Goal: Task Accomplishment & Management: Manage account settings

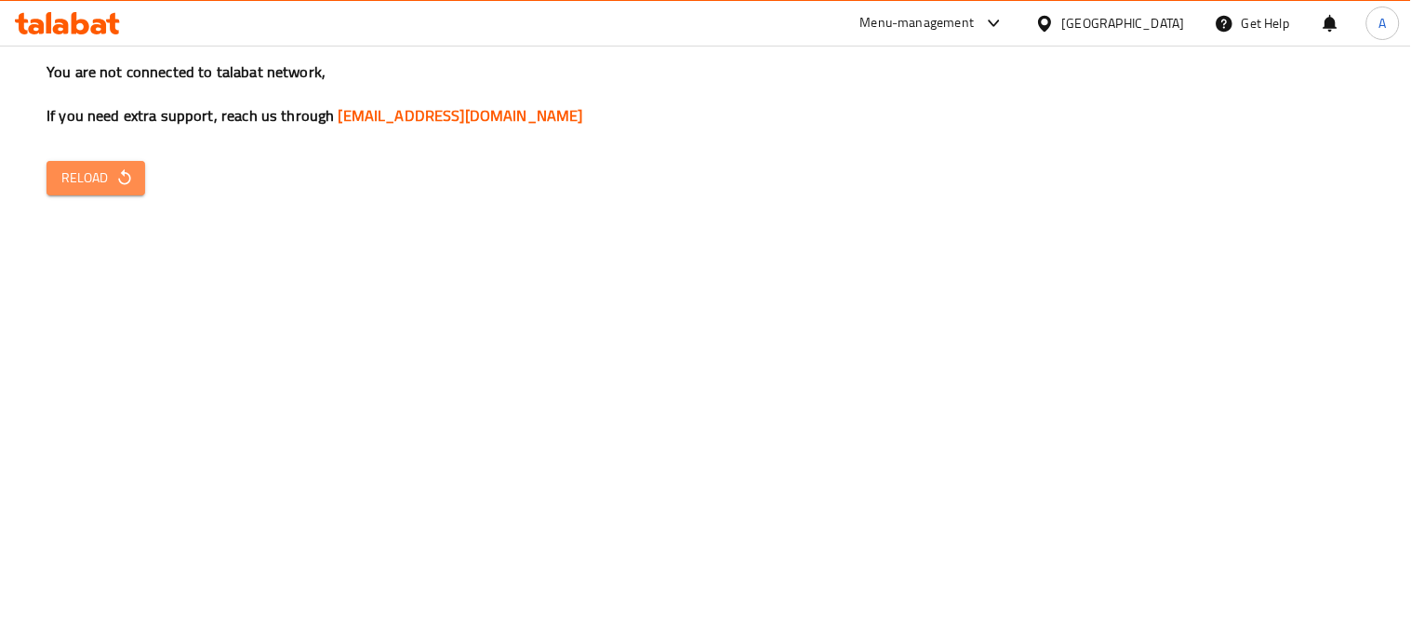
click at [122, 193] on button "Reload" at bounding box center [95, 178] width 99 height 34
click at [1098, 26] on div "United Arab Emirates" at bounding box center [1123, 23] width 123 height 20
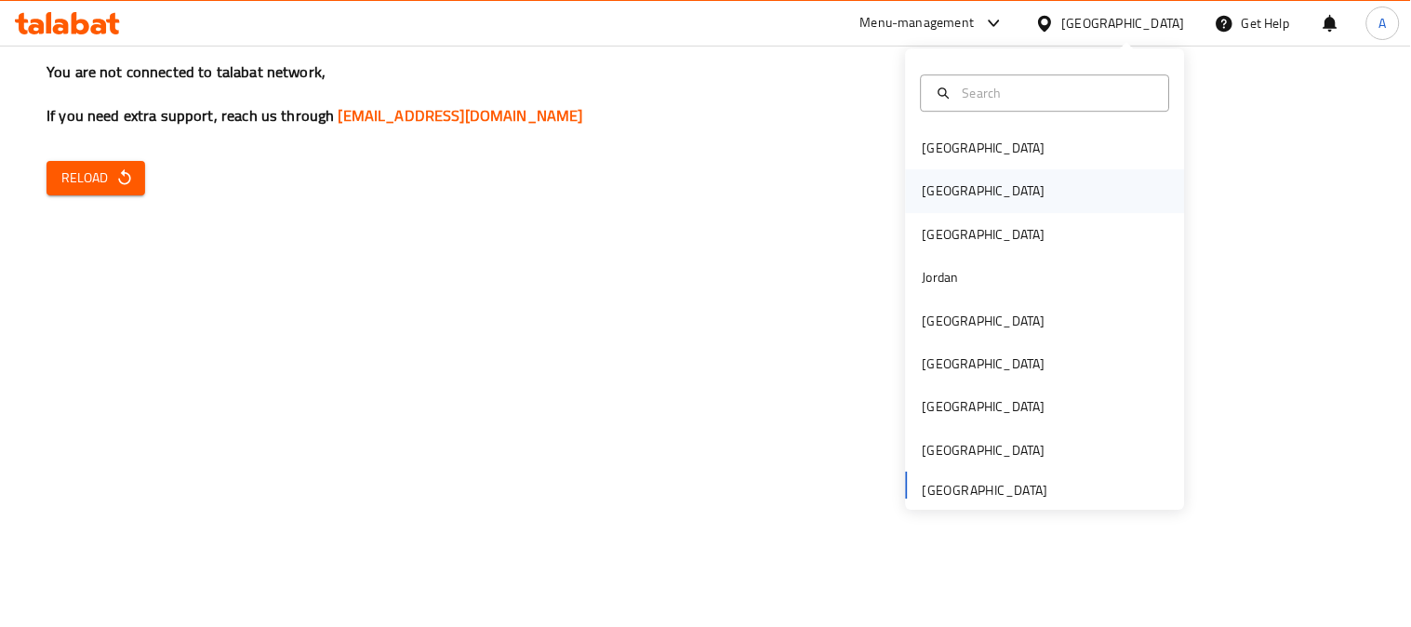
click at [923, 193] on div "[GEOGRAPHIC_DATA]" at bounding box center [984, 191] width 123 height 20
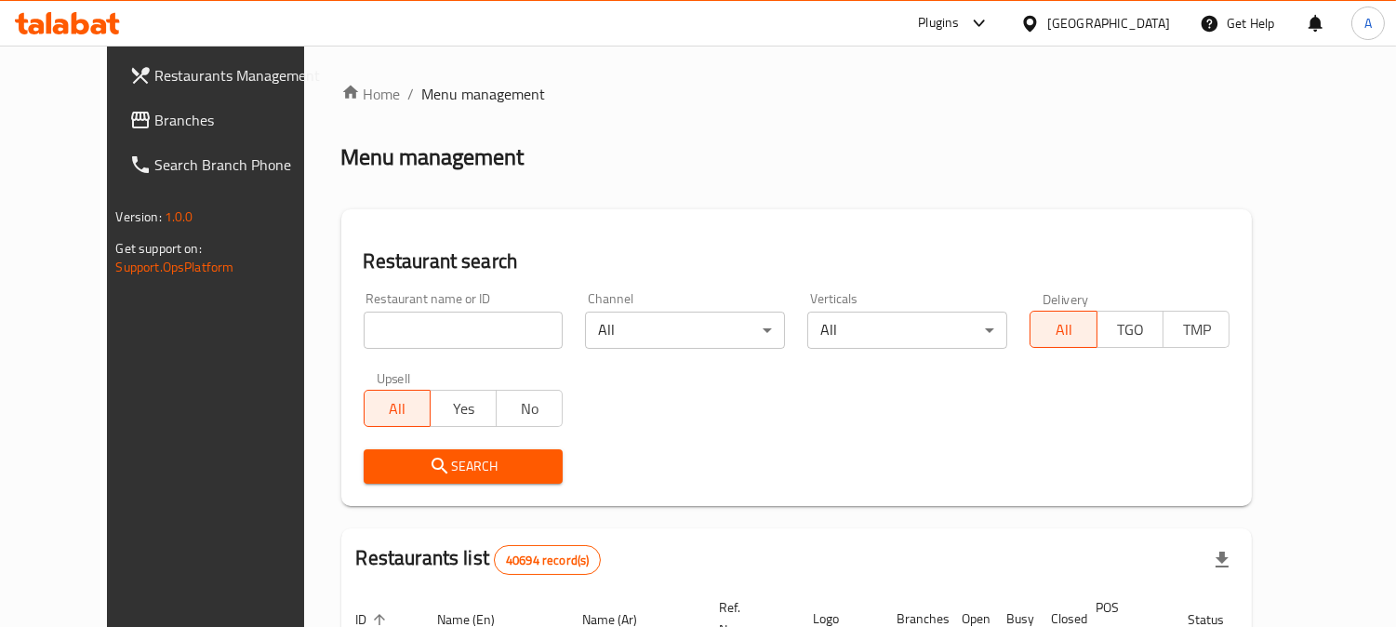
click at [170, 117] on span "Branches" at bounding box center [240, 120] width 170 height 22
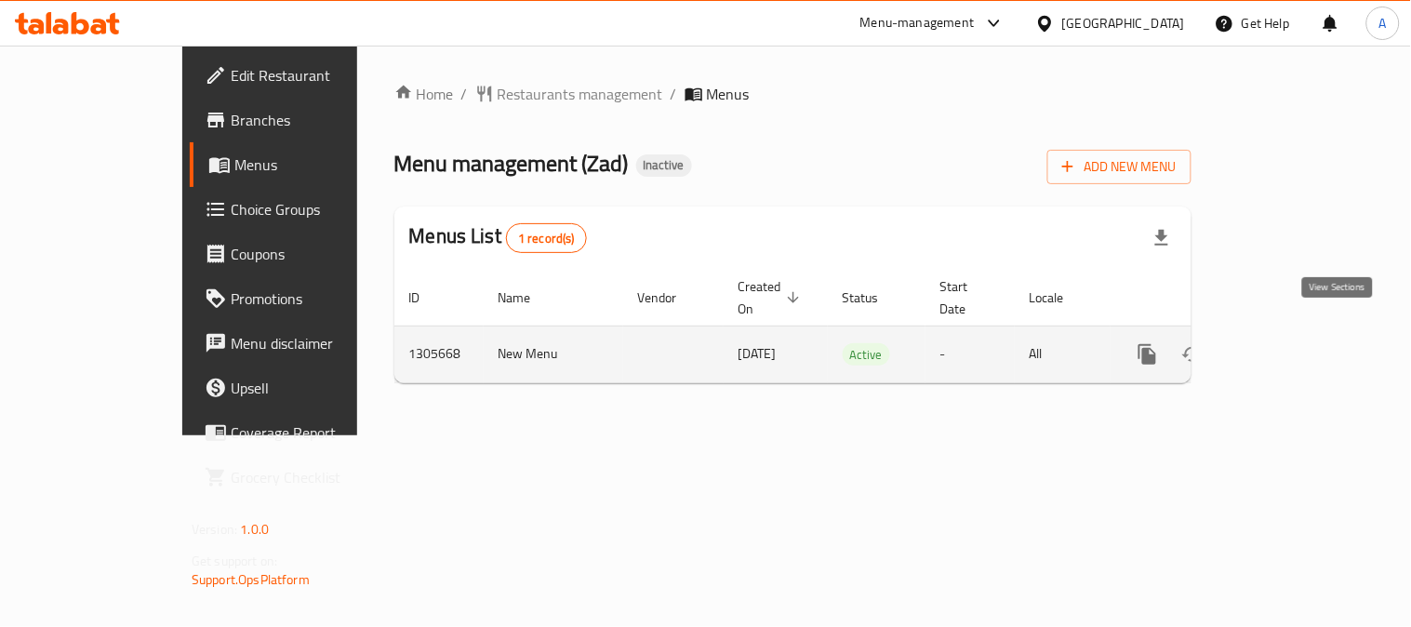
click at [1293, 343] on icon "enhanced table" at bounding box center [1281, 354] width 22 height 22
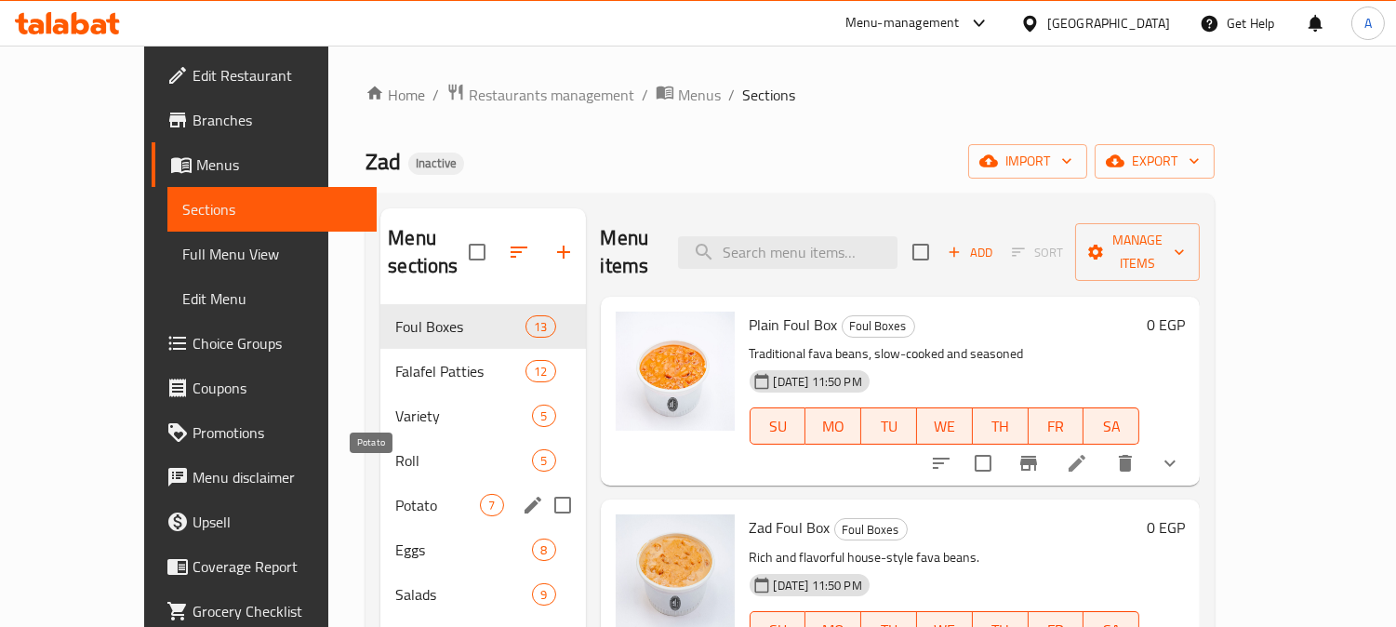
click at [395, 494] on span "Potato" at bounding box center [437, 505] width 85 height 22
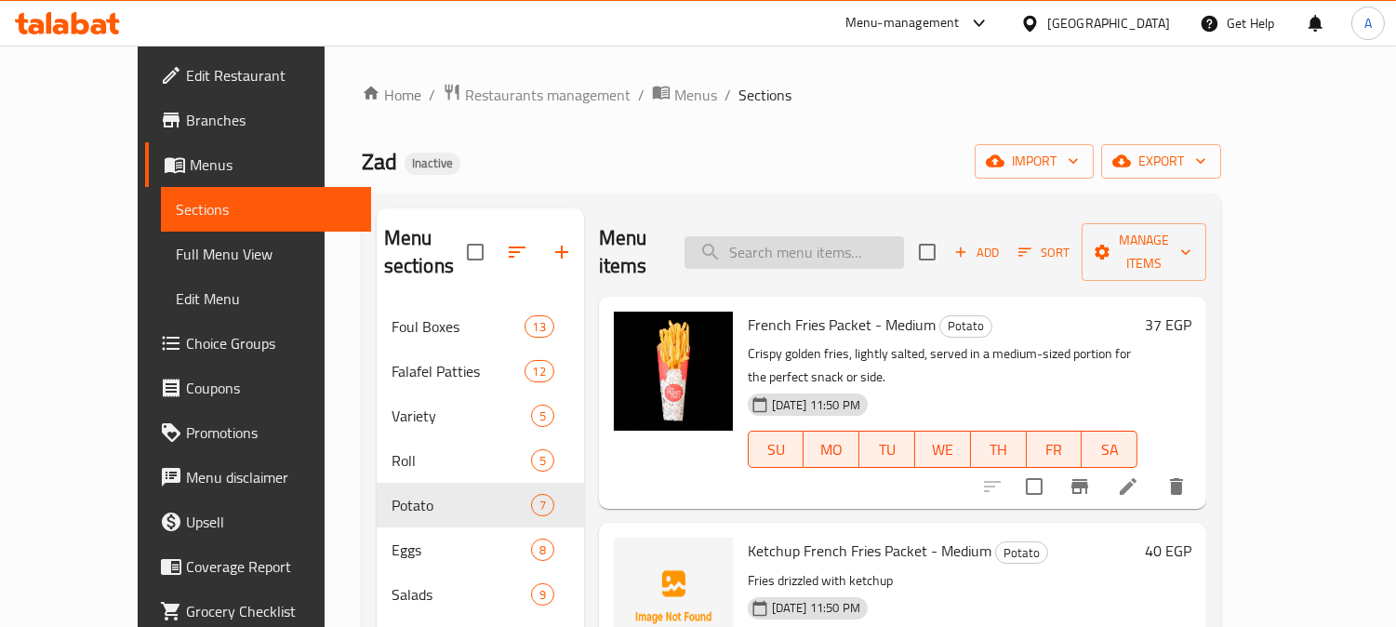
click at [816, 236] on input "search" at bounding box center [793, 252] width 219 height 33
paste input "Potato Roumi Sand"
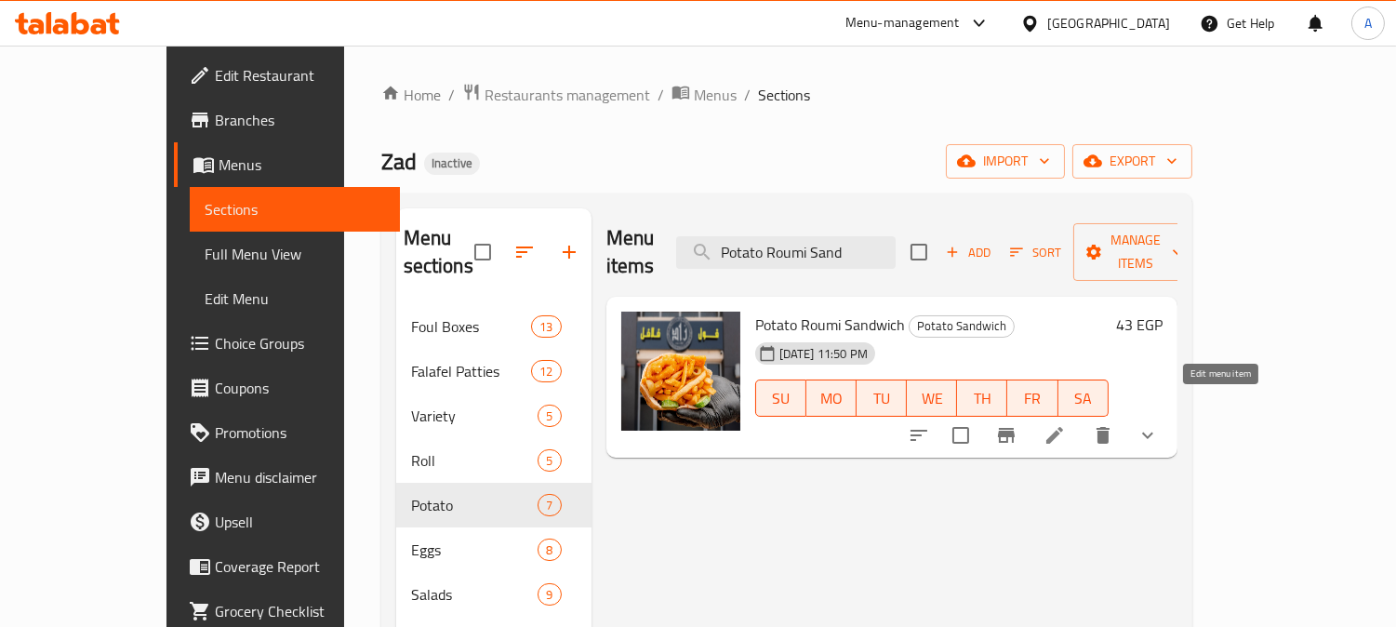
type input "Potato Roumi Sand"
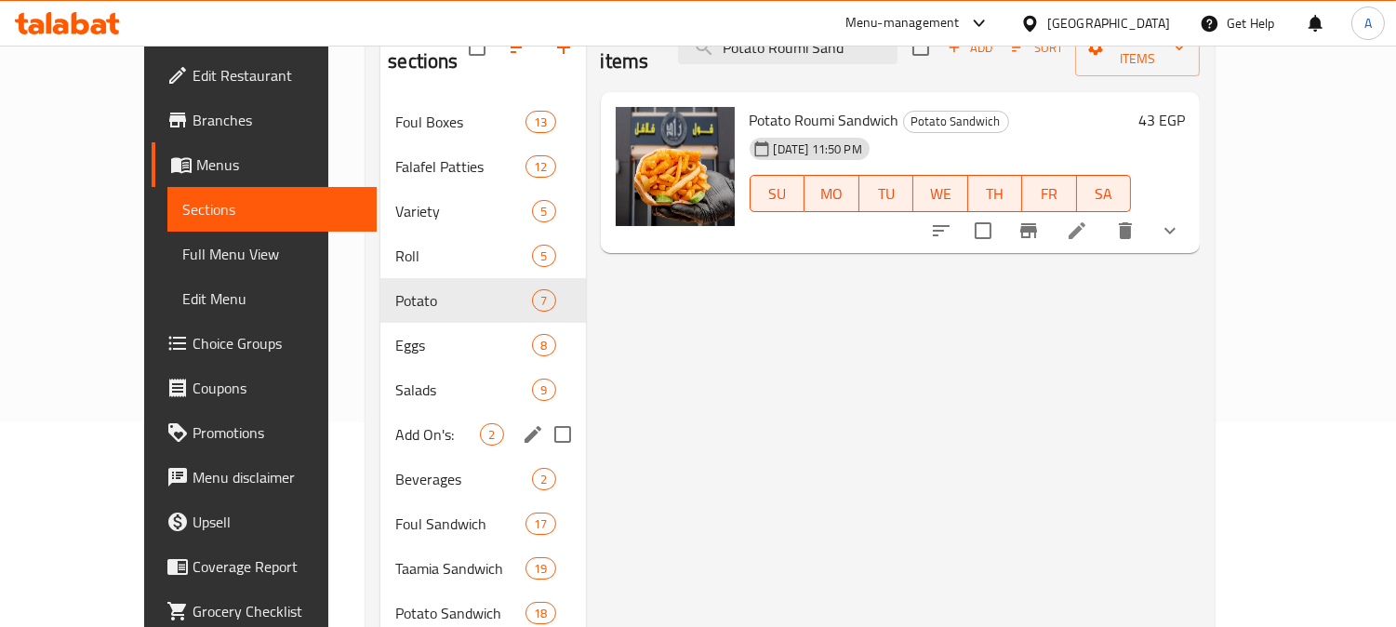
scroll to position [206, 0]
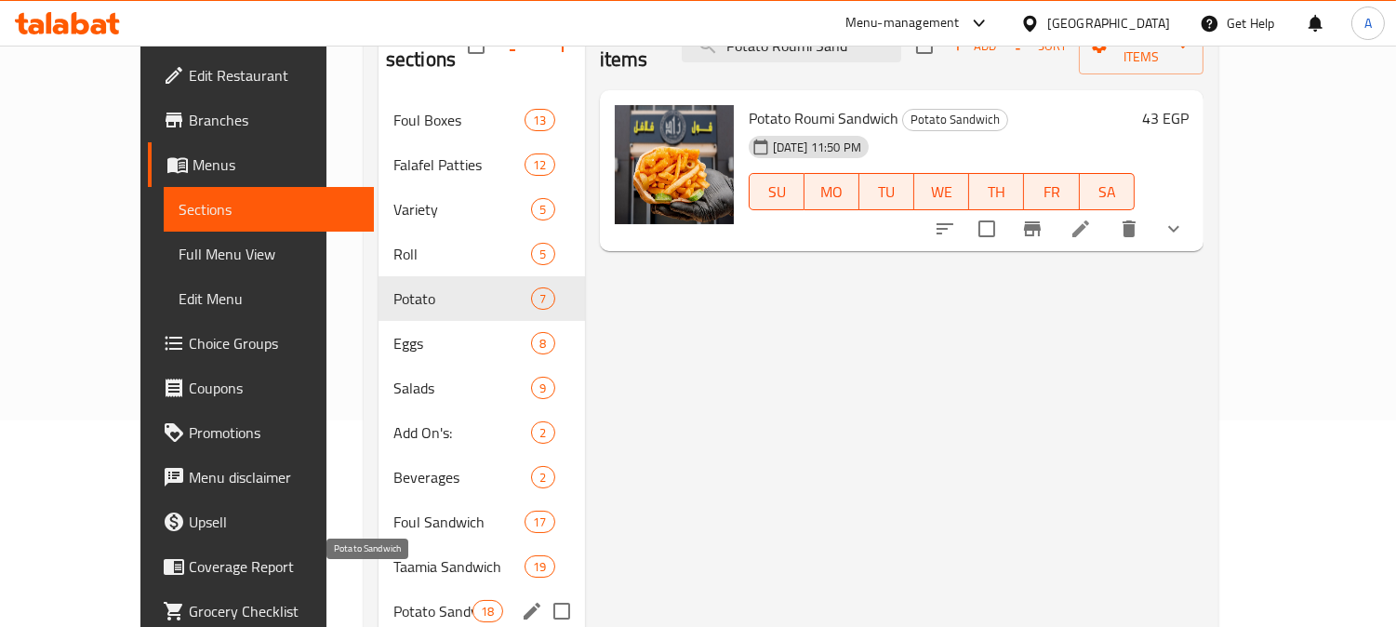
click at [393, 600] on span "Potato Sandwich" at bounding box center [432, 611] width 79 height 22
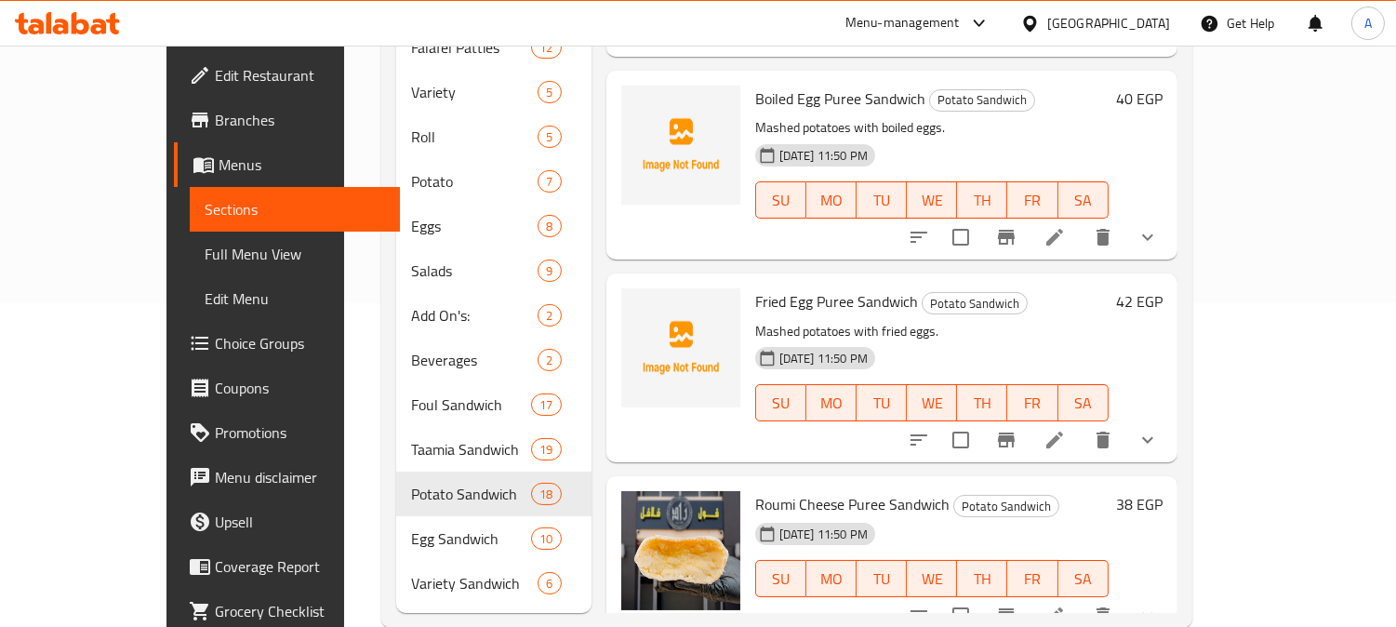
scroll to position [333, 0]
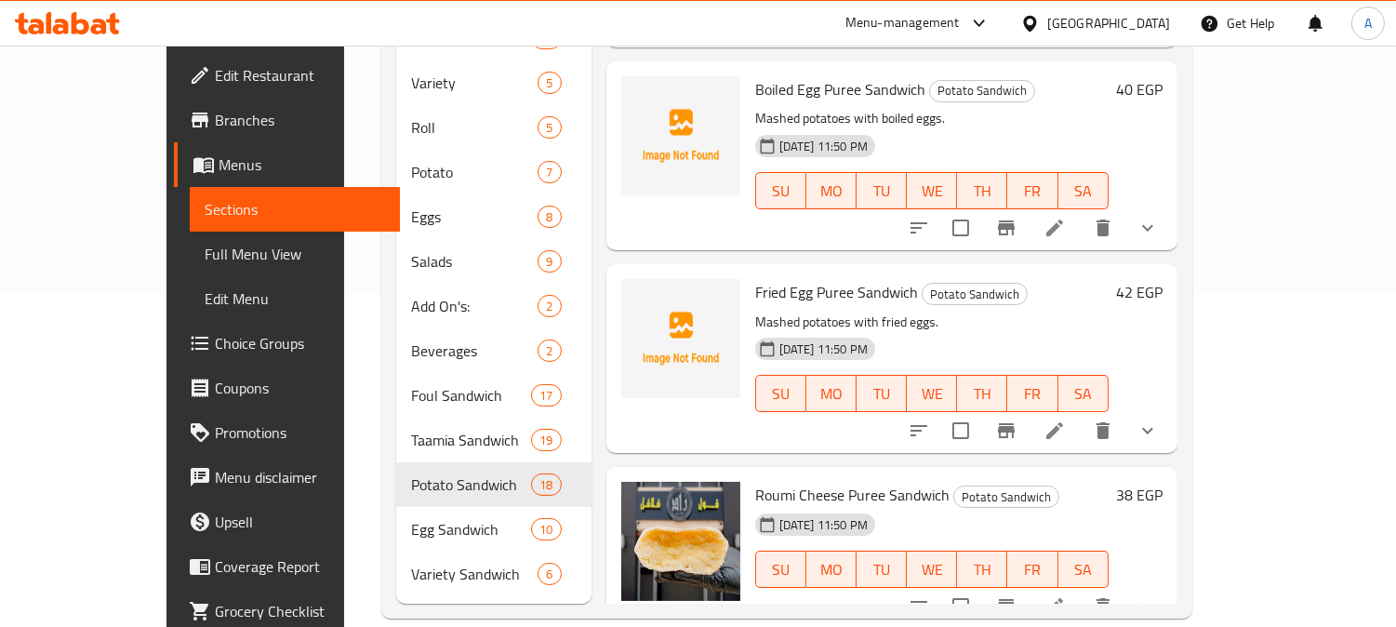
click at [1035, 311] on p "Mashed potatoes with fried eggs." at bounding box center [931, 322] width 353 height 23
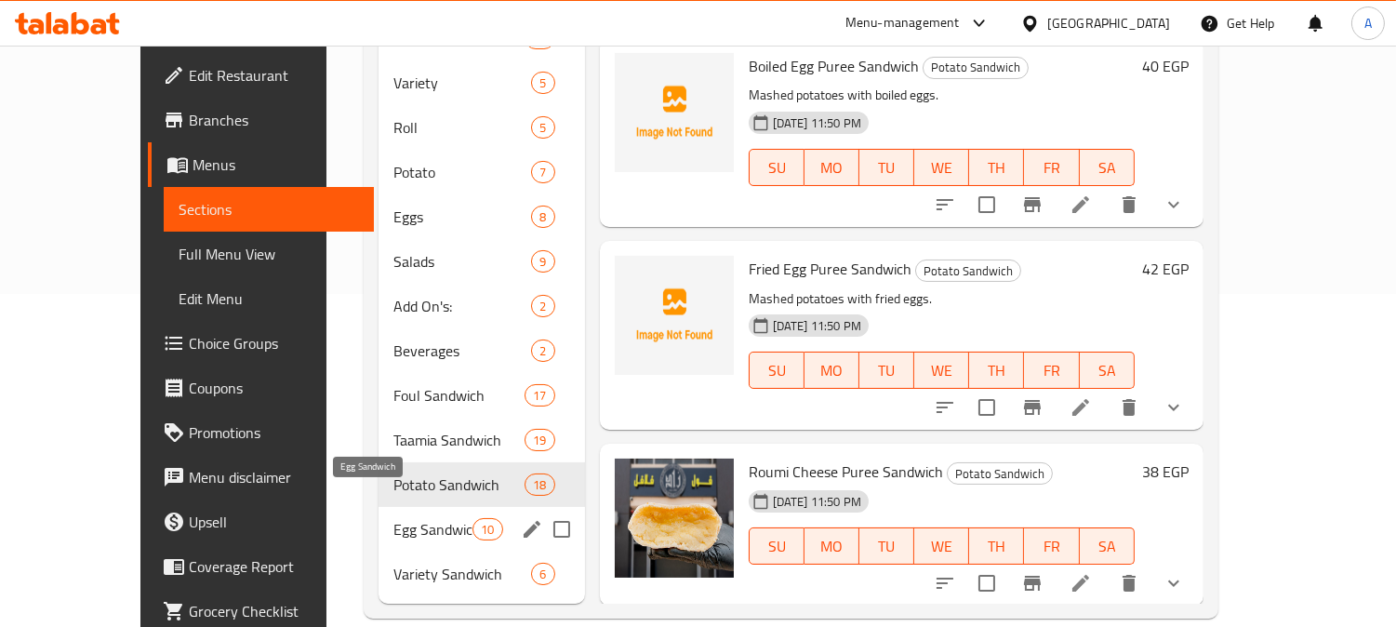
click at [393, 518] on span "Egg Sandwich" at bounding box center [432, 529] width 79 height 22
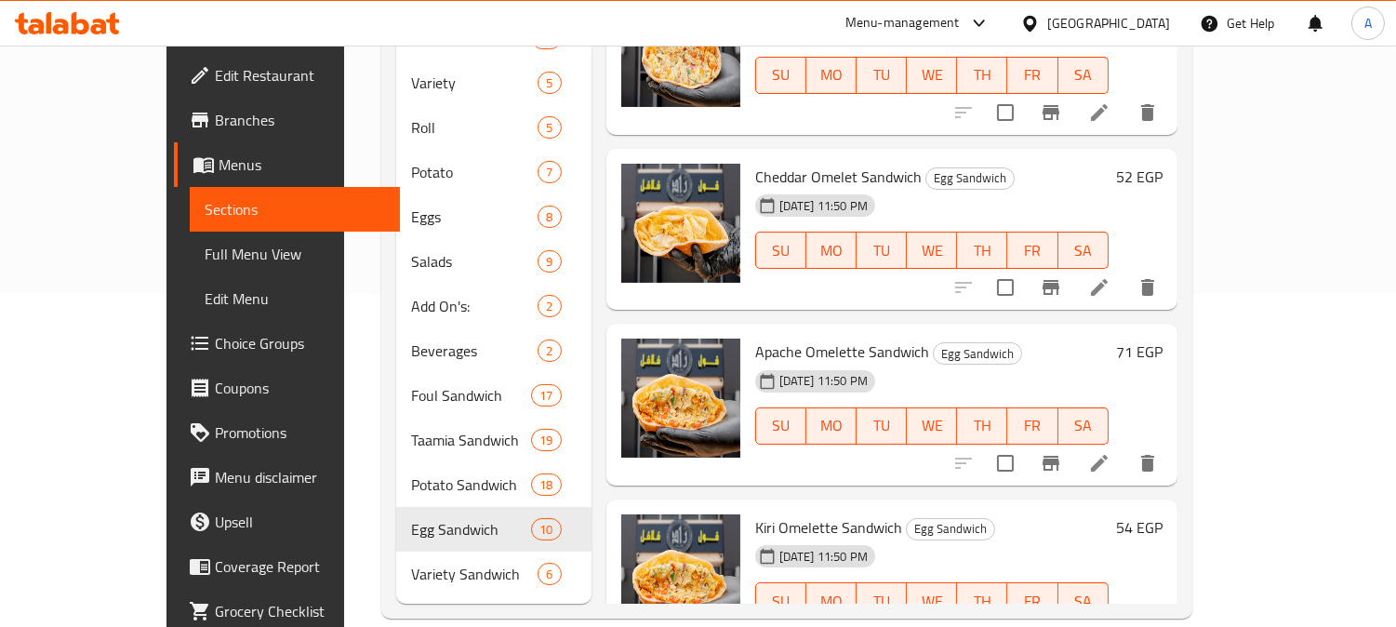
scroll to position [954, 0]
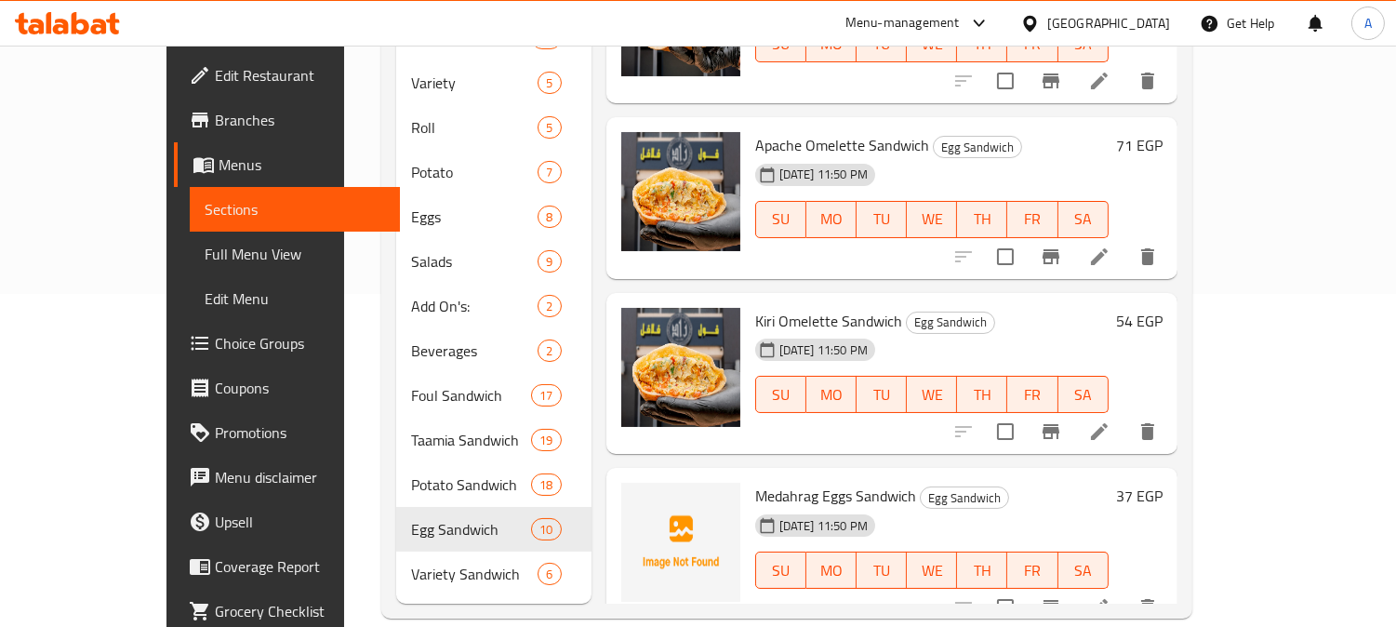
click at [1051, 300] on div "Kiri Omelette Sandwich Egg Sandwich 13-08-2025 11:50 PM SU MO TU WE TH FR SA" at bounding box center [932, 373] width 368 height 147
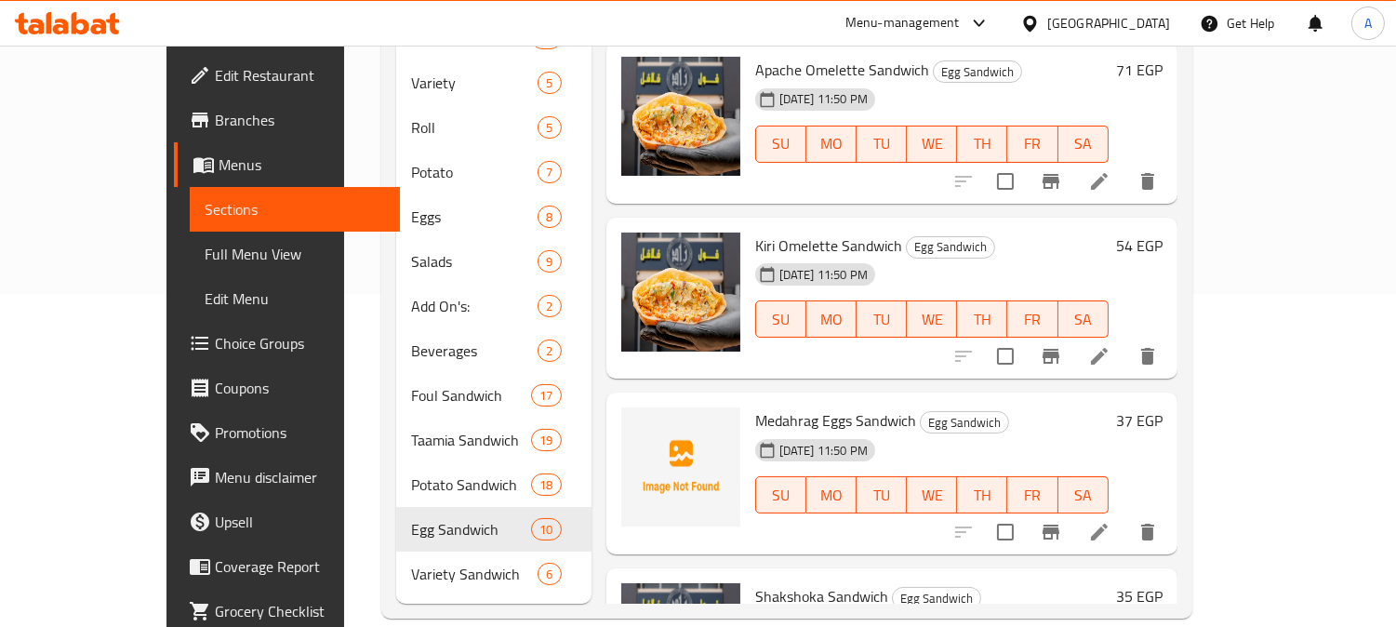
scroll to position [1057, 0]
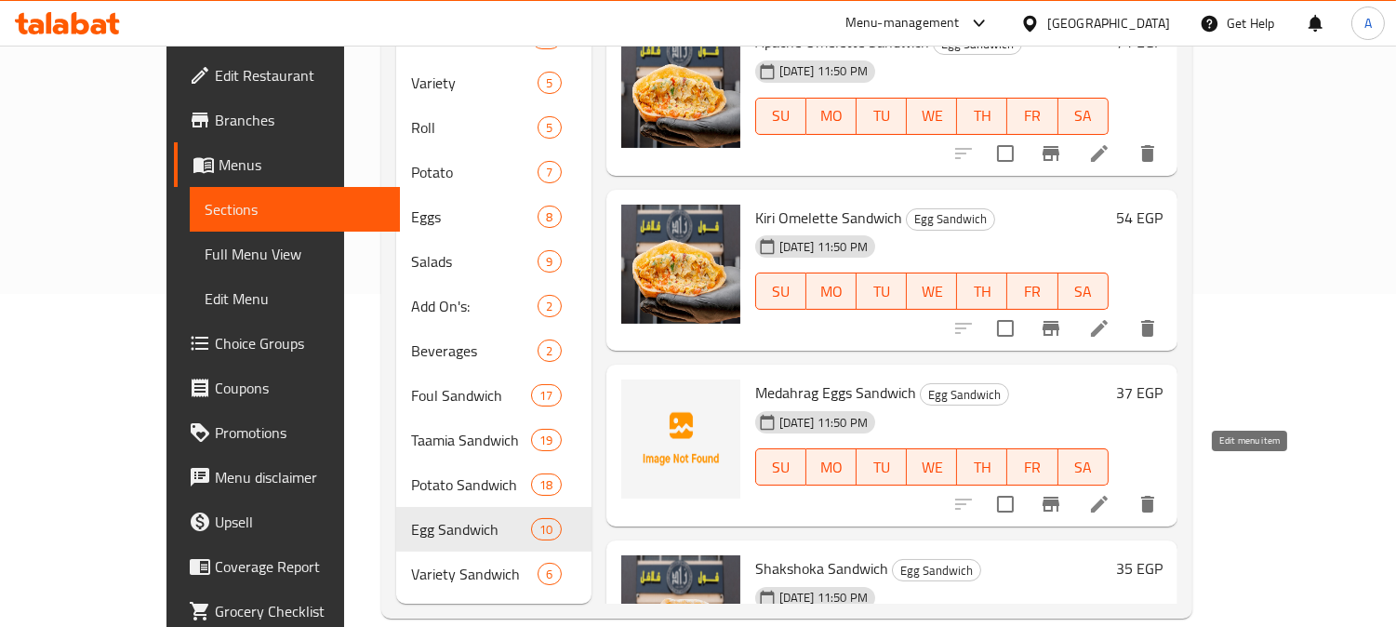
click at [1108, 496] on icon at bounding box center [1099, 504] width 17 height 17
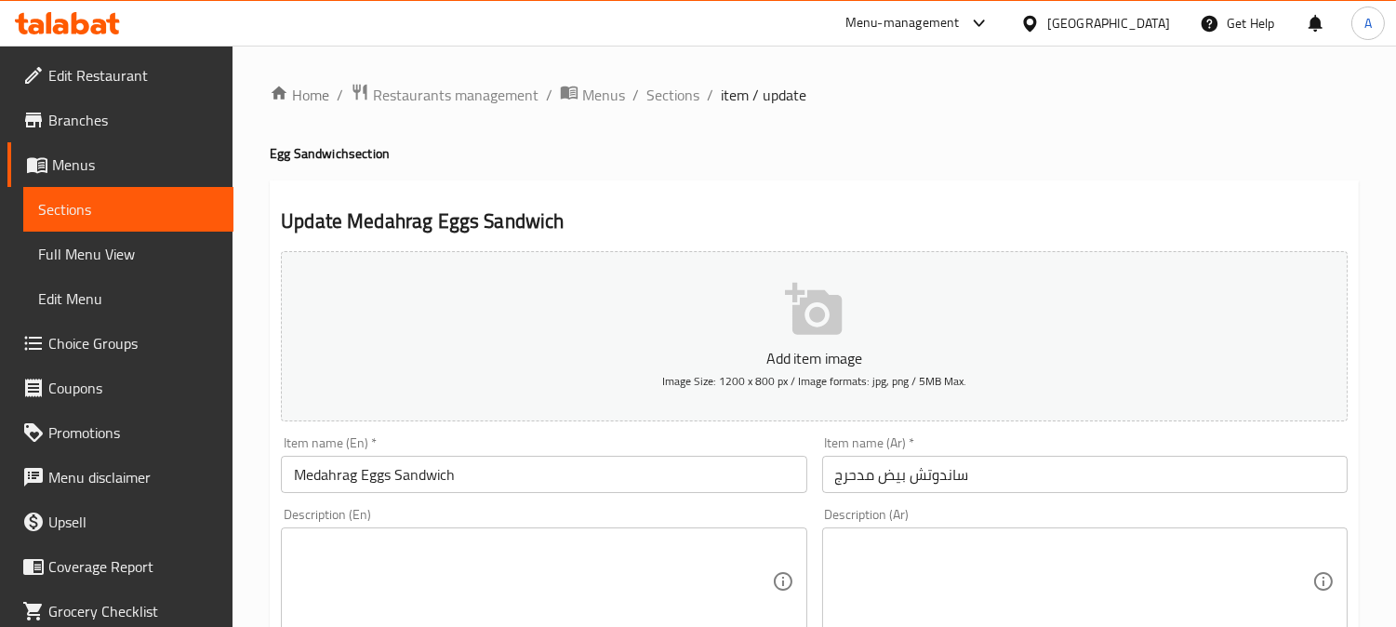
drag, startPoint x: 496, startPoint y: 551, endPoint x: 519, endPoint y: 559, distance: 24.7
click at [496, 552] on textarea at bounding box center [532, 582] width 477 height 88
paste textarea "Traditional scrambled-style Medahrag eggs served in warm bread."
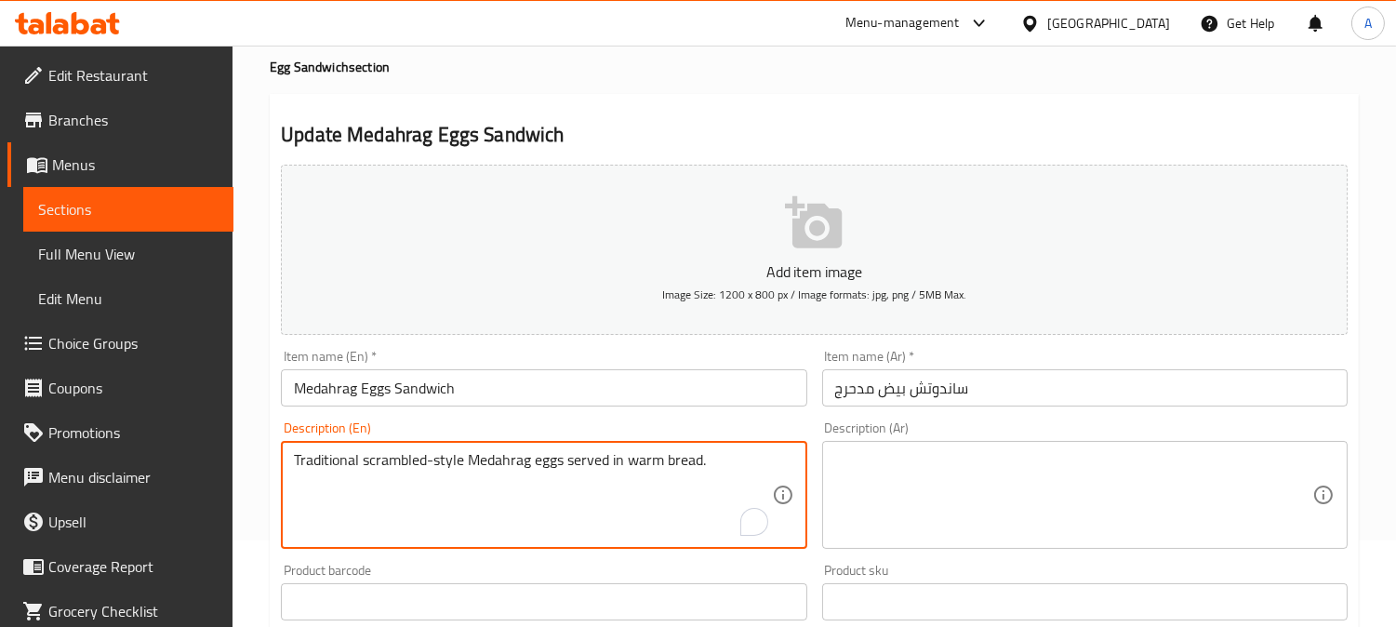
scroll to position [206, 0]
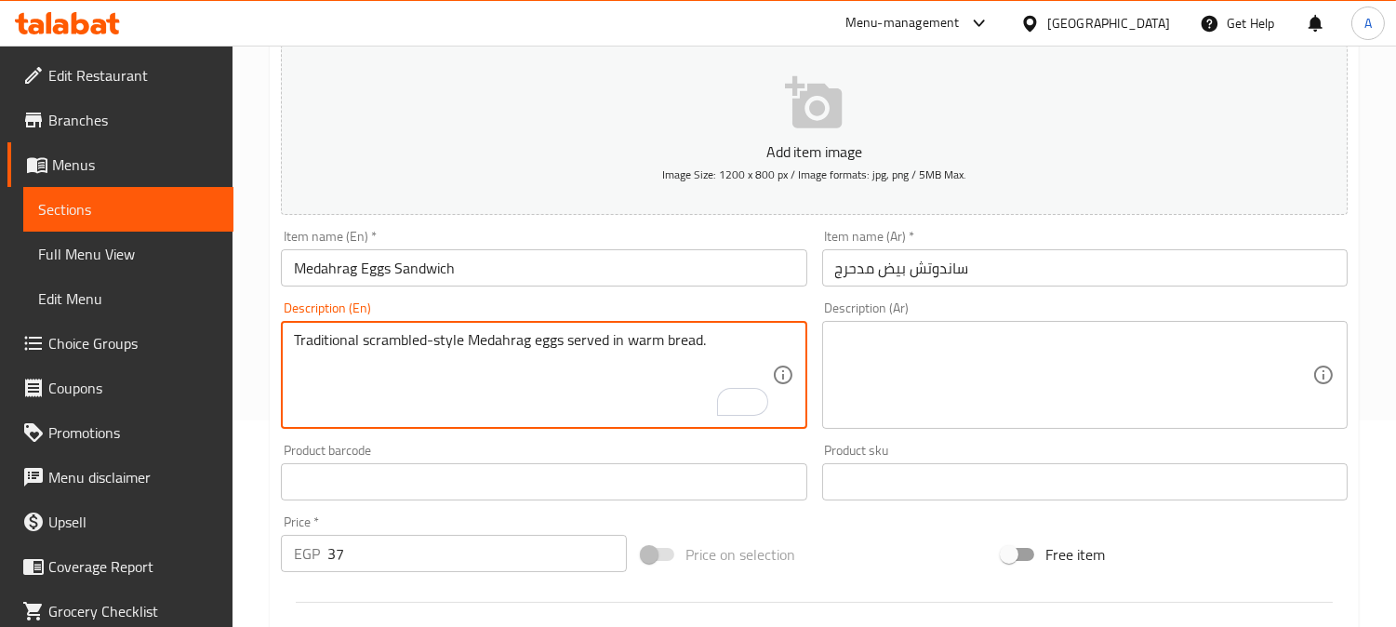
click at [507, 347] on textarea "Traditional scrambled-style Medahrag eggs served in warm bread." at bounding box center [532, 375] width 477 height 88
type textarea "Traditional scrambled-style Medahrag eggs served in warm bread."
click at [983, 336] on textarea at bounding box center [1073, 375] width 477 height 88
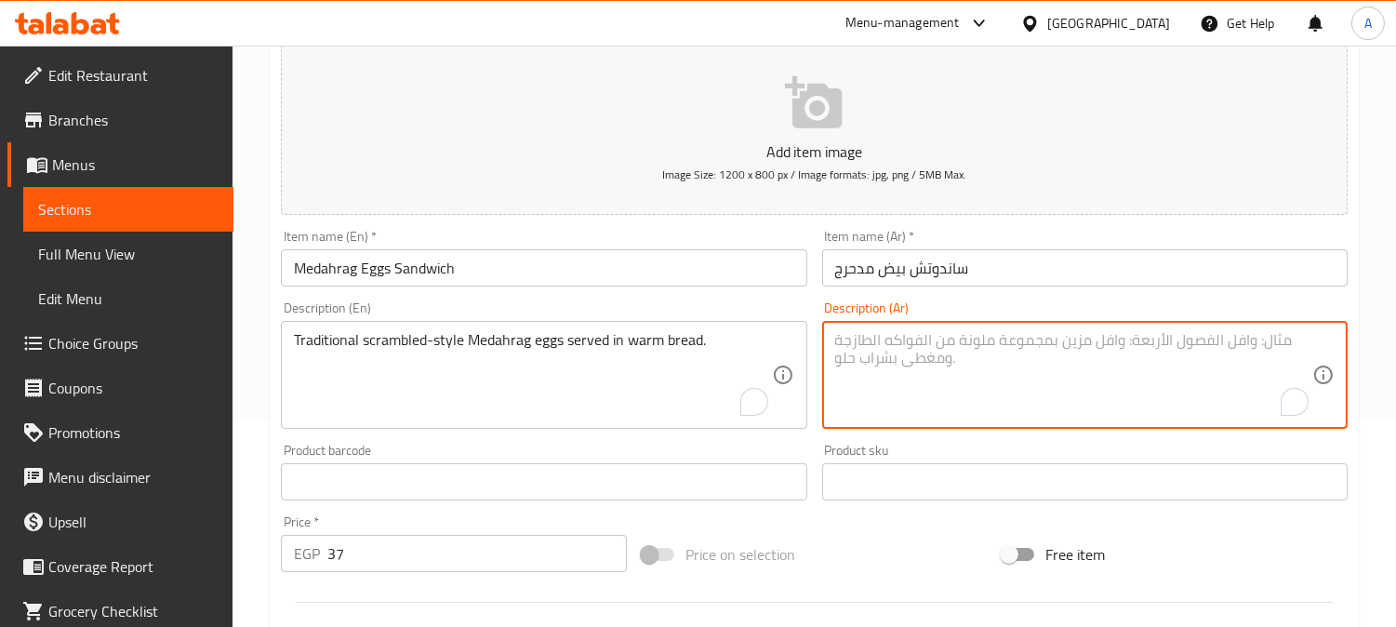
paste textarea "بيض الميدهراج المخفوق على الطريقة التقليدية يتم تقديمه في خبز دافئ."
click at [850, 268] on input "ساندوتش بيض مدحرج" at bounding box center [1084, 267] width 525 height 37
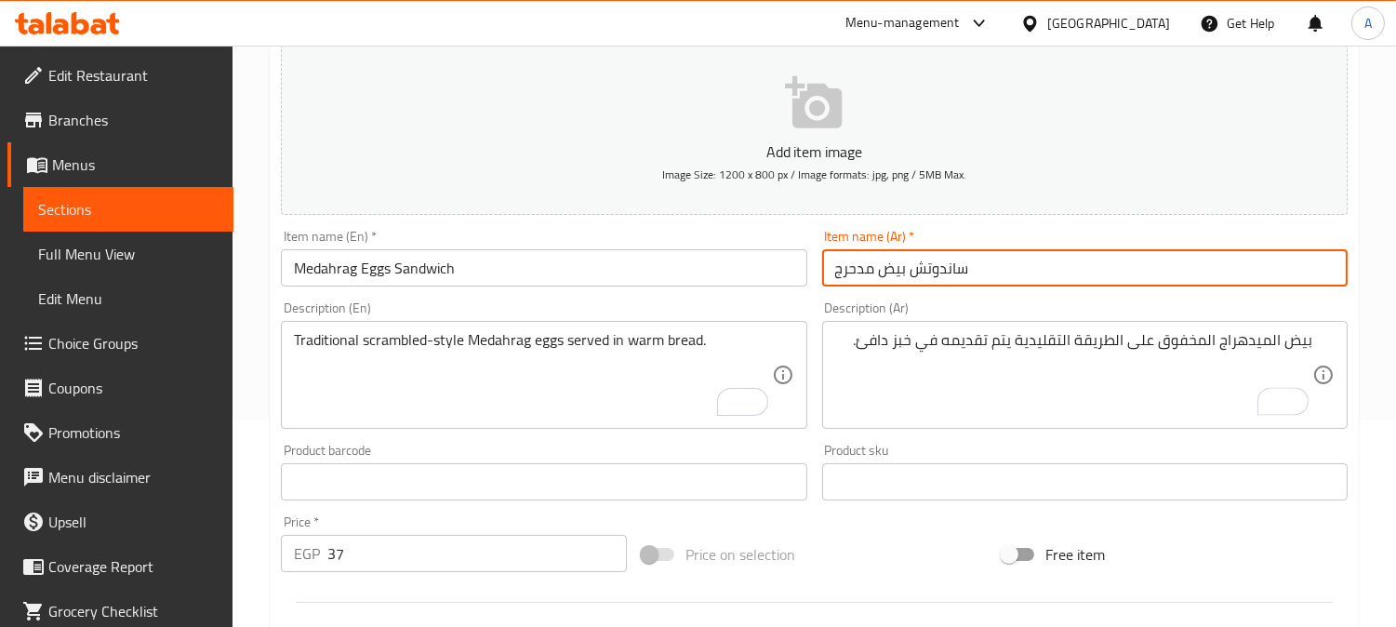
click at [850, 268] on input "ساندوتش بيض مدحرج" at bounding box center [1084, 267] width 525 height 37
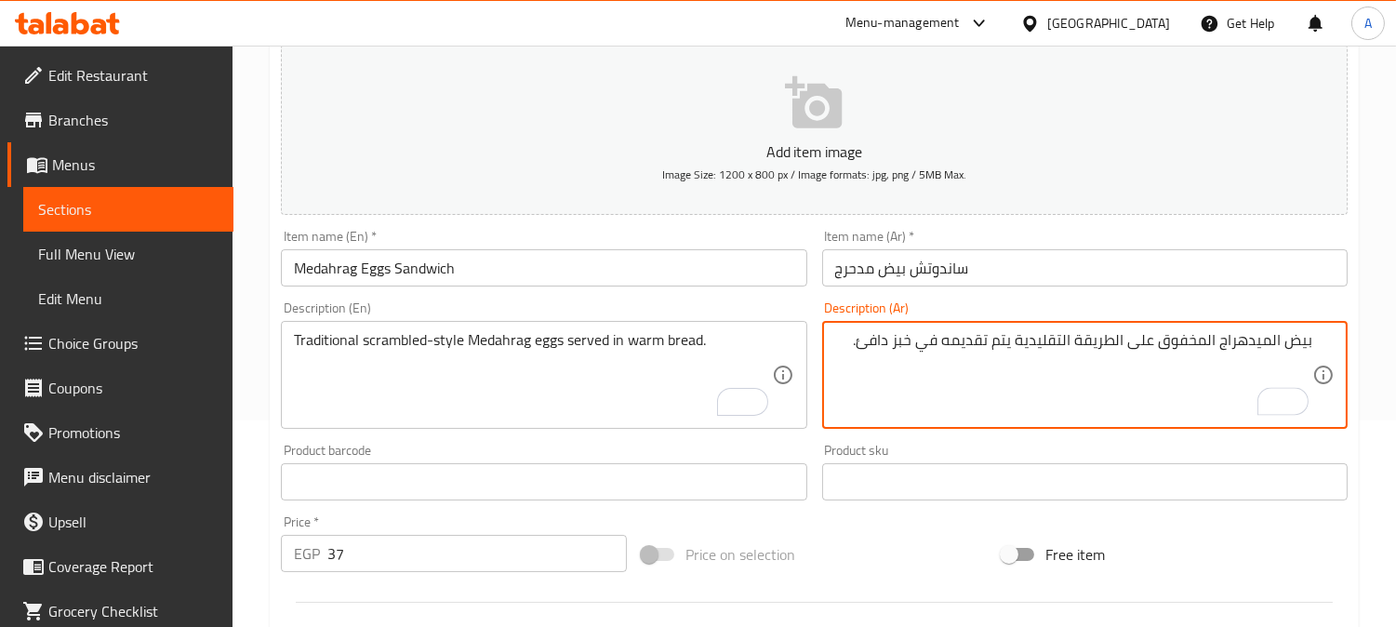
click at [1244, 344] on textarea "بيض الميدهراج المخفوق على الطريقة التقليدية يتم تقديمه في خبز دافئ." at bounding box center [1073, 375] width 477 height 88
paste textarea "مدحرج"
drag, startPoint x: 1095, startPoint y: 338, endPoint x: 1096, endPoint y: 378, distance: 40.0
click at [1096, 339] on textarea "بيض مدحرج مخفوق على الطريقة التقليدية يتم تقديمه في خبز دافئ." at bounding box center [1073, 375] width 477 height 88
click at [1126, 340] on textarea "بيض مدحرج مخفوق تقليدي يتم تقديمه في خبز دافئ." at bounding box center [1073, 375] width 477 height 88
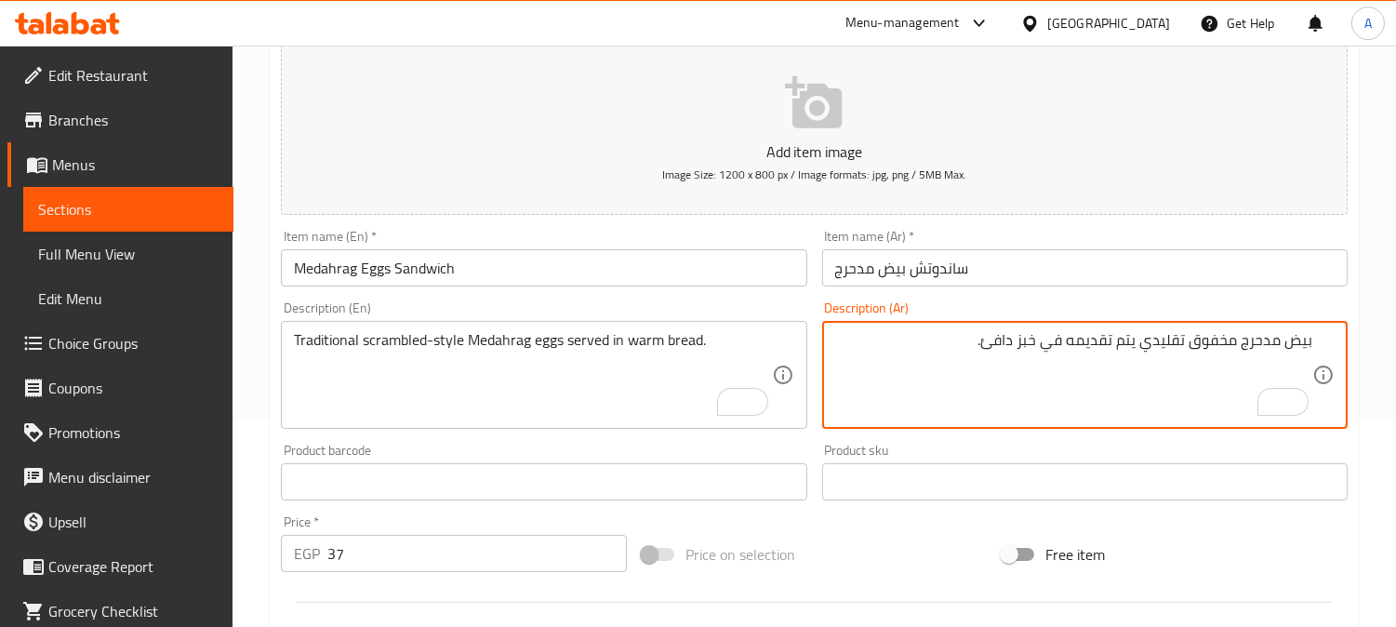
click at [1126, 340] on textarea "بيض مدحرج مخفوق تقليدي يتم تقديمه في خبز دافئ." at bounding box center [1073, 375] width 477 height 88
click at [1118, 376] on textarea "بيض مدحرج مخفوق تقليدي يتم تقديمه في خبز دافئ." at bounding box center [1073, 375] width 477 height 88
drag, startPoint x: 1108, startPoint y: 337, endPoint x: 1131, endPoint y: 337, distance: 23.2
click at [1131, 337] on textarea "بيض مدحرج مخفوق تقليدي يتم تقديمه في خبز دافئ." at bounding box center [1073, 375] width 477 height 88
type textarea "بيض مدحرج مخفوق تقليدي يقدم في خبز دافئ."
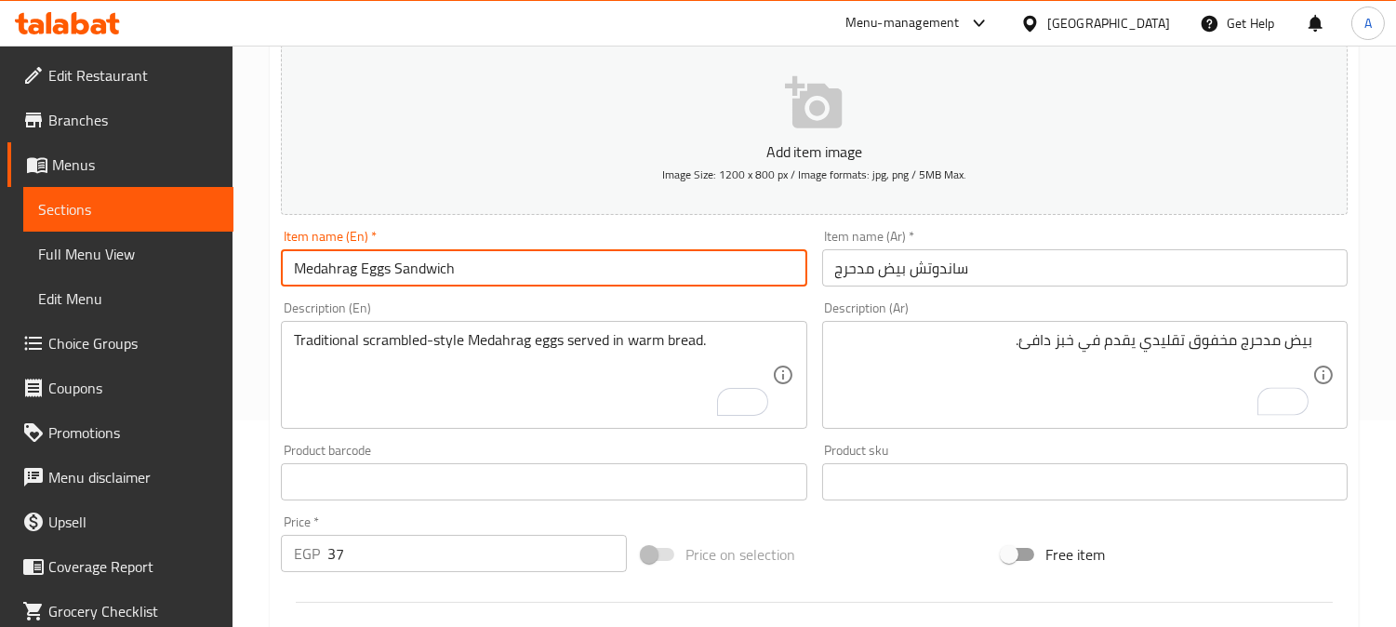
click at [630, 255] on input "Medahrag Eggs Sandwich" at bounding box center [543, 267] width 525 height 37
drag, startPoint x: 298, startPoint y: 267, endPoint x: 392, endPoint y: 268, distance: 94.9
click at [392, 268] on input "Medahrag Eggs Sandwich" at bounding box center [543, 267] width 525 height 37
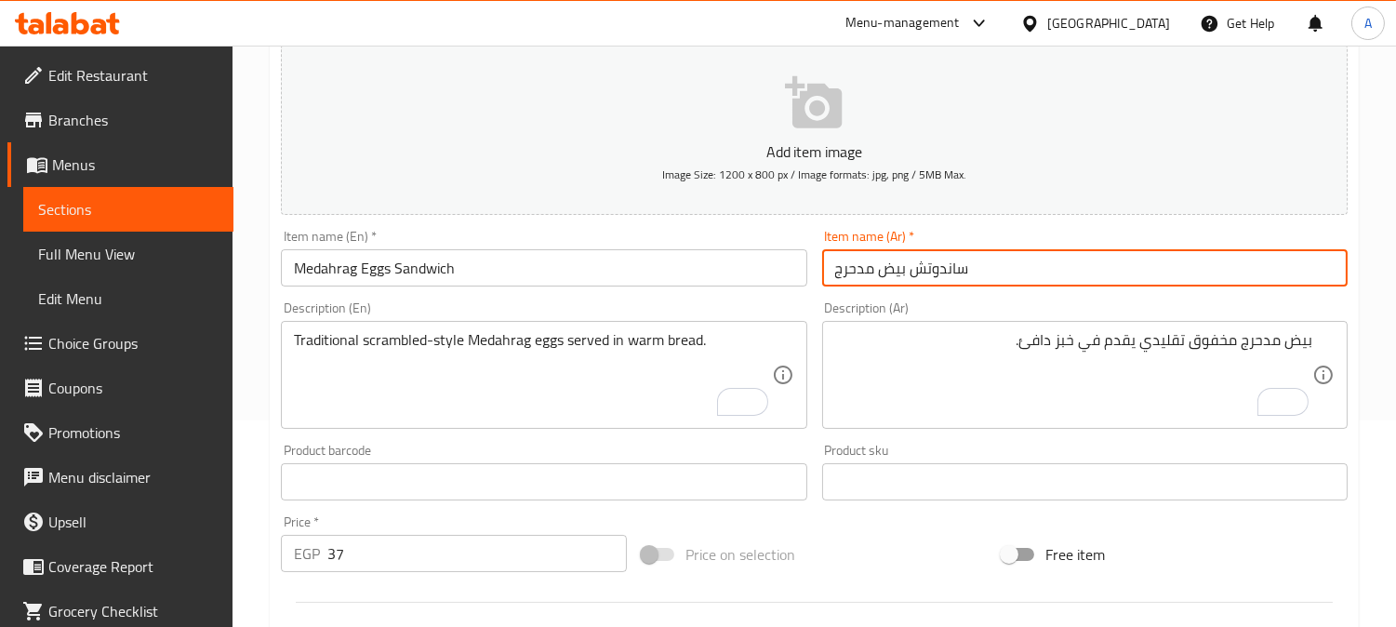
drag, startPoint x: 835, startPoint y: 273, endPoint x: 908, endPoint y: 272, distance: 72.6
click at [908, 272] on input "ساندوتش بيض مدحرج" at bounding box center [1084, 267] width 525 height 37
click at [1016, 262] on input "ساندوتش بيض مدحرج" at bounding box center [1084, 267] width 525 height 37
drag, startPoint x: 904, startPoint y: 272, endPoint x: 831, endPoint y: 274, distance: 72.6
click at [831, 274] on input "ساندوتش بيض مدحرج" at bounding box center [1084, 267] width 525 height 37
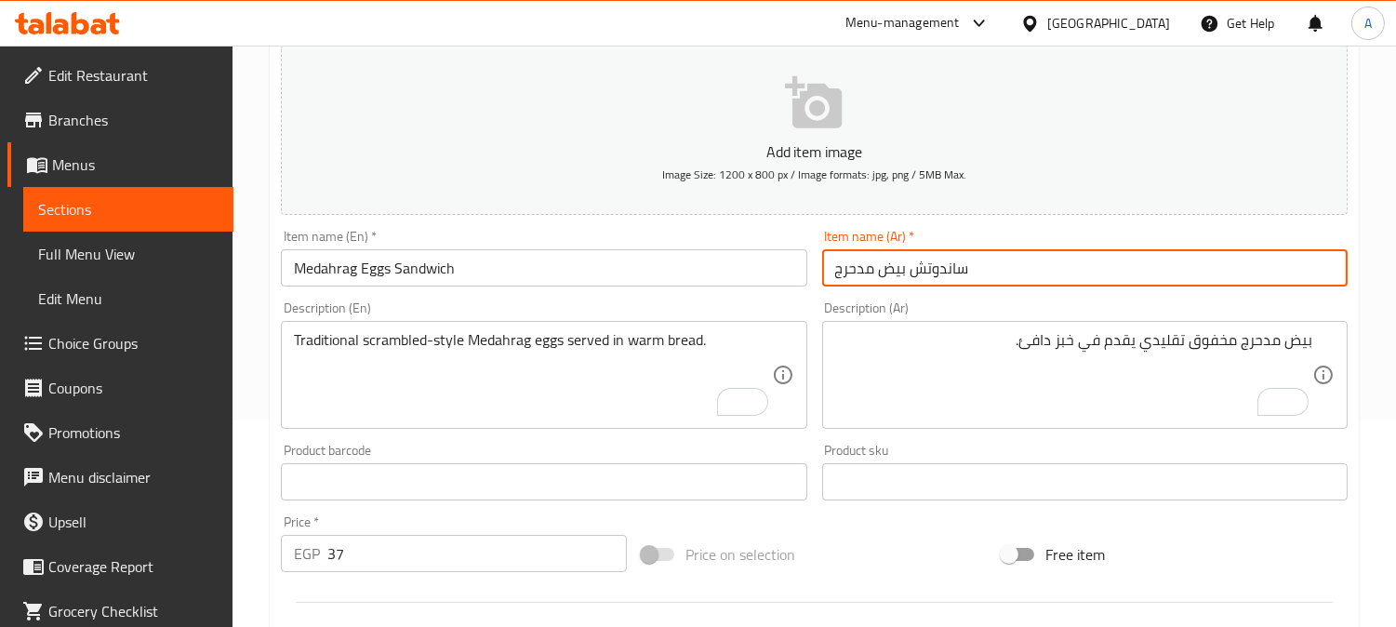
click at [597, 316] on div "Description (En) Traditional scrambled-style Medahrag eggs served in warm bread…" at bounding box center [543, 364] width 525 height 127
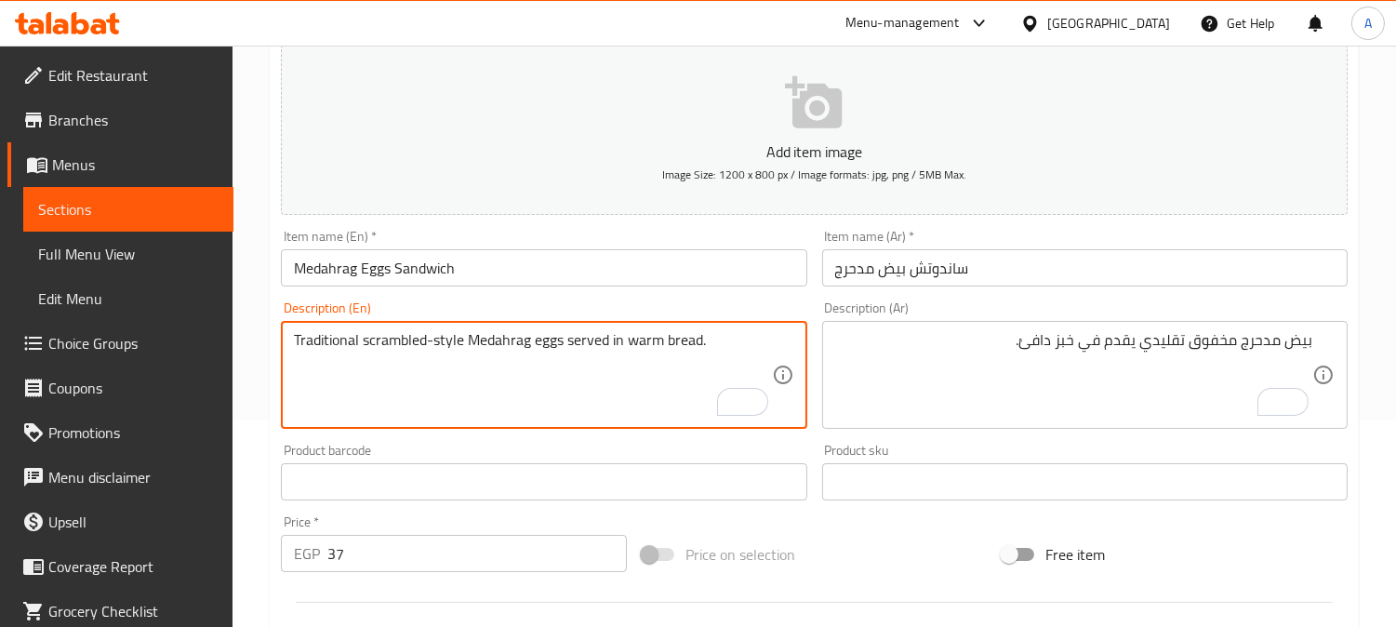
click at [601, 344] on textarea "Traditional scrambled-style Medahrag eggs served in warm bread." at bounding box center [532, 375] width 477 height 88
click at [602, 345] on textarea "Traditional scrambled-style Medahrag eggs served in warm bread." at bounding box center [532, 375] width 477 height 88
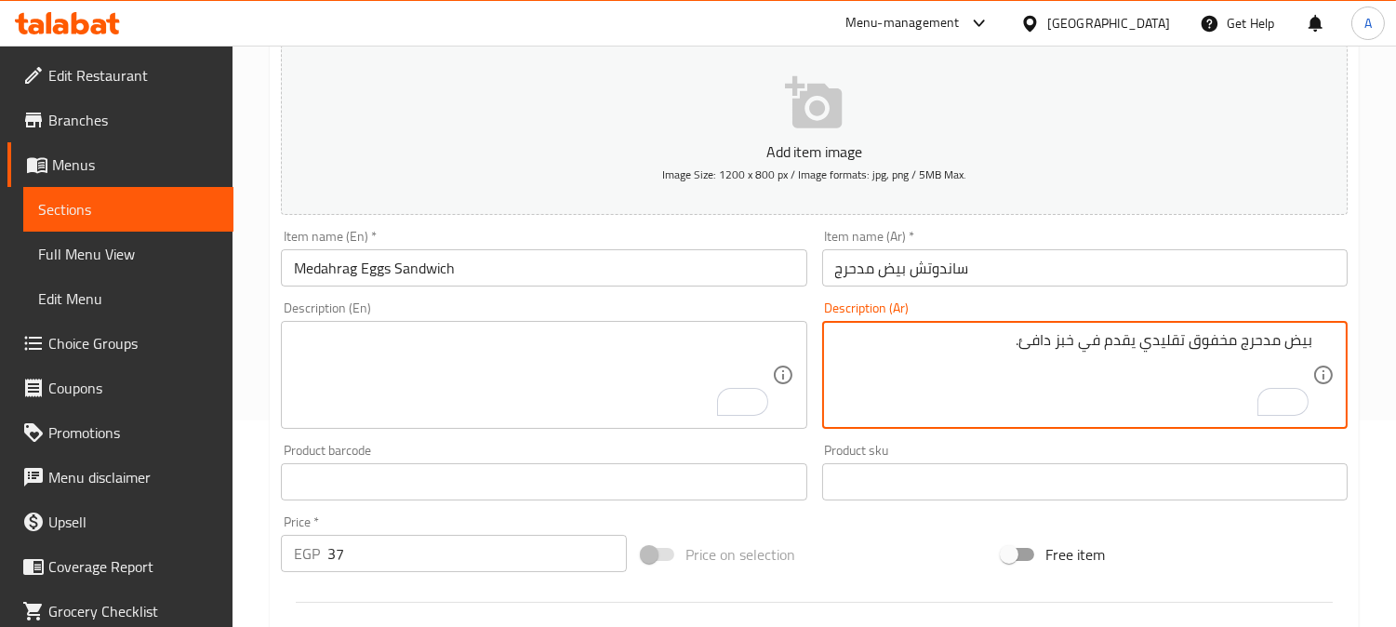
click at [1167, 335] on textarea "بيض مدحرج مخفوق تقليدي يقدم في خبز دافئ." at bounding box center [1073, 375] width 477 height 88
click at [446, 260] on input "Medahrag Eggs Sandwich" at bounding box center [543, 267] width 525 height 37
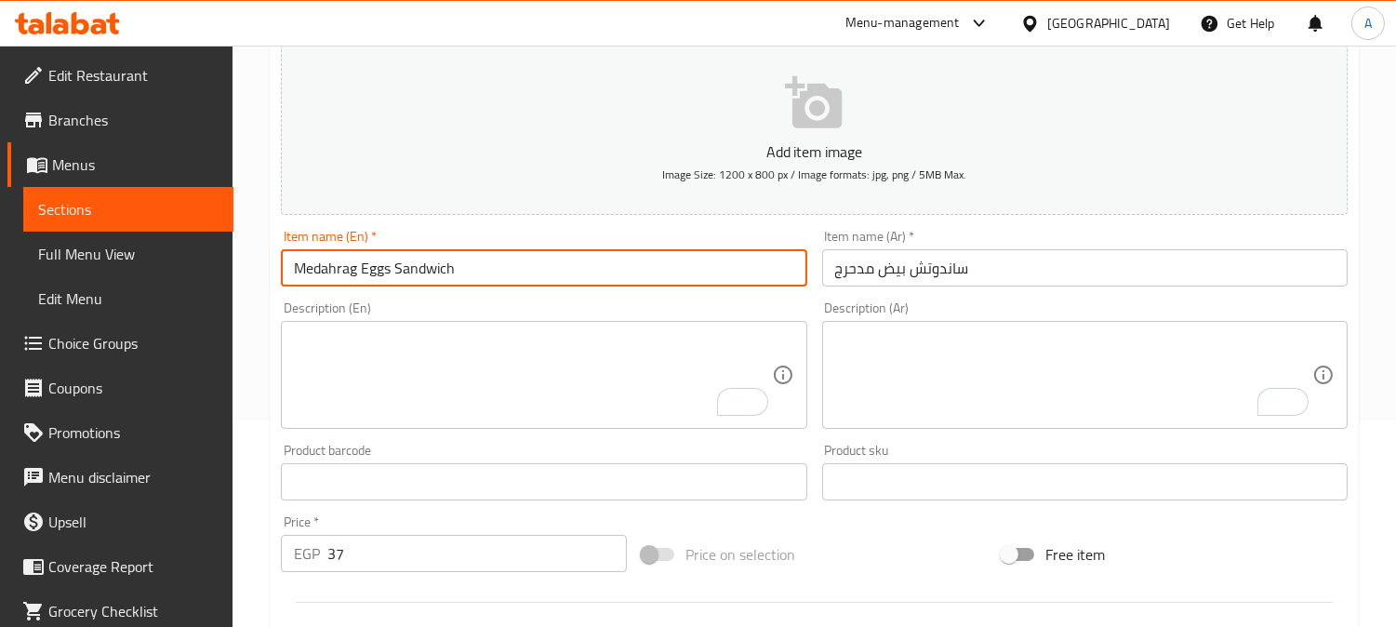
click at [446, 260] on input "Medahrag Eggs Sandwich" at bounding box center [543, 267] width 525 height 37
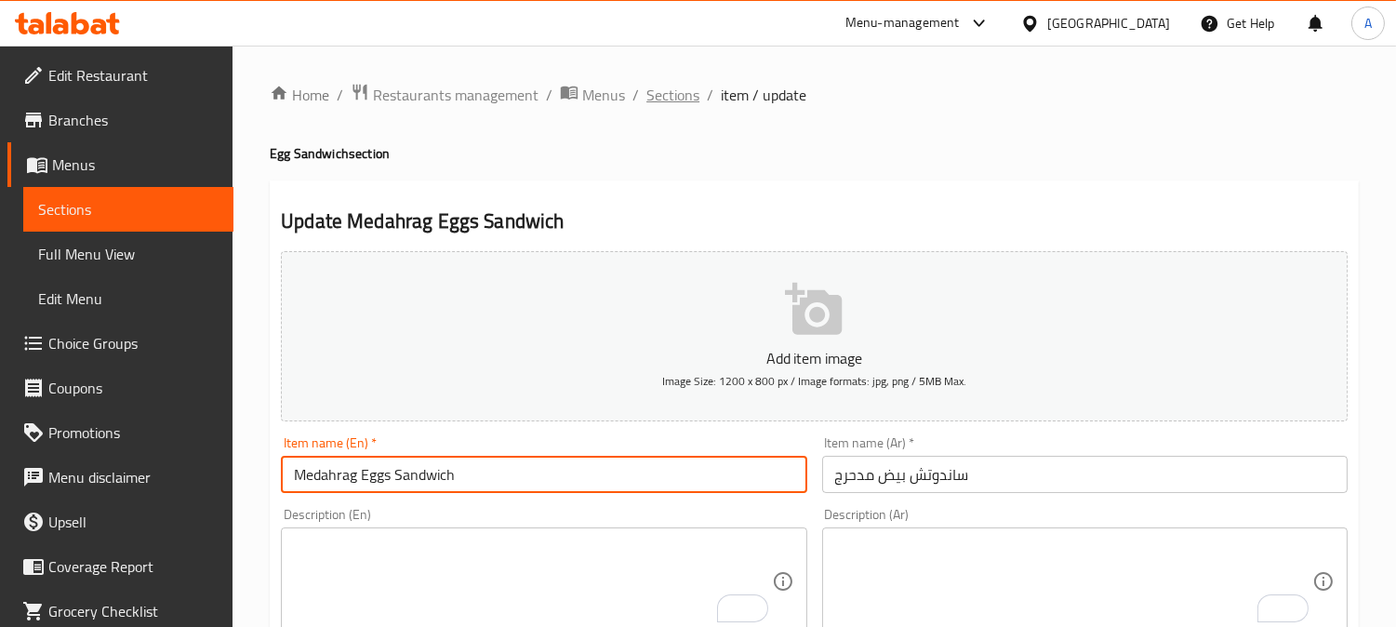
click at [677, 88] on span "Sections" at bounding box center [672, 95] width 53 height 22
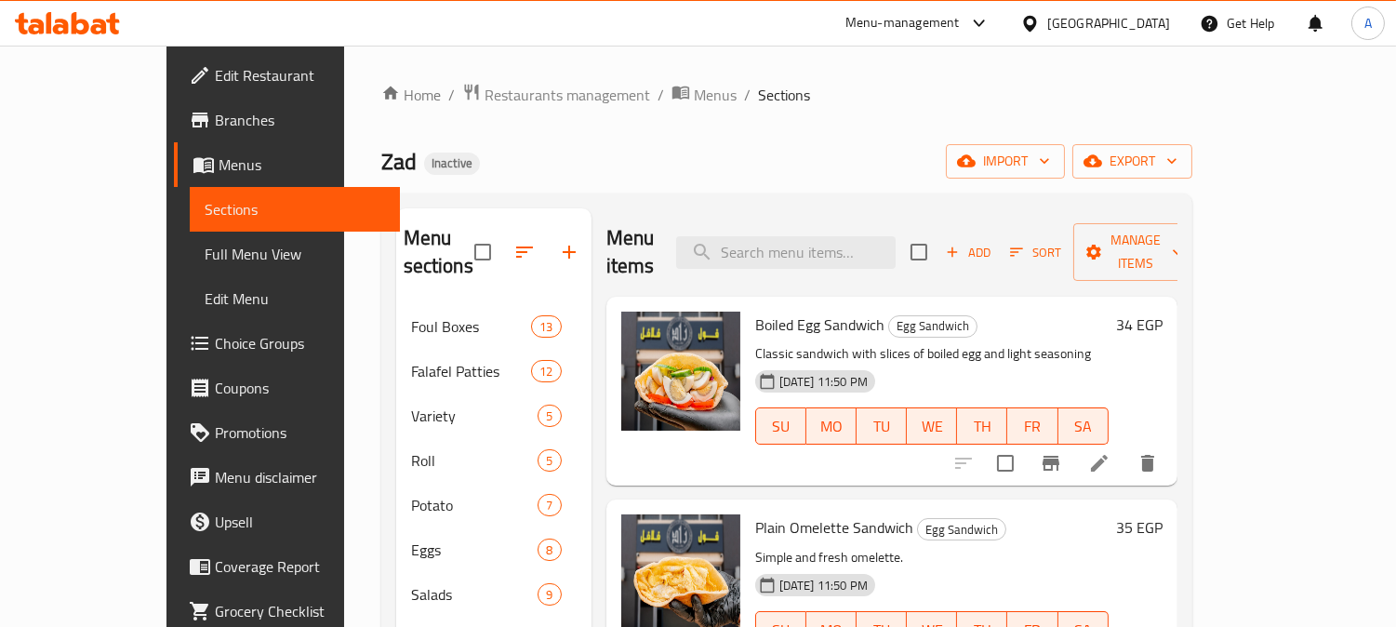
click at [205, 256] on span "Full Menu View" at bounding box center [295, 254] width 180 height 22
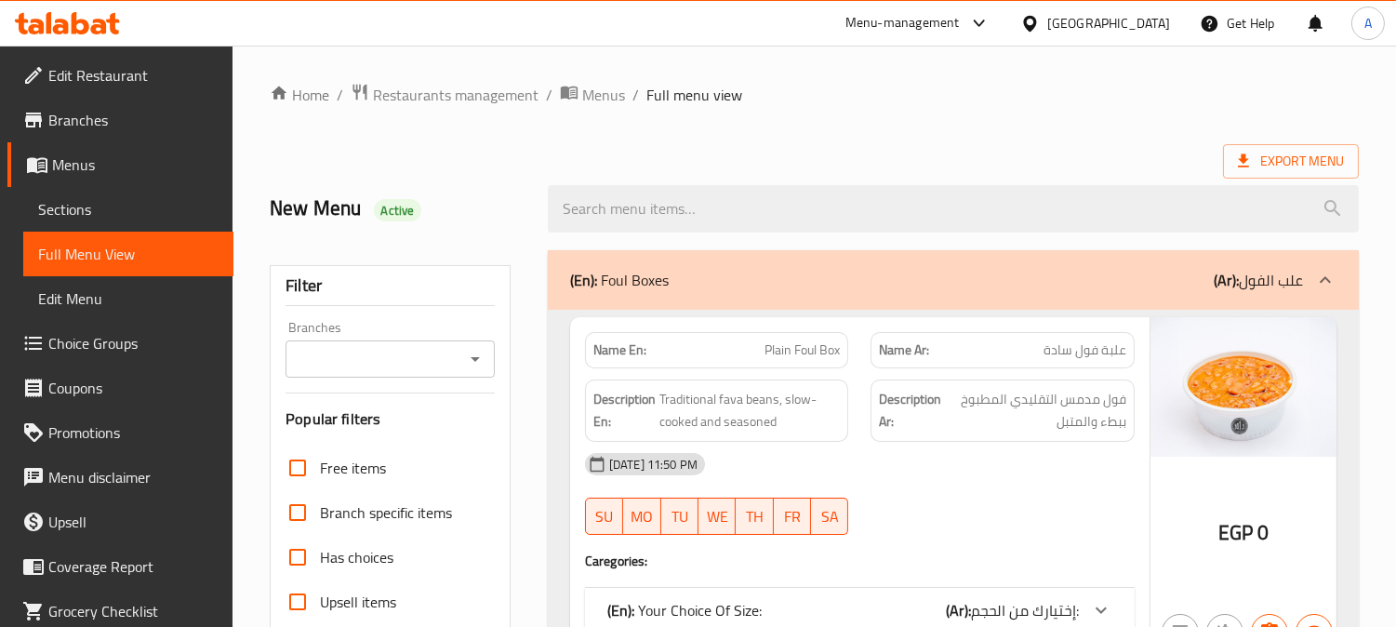
click at [490, 162] on div "Export Menu" at bounding box center [814, 161] width 1089 height 34
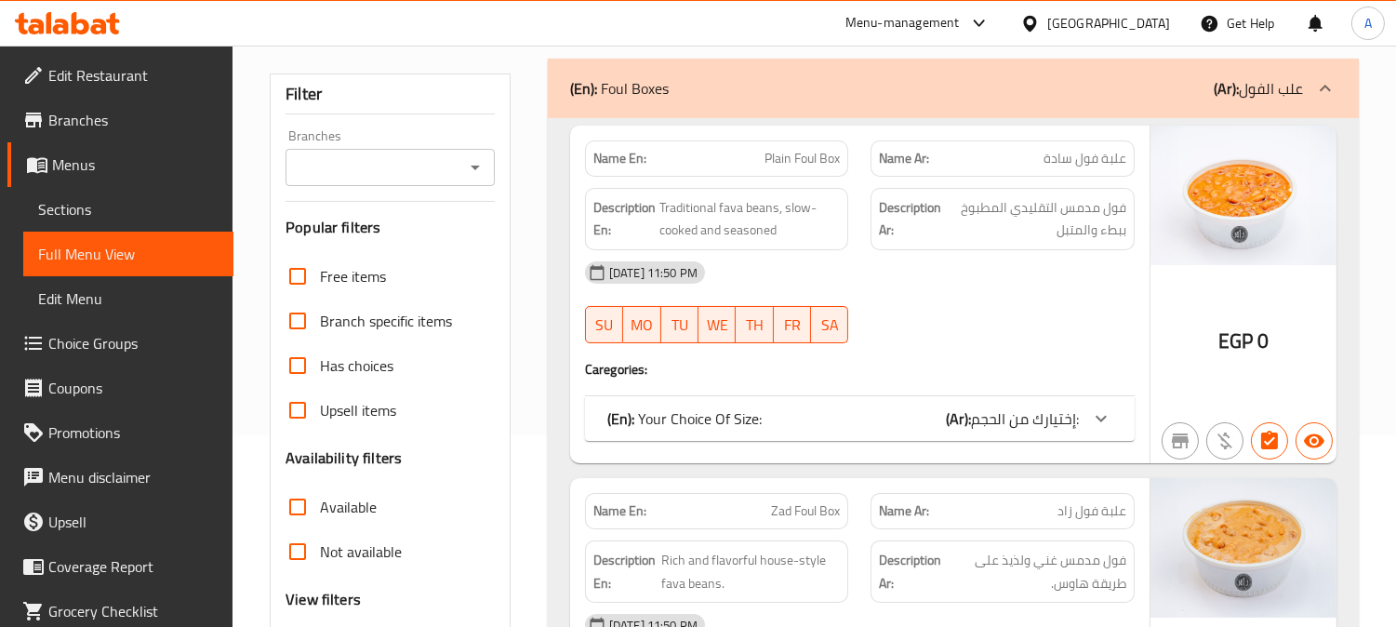
scroll to position [516, 0]
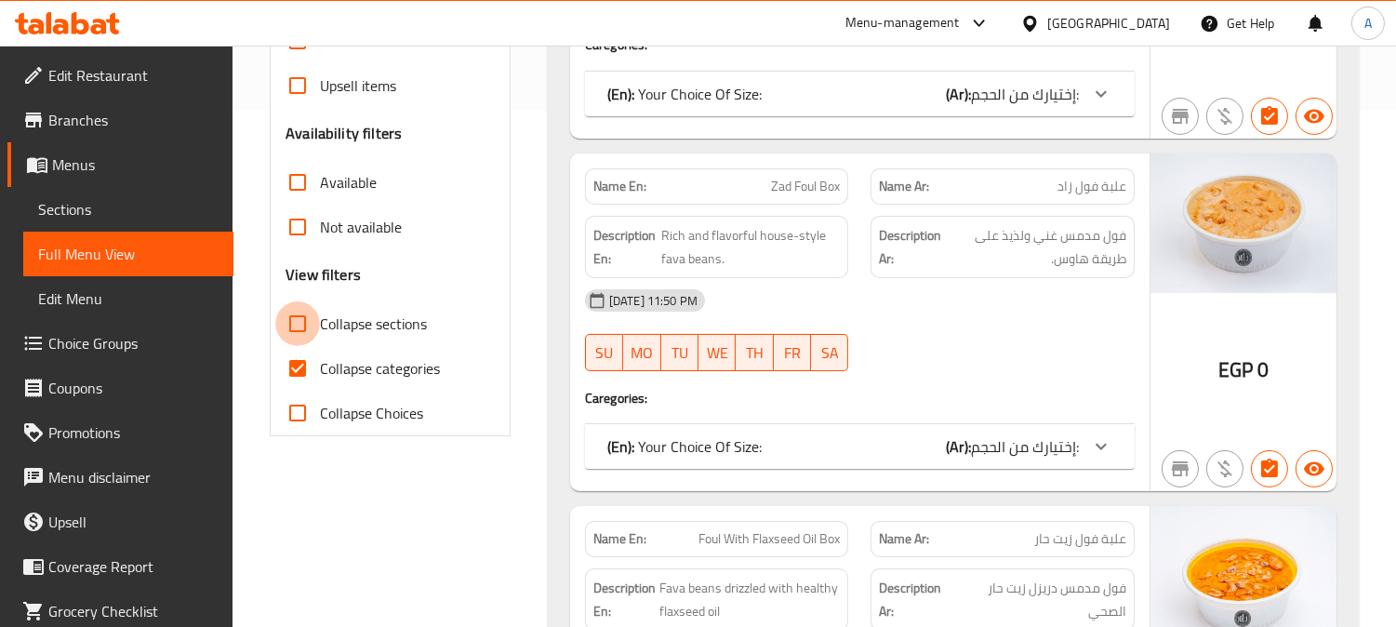
click at [301, 328] on input "Collapse sections" at bounding box center [297, 323] width 45 height 45
checkbox input "true"
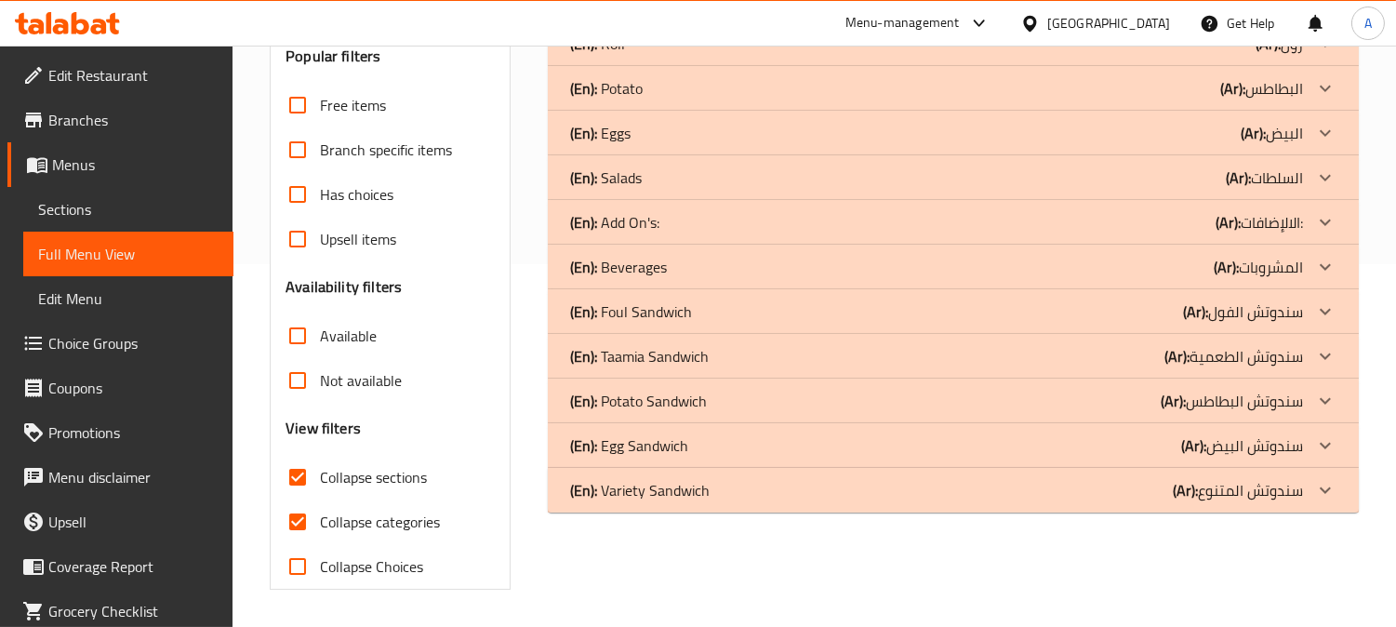
scroll to position [363, 0]
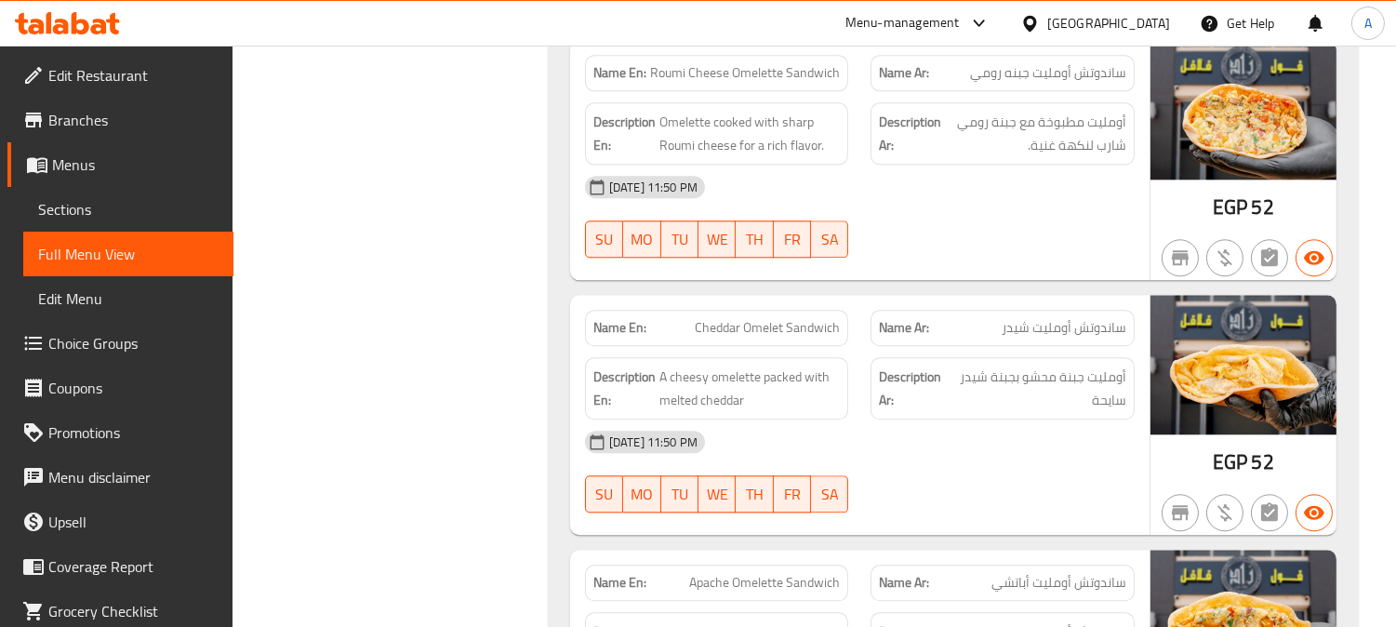
scroll to position [8915, 0]
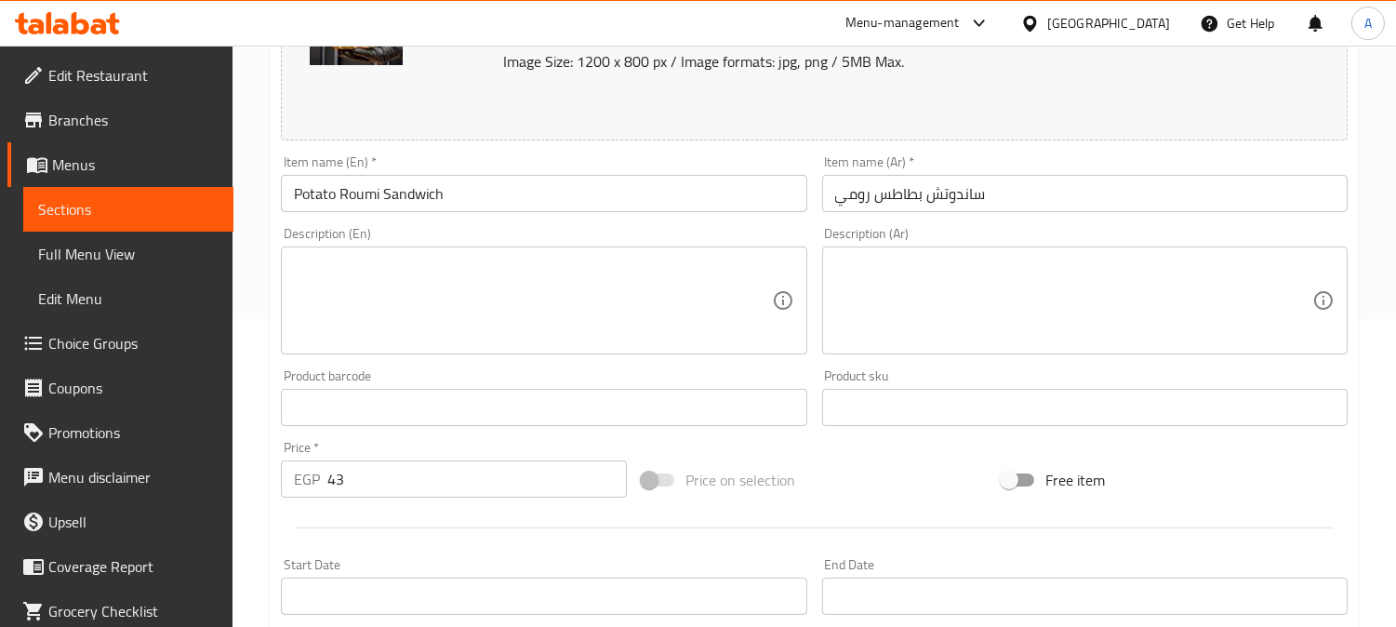
scroll to position [310, 0]
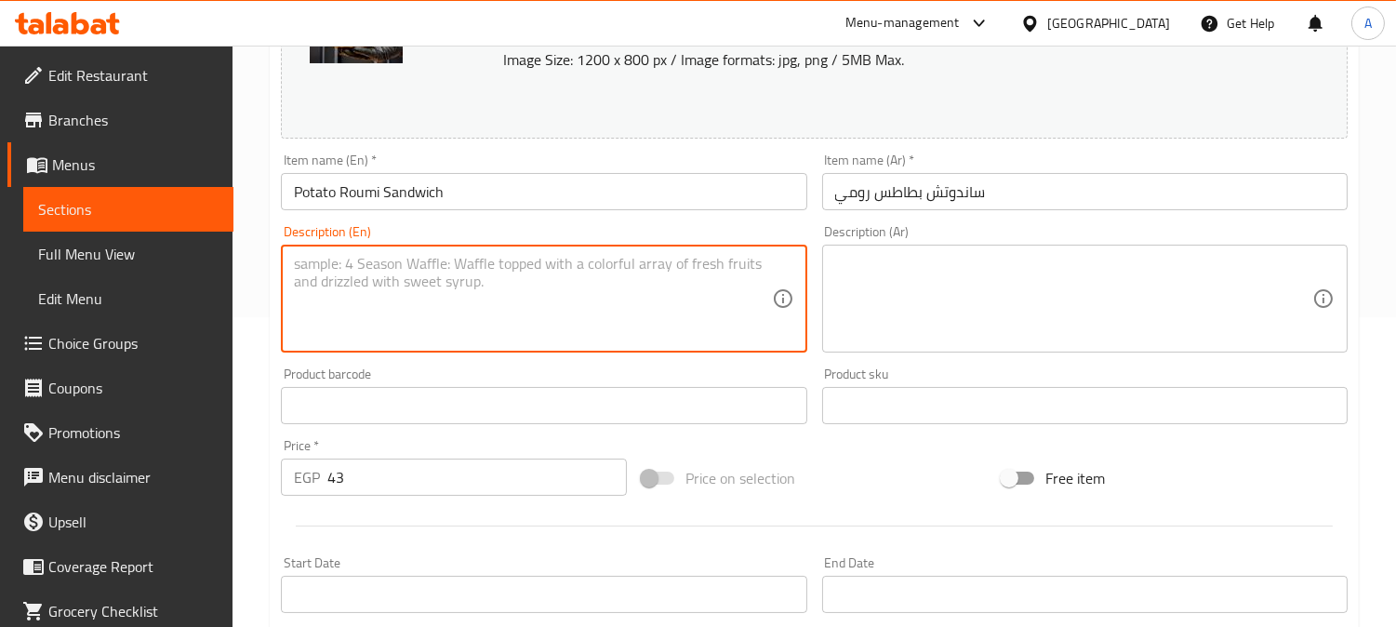
click at [429, 263] on textarea at bounding box center [532, 299] width 477 height 88
paste textarea "Fried potatoes layered with sharp Roumi cheese"
type textarea "Fried potatoes layered with sharp Roumi cheese"
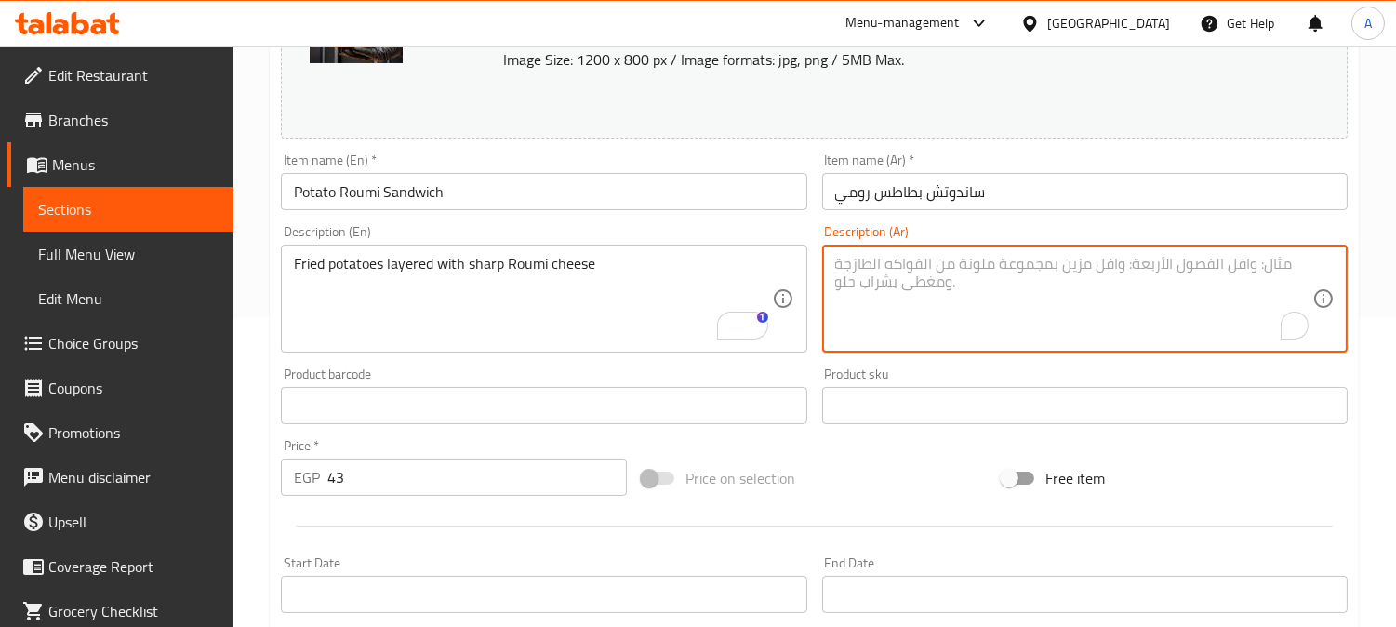
click at [941, 257] on textarea "To enrich screen reader interactions, please activate Accessibility in Grammarl…" at bounding box center [1073, 299] width 477 height 88
paste textarea "بطاطس مقلية مع طبقات من جبنة الرومي الحادة"
click at [1036, 264] on textarea "بطاطس مقلية مع طبقات من جبنة الرومي الحادة" at bounding box center [1073, 299] width 477 height 88
click at [1088, 261] on textarea "بطاطس مقلية مع طبقات من جبنة الرومي شارب" at bounding box center [1073, 299] width 477 height 88
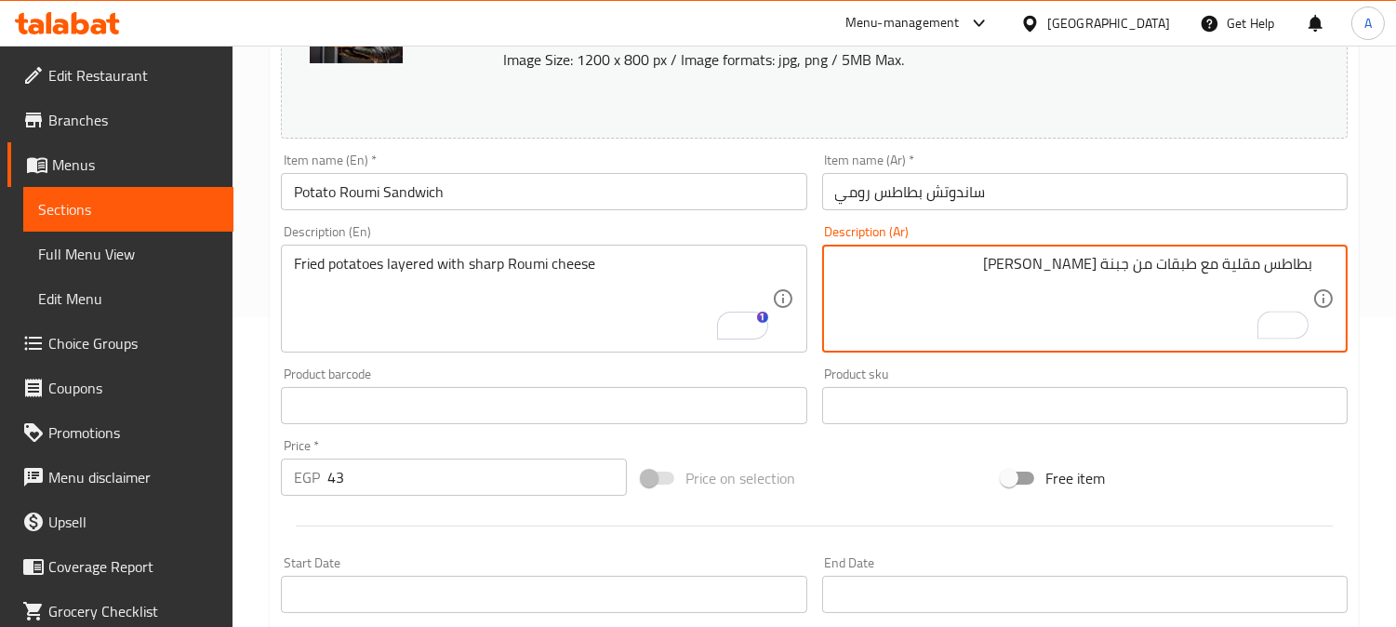
click at [1151, 266] on textarea "بطاطس مقلية مع طبقات من جبنة رومي شارب" at bounding box center [1073, 299] width 477 height 88
type textarea "بطاطس مقلية مع طبقات جبنة رومي شارب"
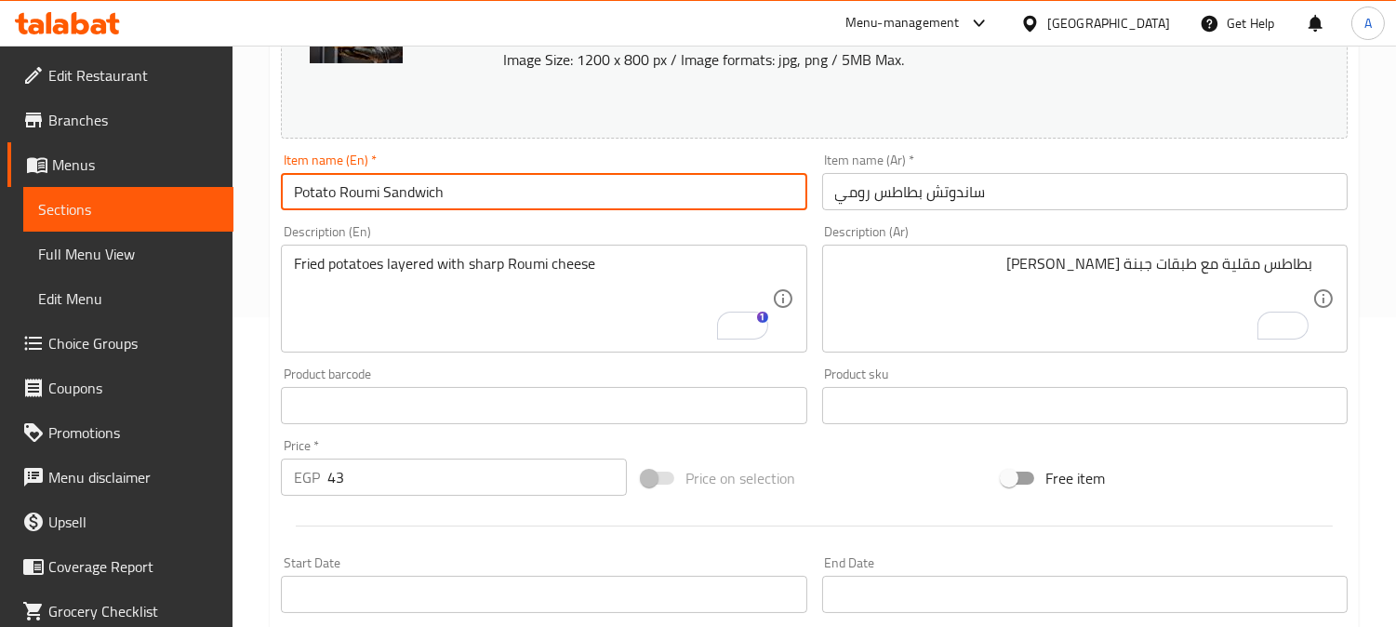
click at [692, 195] on input "Potato Roumi Sandwich" at bounding box center [543, 191] width 525 height 37
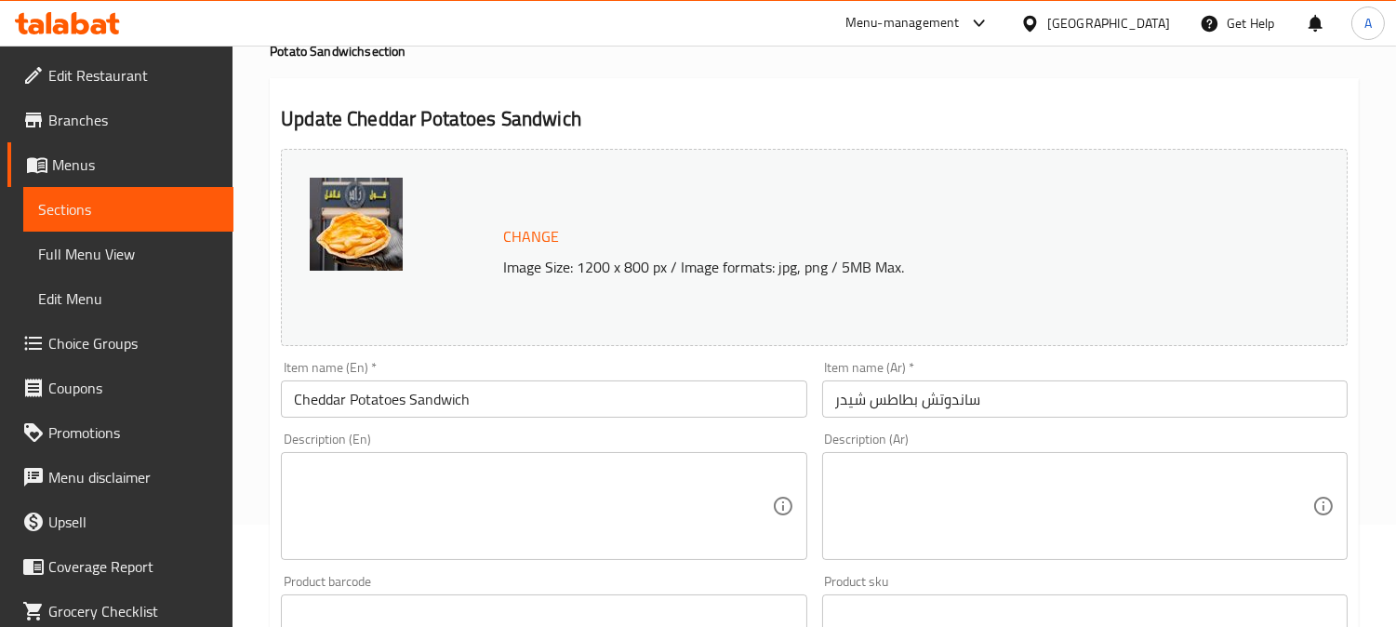
scroll to position [206, 0]
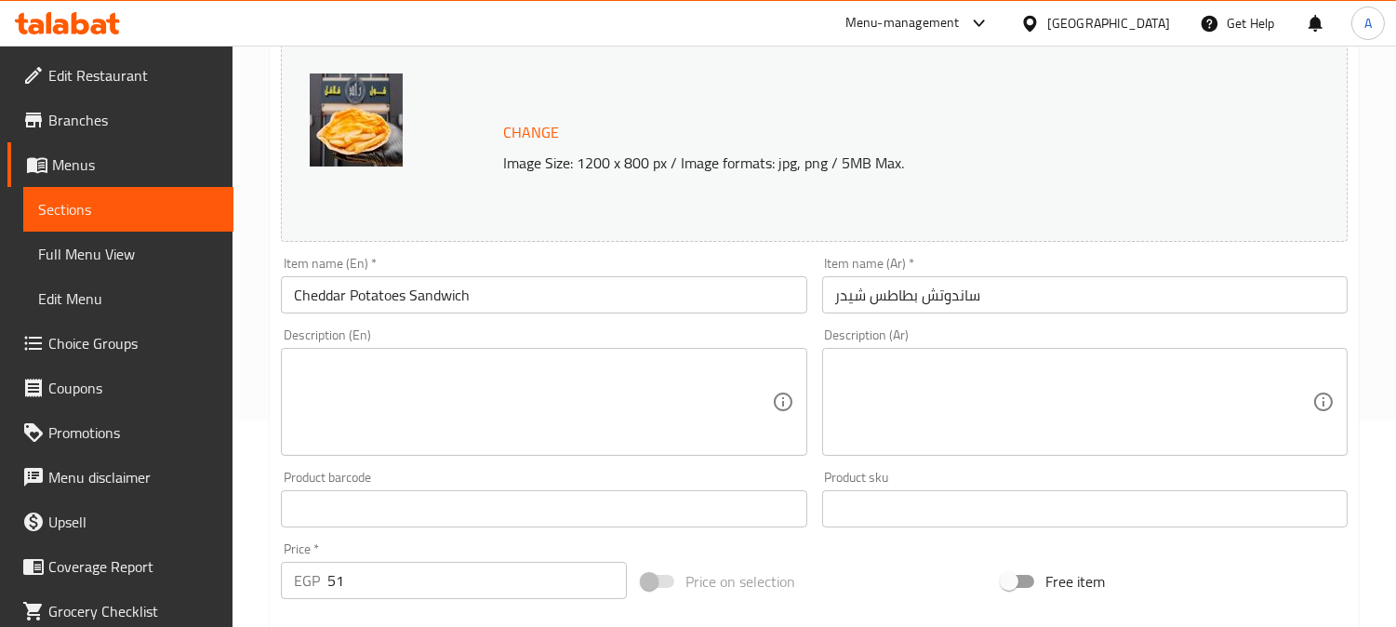
click at [377, 382] on textarea at bounding box center [532, 402] width 477 height 88
paste textarea "Golden potatoes topped with melted cheddar cheese"
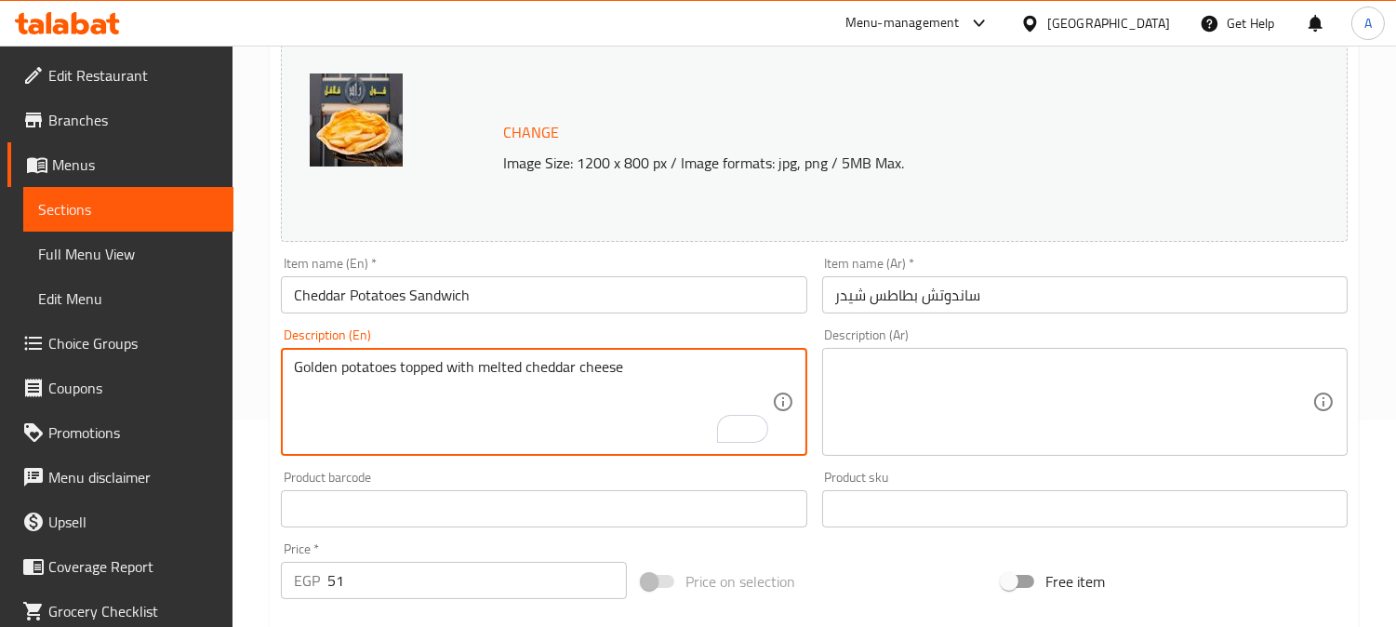
type textarea "Golden potatoes topped with melted cheddar cheese"
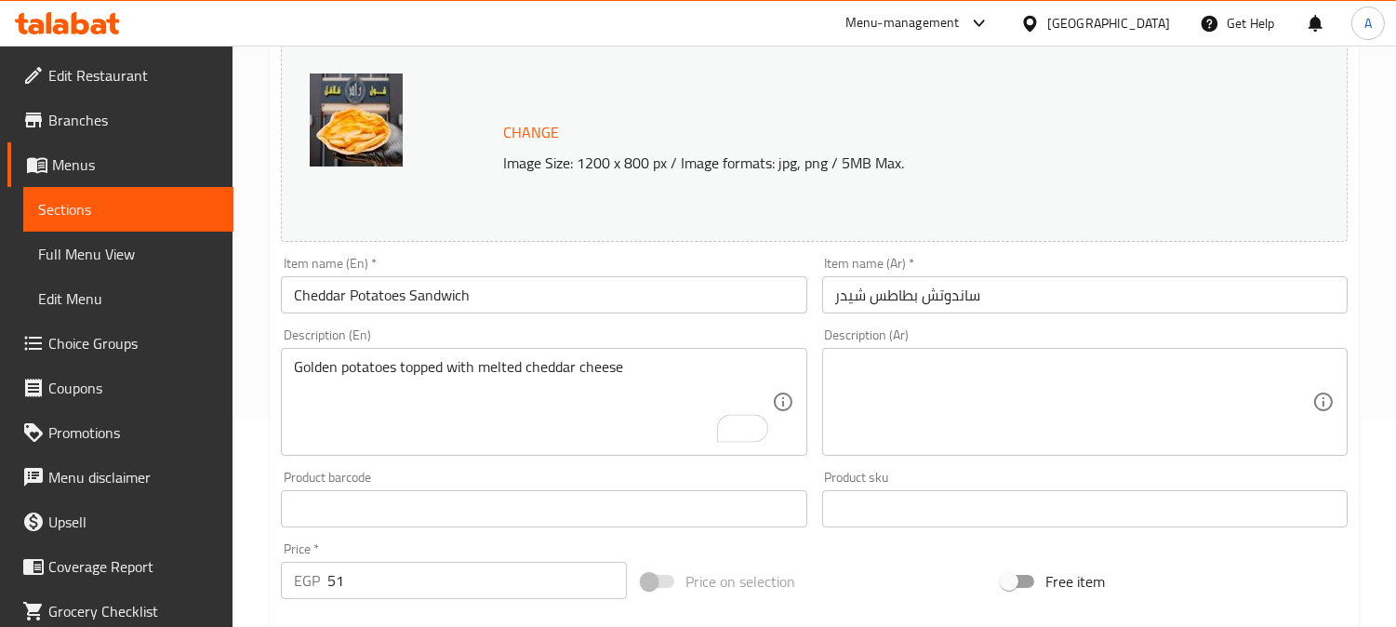
click at [1040, 335] on div "Description (Ar) Description (Ar)" at bounding box center [1084, 391] width 525 height 127
click at [1039, 365] on textarea at bounding box center [1073, 402] width 477 height 88
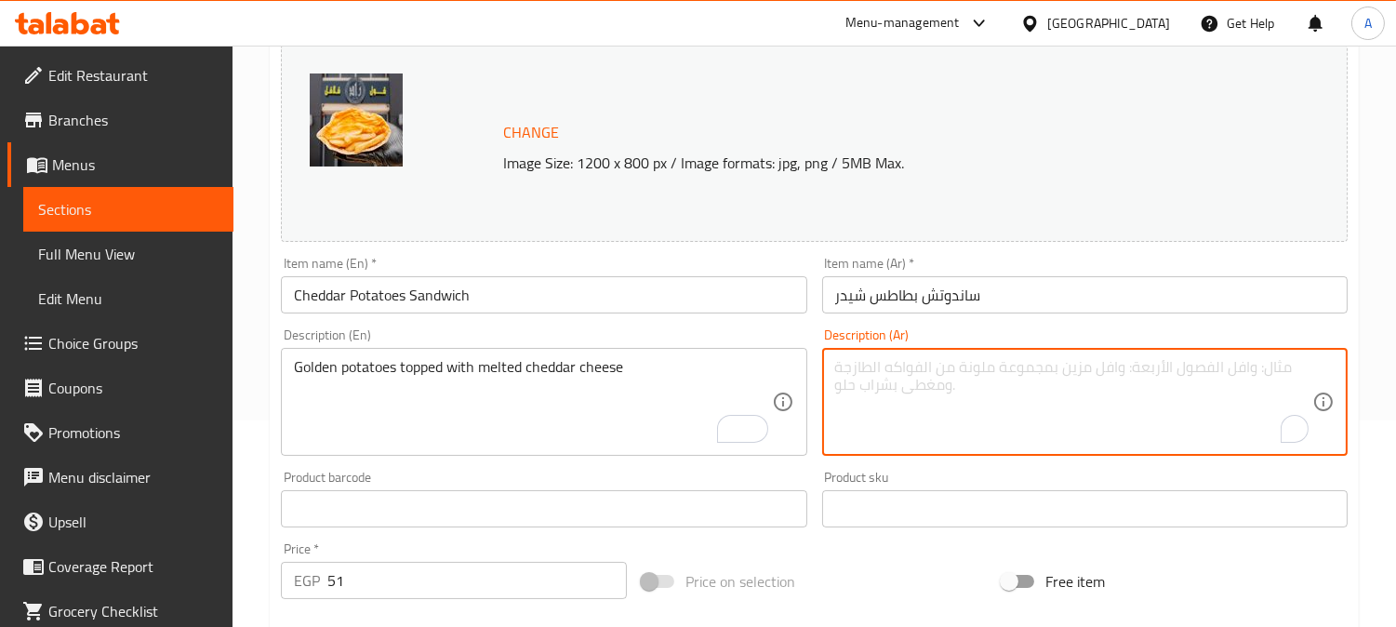
paste textarea "بطاطس ذهبية مغطاة بجبنة شيدر ذائبة"
click at [1176, 367] on textarea "بطاطس ذهبية مغطاة بجبنة شيدر ذائبة" at bounding box center [1073, 402] width 477 height 88
click at [1088, 365] on textarea "بطاطس ذهبية مغطاه بجبنة شيدر ذائبة" at bounding box center [1073, 402] width 477 height 88
type textarea "بطاطس ذهبية مغطاه بجبنة شيدر سايحة"
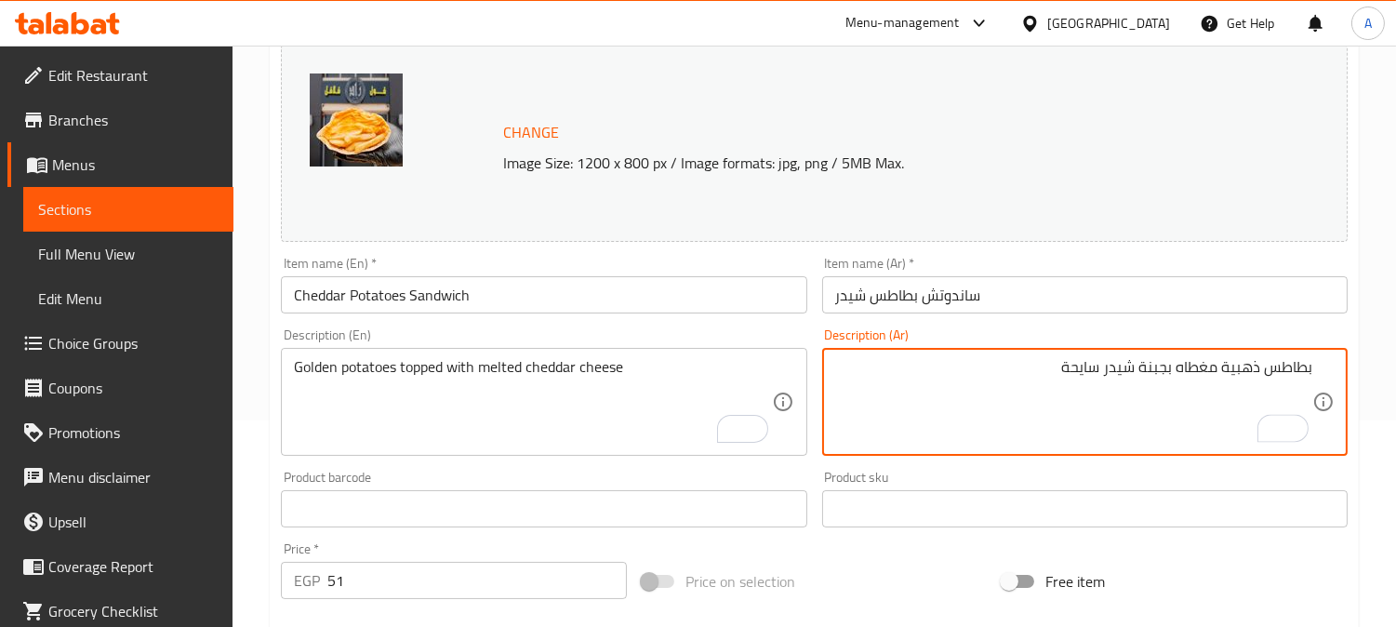
click at [694, 296] on input "Cheddar Potatoes Sandwich" at bounding box center [543, 294] width 525 height 37
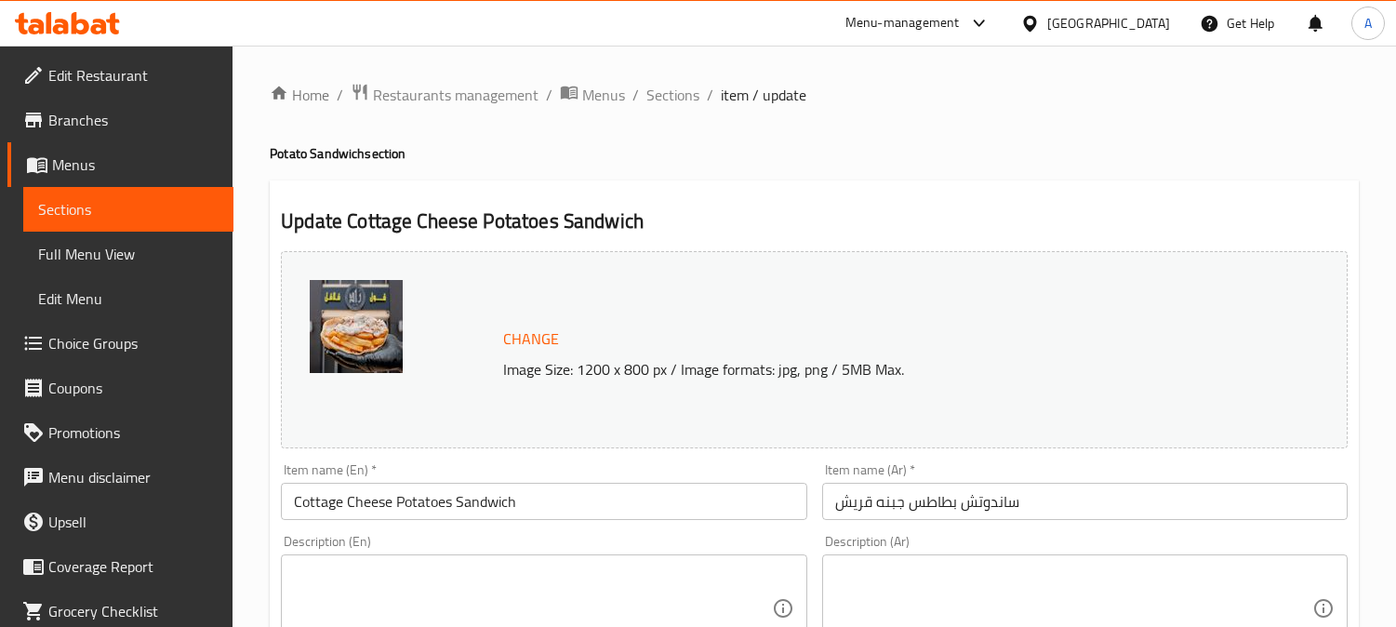
scroll to position [310, 0]
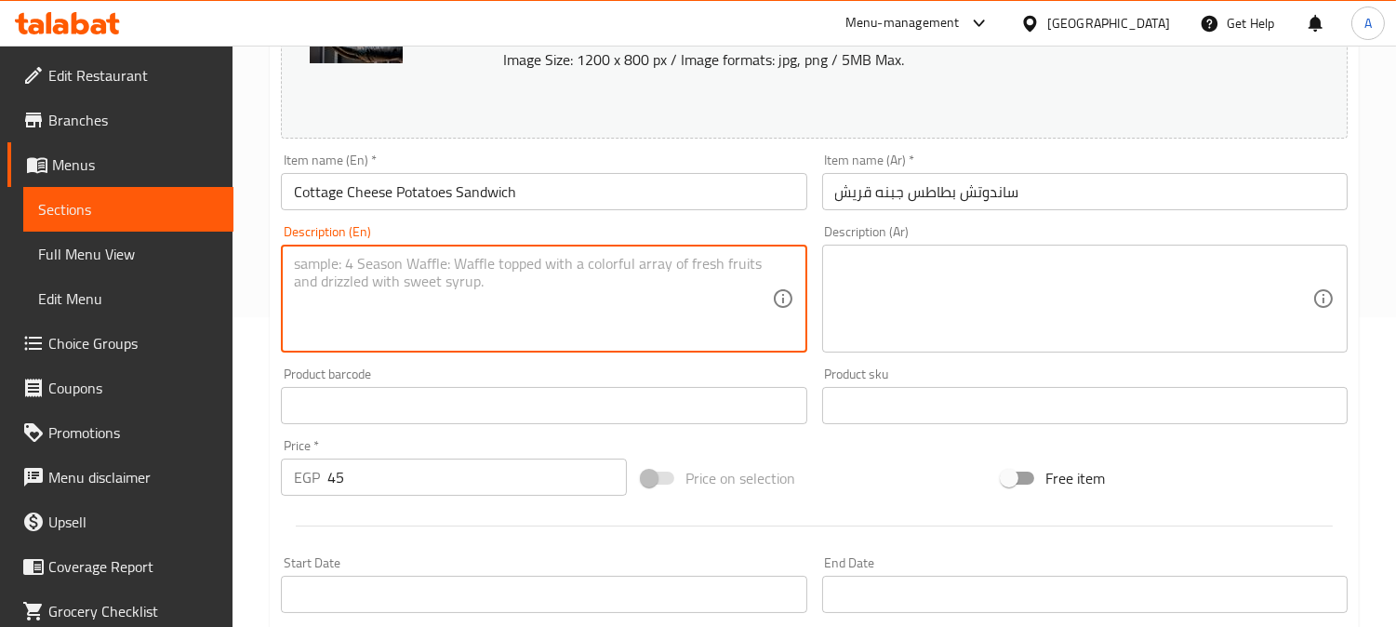
click at [369, 260] on textarea at bounding box center [532, 299] width 477 height 88
paste textarea "A lighter option of potatoes served with creamy cottage cheese."
type textarea "A lighter option of potatoes served with creamy cottage cheese."
click at [928, 257] on div "Description (Ar)" at bounding box center [1084, 299] width 525 height 108
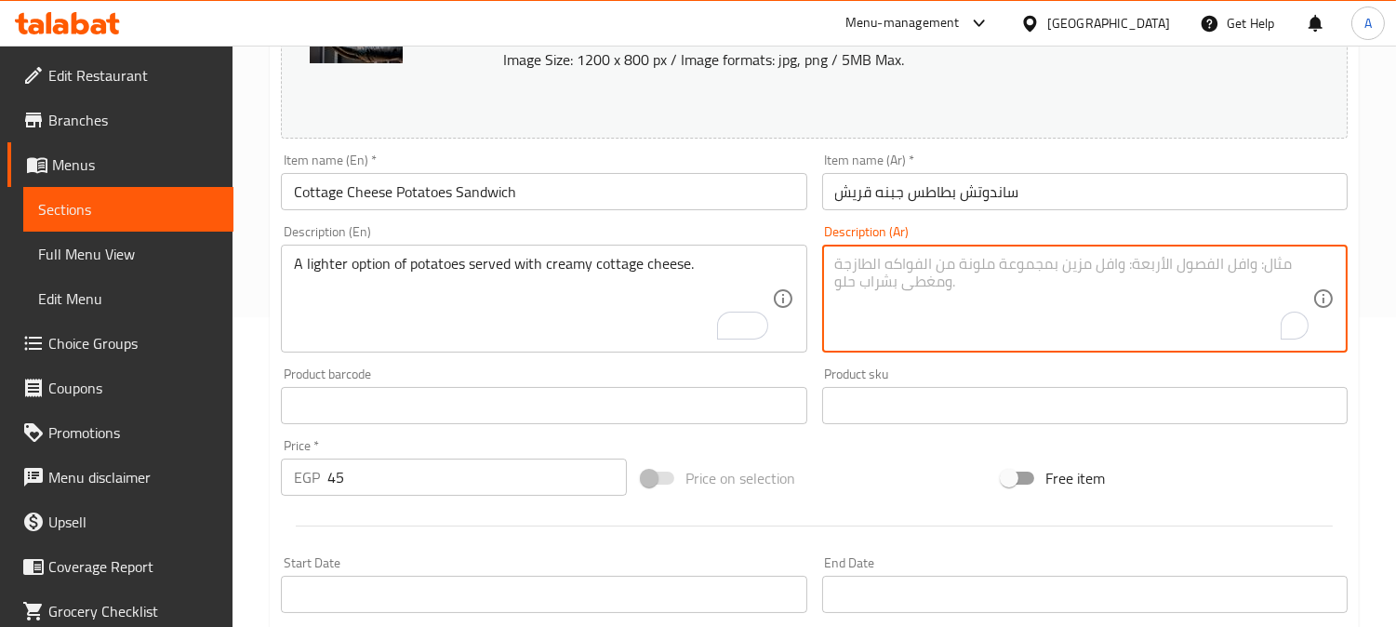
paste textarea "خيار أخف من البطاطس يقدم مع الجبن القريش الكريمي."
click at [1108, 264] on textarea "خيار أخف من البطاطس يقدم مع الجبن القريش الكريمي." at bounding box center [1073, 299] width 477 height 88
click at [1275, 266] on textarea "خيار أخف من البطاطس يقدم مع جبنة قريش كريمي." at bounding box center [1073, 299] width 477 height 88
type textarea "خيار خفيف من البطاطس يقدم مع جبنة قريش كريمي."
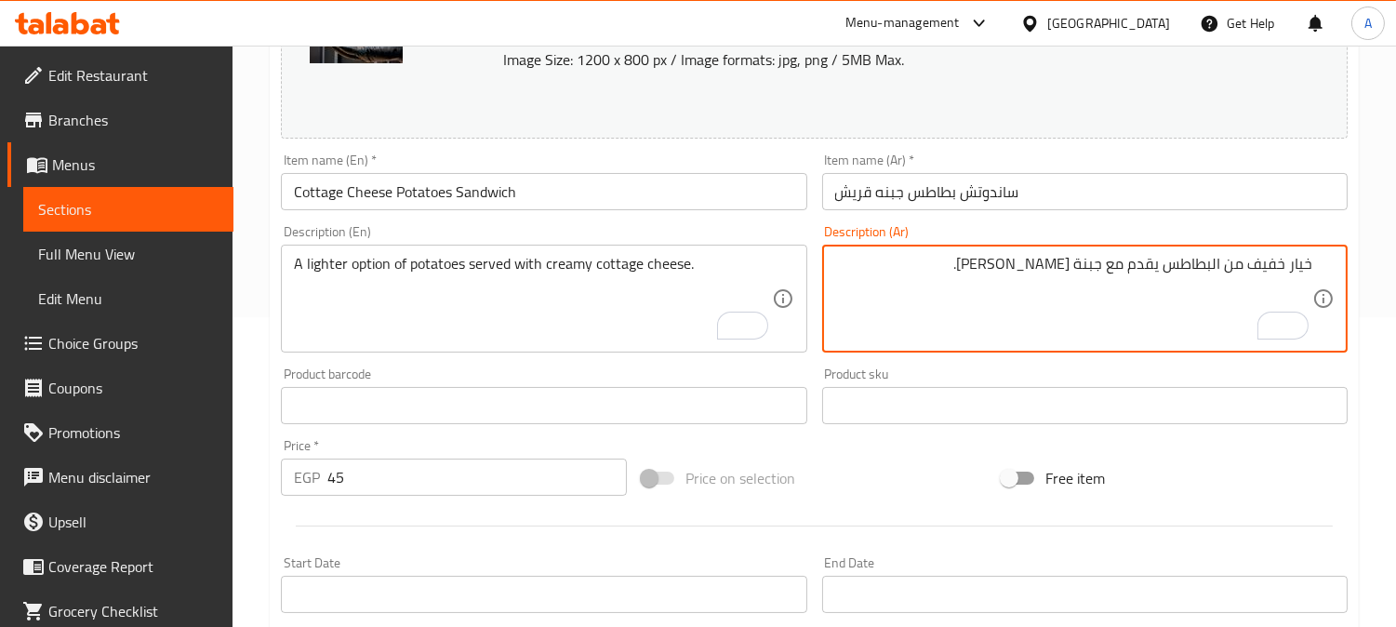
click at [714, 190] on input "Cottage Cheese Potatoes Sandwich" at bounding box center [543, 191] width 525 height 37
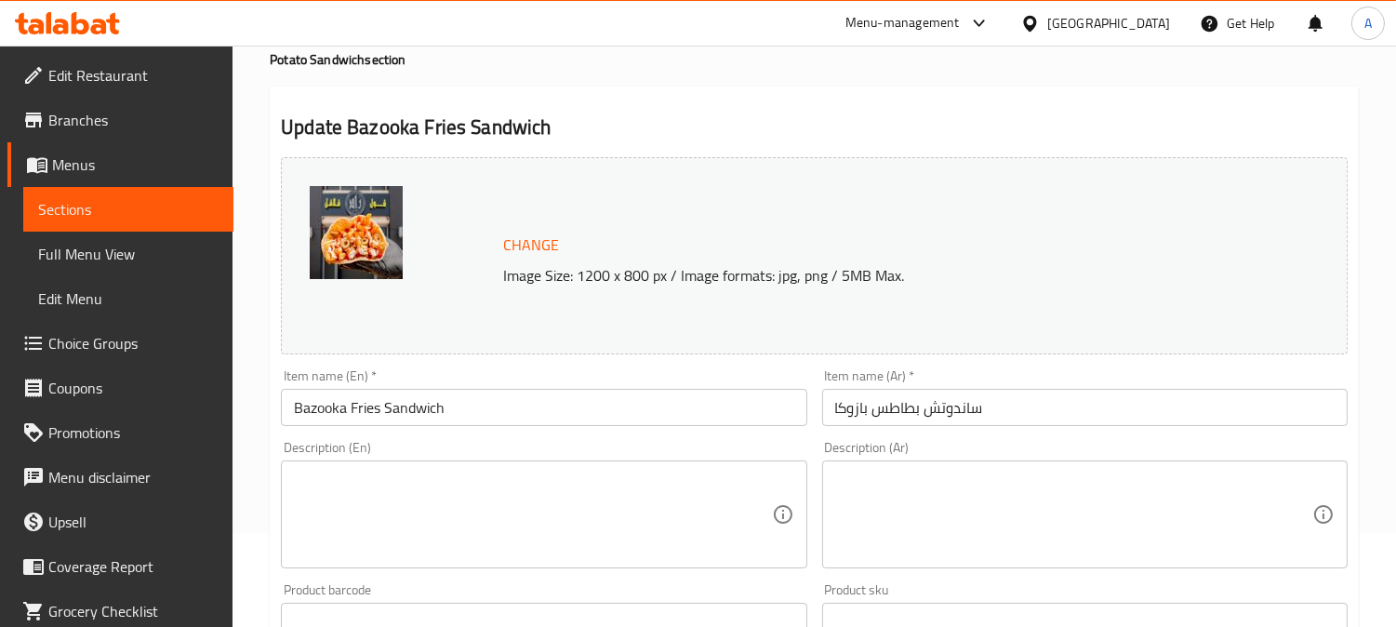
scroll to position [206, 0]
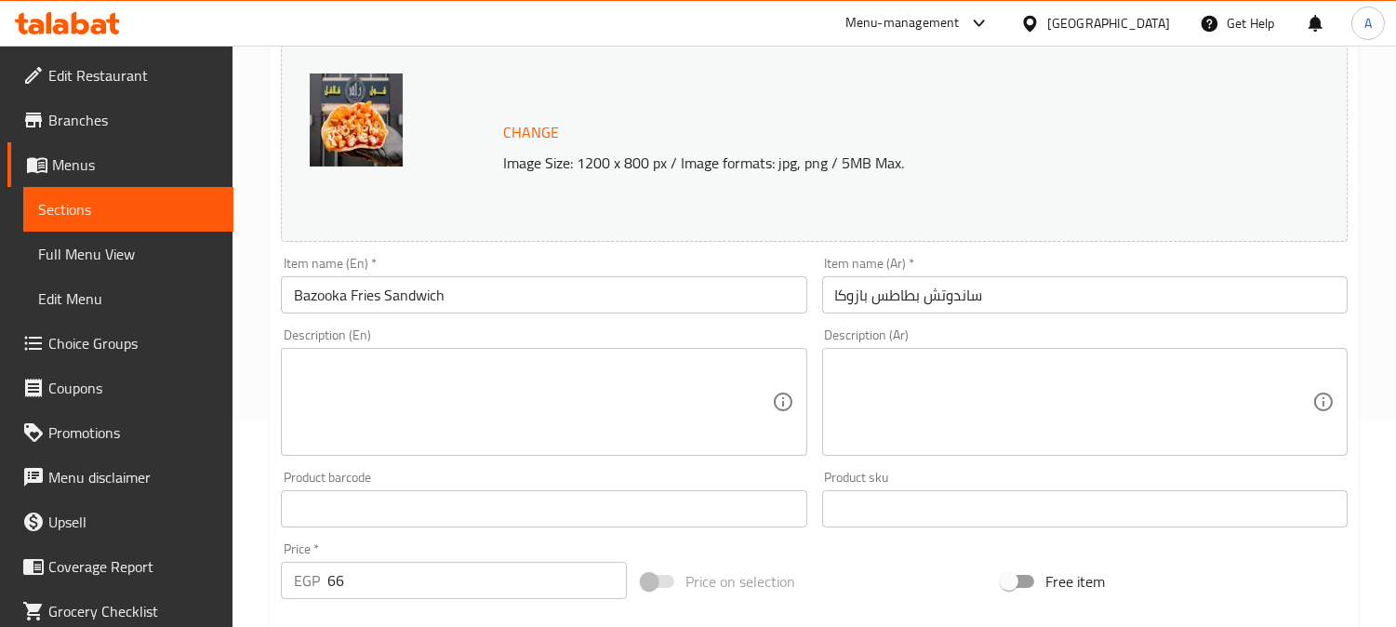
click at [459, 379] on textarea at bounding box center [532, 402] width 477 height 88
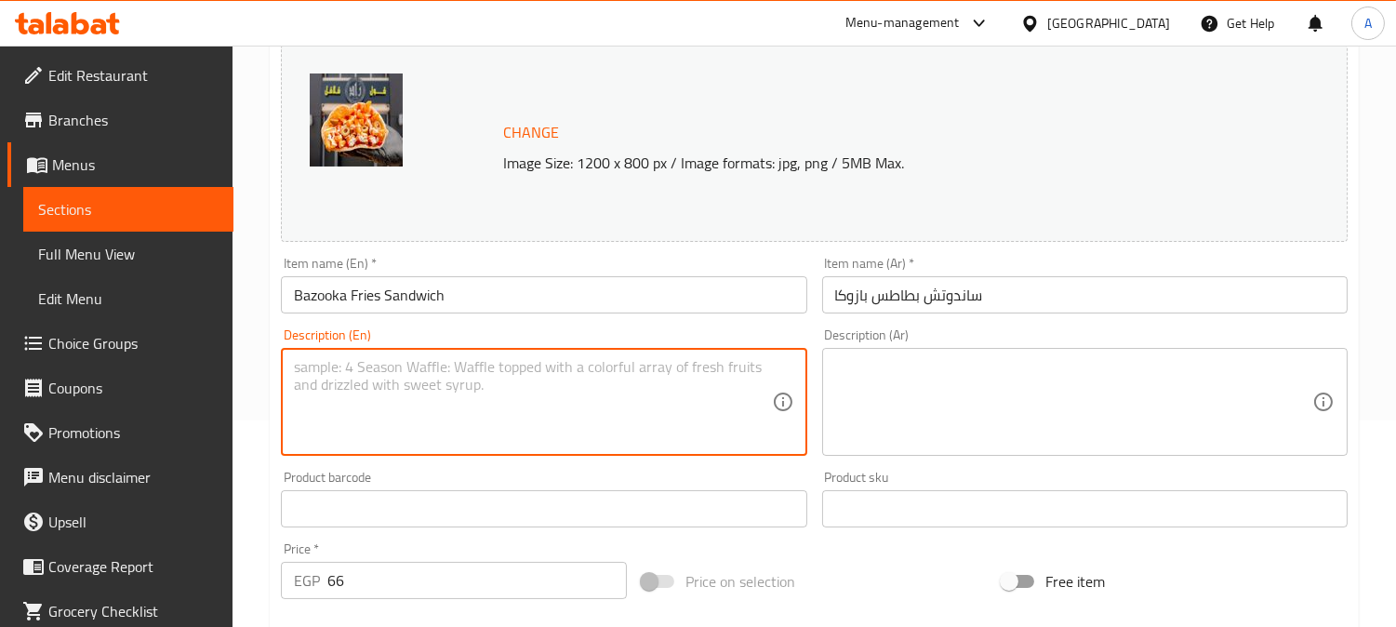
paste textarea "Loaded sandwich with fries, sauces, and extra toppings for a bold bite."
click at [298, 367] on textarea "Loaded sandwich with fries, sauces, and extra toppings for a bold bite." at bounding box center [532, 402] width 477 height 88
drag, startPoint x: 635, startPoint y: 366, endPoint x: 773, endPoint y: 368, distance: 137.7
click at [773, 368] on div "Loaded sandwich with fries, sauces, and extra toppings for a bold bite. Descrip…" at bounding box center [543, 402] width 525 height 108
click at [469, 365] on textarea "Loaded sandwich with fries, sauces, and extra toppings" at bounding box center [532, 402] width 477 height 88
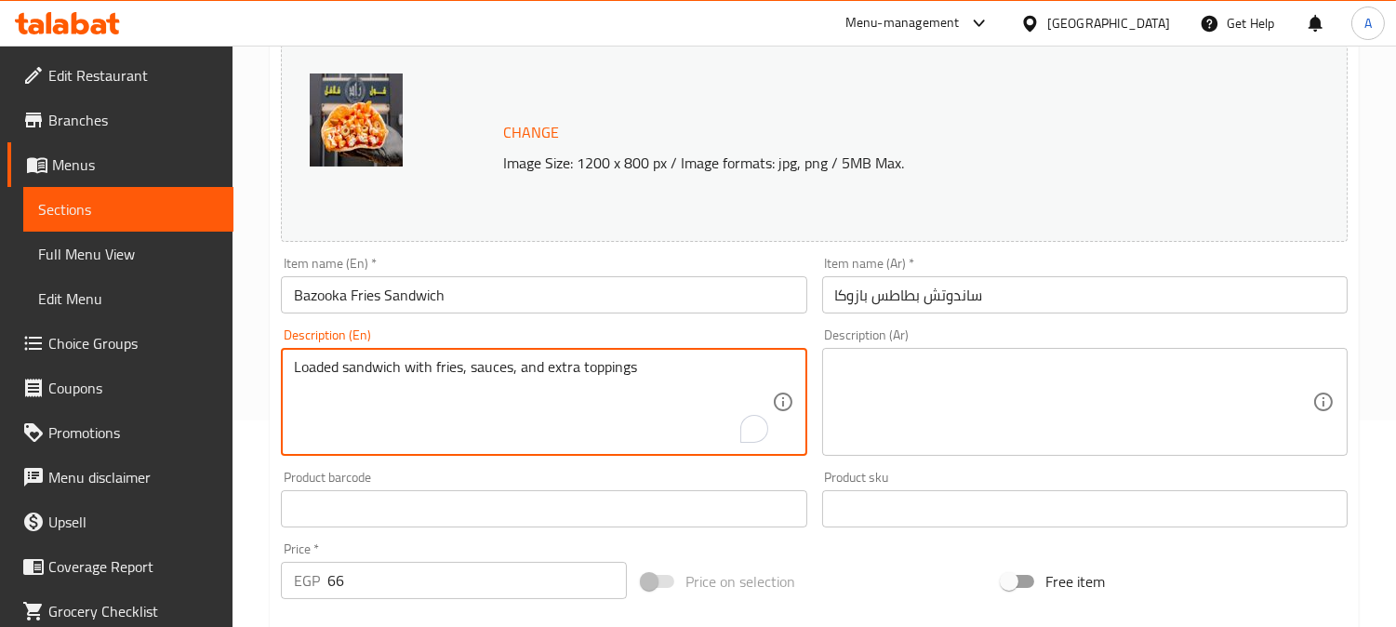
click at [469, 365] on textarea "Loaded sandwich with fries, sauces, and extra toppings" at bounding box center [532, 402] width 477 height 88
type textarea "Loaded sandwich with fries, sauces, and extra toppings"
click at [921, 378] on textarea at bounding box center [1073, 402] width 477 height 88
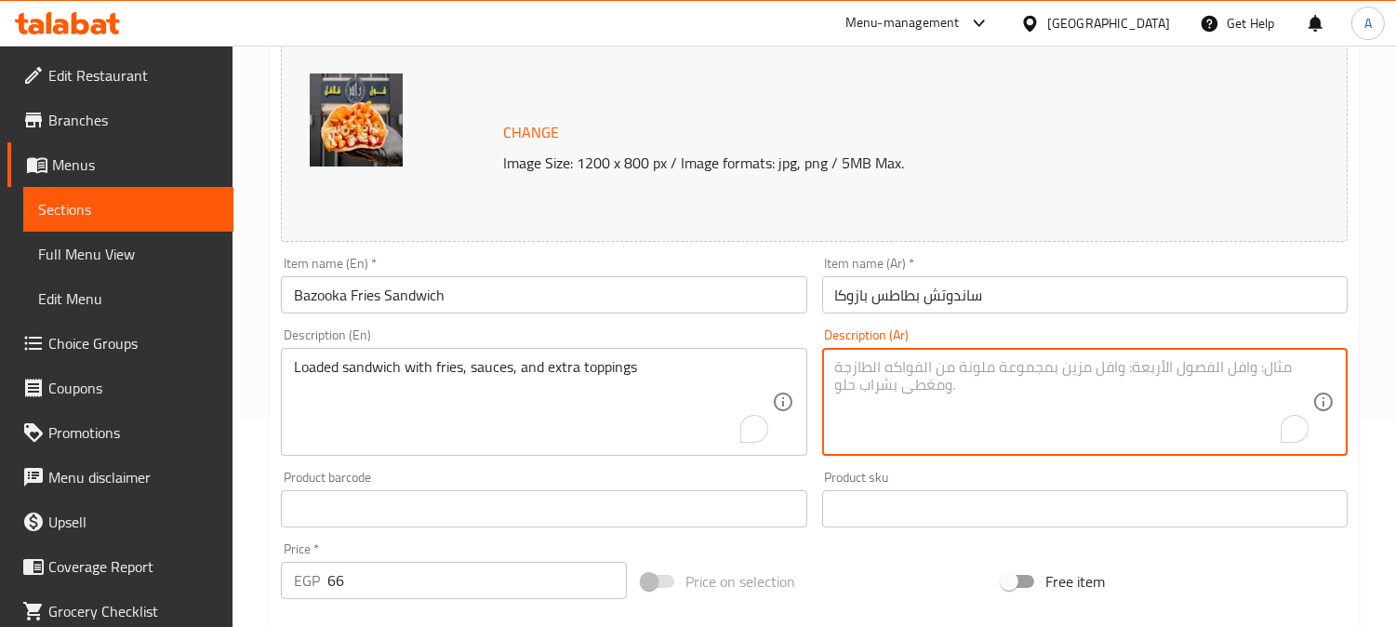
paste textarea "ساندويتش محمل بالبطاطس المقلية والصلصات والإضافات"
click at [1086, 368] on textarea "ساندويتش محمل بالبطاطس المقلية والصلصات والإضافات" at bounding box center [1073, 402] width 477 height 88
click at [963, 365] on textarea "ساندويتش لودد بالبطاطس المقلية والصلصات والإضافات" at bounding box center [1073, 402] width 477 height 88
type textarea "ساندويتش لودد بالبطاطس المقلية، صلصات وإضافات"
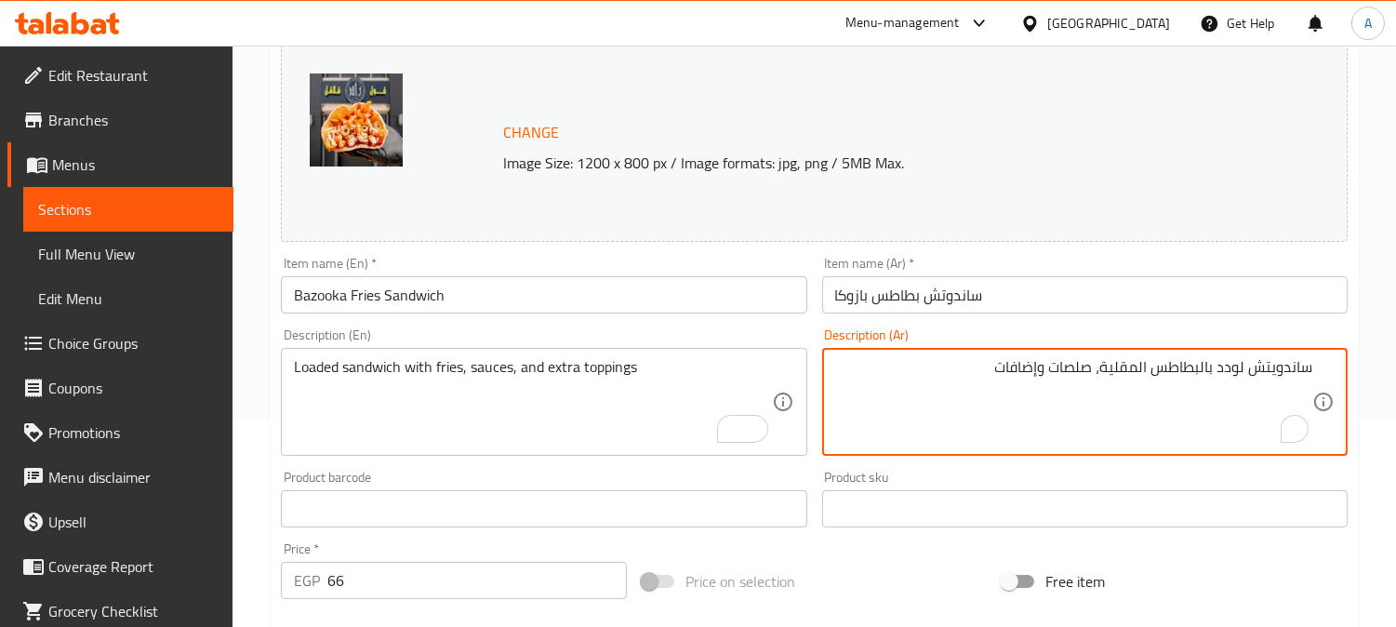
click at [533, 299] on input "Bazooka Fries Sandwich" at bounding box center [543, 294] width 525 height 37
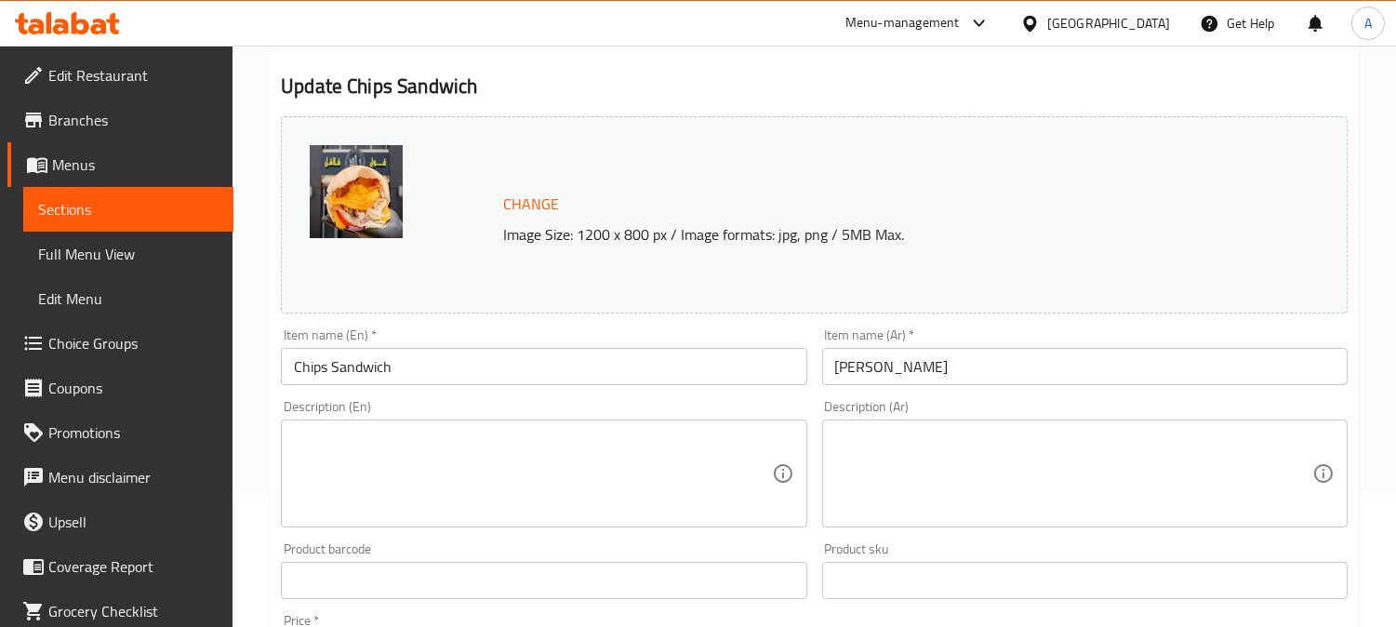
scroll to position [310, 0]
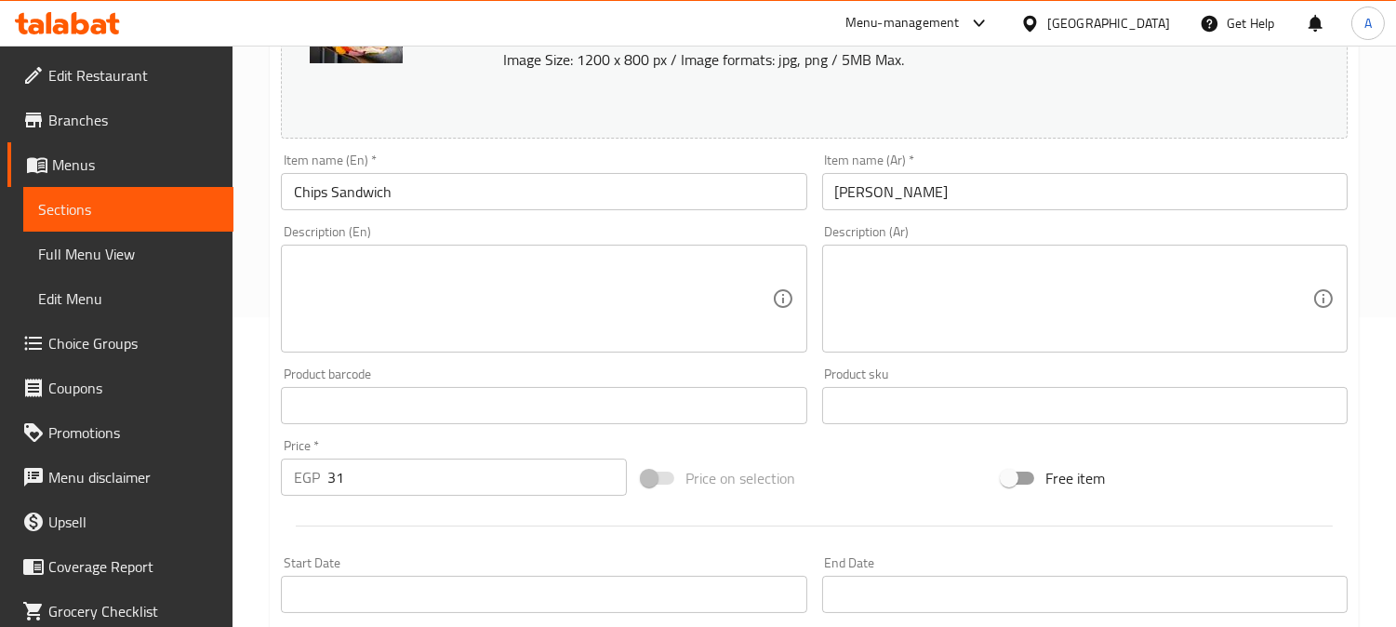
click at [398, 259] on textarea at bounding box center [532, 299] width 477 height 88
paste textarea "crunchy sandwich filled with crispy potato chips"
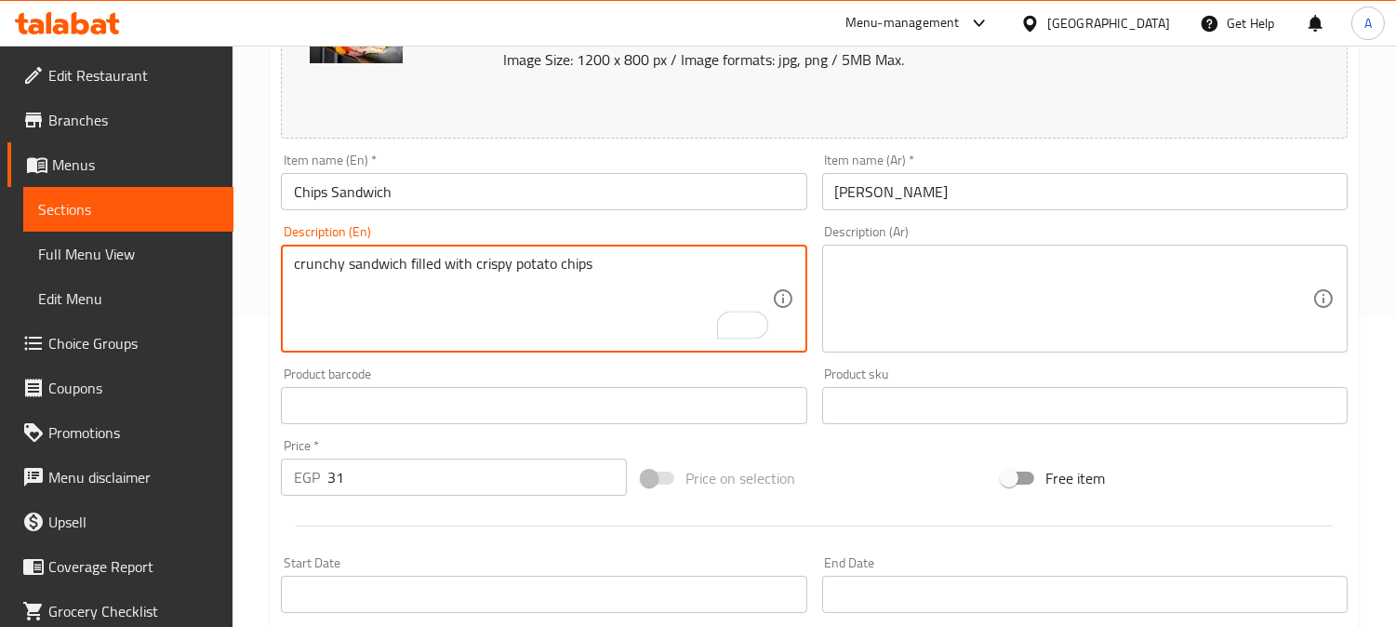
type textarea "crunchy sandwich filled with crispy potato chips"
click at [968, 281] on textarea at bounding box center [1073, 299] width 477 height 88
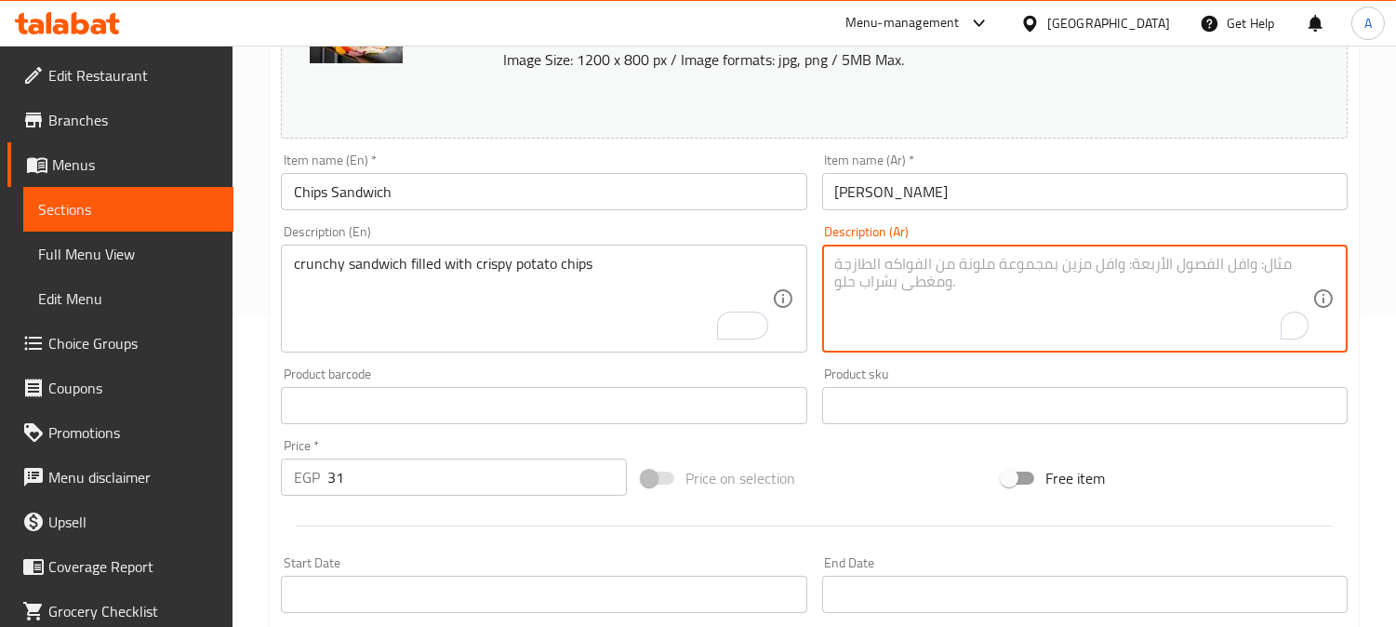
paste textarea "شطيرة مقرمشة محشوة برقائق البطاطس المقرمشة"
click at [930, 186] on input "[PERSON_NAME]" at bounding box center [1084, 191] width 525 height 37
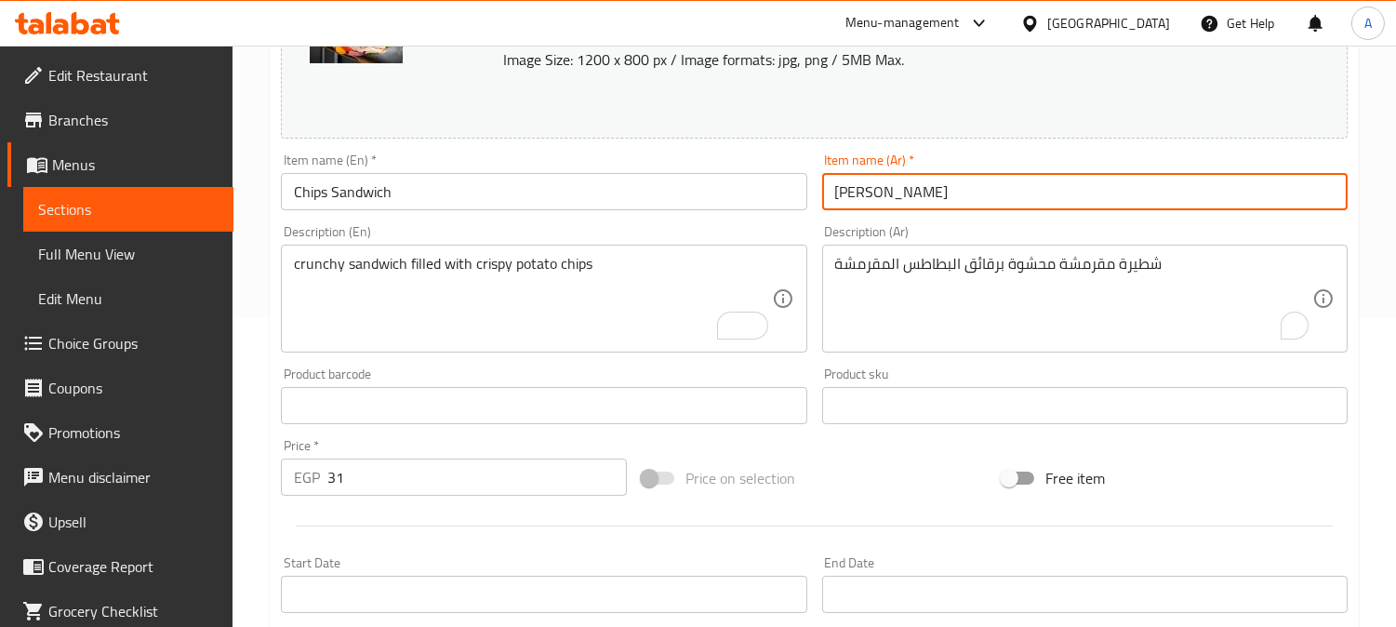
click at [930, 186] on input "ساندوتش شيبسي" at bounding box center [1084, 191] width 525 height 37
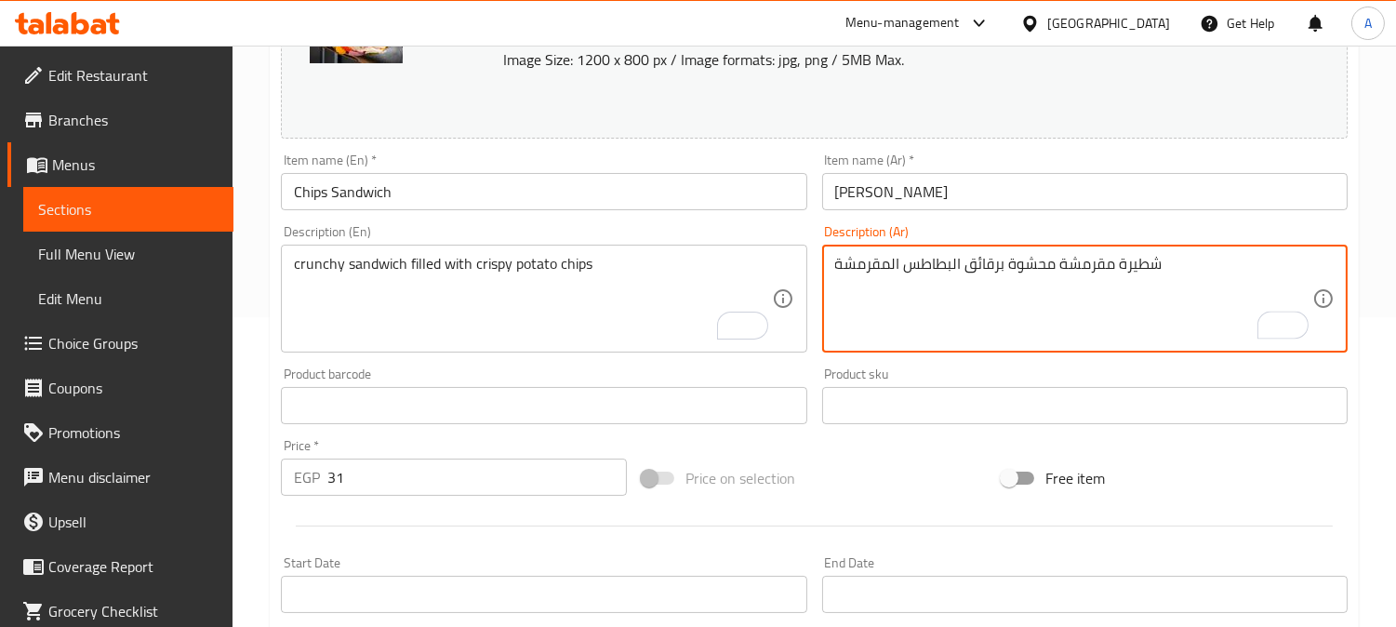
click at [1151, 263] on textarea "شطيرة مقرمشة محشوة برقائق البطاطس المقرمشة" at bounding box center [1073, 299] width 477 height 88
paste textarea "اندوتش"
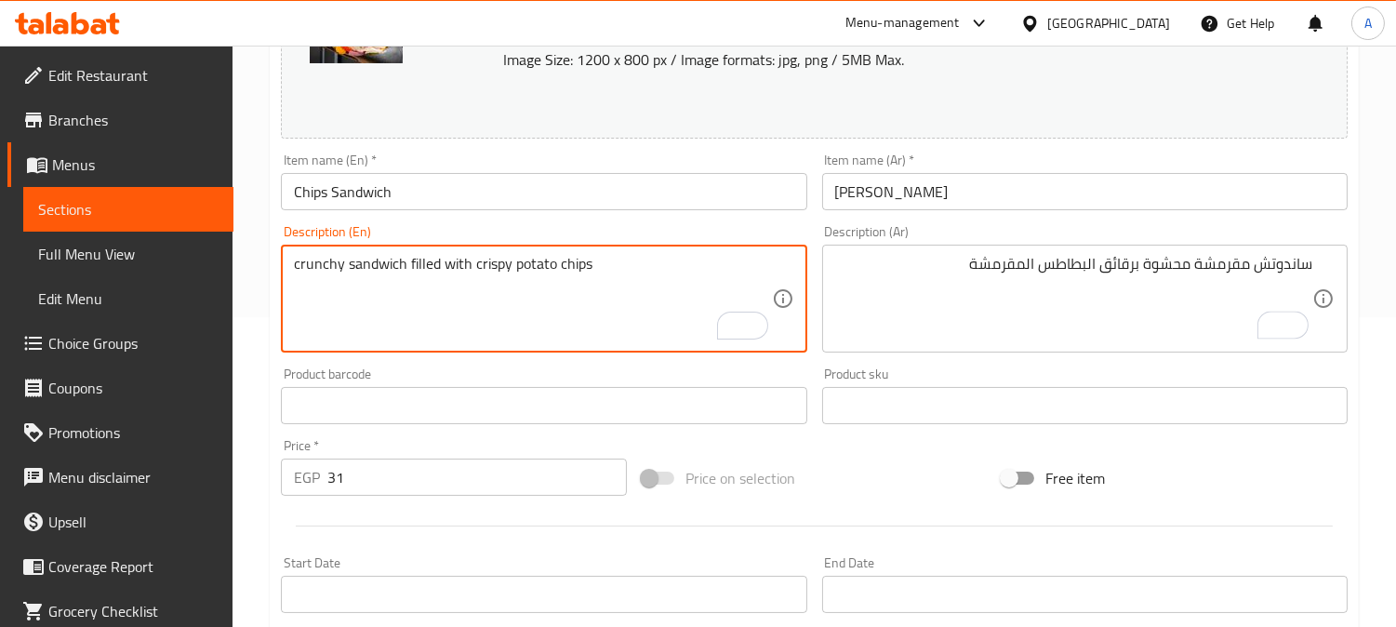
click at [308, 262] on textarea "crunchy sandwich filled with crispy potato chips" at bounding box center [532, 299] width 477 height 88
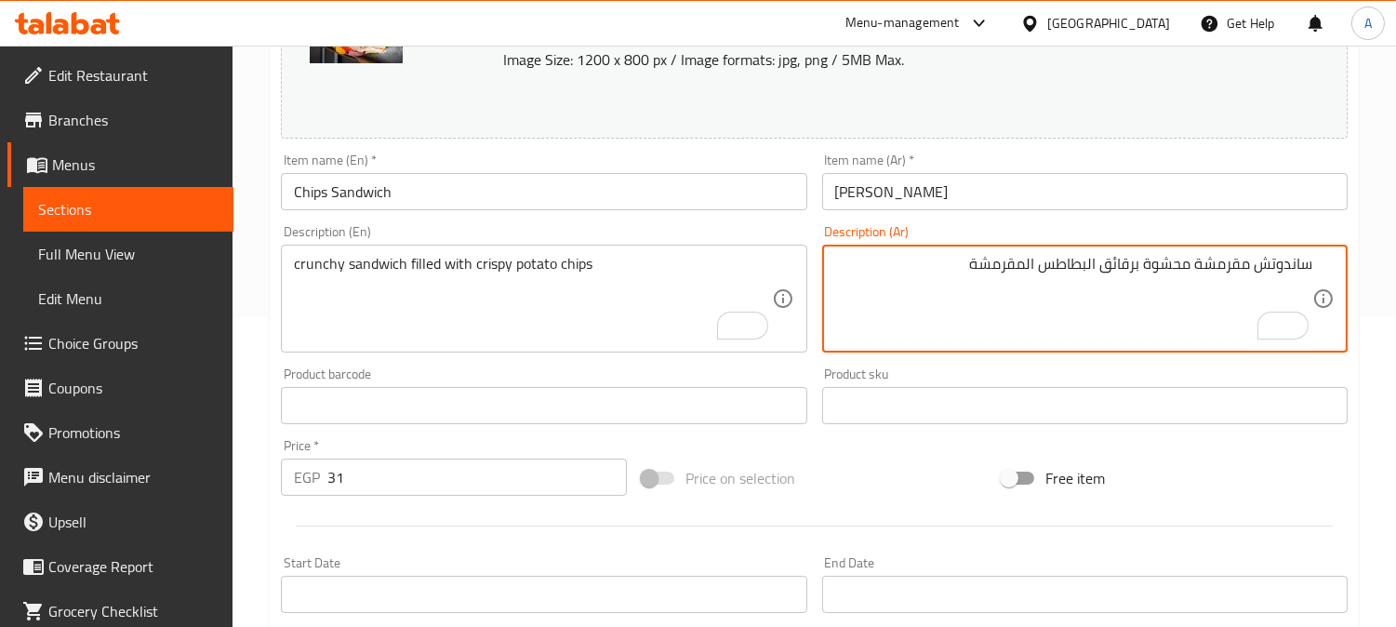
click at [1216, 266] on textarea "ساندوتش مقرمشة محشوة برقائق البطاطس المقرمشة" at bounding box center [1073, 299] width 477 height 88
paste textarea "رانشي"
click at [1149, 261] on textarea "ساندوتش كرانشي محشوة برقائق البطاطس المقرمشة" at bounding box center [1073, 299] width 477 height 88
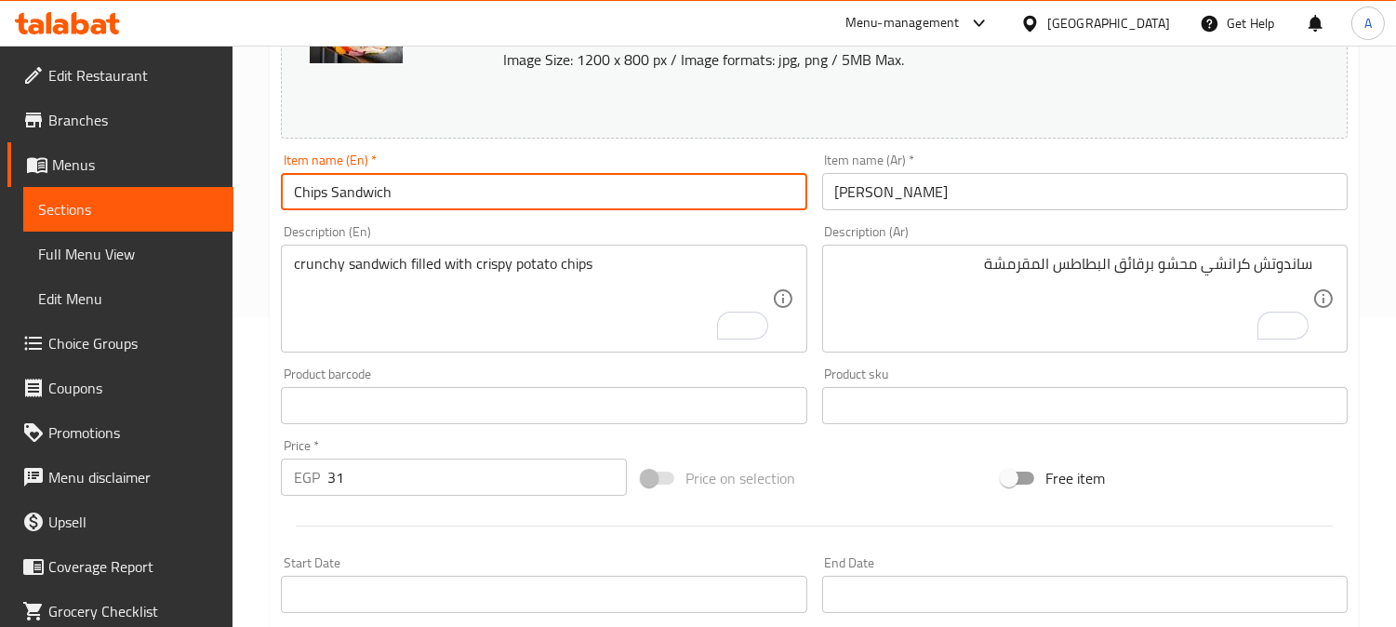
drag, startPoint x: 292, startPoint y: 189, endPoint x: 326, endPoint y: 192, distance: 34.5
click at [326, 192] on input "Chips Sandwich" at bounding box center [543, 191] width 525 height 37
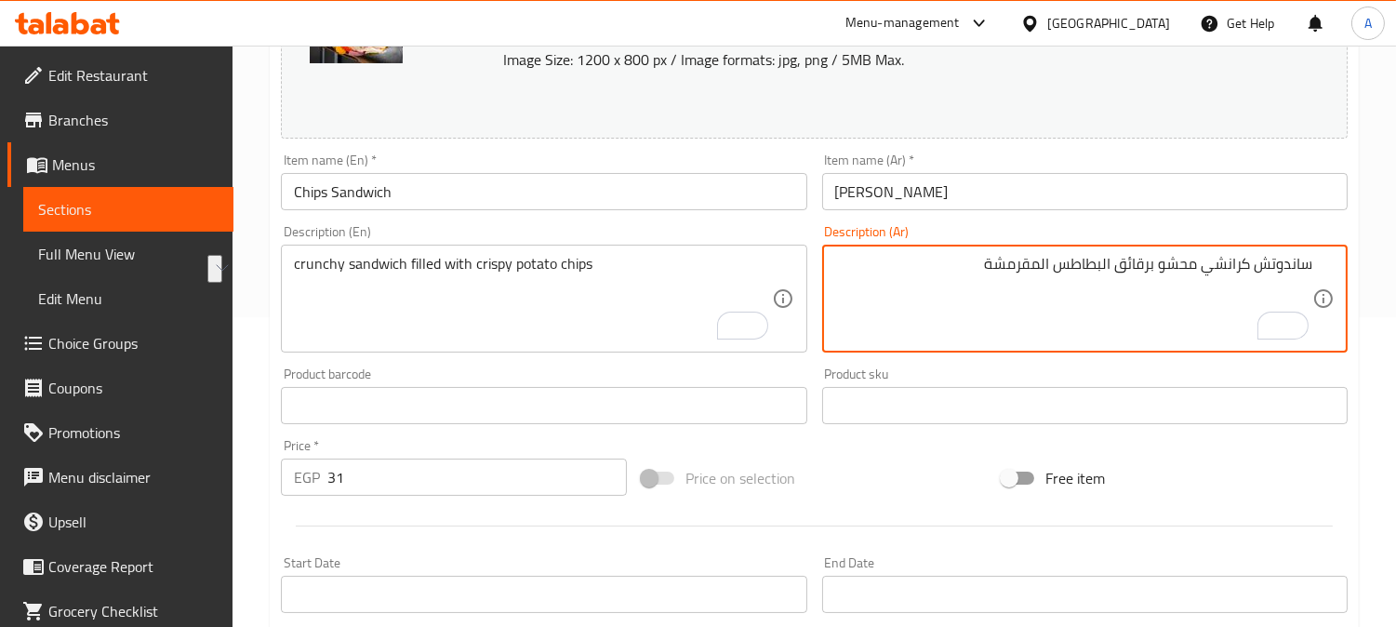
drag, startPoint x: 1052, startPoint y: 270, endPoint x: 1139, endPoint y: 282, distance: 88.3
paste textarea "طاطس شيبسى"
type textarea "ساندوتش كرانشي محشو بطاطس شيبسى مقرمشة"
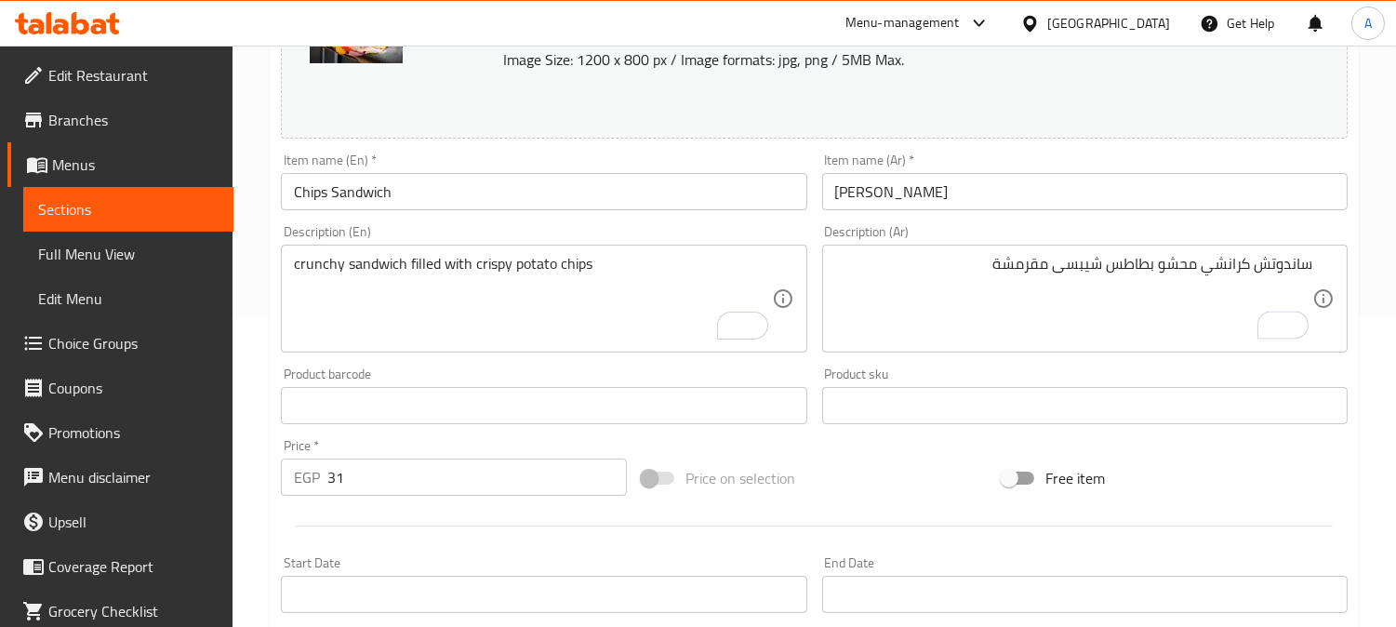
click at [681, 212] on div "Item name (En)   * Chips Sandwich Item name (En) *" at bounding box center [543, 182] width 540 height 72
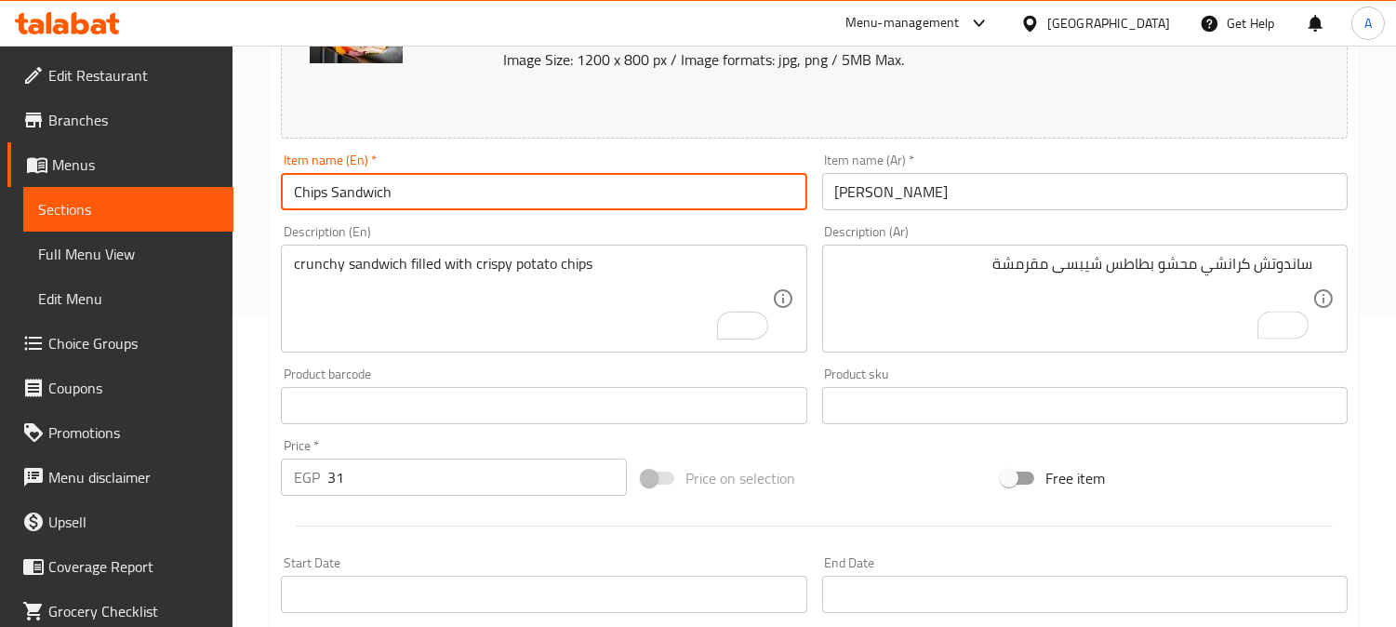
click at [682, 200] on input "Chips Sandwich" at bounding box center [543, 191] width 525 height 37
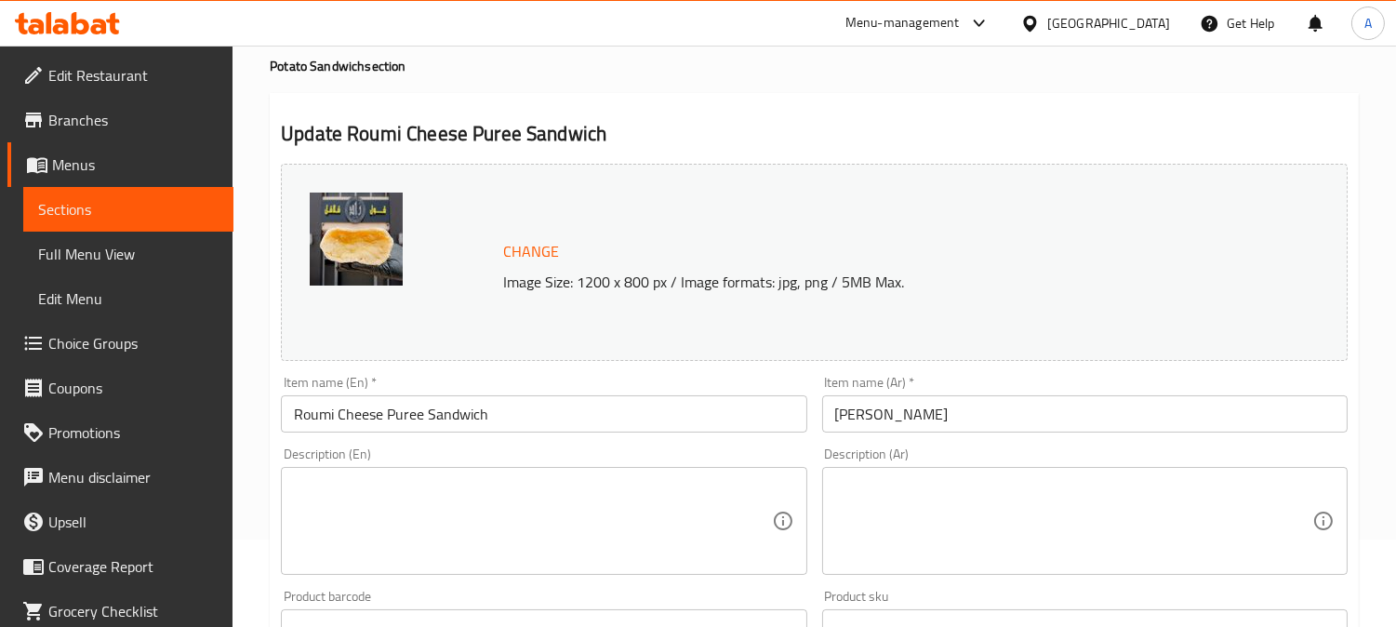
scroll to position [206, 0]
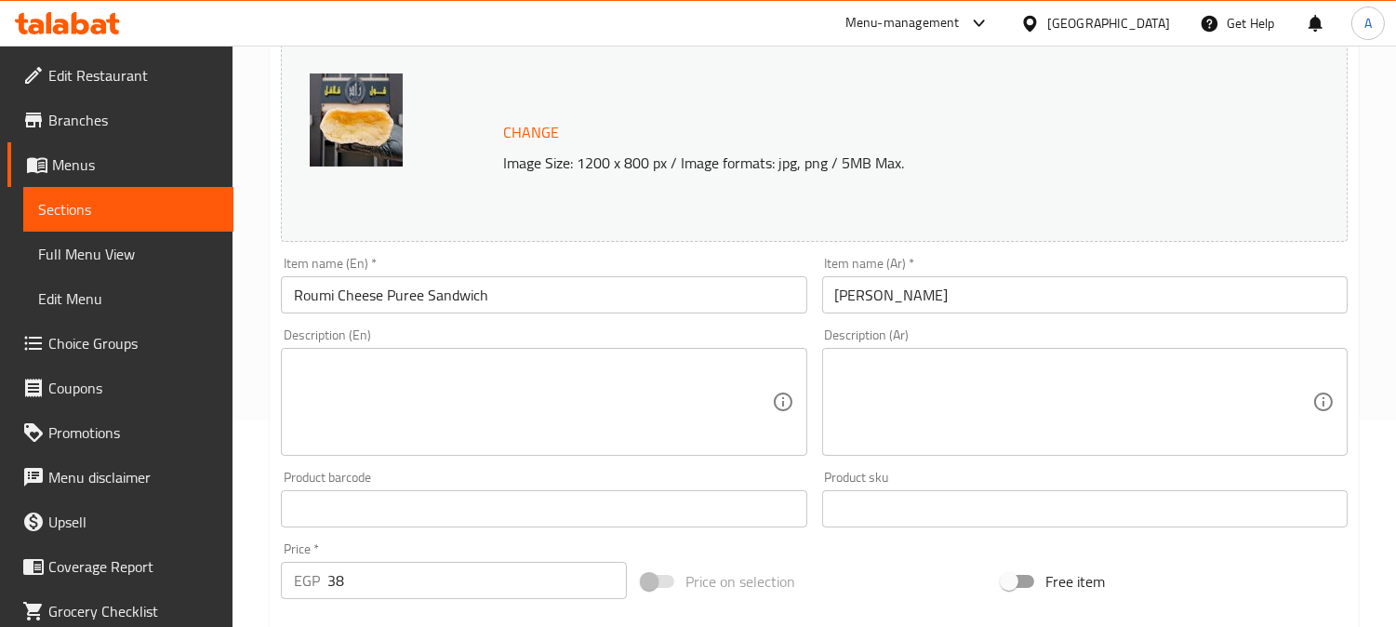
click at [442, 378] on textarea at bounding box center [532, 402] width 477 height 88
paste textarea "Mashed puree served with sharp Roumi cheese inside fresh bread"
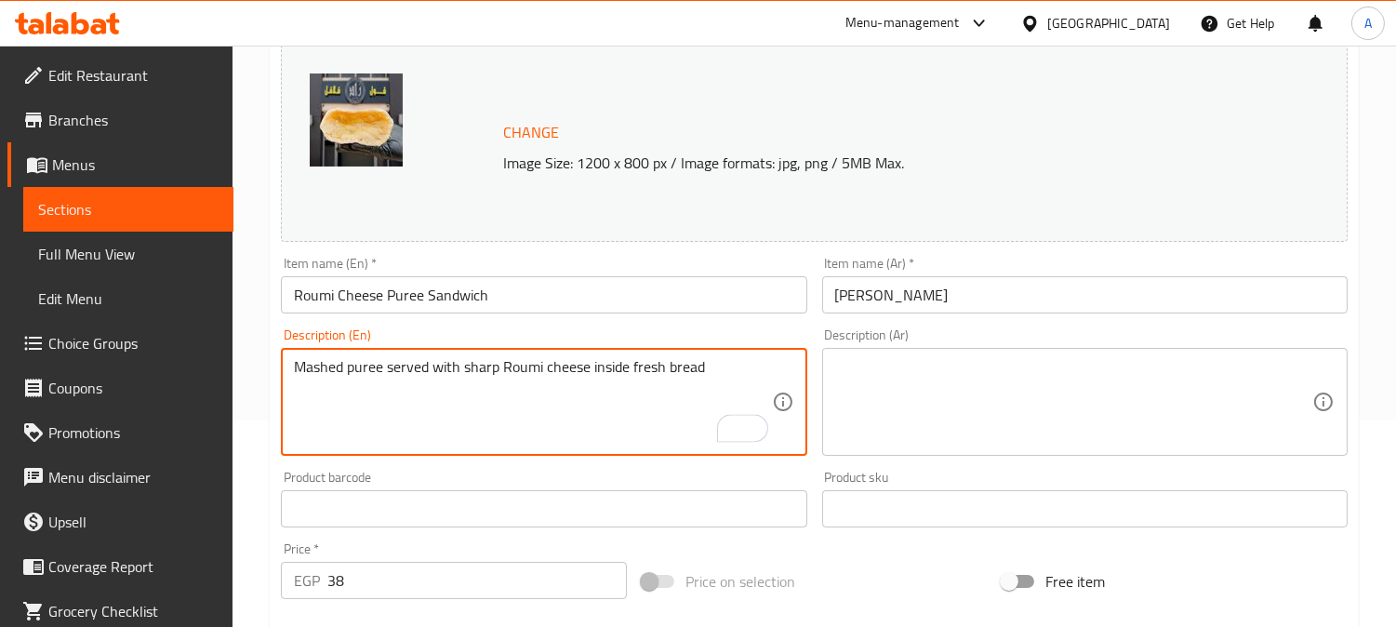
type textarea "Mashed puree served with sharp Roumi cheese inside fresh bread"
click at [1023, 372] on textarea at bounding box center [1073, 402] width 477 height 88
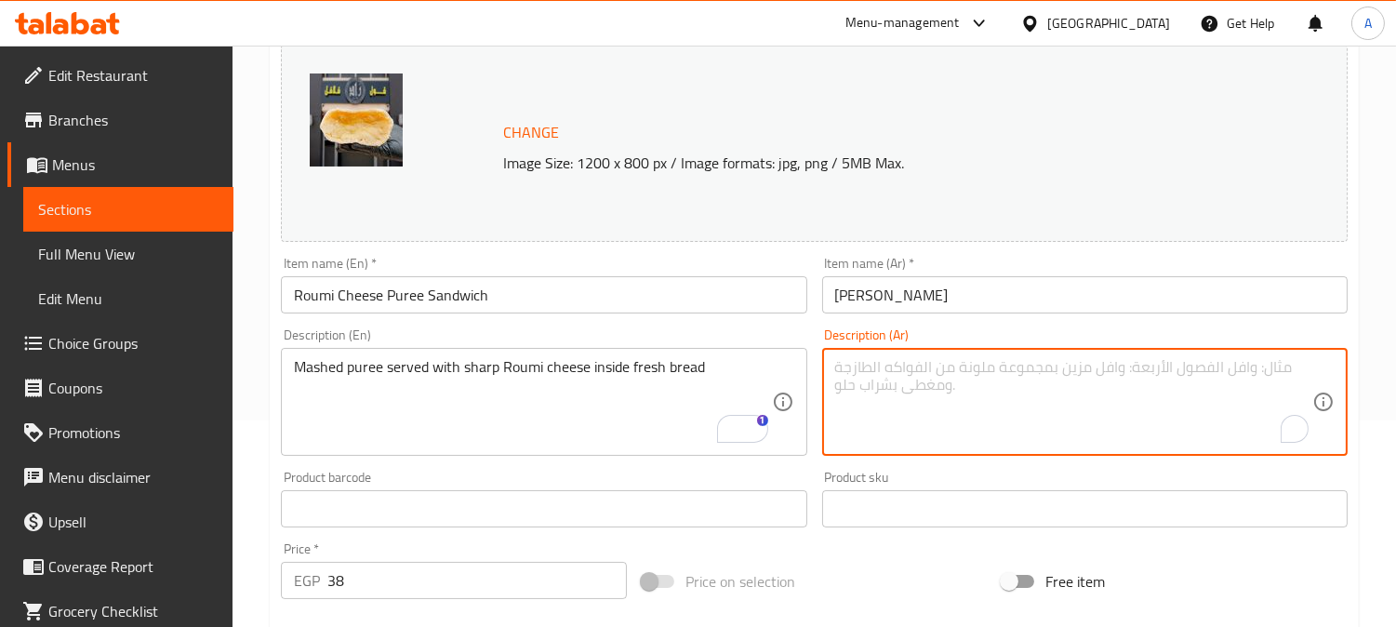
paste textarea "[PERSON_NAME] يقدم مع جبنة الرومي الحادة داخل خبز طازج"
click at [932, 296] on input "[PERSON_NAME]" at bounding box center [1084, 294] width 525 height 37
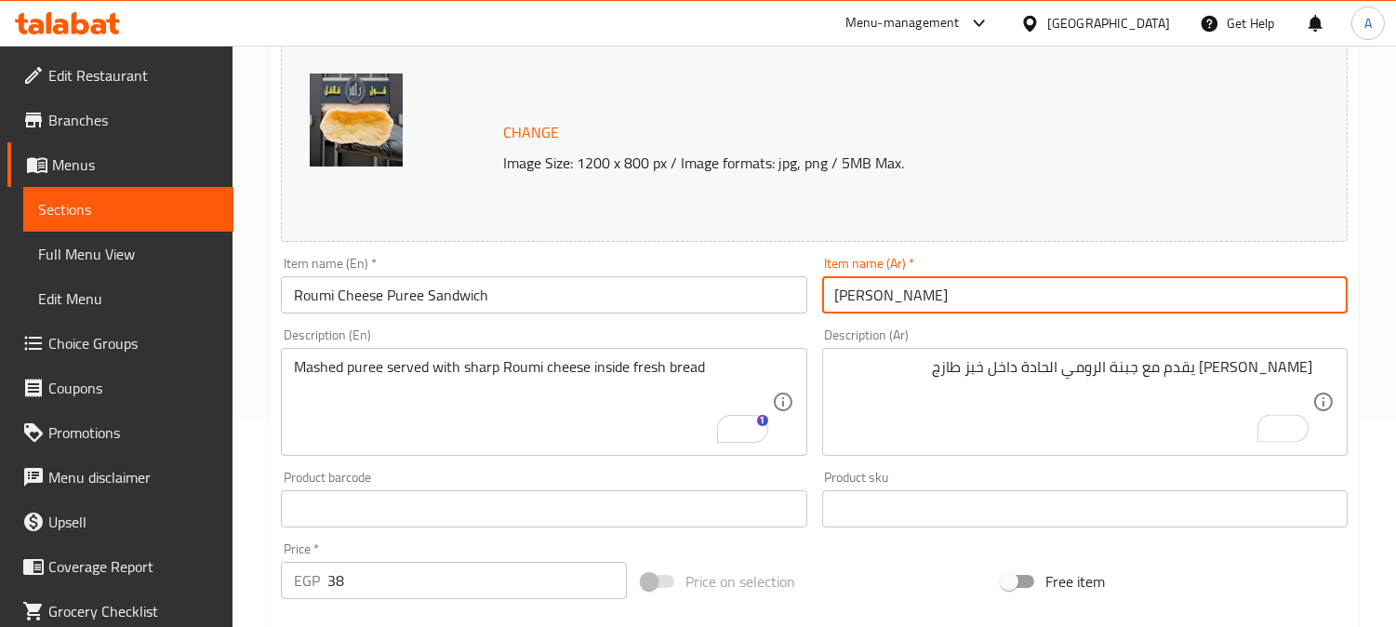
click at [932, 296] on input "[PERSON_NAME]" at bounding box center [1084, 294] width 525 height 37
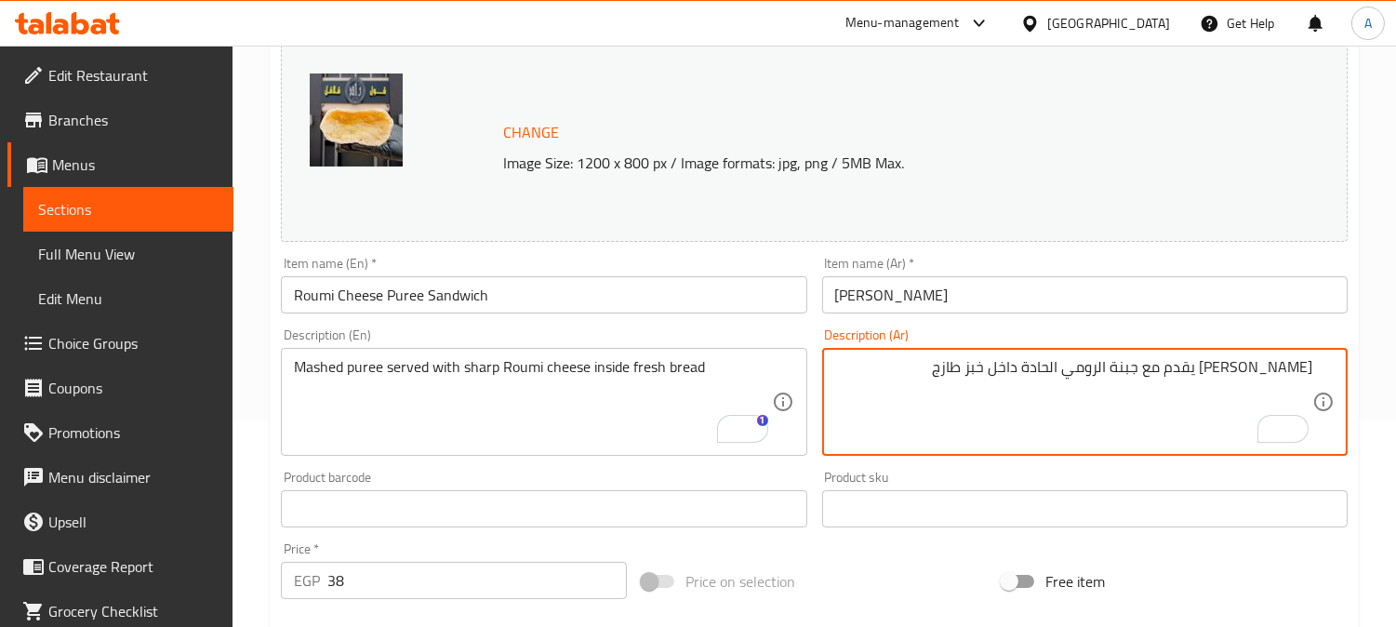
click at [1286, 368] on textarea "هريس يقدم مع جبنة الرومي الحادة داخل خبز طازج" at bounding box center [1073, 402] width 477 height 88
click at [1315, 379] on div "هريس يقدم مع جبنة الرومي الحادة داخل خبز طازج Description (Ar)" at bounding box center [1084, 402] width 525 height 108
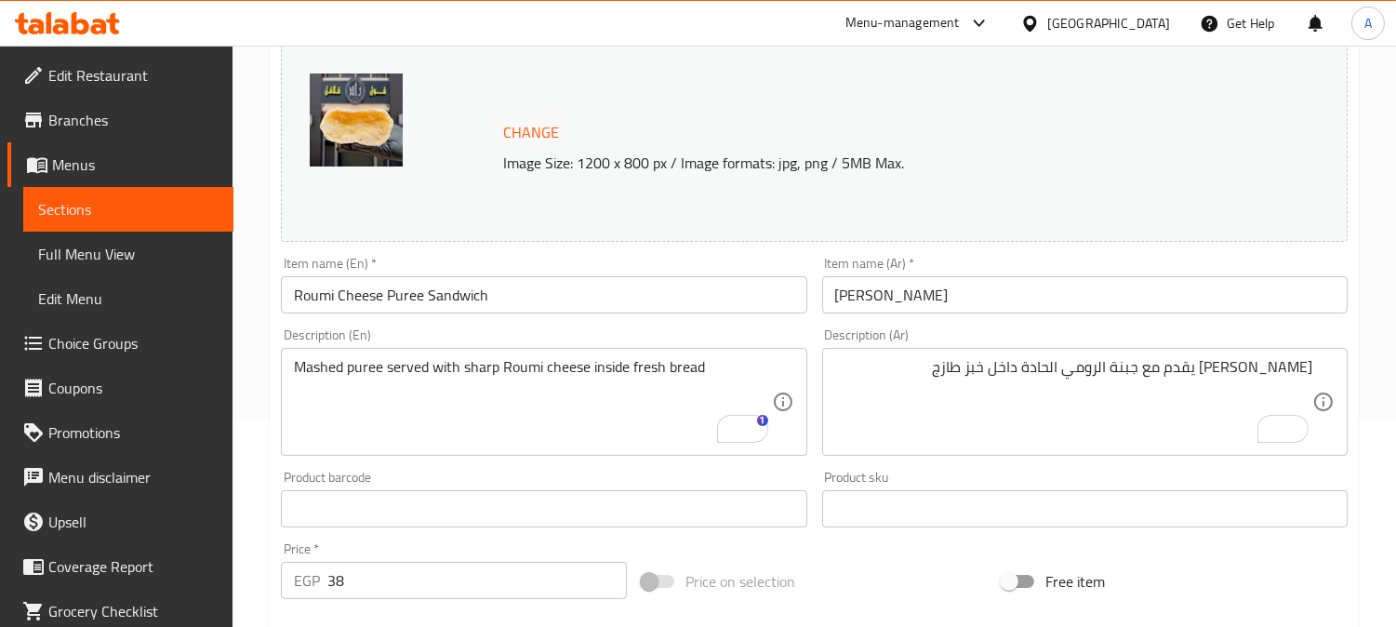
click at [1313, 373] on div "هريس يقدم مع جبنة الرومي الحادة داخل خبز طازج Description (Ar)" at bounding box center [1084, 402] width 525 height 108
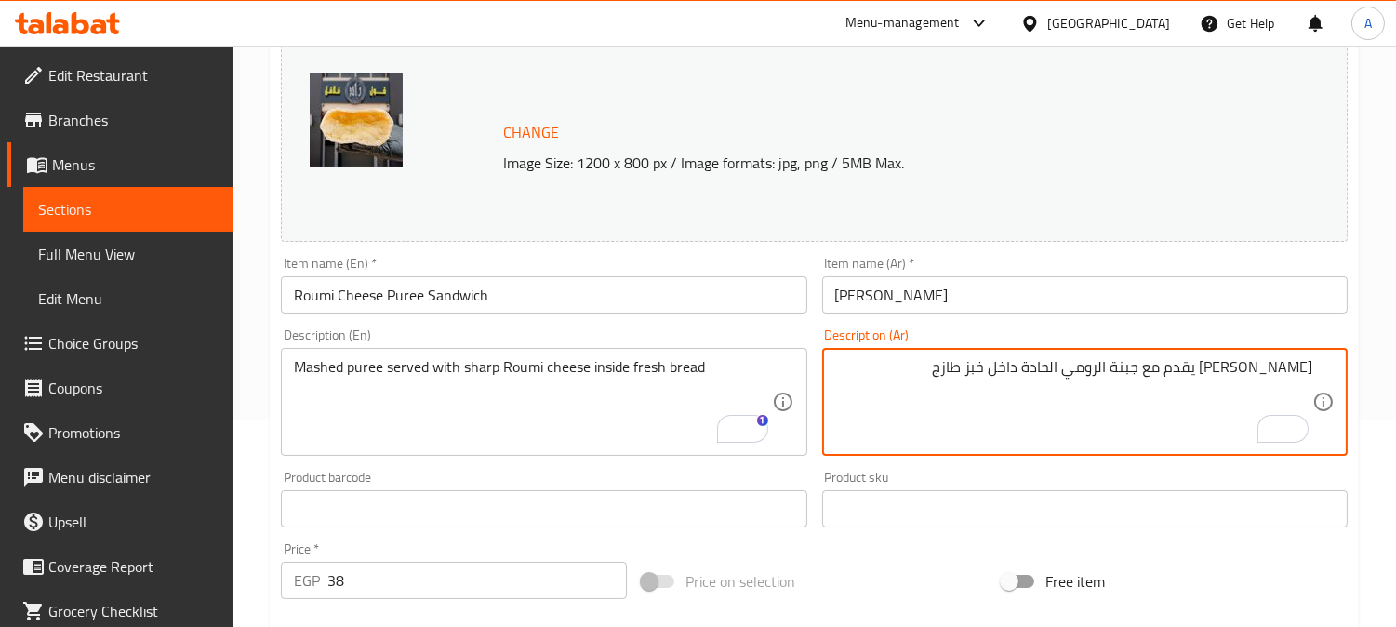
click at [1189, 383] on textarea "[PERSON_NAME] يقدم مع جبنة الرومي الحادة داخل خبز طازج" at bounding box center [1073, 402] width 477 height 88
click at [1311, 369] on textarea "[PERSON_NAME] يقدم مع جبنة الرومي الحادة داخل خبز طازج" at bounding box center [1073, 402] width 477 height 88
paste textarea "بيوريه"
click at [1119, 364] on textarea "بيوريه مهروس يقدم مع جبنة الرومي الحادة داخل خبز طازج" at bounding box center [1073, 402] width 477 height 88
click at [1076, 365] on textarea "بيوريه مهروس يقدم مع جبنة رومي الحادة داخل خبز طازج" at bounding box center [1073, 402] width 477 height 88
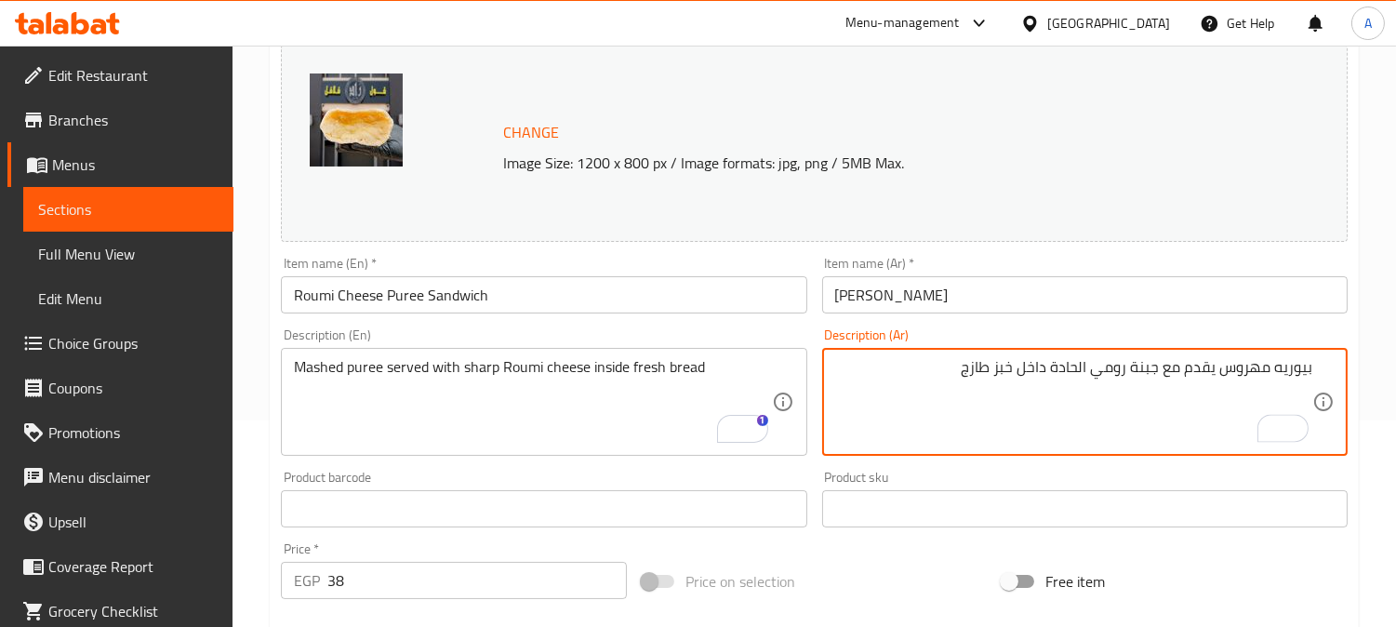
click at [1073, 365] on textarea "بيوريه مهروس يقدم مع جبنة رومي الحادة داخل خبز طازج" at bounding box center [1073, 402] width 477 height 88
type textarea "[PERSON_NAME] يقدم مع جبنة رومي شارب داخل خبز طازج"
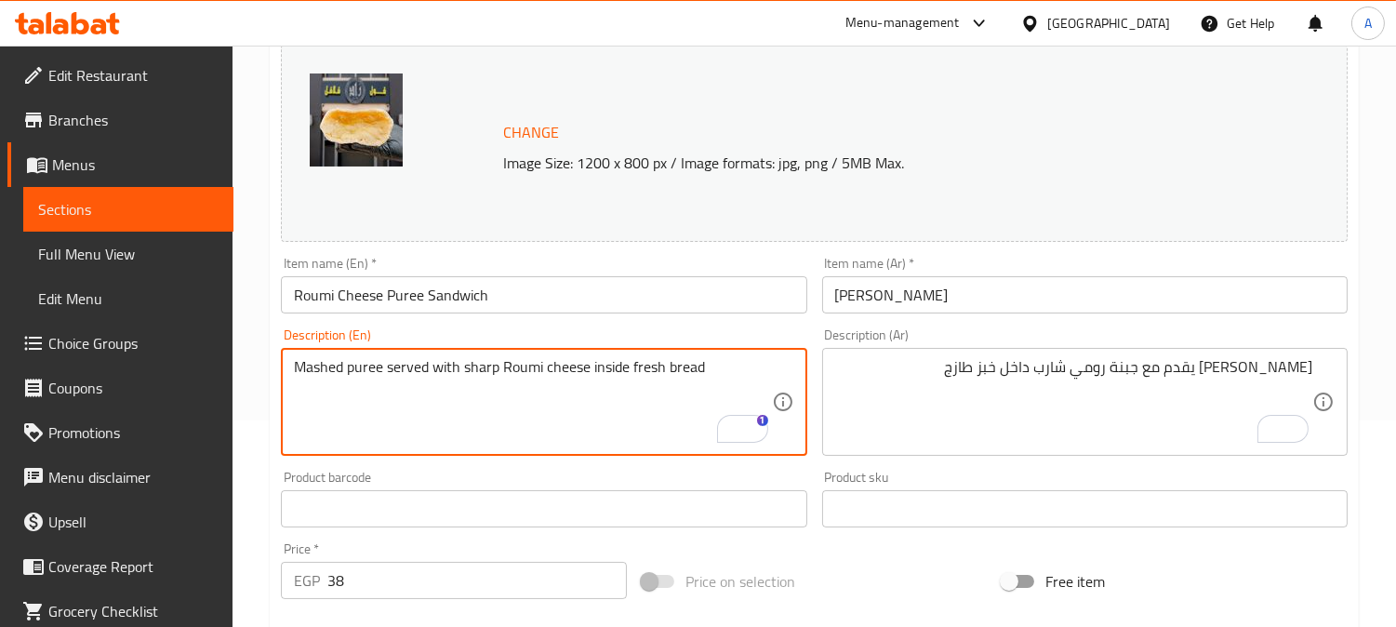
drag, startPoint x: 460, startPoint y: 370, endPoint x: 500, endPoint y: 370, distance: 40.0
drag, startPoint x: 477, startPoint y: 392, endPoint x: 476, endPoint y: 378, distance: 14.9
click at [476, 393] on textarea "Mashed puree served with sharp Roumi cheese inside fresh bread" at bounding box center [532, 402] width 477 height 88
click at [479, 367] on textarea "Mashed puree served with sharp Roumi cheese inside fresh bread" at bounding box center [532, 402] width 477 height 88
click at [480, 366] on textarea "Mashed puree served with sharp Roumi cheese inside fresh bread" at bounding box center [532, 402] width 477 height 88
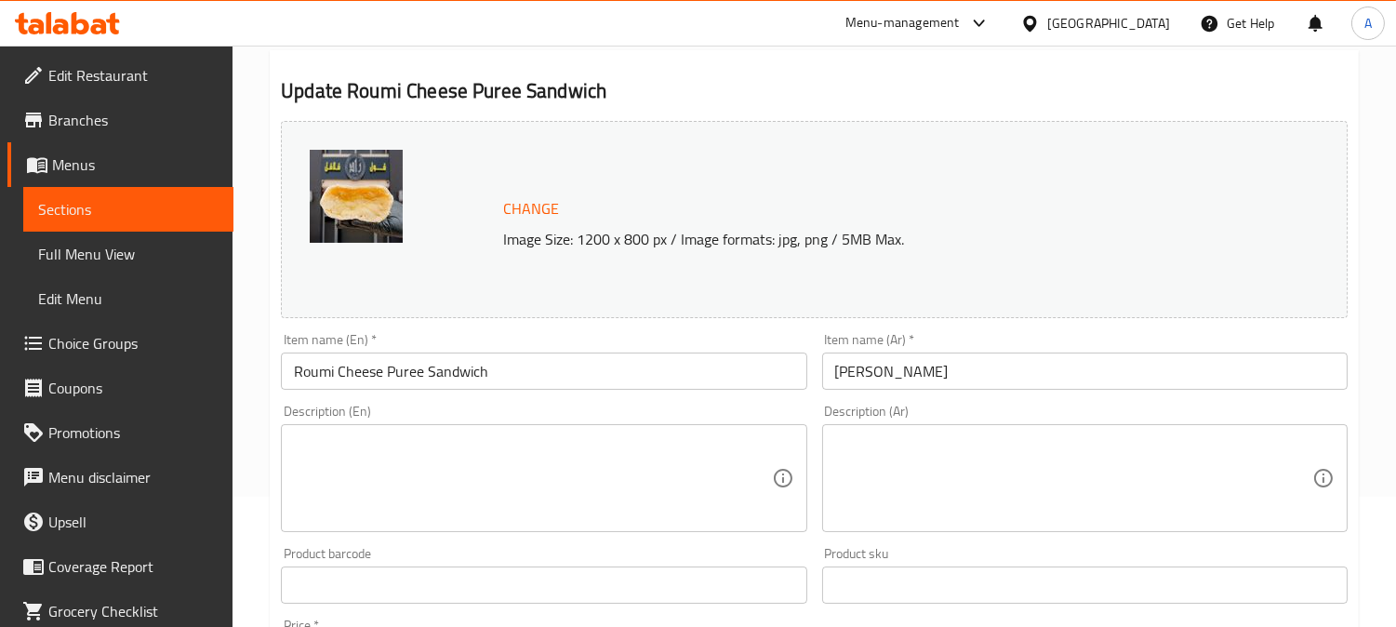
scroll to position [310, 0]
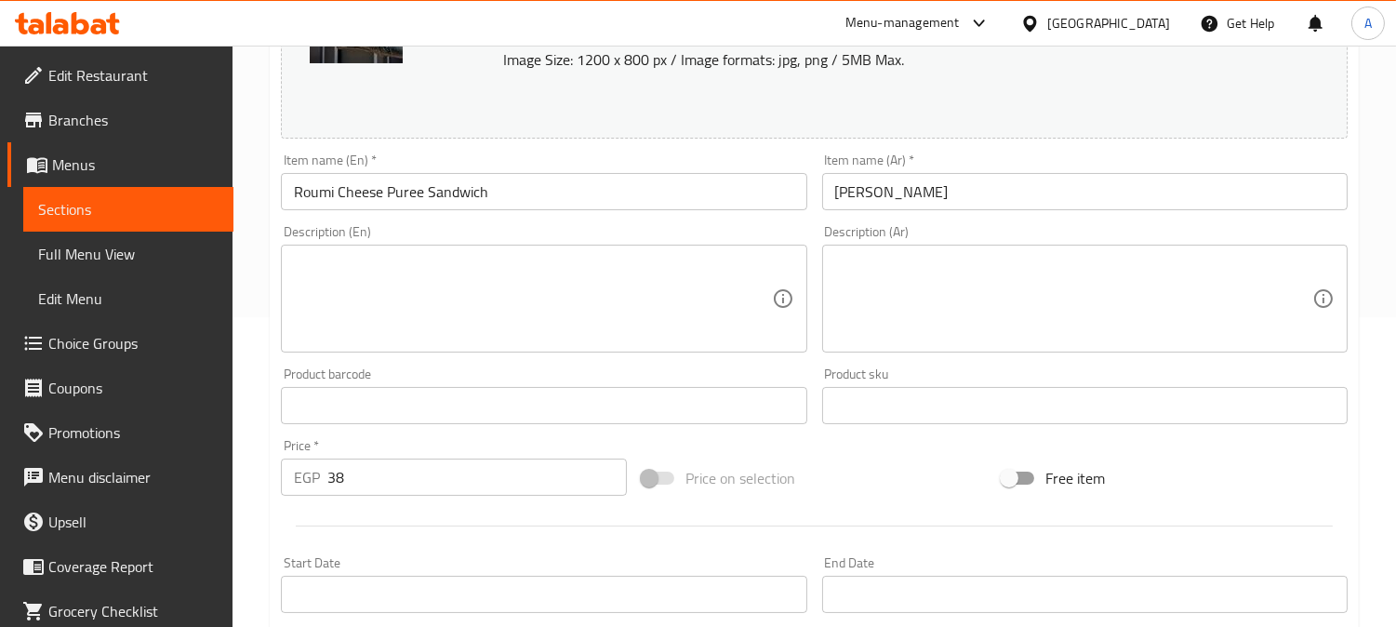
click at [479, 270] on textarea at bounding box center [532, 299] width 477 height 88
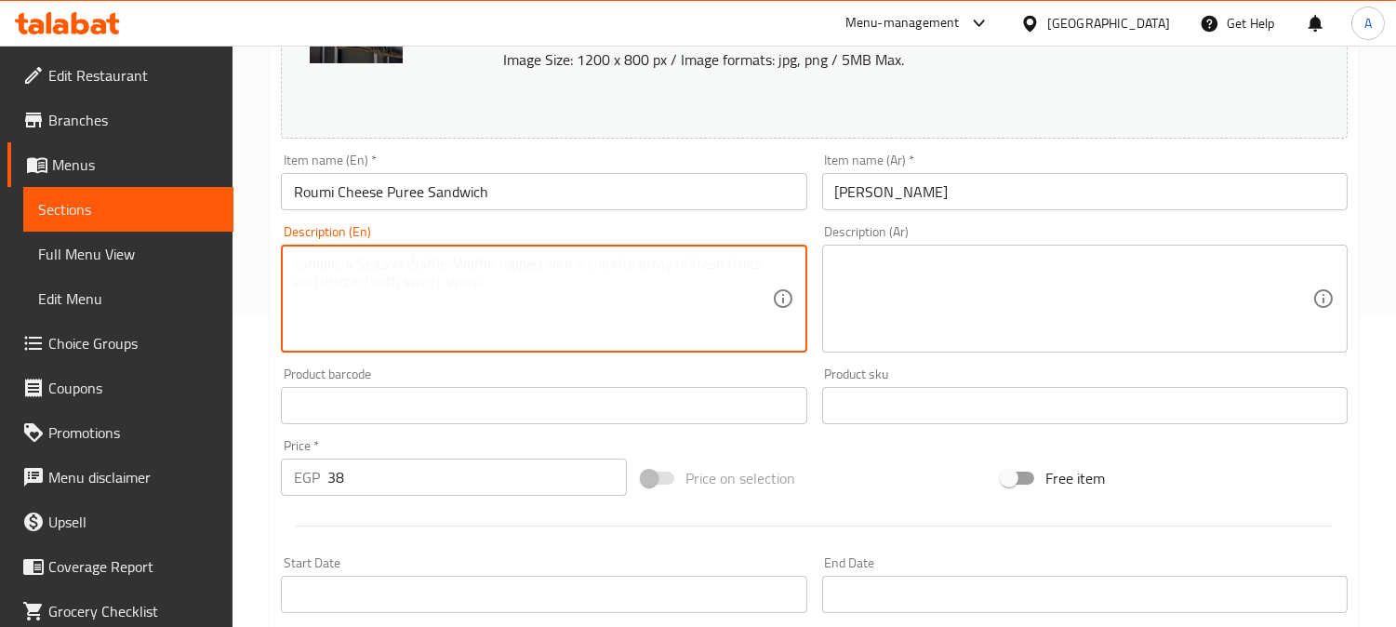
paste textarea "Mashed puree served with sharp Roumi cheese inside fresh bread"
type textarea "Mashed puree served with sharp Roumi cheese inside fresh bread"
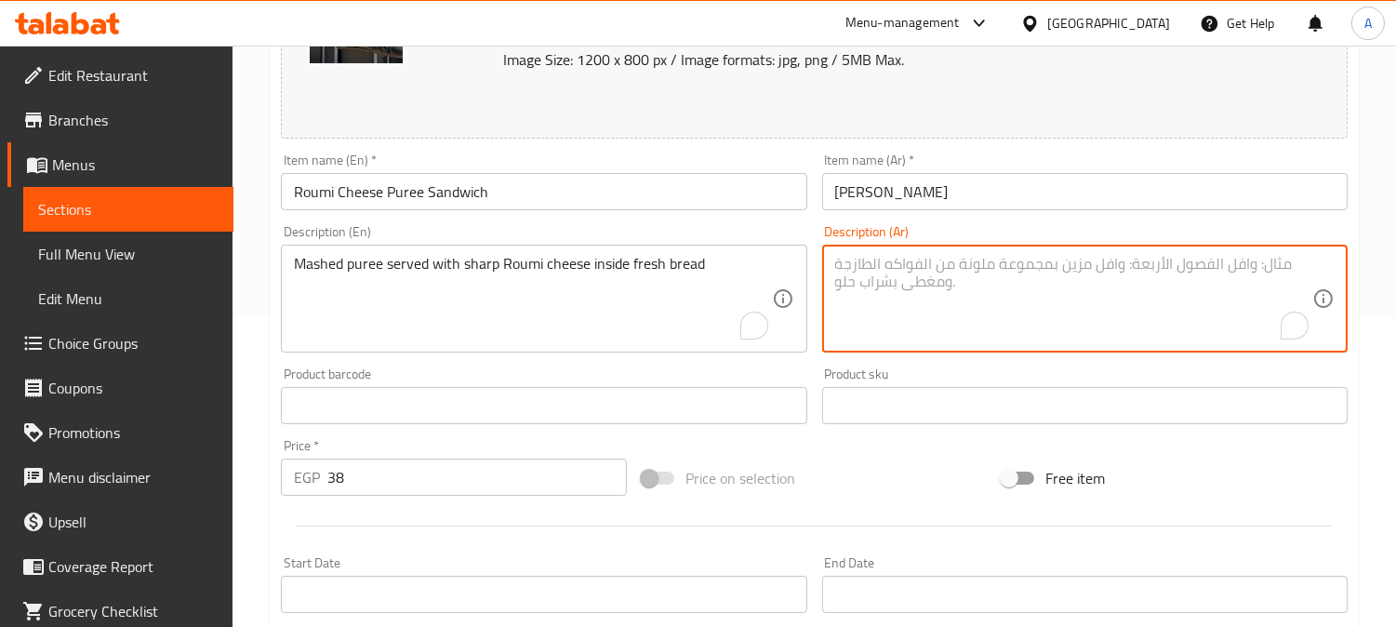
click at [1020, 260] on textarea "To enrich screen reader interactions, please activate Accessibility in Grammarl…" at bounding box center [1073, 299] width 477 height 88
paste textarea "[PERSON_NAME] يقدم مع جبنة الرومي الحادة داخل خبز طازج"
click at [933, 201] on input "[PERSON_NAME]" at bounding box center [1084, 191] width 525 height 37
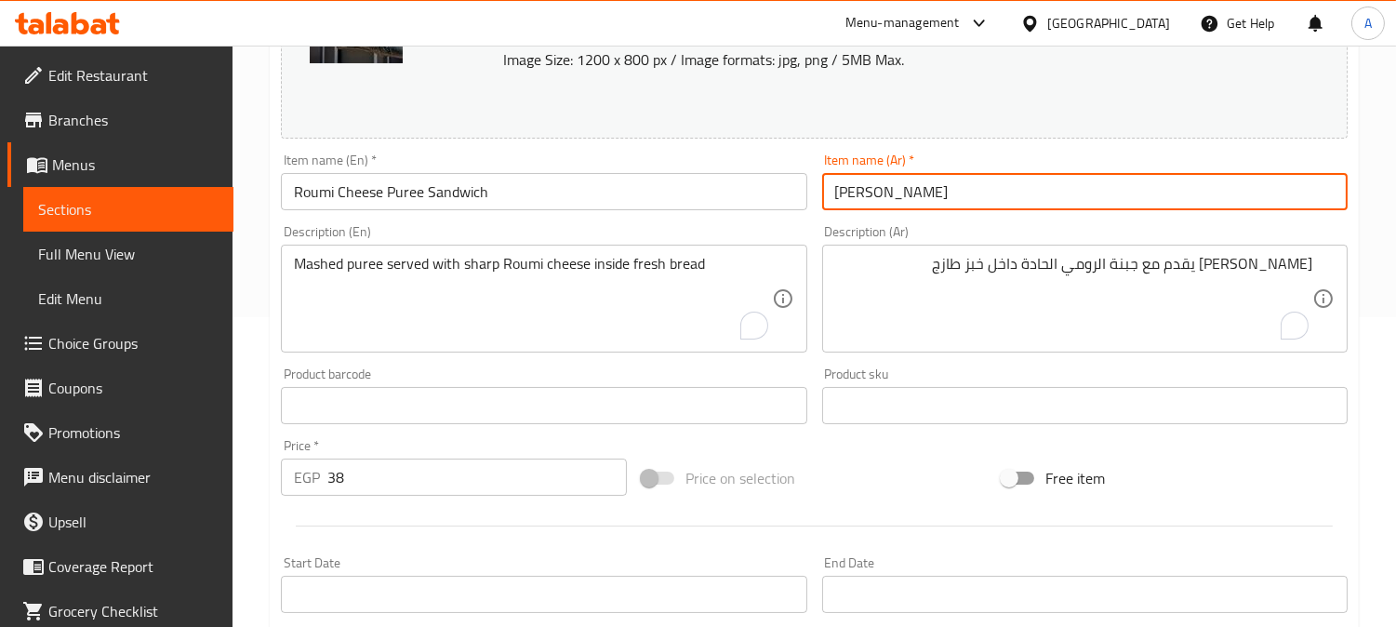
click at [933, 201] on input "[PERSON_NAME]" at bounding box center [1084, 191] width 525 height 37
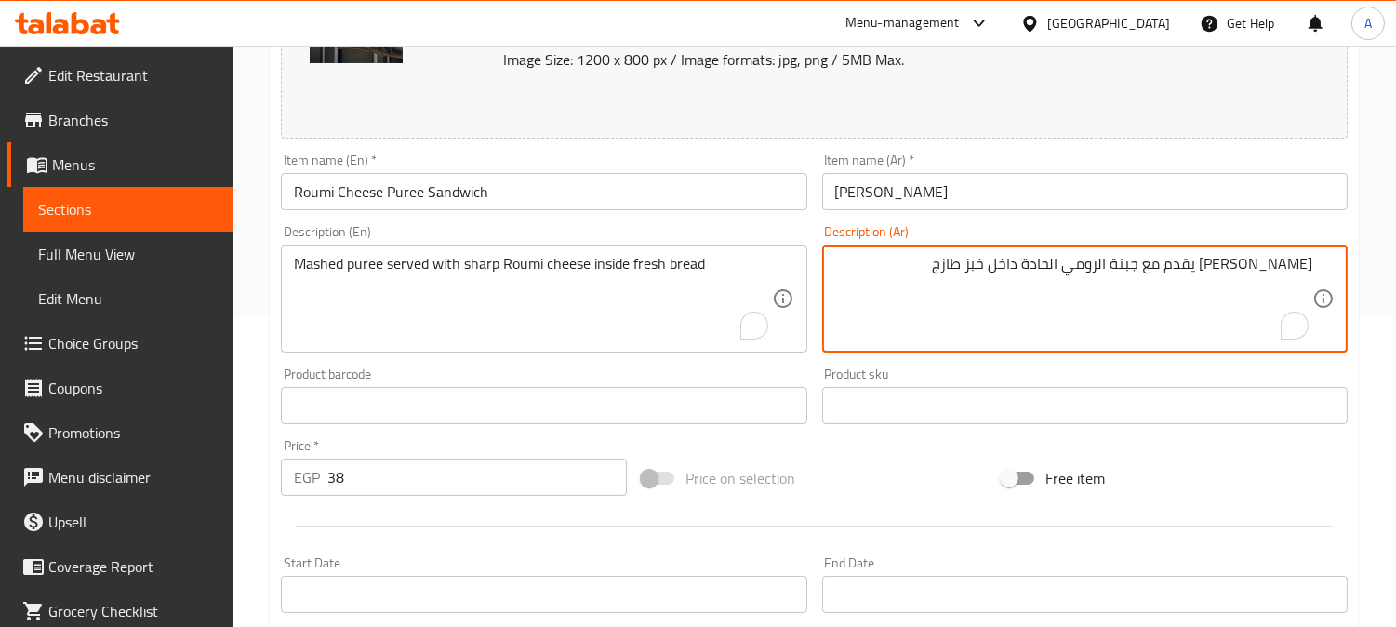
paste textarea "بيوريه"
click at [1083, 264] on textarea "بيوريه مهروس يقدم مع جبنة رومي الحادة داخل خبز طازج" at bounding box center [1073, 299] width 477 height 88
type textarea "[PERSON_NAME] يقدم مع جبنة رومي شارب داخل خبز طازج"
click at [735, 191] on input "Roumi Cheese Puree Sandwich" at bounding box center [543, 191] width 525 height 37
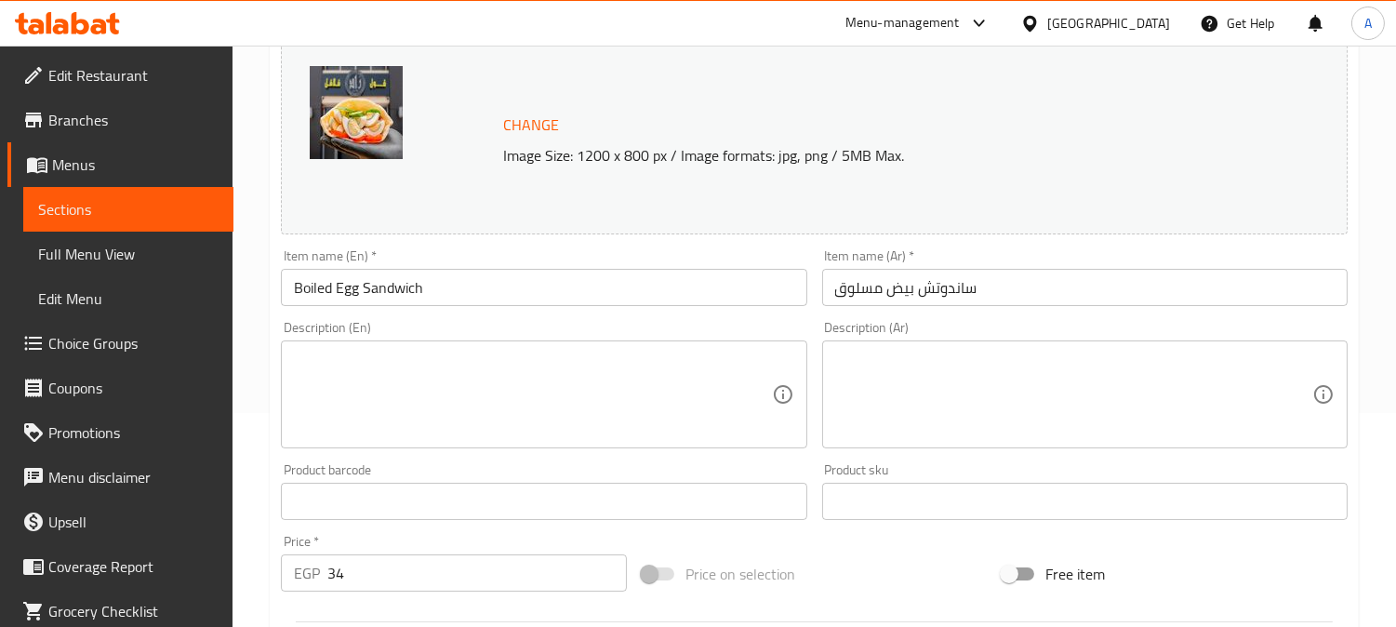
scroll to position [310, 0]
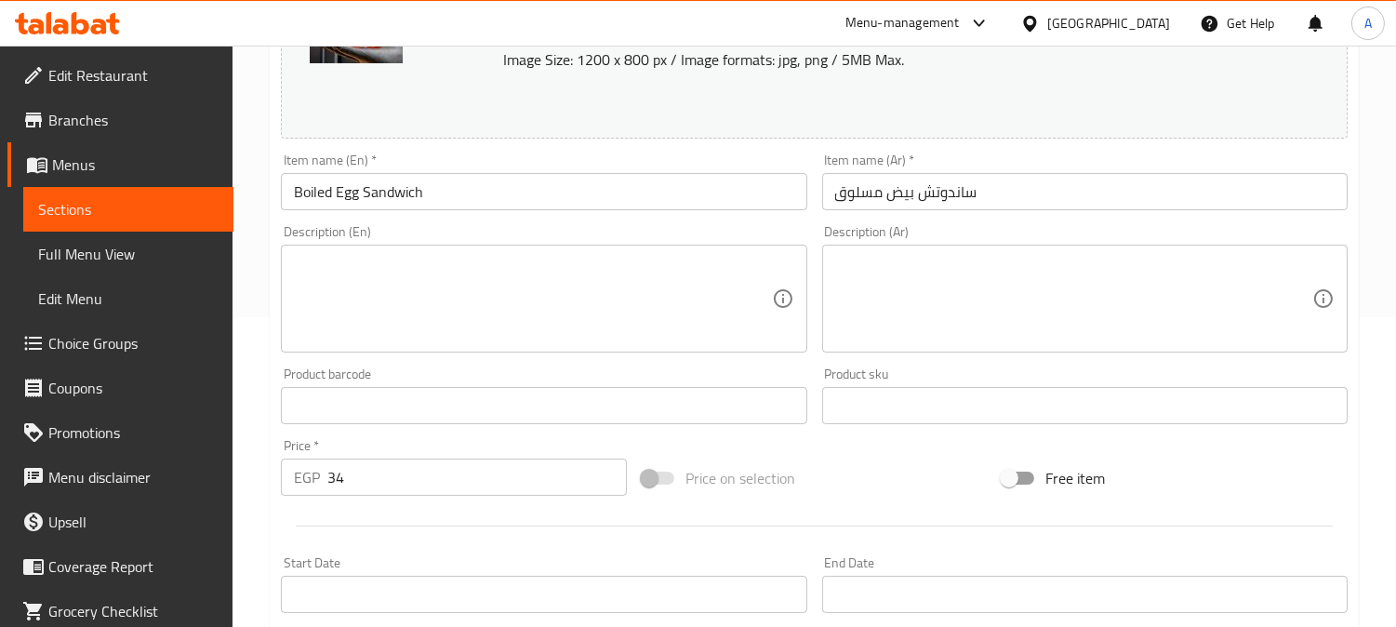
click at [413, 262] on textarea at bounding box center [532, 299] width 477 height 88
paste textarea "Classic sandwich with slices of boiled egg and light seasoning"
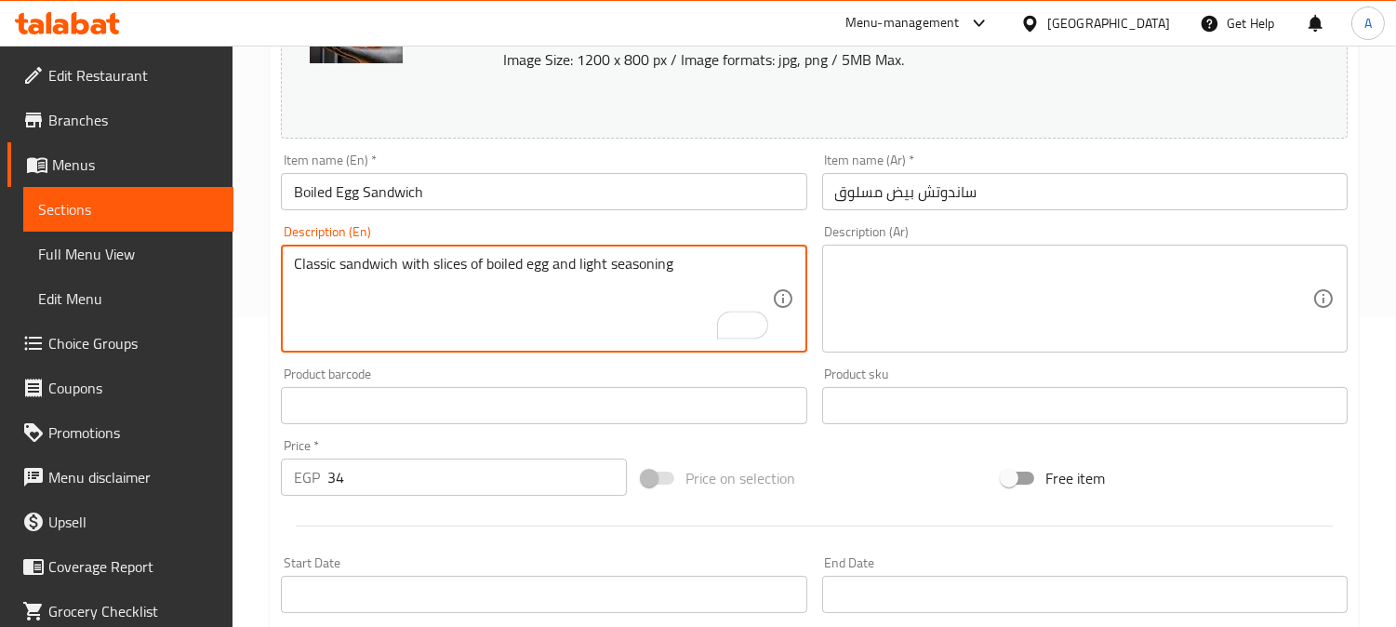
click at [642, 271] on textarea "Classic sandwich with slices of boiled egg and light seasoning" at bounding box center [532, 299] width 477 height 88
type textarea "Classic sandwich with slices of boiled egg and light seasoning"
click at [405, 275] on textarea "Classic sandwich with slices of boiled egg and light seasoning" at bounding box center [532, 299] width 477 height 88
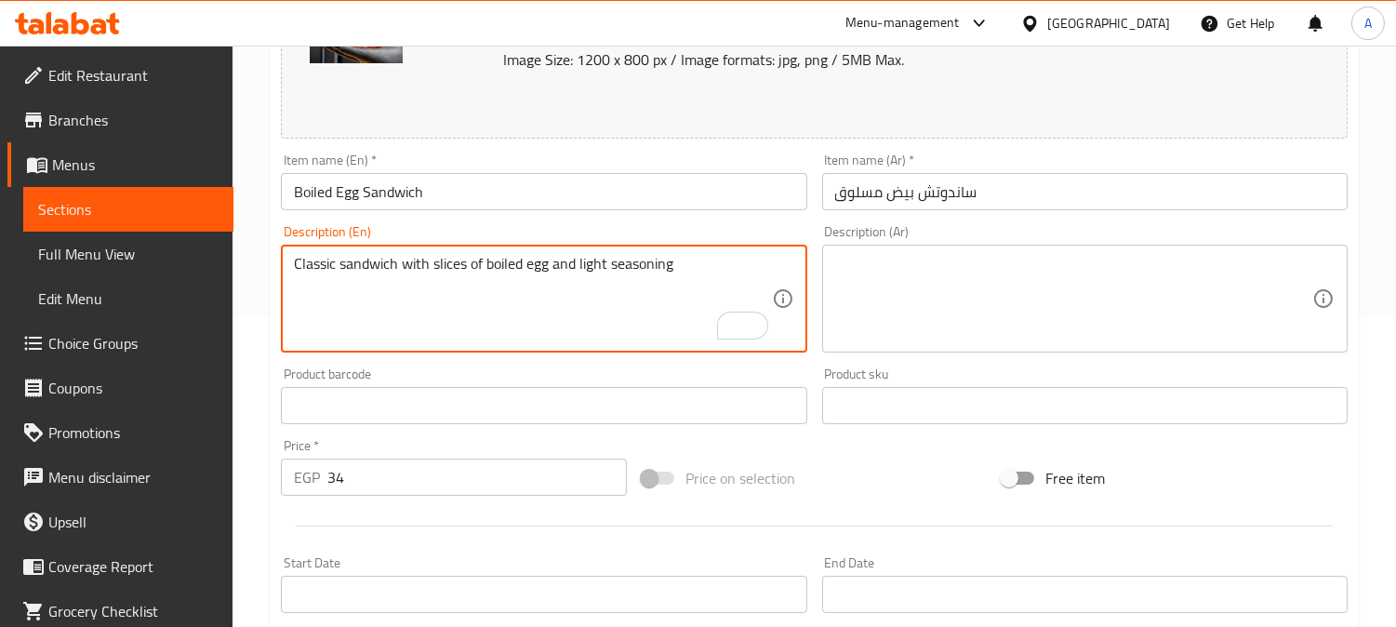
click at [405, 275] on textarea "Classic sandwich with slices of boiled egg and light seasoning" at bounding box center [532, 299] width 477 height 88
click at [977, 275] on textarea at bounding box center [1073, 299] width 477 height 88
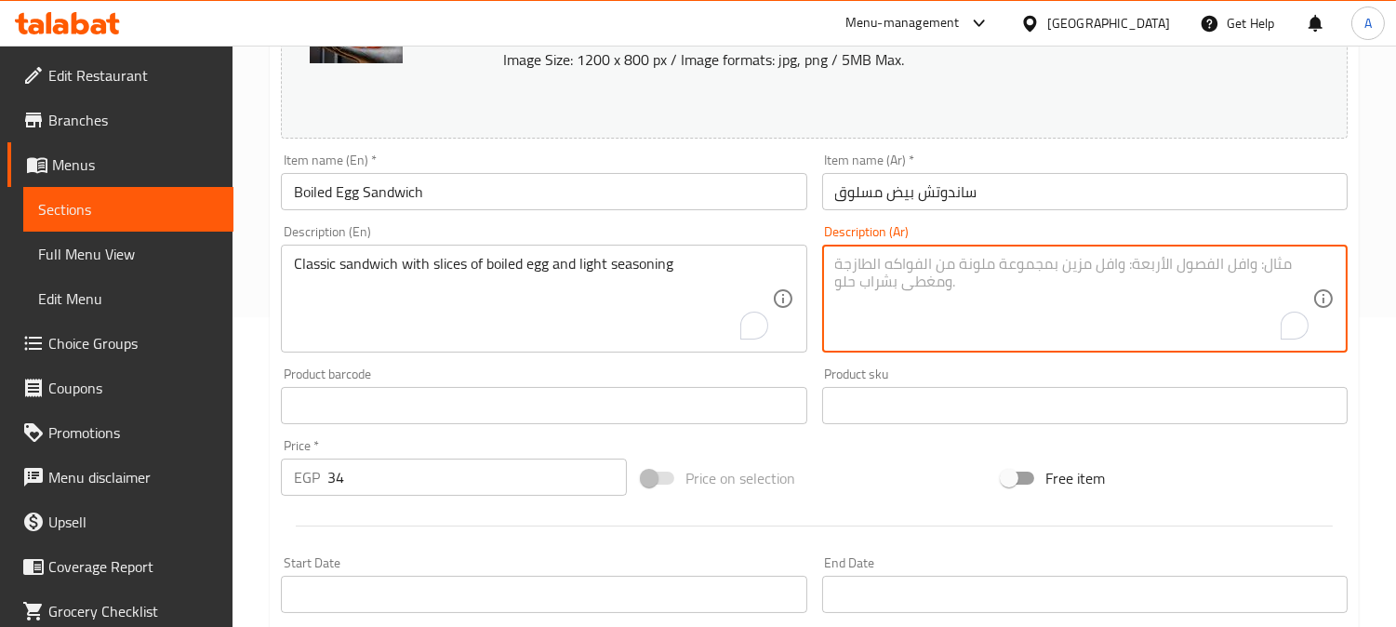
paste textarea "ساندويتش كلاسيكي مع شرائح من البيض المسلوق وتوابل خفيفة"
click at [960, 195] on input "ساندوتش بيض مسلوق" at bounding box center [1084, 191] width 525 height 37
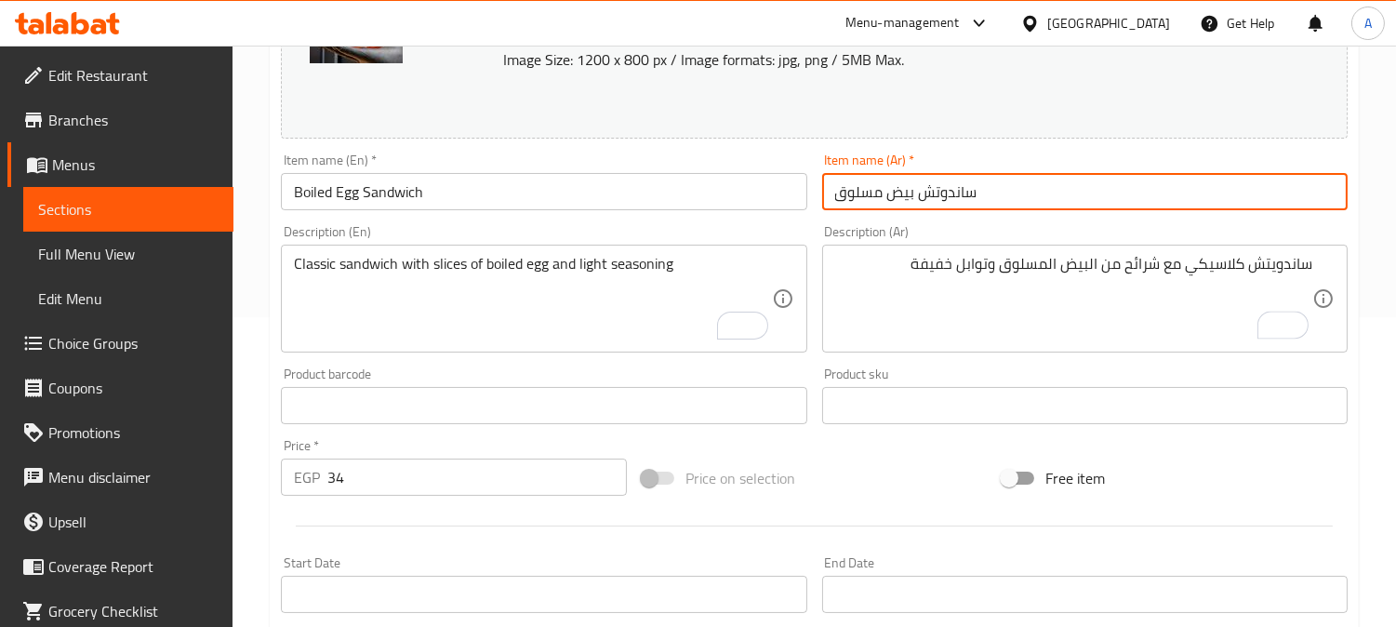
click at [960, 195] on input "ساندوتش بيض مسلوق" at bounding box center [1084, 191] width 525 height 37
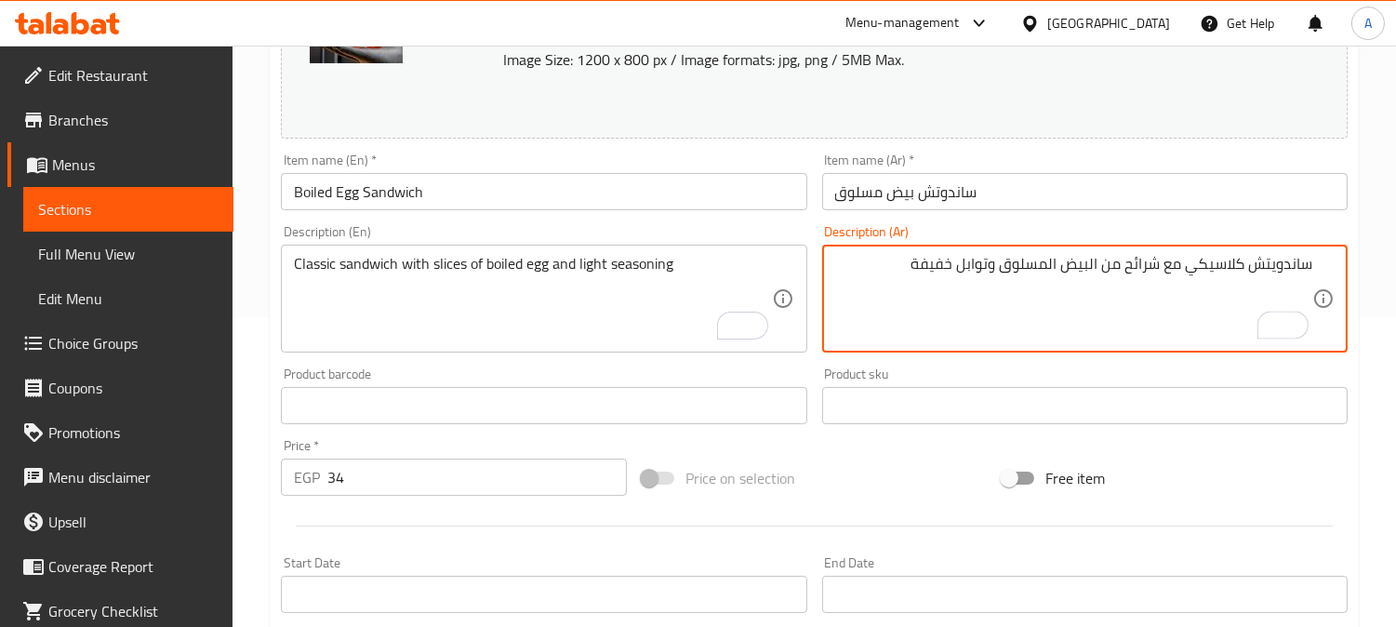
click at [1298, 265] on textarea "ساندويتش كلاسيكي مع شرائح من البيض المسلوق وتوابل خفيفة" at bounding box center [1073, 299] width 477 height 88
paste textarea "To enrich screen reader interactions, please activate Accessibility in Grammarl…"
click at [1122, 271] on textarea "ساندوتش كلاسيكي مع شرائح من البيض المسلوق وتوابل خفيفة" at bounding box center [1073, 299] width 477 height 88
click at [1119, 264] on textarea "ساندوتش كلاسيكي مع شرائح البيض المسلوق وتوابل خفيفة" at bounding box center [1073, 299] width 477 height 88
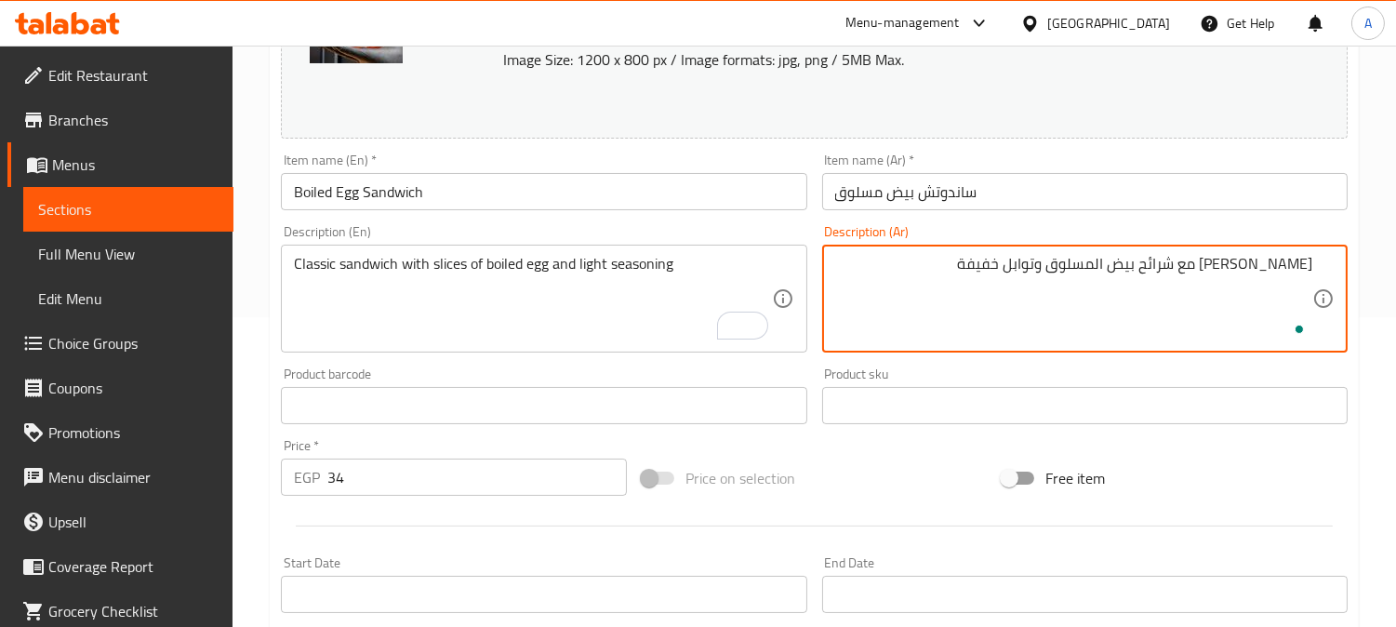
click at [1086, 264] on textarea "ساندوتش كلاسيكي مع شرائح بيض المسلوق وتوابل خفيفة" at bounding box center [1073, 299] width 477 height 88
type textarea "ساندوتش كلاسيكي مع شرائح بيض مسلوق وتوابل خفيفة"
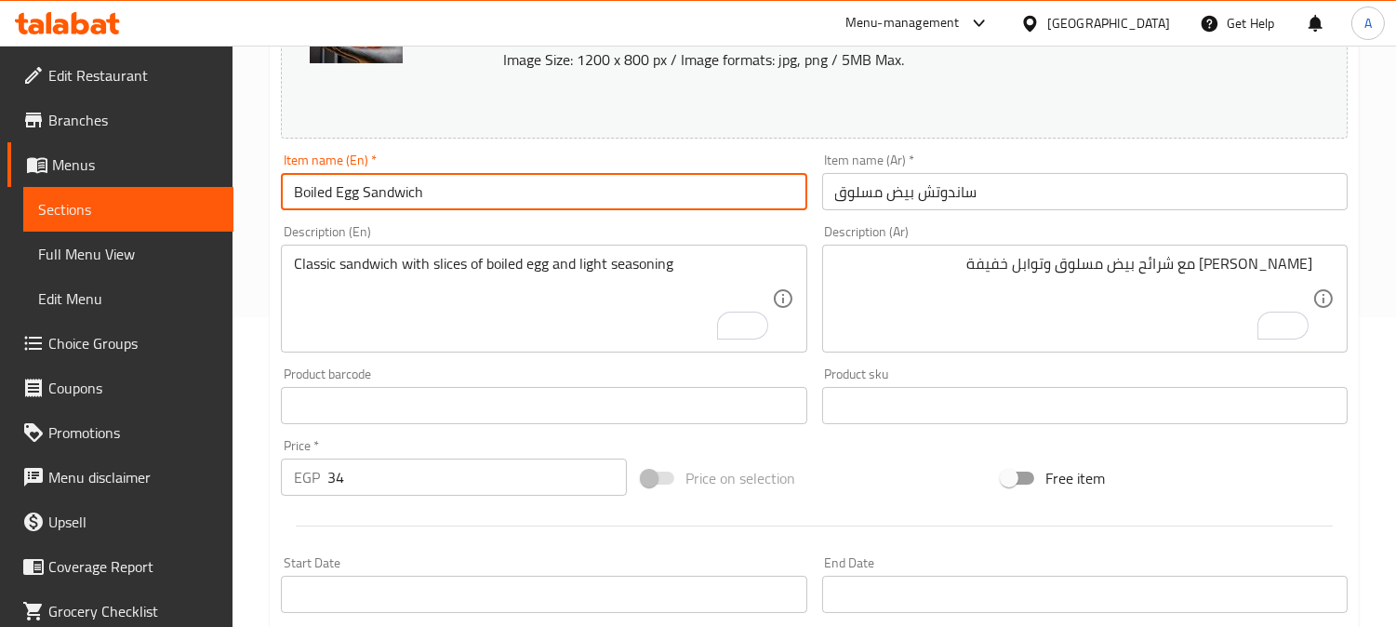
click at [727, 196] on input "Boiled Egg Sandwich" at bounding box center [543, 191] width 525 height 37
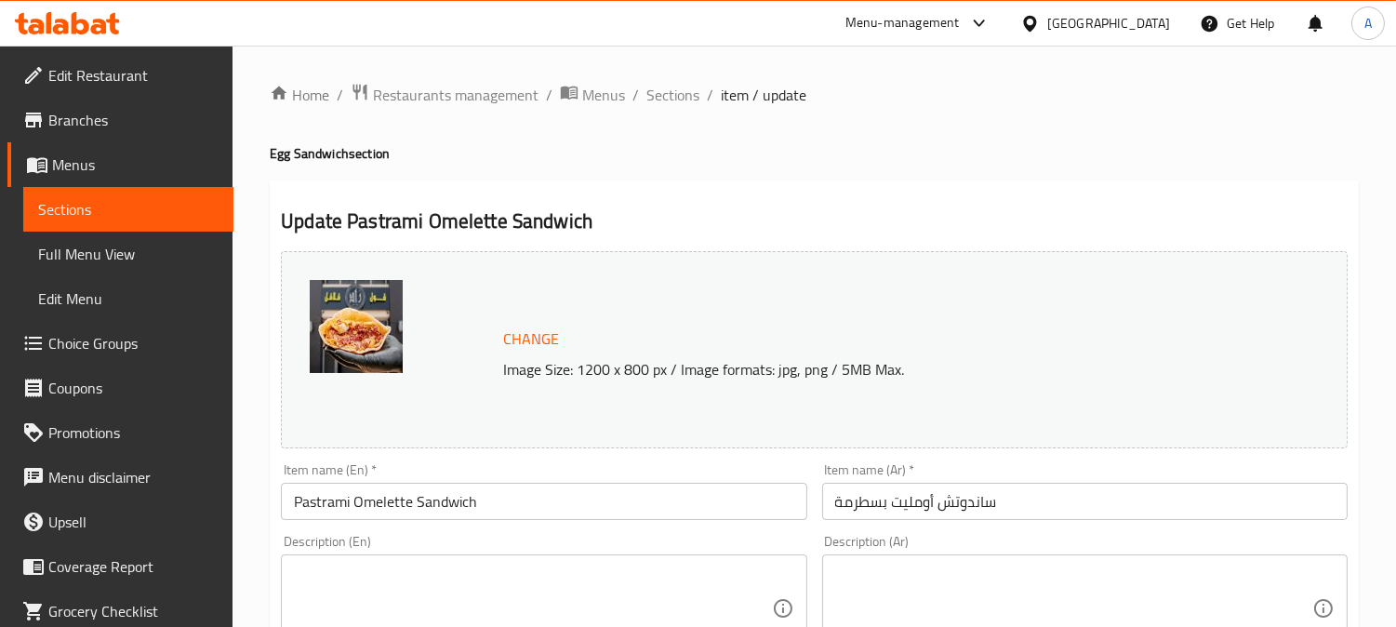
click at [333, 583] on textarea at bounding box center [532, 609] width 477 height 88
paste textarea "Fluffy omelette filled with smoky pastrami slices"
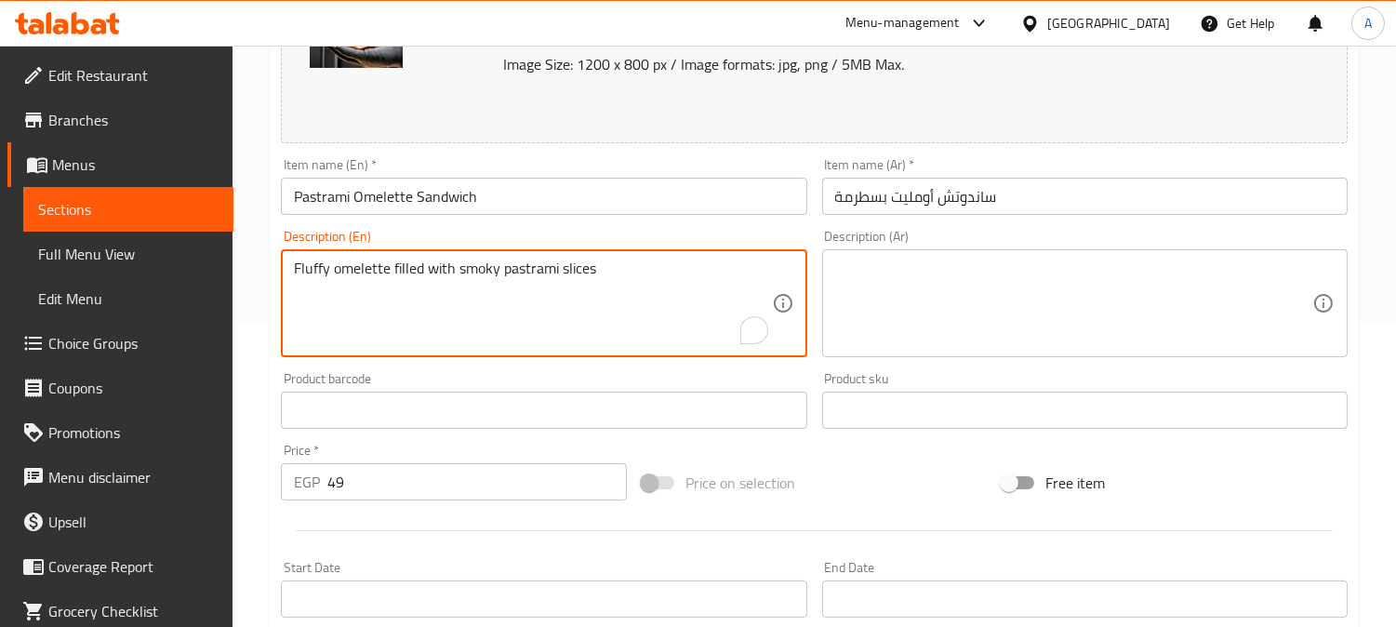
scroll to position [310, 0]
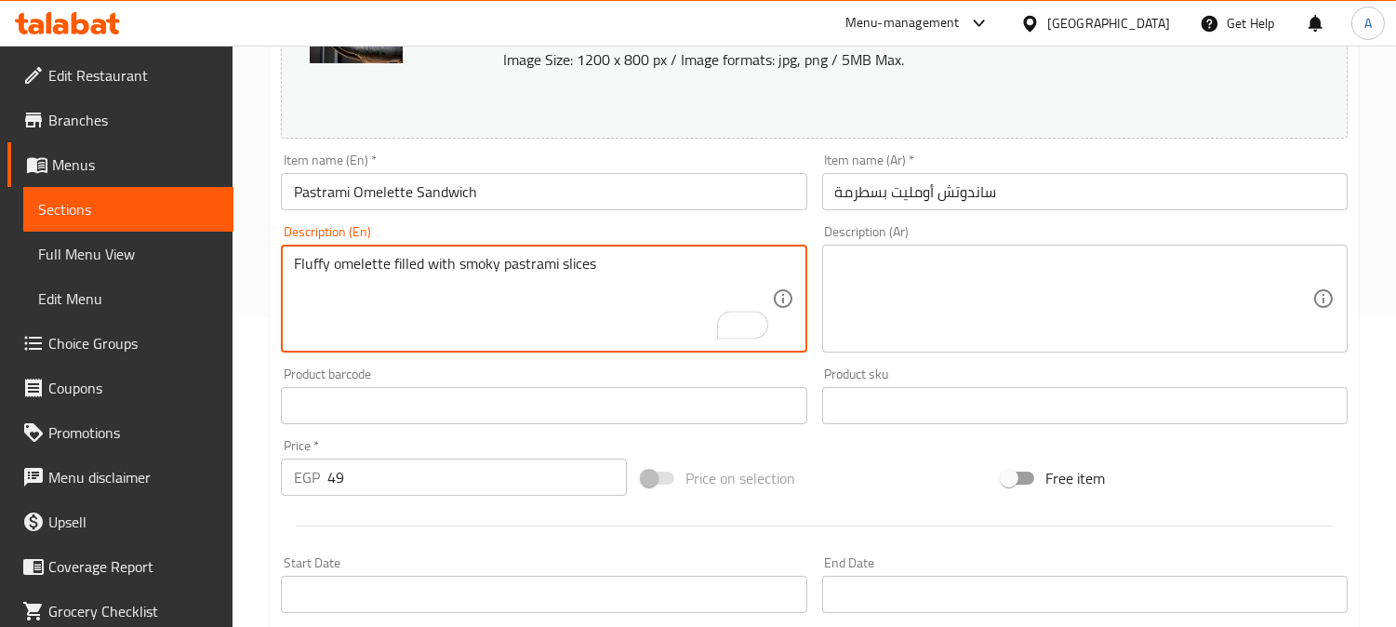
click at [301, 265] on textarea "Fluffy omelette filled with smoky pastrami slices" at bounding box center [532, 299] width 477 height 88
type textarea "Fluffy omelette filled with smoky pastrami slices"
click at [445, 260] on textarea "Fluffy omelette filled with smoky pastrami slices" at bounding box center [532, 299] width 477 height 88
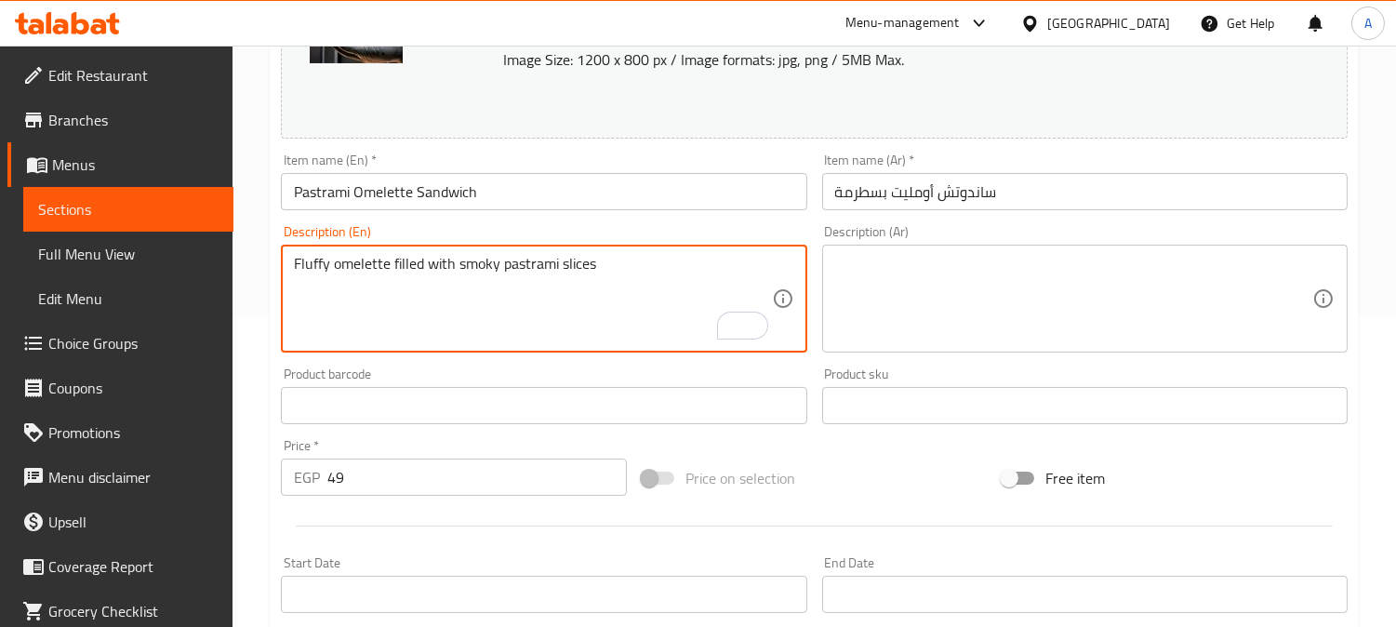
click at [445, 260] on textarea "Fluffy omelette filled with smoky pastrami slices" at bounding box center [532, 299] width 477 height 88
click at [982, 292] on textarea at bounding box center [1073, 299] width 477 height 88
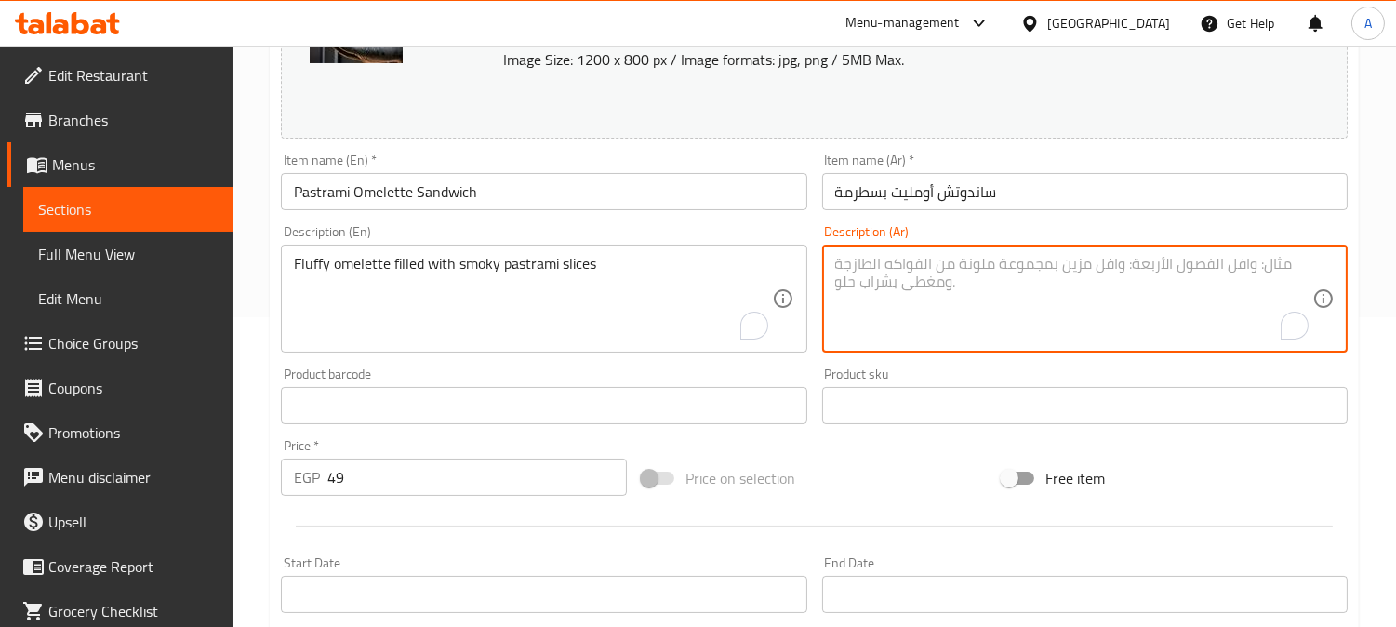
paste textarea "عجة رقيقة محشوة بشرائح الباسترامي المدخنة"
click at [922, 191] on input "ساندوتش أومليت بسطرمة" at bounding box center [1084, 191] width 525 height 37
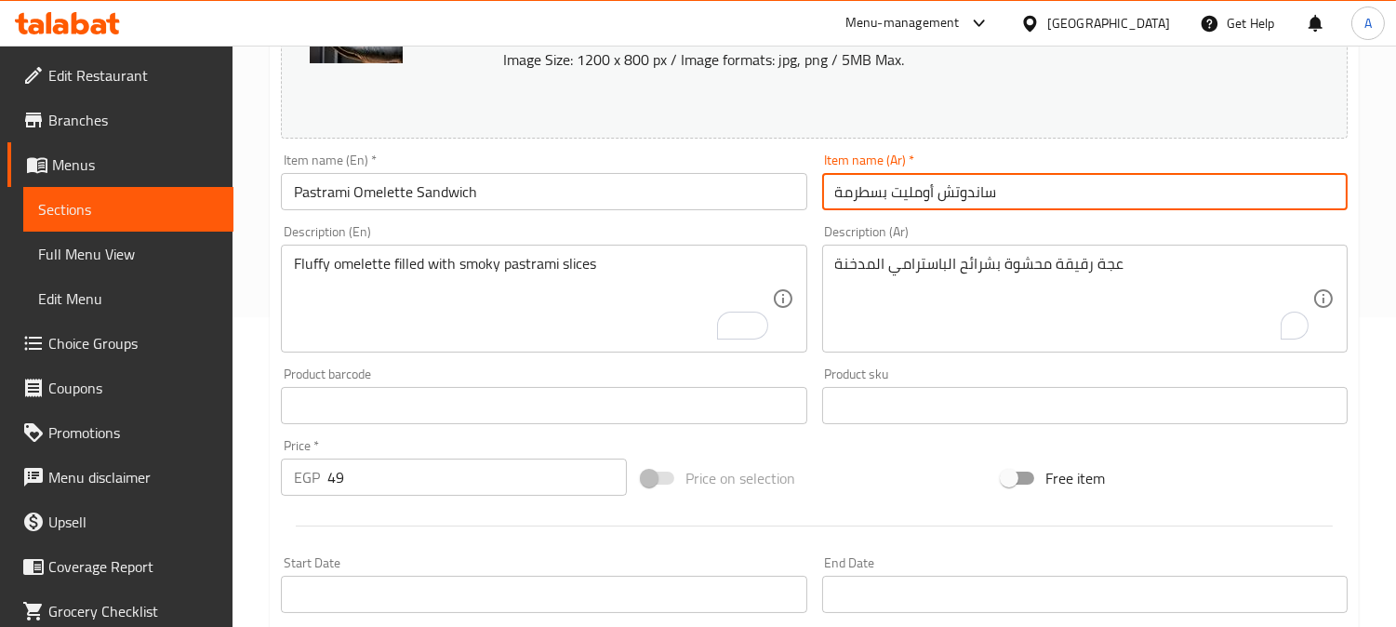
click at [922, 191] on input "ساندوتش أومليت بسطرمة" at bounding box center [1084, 191] width 525 height 37
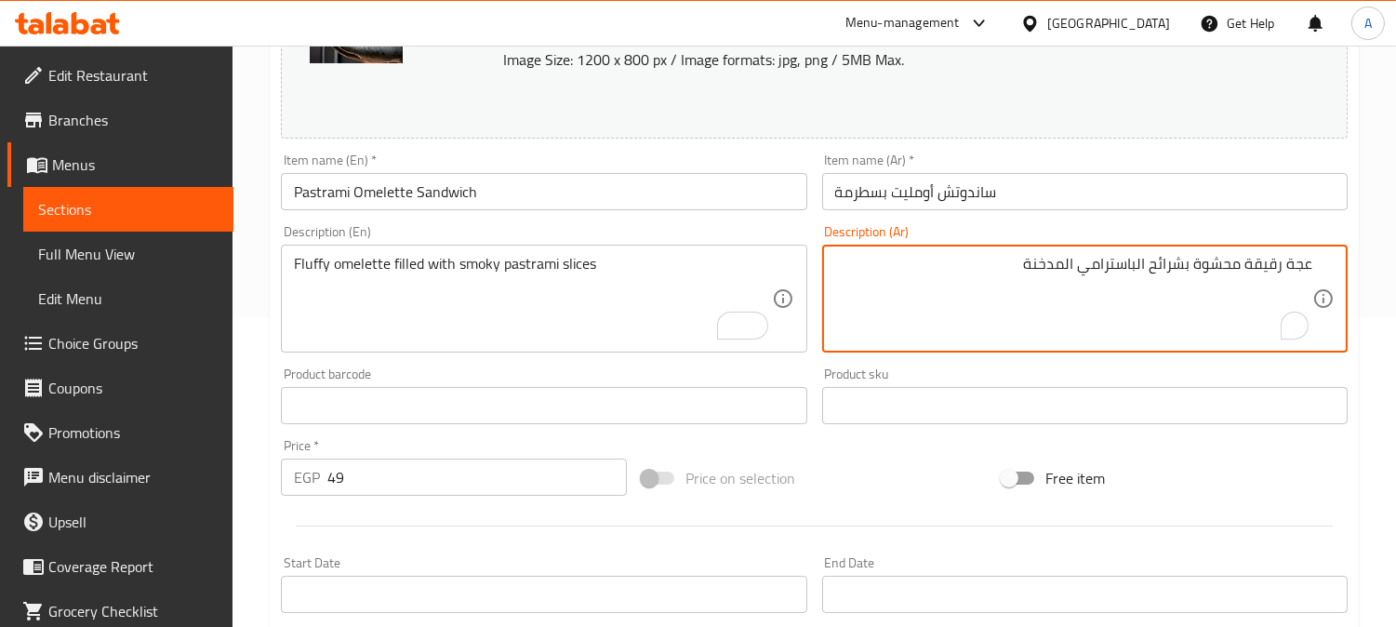
click at [1295, 264] on textarea "عجة رقيقة محشوة بشرائح الباسترامي المدخنة" at bounding box center [1073, 299] width 477 height 88
click at [1296, 263] on textarea "عجة رقيقة محشوة بشرائح الباسترامي المدخنة" at bounding box center [1073, 299] width 477 height 88
paste textarea "ومليت"
click at [854, 187] on input "ساندوتش أومليت بسطرمة" at bounding box center [1084, 191] width 525 height 37
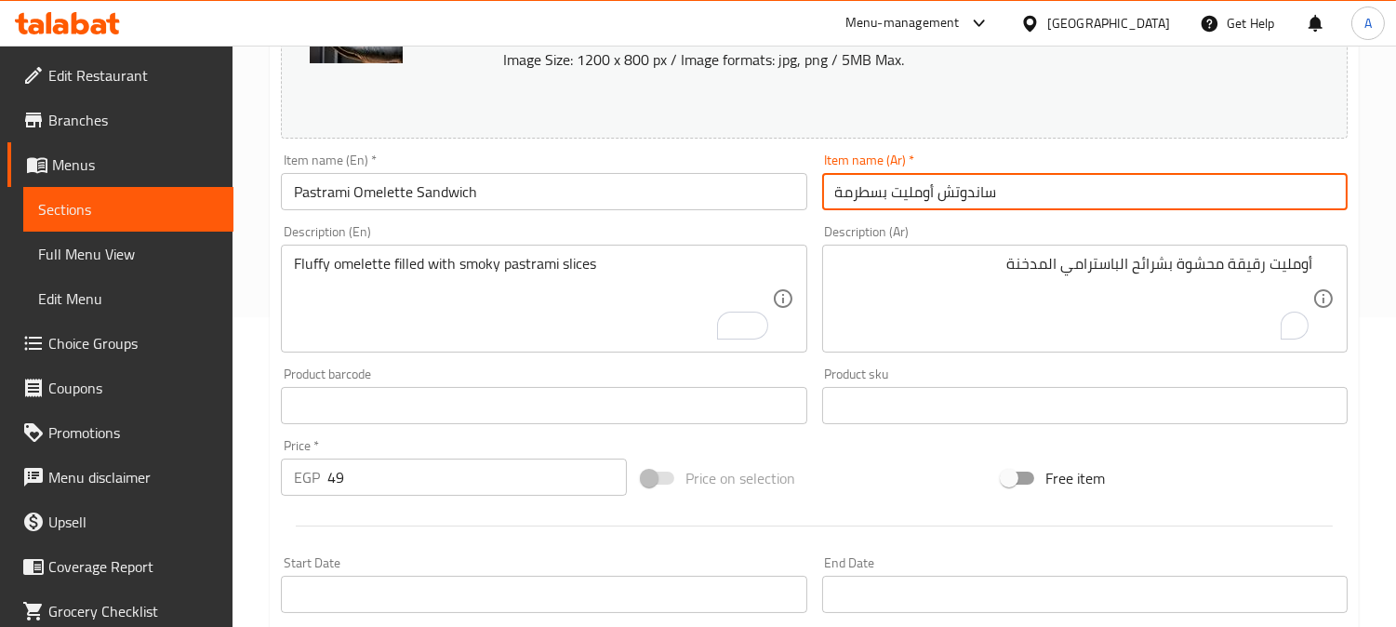
click at [854, 187] on input "ساندوتش أومليت بسطرمة" at bounding box center [1084, 191] width 525 height 37
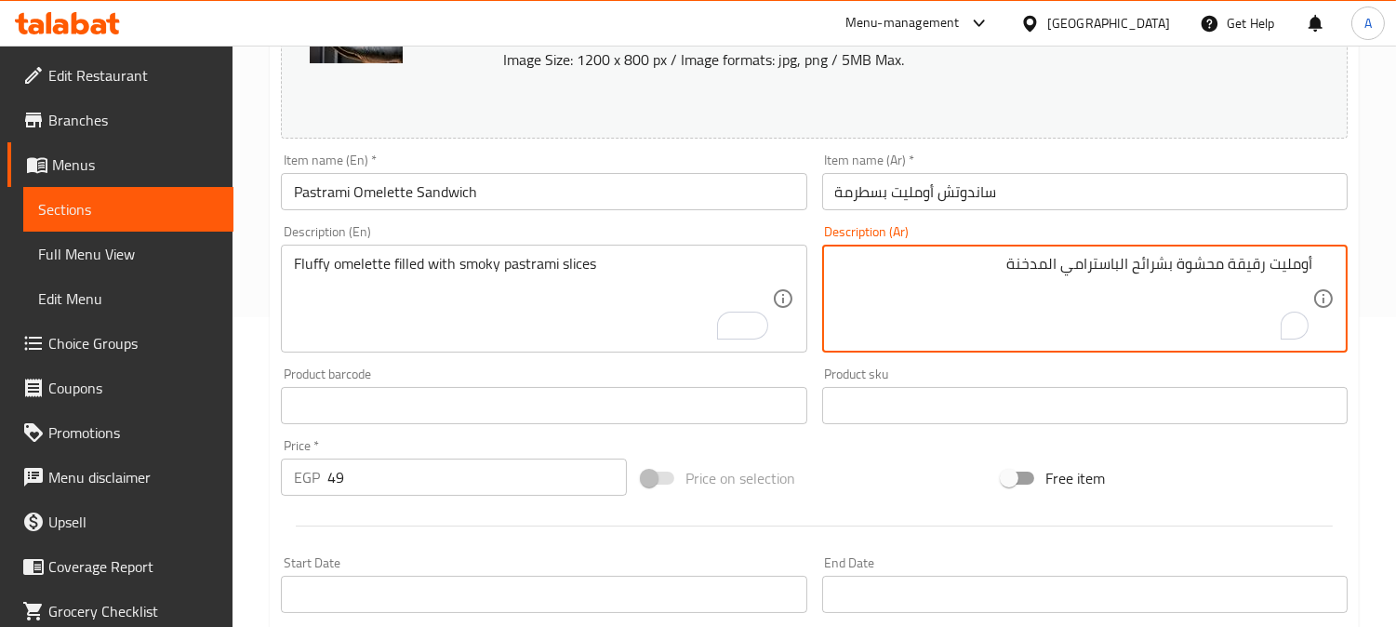
click at [1101, 267] on textarea "أومليت رقيقة محشوة بشرائح الباسترامي المدخنة" at bounding box center [1073, 299] width 477 height 88
paste textarea "سطرمة"
click at [1251, 260] on textarea "أومليت رقيقة محشوة بشرائح بسطرمة مدخنة" at bounding box center [1073, 299] width 477 height 88
drag, startPoint x: 1251, startPoint y: 260, endPoint x: 1219, endPoint y: 350, distance: 94.7
click at [1248, 267] on textarea "أومليت رقيقة محشوة بشرائح بسطرمة مدخنة" at bounding box center [1073, 299] width 477 height 88
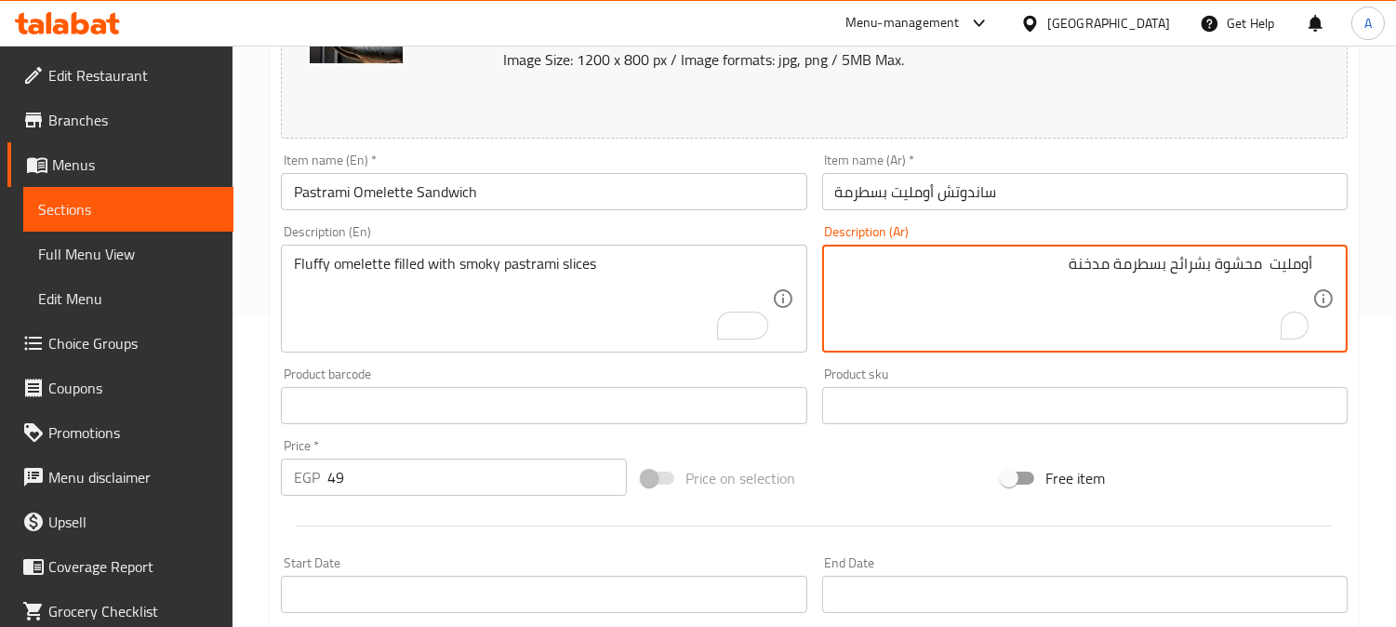
type textarea "أومليت محشوة بشرائح بسطرمة مدخنة"
drag, startPoint x: 1095, startPoint y: 5, endPoint x: 931, endPoint y: 88, distance: 183.8
click at [927, 88] on div "Change Image Size: 1200 x 800 px / Image formats: jpg, png / 5MB Max." at bounding box center [814, 39] width 1067 height 197
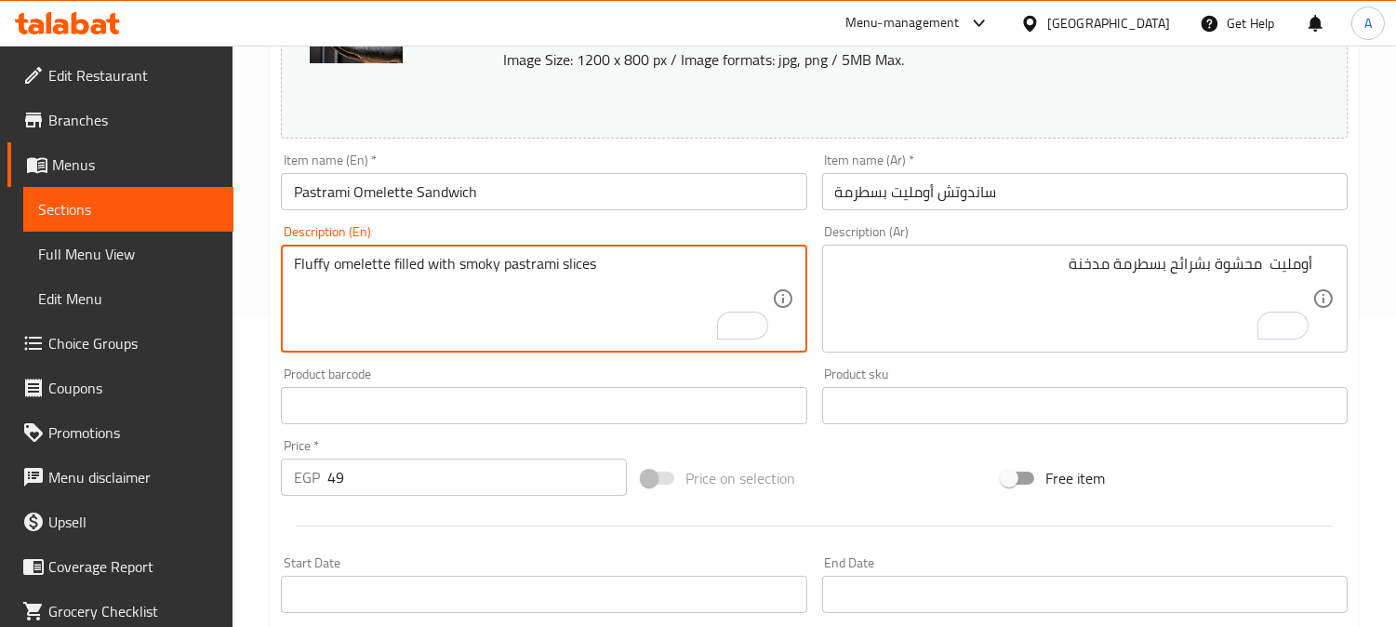
click at [299, 268] on textarea "Fluffy omelette filled with smoky pastrami slices" at bounding box center [532, 299] width 477 height 88
type textarea "omelette filled with smoky pastrami slices"
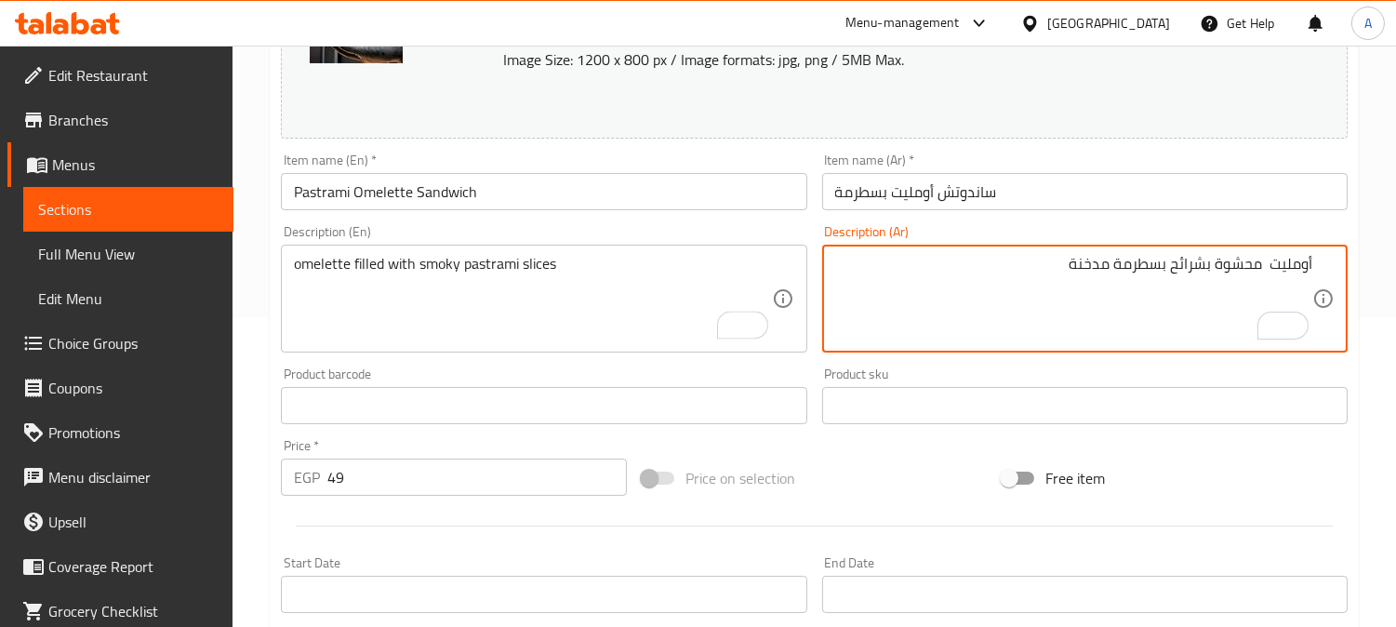
drag, startPoint x: 1262, startPoint y: 262, endPoint x: 1260, endPoint y: 312, distance: 50.3
type textarea "أومليت محشوة بشرائح بسطرمة مدخنة"
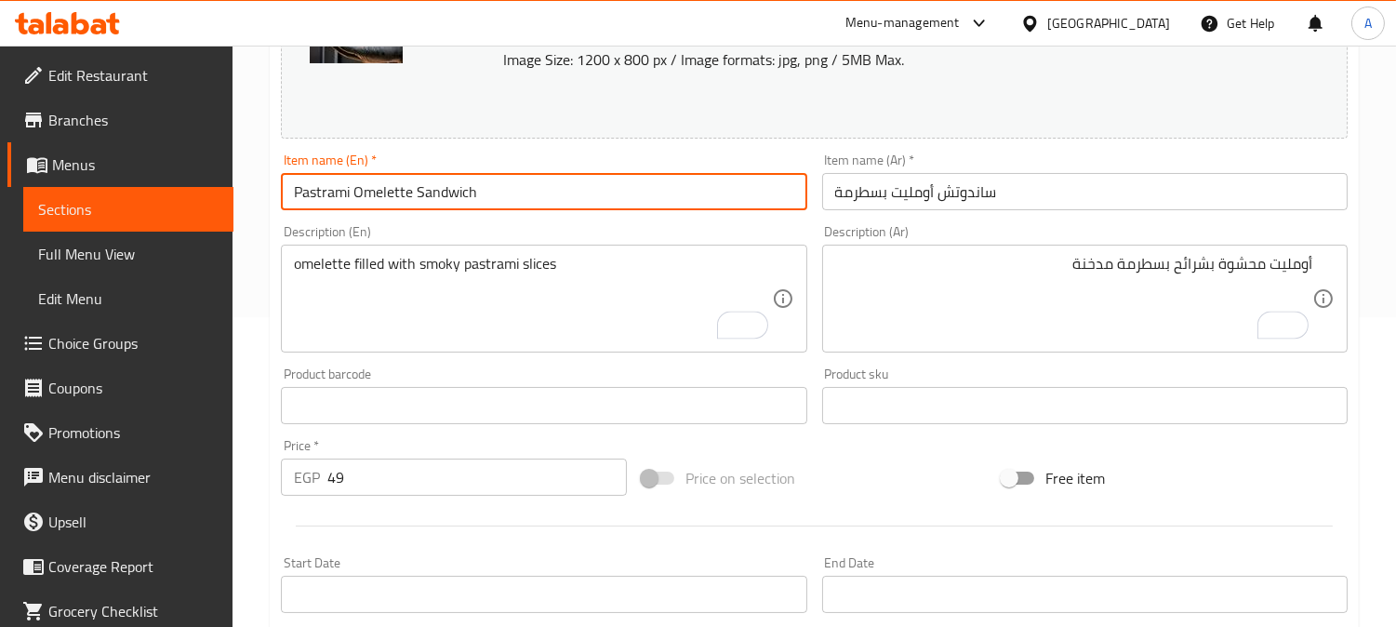
click at [546, 191] on input "Pastrami Omelette Sandwich" at bounding box center [543, 191] width 525 height 37
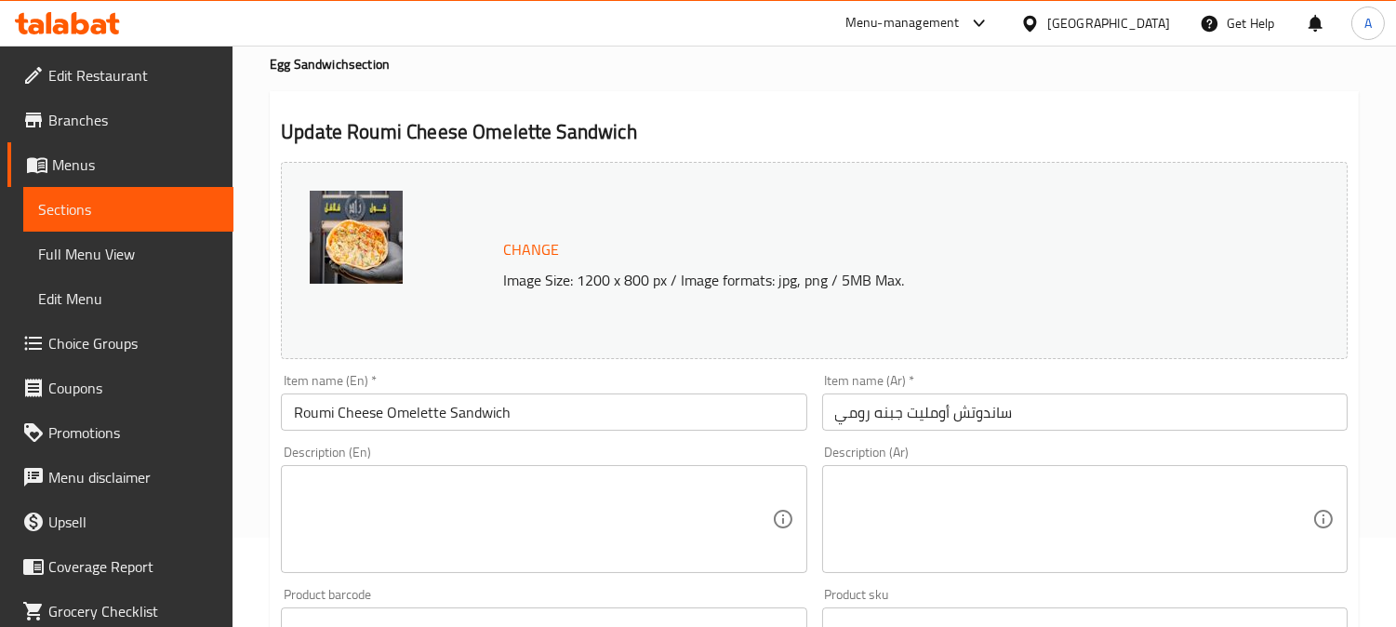
scroll to position [310, 0]
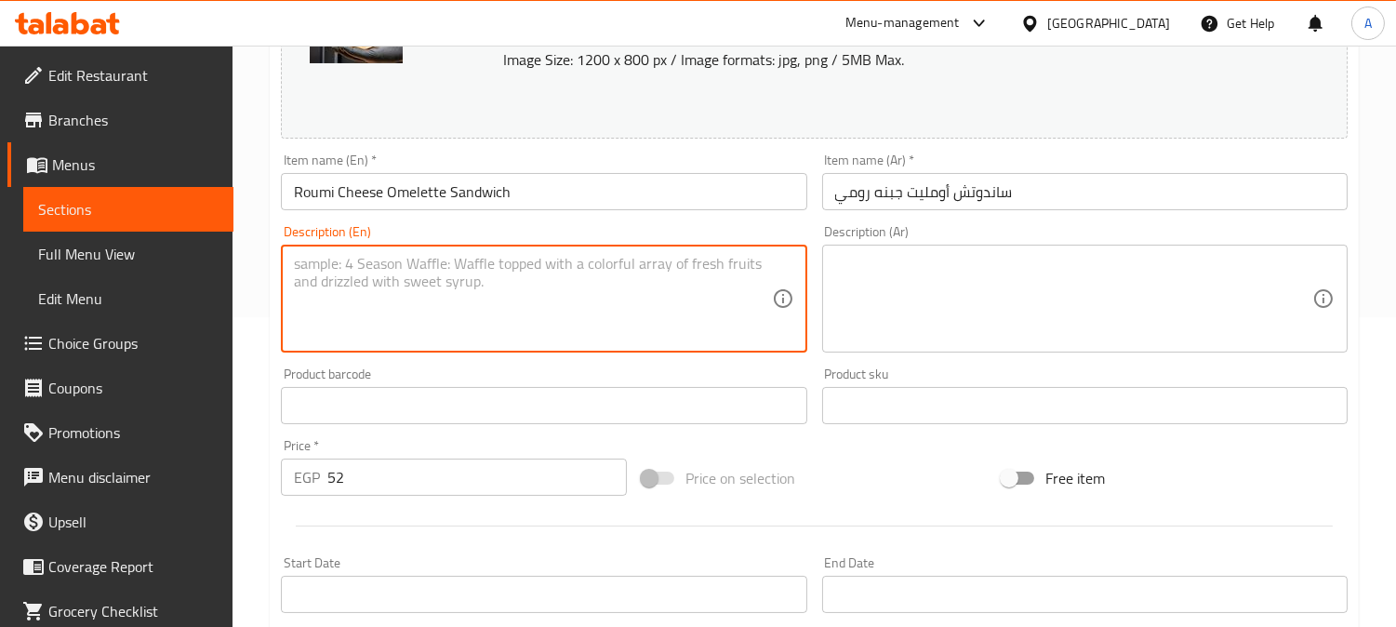
click at [423, 289] on textarea at bounding box center [532, 299] width 477 height 88
paste textarea "Omelette cooked with sharp Roumi cheese for a rich flavor."
type textarea "Omelette cooked with sharp Roumi cheese for a rich flavor."
drag, startPoint x: 933, startPoint y: 283, endPoint x: 933, endPoint y: 271, distance: 12.1
click at [933, 281] on textarea at bounding box center [1073, 299] width 477 height 88
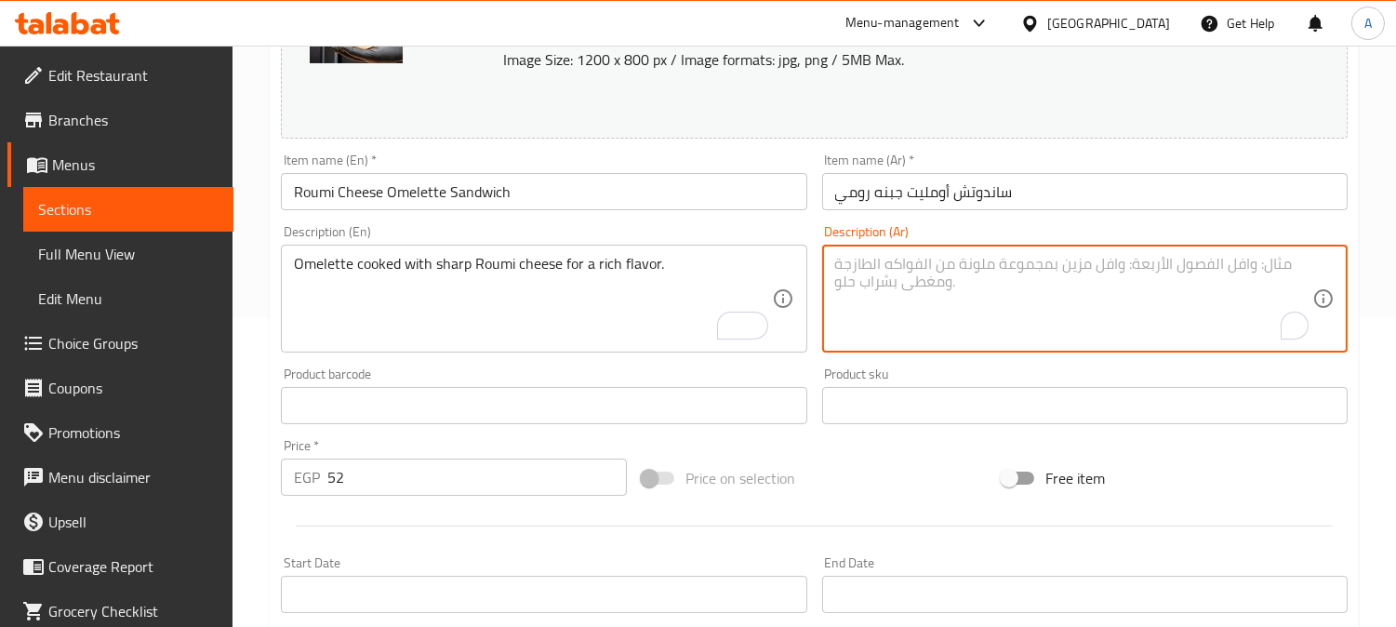
paste textarea "عجة مطبوخة مع جبن الرومي الحاد لإضفاء نكهة غنية."
click at [932, 195] on input "ساندوتش أومليت جبنه رومي" at bounding box center [1084, 191] width 525 height 37
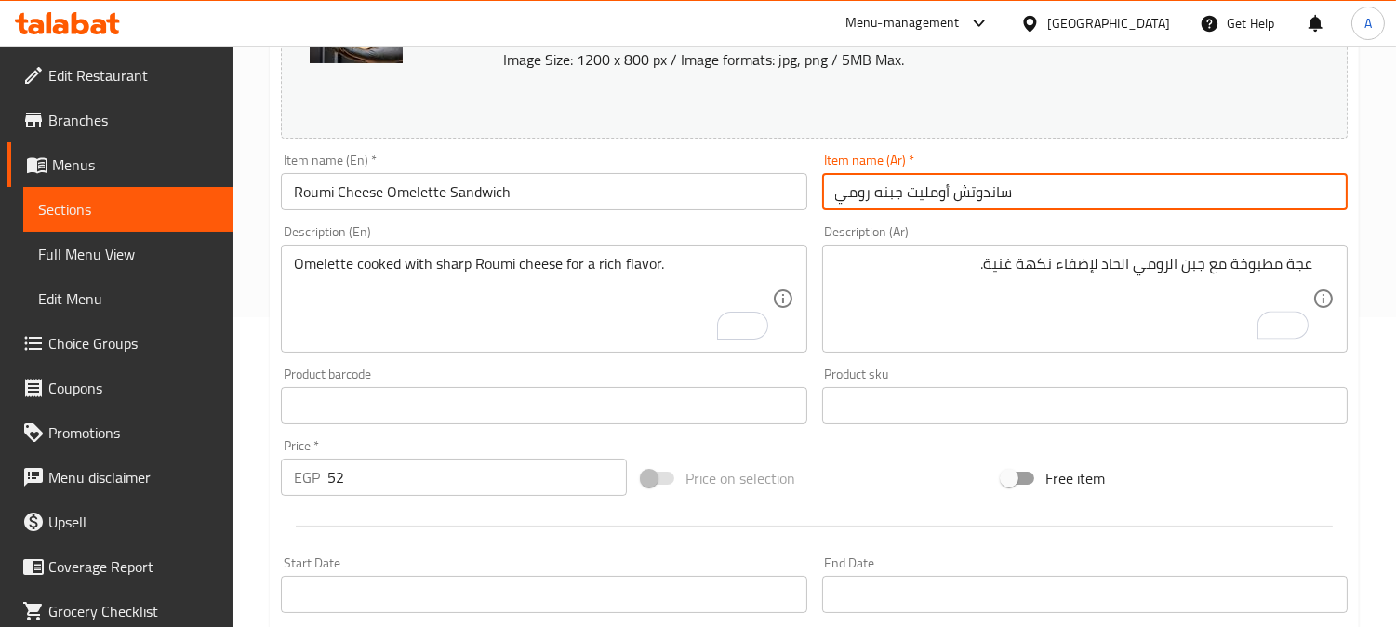
click at [932, 195] on input "ساندوتش أومليت جبنه رومي" at bounding box center [1084, 191] width 525 height 37
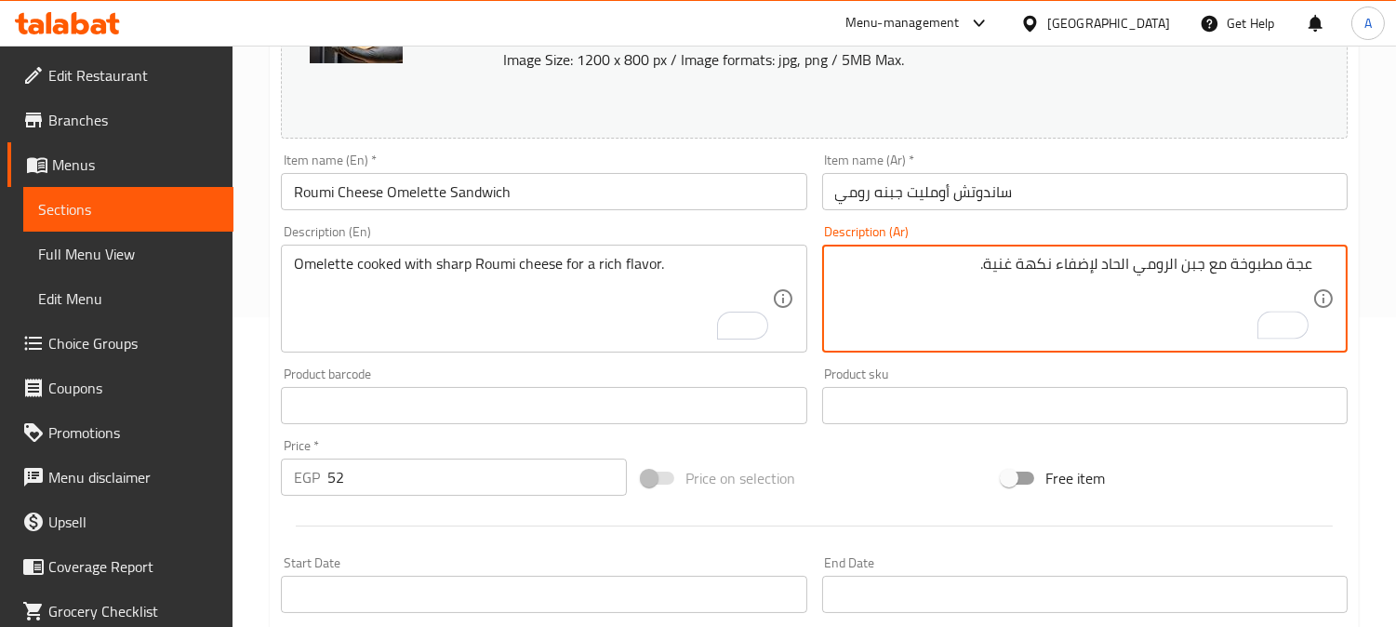
click at [1289, 266] on textarea "عجة مطبوخة مع جبن الرومي الحاد لإضفاء نكهة غنية." at bounding box center [1073, 299] width 477 height 88
click at [1294, 268] on textarea "عجة مطبوخة مع جبن الرومي الحاد لإضفاء نكهة غنية." at bounding box center [1073, 299] width 477 height 88
paste textarea "ومليت"
click at [1154, 270] on textarea "أومليت مطبوخة مع جبن الرومي الحاد لإضفاء نكهة غنية." at bounding box center [1073, 299] width 477 height 88
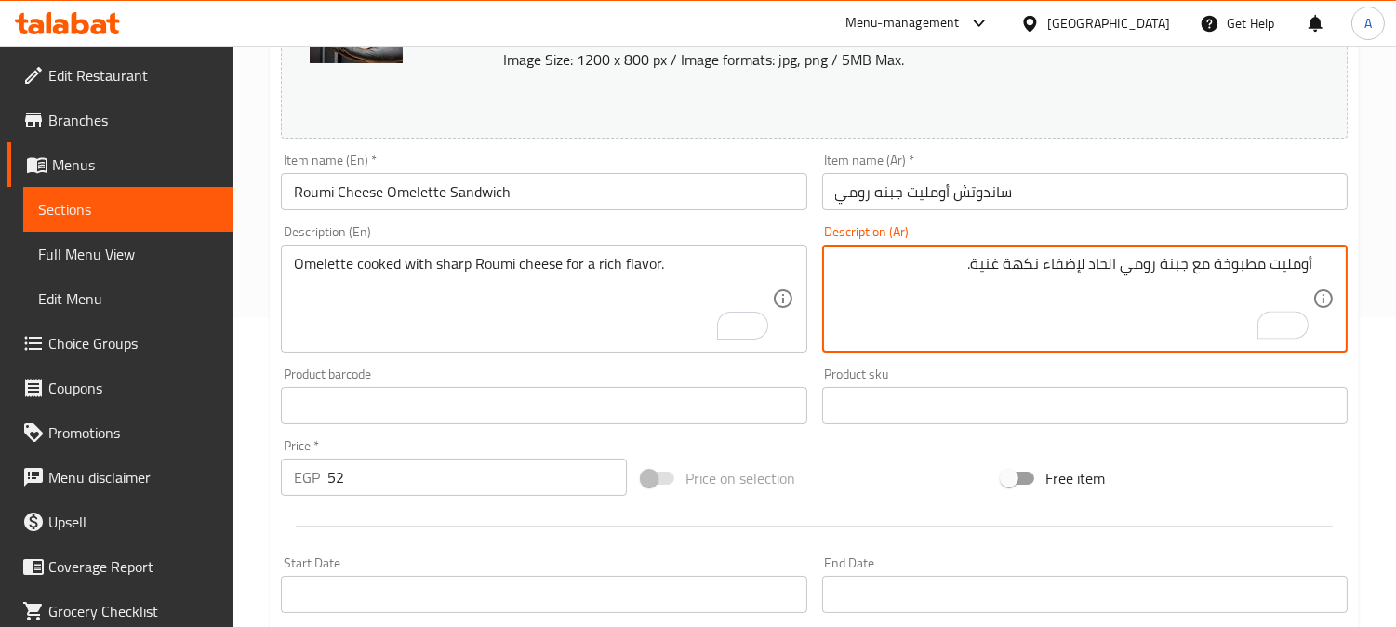
click at [1105, 262] on textarea "أومليت مطبوخة مع جبنة رومي الحاد لإضفاء نكهة غنية." at bounding box center [1073, 299] width 477 height 88
drag, startPoint x: 1033, startPoint y: 267, endPoint x: 1077, endPoint y: 265, distance: 43.7
click at [1077, 265] on textarea "أومليت مطبوخة مع جبنة رومي شارب لإضفاء نكهة غنية." at bounding box center [1073, 299] width 477 height 88
type textarea "أومليت مطبوخة مع جبنة رومي شارب لنكهة غنية."
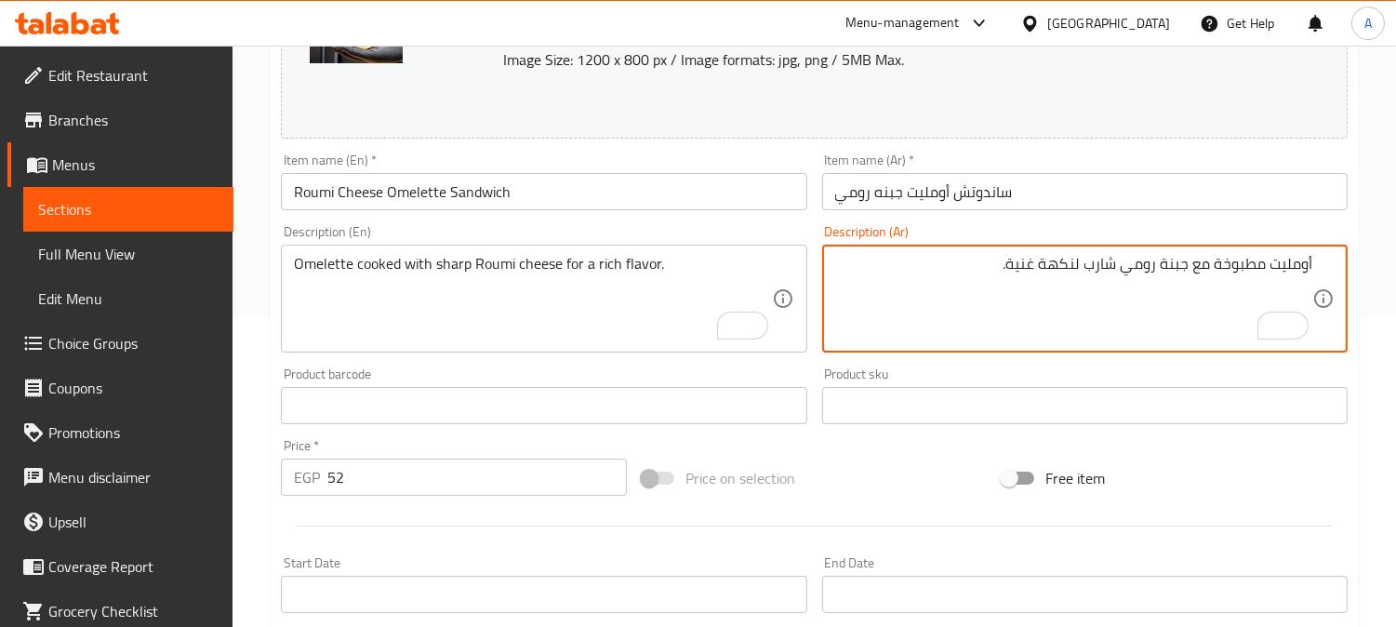
click at [704, 181] on input "Roumi Cheese Omelette Sandwich" at bounding box center [543, 191] width 525 height 37
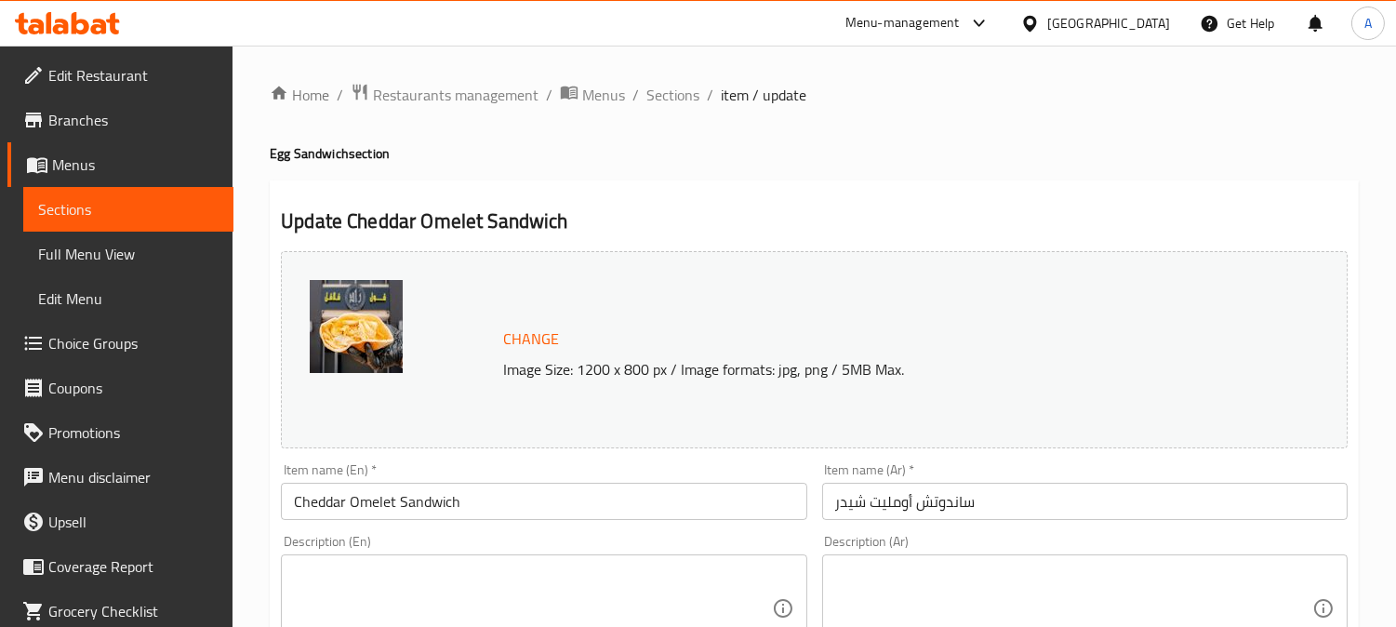
click at [347, 575] on textarea at bounding box center [532, 609] width 477 height 88
paste textarea "A cheesy omelette packed with smooth melted cheddar"
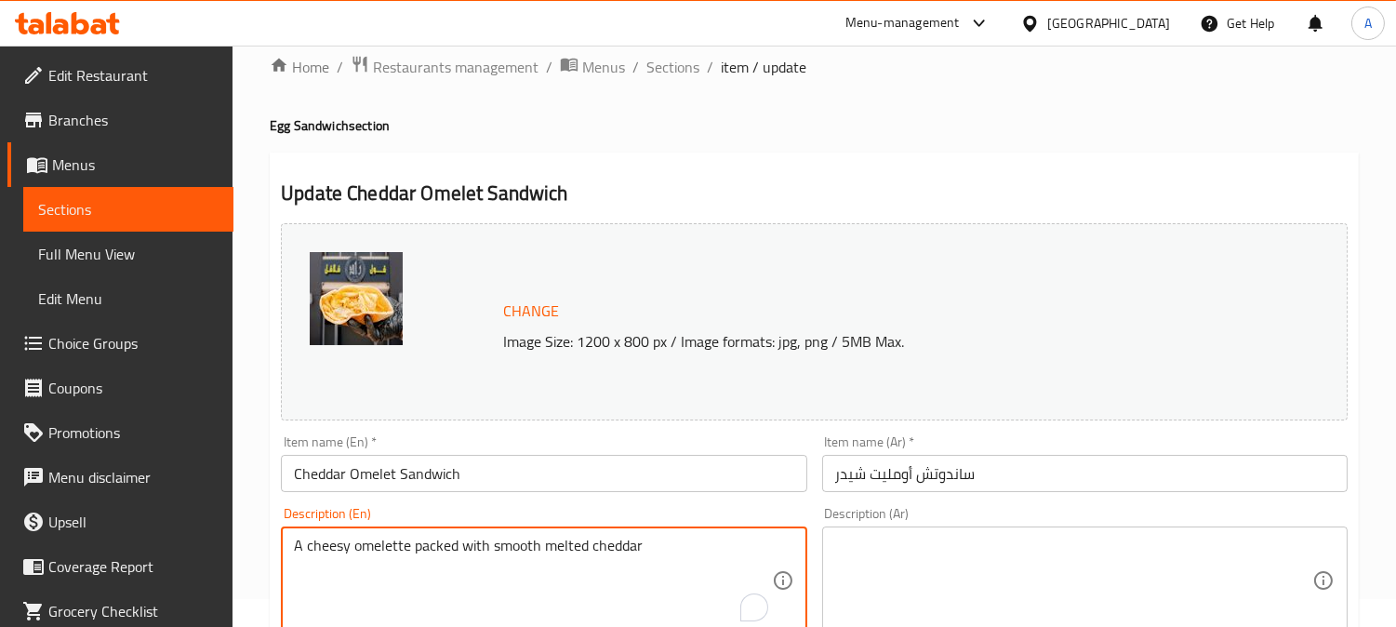
scroll to position [310, 0]
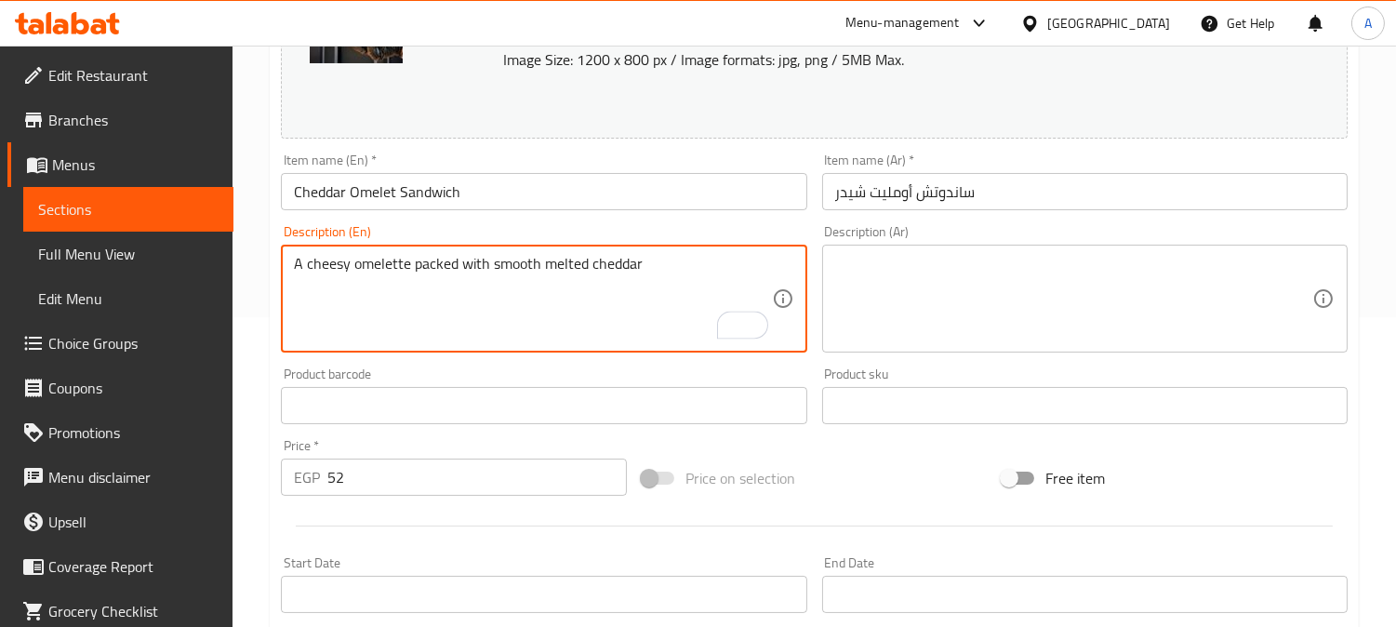
type textarea "A cheesy omelette packed with smooth melted cheddar"
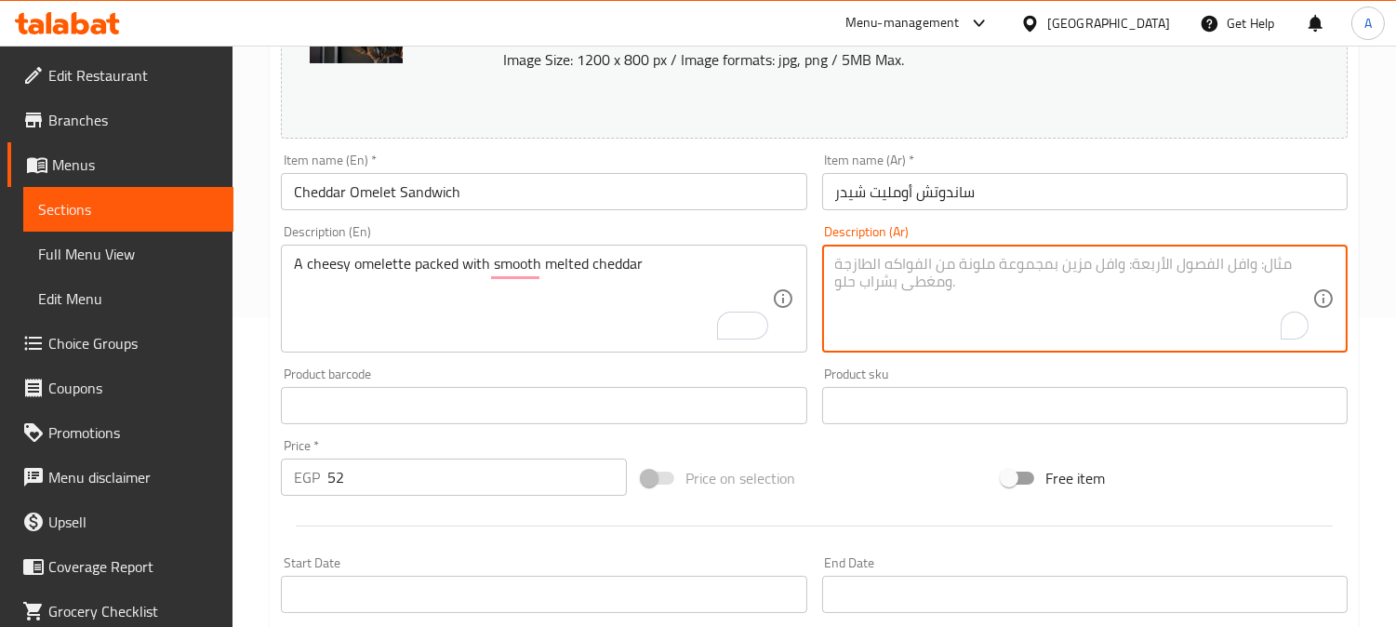
click at [936, 273] on textarea "To enrich screen reader interactions, please activate Accessibility in Grammarl…" at bounding box center [1073, 299] width 477 height 88
paste textarea "عجة الجبن المحشوة بالجبن الشيدر المذاب الناعم"
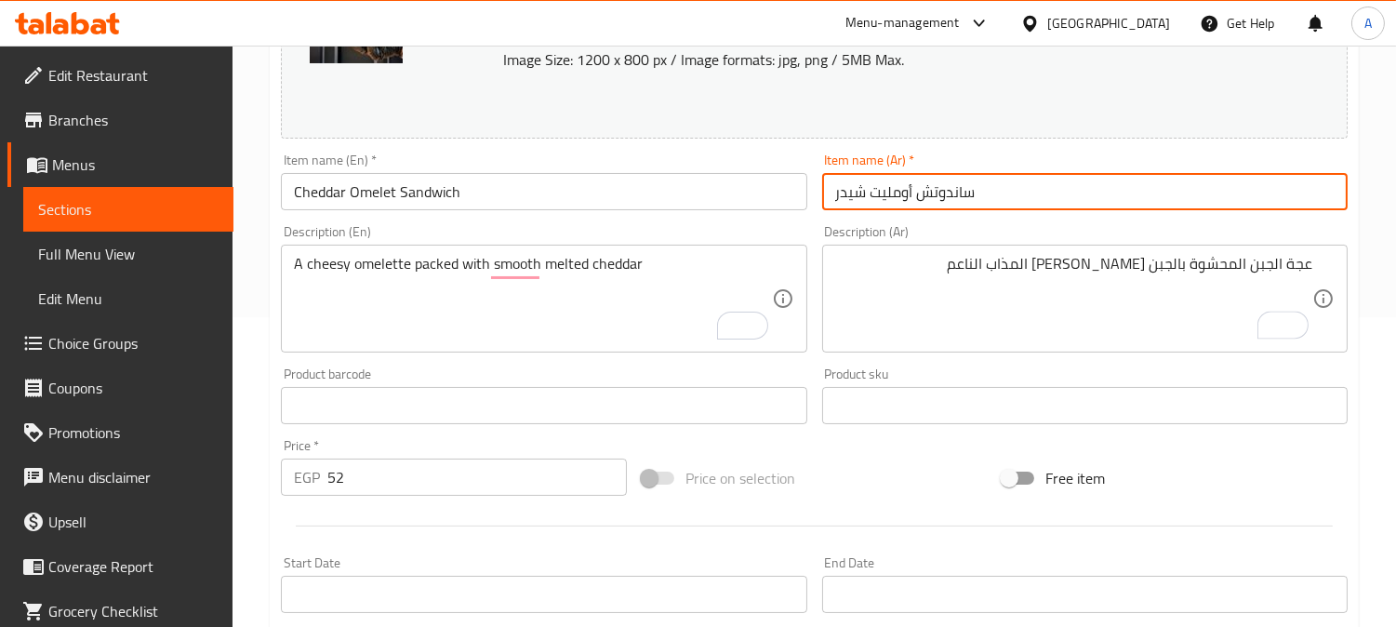
click at [900, 187] on input "ساندوتش أومليت شيدر" at bounding box center [1084, 191] width 525 height 37
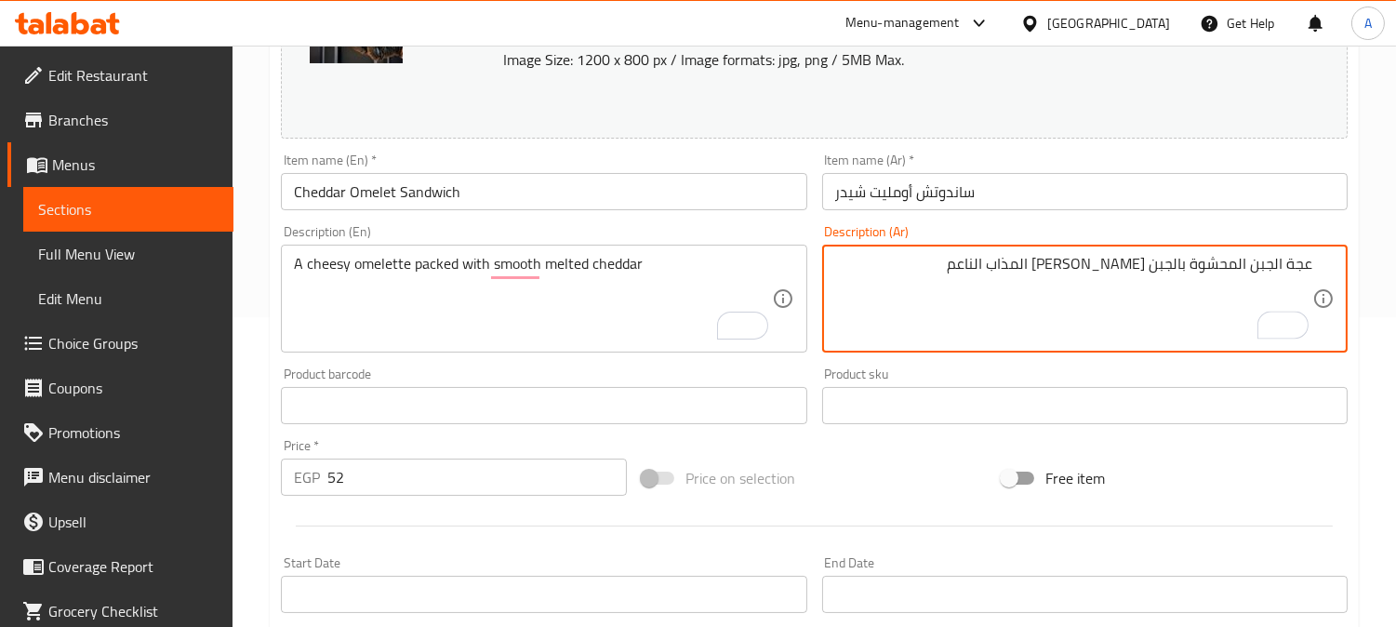
click at [1294, 261] on textarea "عجة الجبن المحشوة بالجبن الشيدر المذاب الناعم" at bounding box center [1073, 299] width 477 height 88
paste textarea "ومليت"
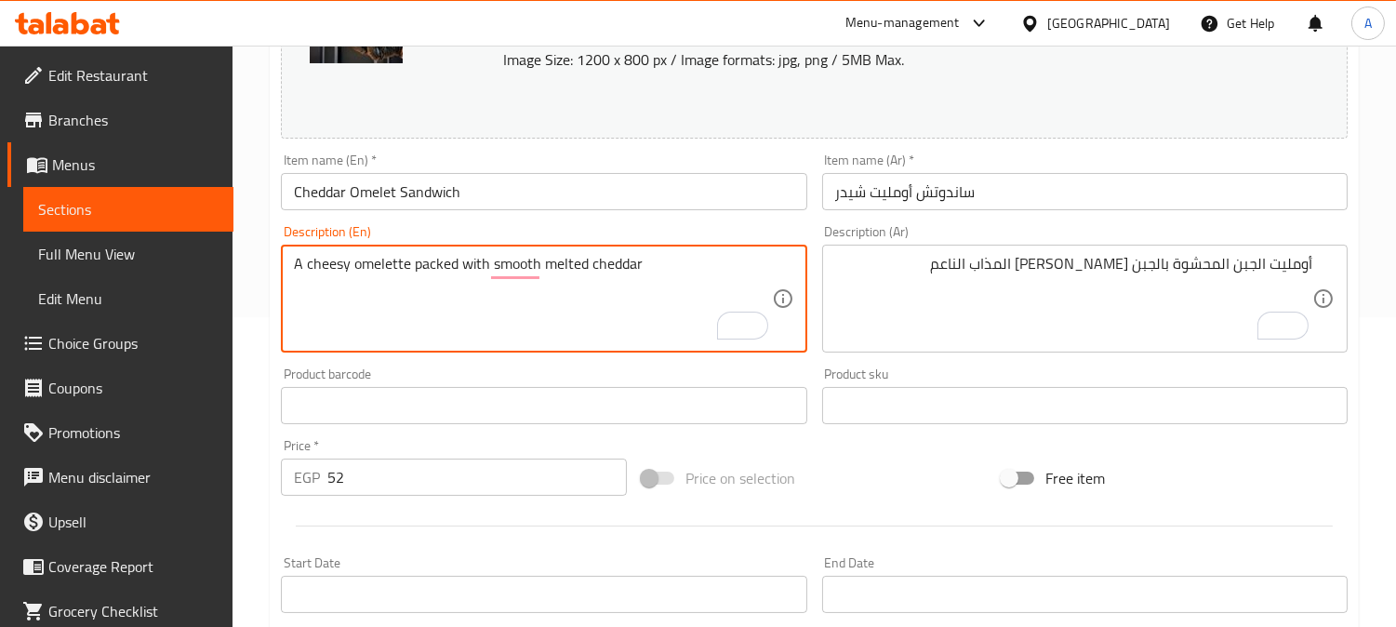
drag, startPoint x: 305, startPoint y: 265, endPoint x: 347, endPoint y: 263, distance: 41.9
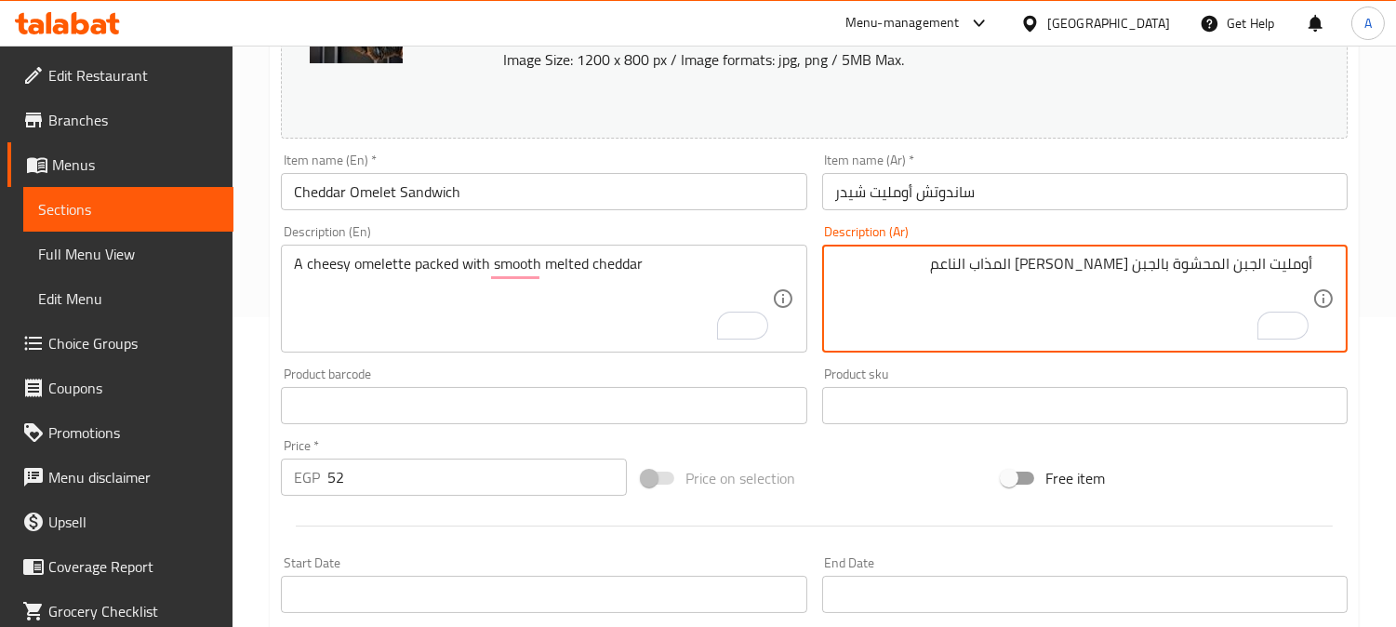
drag, startPoint x: 1254, startPoint y: 268, endPoint x: 1263, endPoint y: 266, distance: 9.5
click at [1254, 266] on textarea "أومليت جبنة محشو بالجبن الشيدر المذاب الناعم" at bounding box center [1073, 299] width 477 height 88
drag, startPoint x: 1187, startPoint y: 264, endPoint x: 1164, endPoint y: 280, distance: 27.4
click at [1156, 268] on textarea "أومليت جبنة محشو بالجبن الشيدر المذاب الناعم" at bounding box center [1073, 299] width 477 height 88
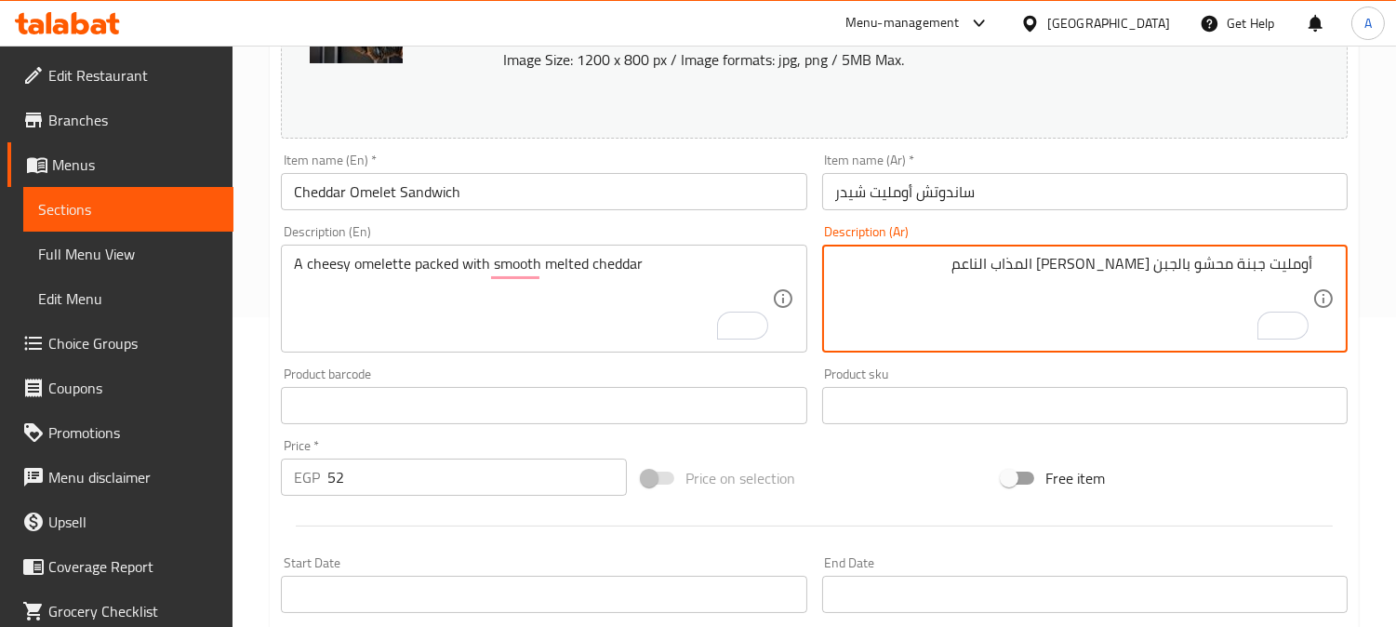
paste textarea "بنة"
click at [1138, 266] on textarea "أومليت جبنة محشو بجبنة الشيدر المذاب الناعم" at bounding box center [1073, 299] width 477 height 88
click at [1100, 268] on textarea "أومليت جبنة محشو بجبنة شيدر المذاب الناعم" at bounding box center [1073, 299] width 477 height 88
click at [1056, 271] on textarea "أومليت جبنة محشو بجبنة شيدر سايحة الناعم" at bounding box center [1073, 299] width 477 height 88
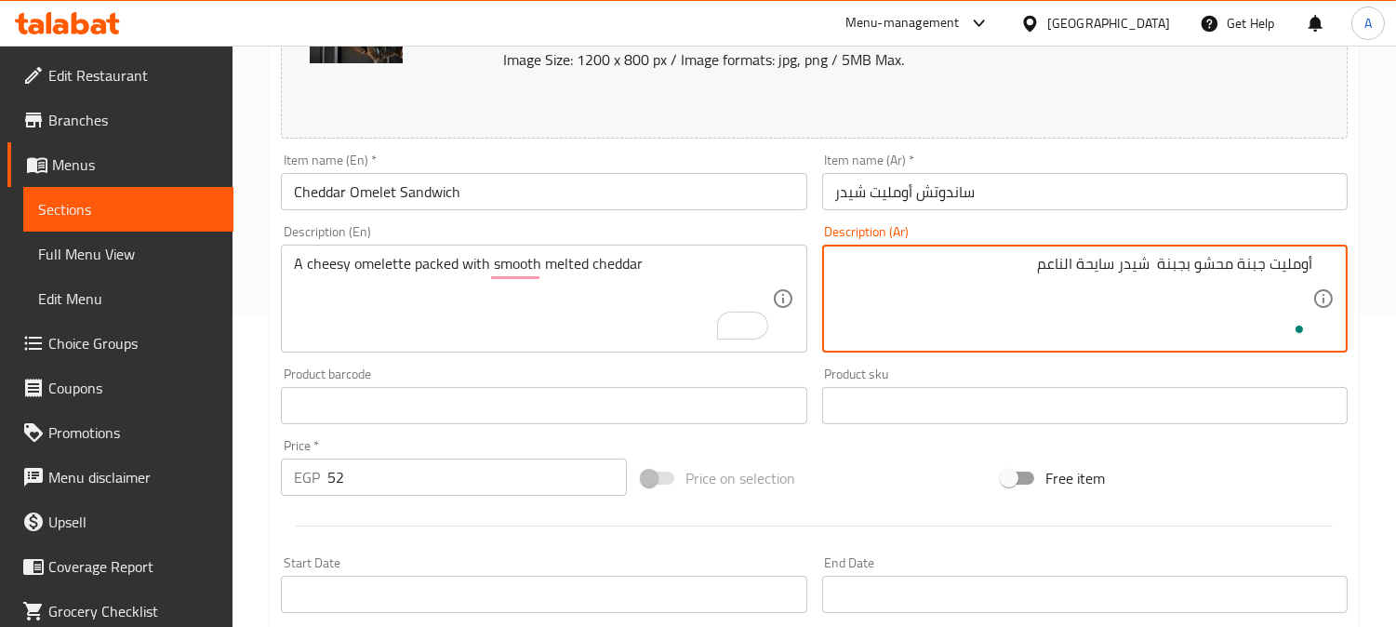
click at [1056, 271] on textarea "أومليت جبنة محشو بجبنة شيدر سايحة الناعم" at bounding box center [1073, 299] width 477 height 88
click at [965, 313] on textarea "أومليت جبنة محشو بجبنة شيدر سايحة الناعم" at bounding box center [1073, 299] width 477 height 88
click at [1108, 262] on textarea "أومليت جبنة محشو بجبنة شيدر سايحة الناعم" at bounding box center [1073, 299] width 477 height 88
type textarea "أومليت جبنة محشو بجبنة شيدر سايحة الناعم"
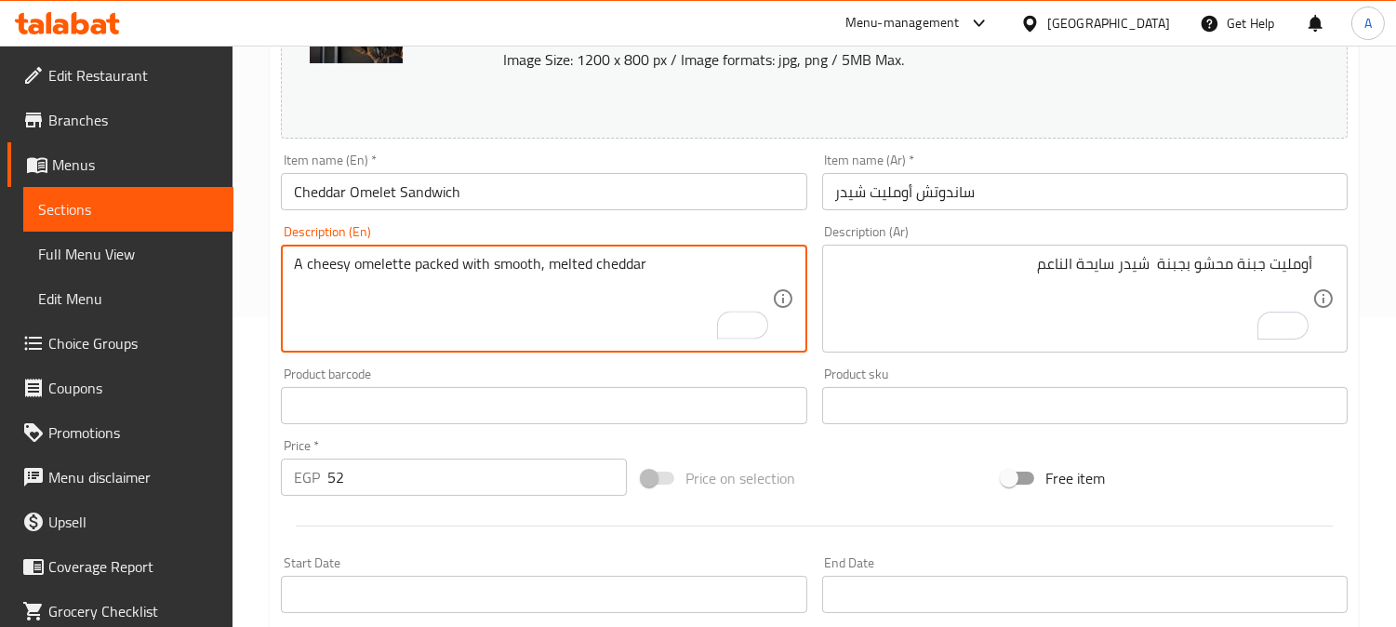
drag, startPoint x: 491, startPoint y: 264, endPoint x: 535, endPoint y: 264, distance: 43.7
click at [535, 264] on textarea "A cheesy omelette packed with smooth, melted cheddar" at bounding box center [532, 299] width 477 height 88
click at [514, 264] on textarea "A cheesy omelette packed with smooth, melted cheddar" at bounding box center [532, 299] width 477 height 88
type textarea "A cheesy omelette packed with melted cheddar"
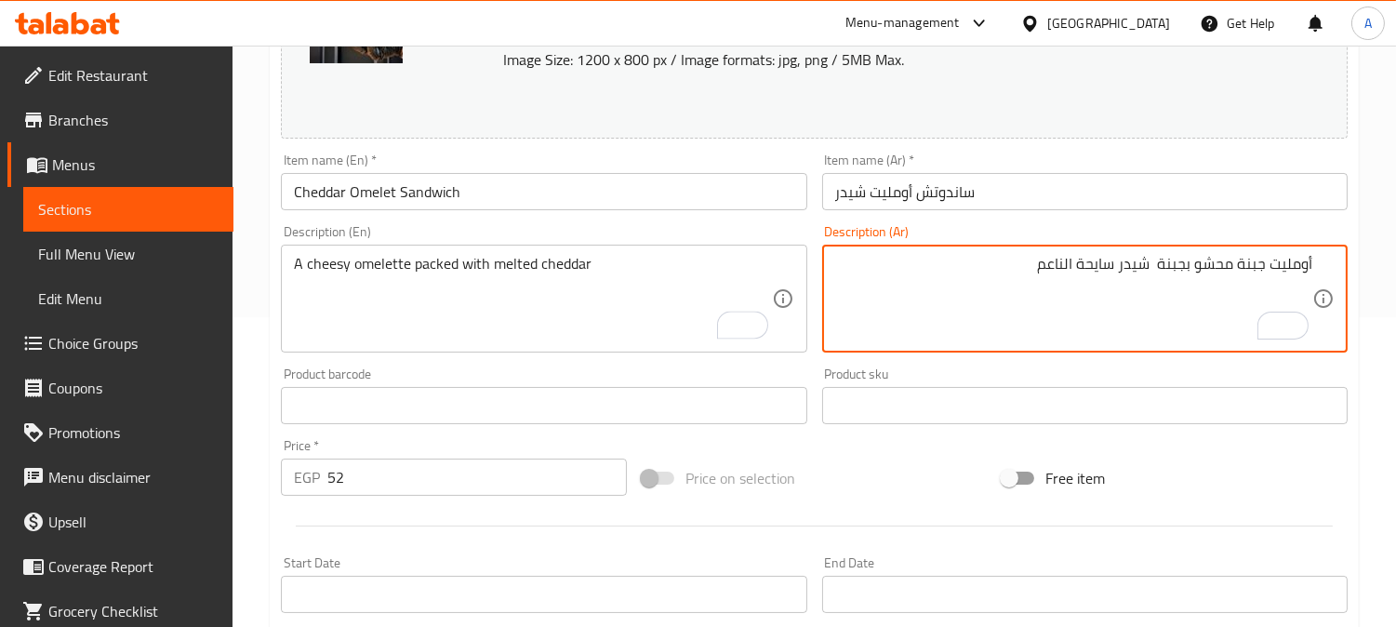
click at [1052, 263] on textarea "أومليت جبنة محشو بجبنة شيدر سايحة الناعم" at bounding box center [1073, 299] width 477 height 88
type textarea "أومليت جبنة محشو بجبنة شيدر سايحة"
click at [726, 193] on input "Cheddar Omelet Sandwich" at bounding box center [543, 191] width 525 height 37
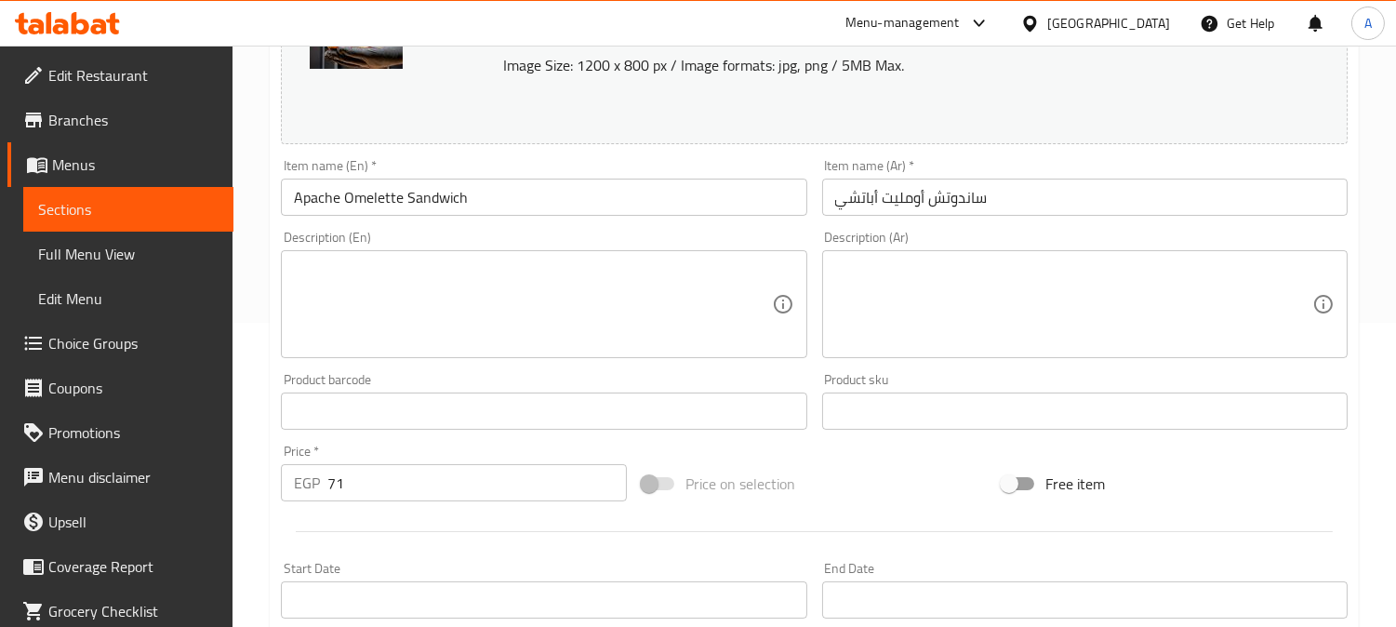
scroll to position [310, 0]
click at [374, 264] on textarea at bounding box center [532, 299] width 477 height 88
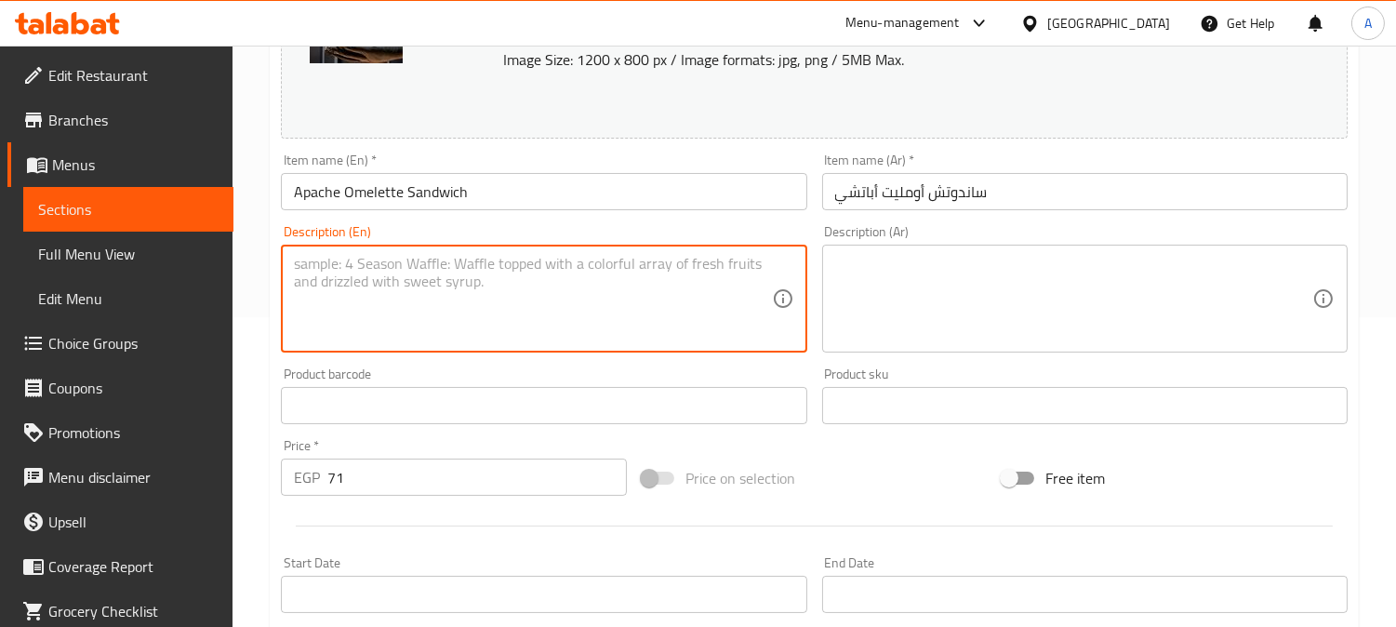
paste textarea "spicy omelette sandwich prepared Apache-style."
type textarea "spicy omelette sandwich prepared Apache-style."
click at [961, 260] on textarea at bounding box center [1073, 299] width 477 height 88
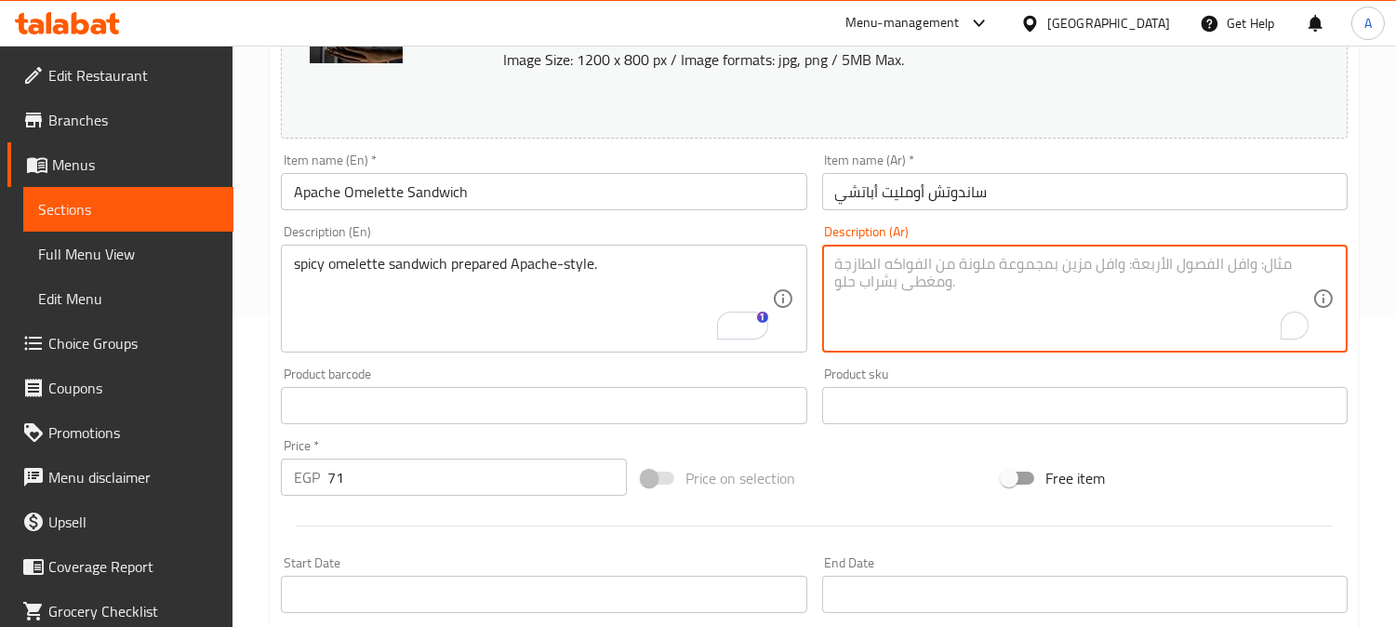
paste textarea "شطيرة عجة حارة تم إعدادها على الطريقة الأباتشي."
click at [905, 187] on input "ساندوتش أومليت أباتشي" at bounding box center [1084, 191] width 525 height 37
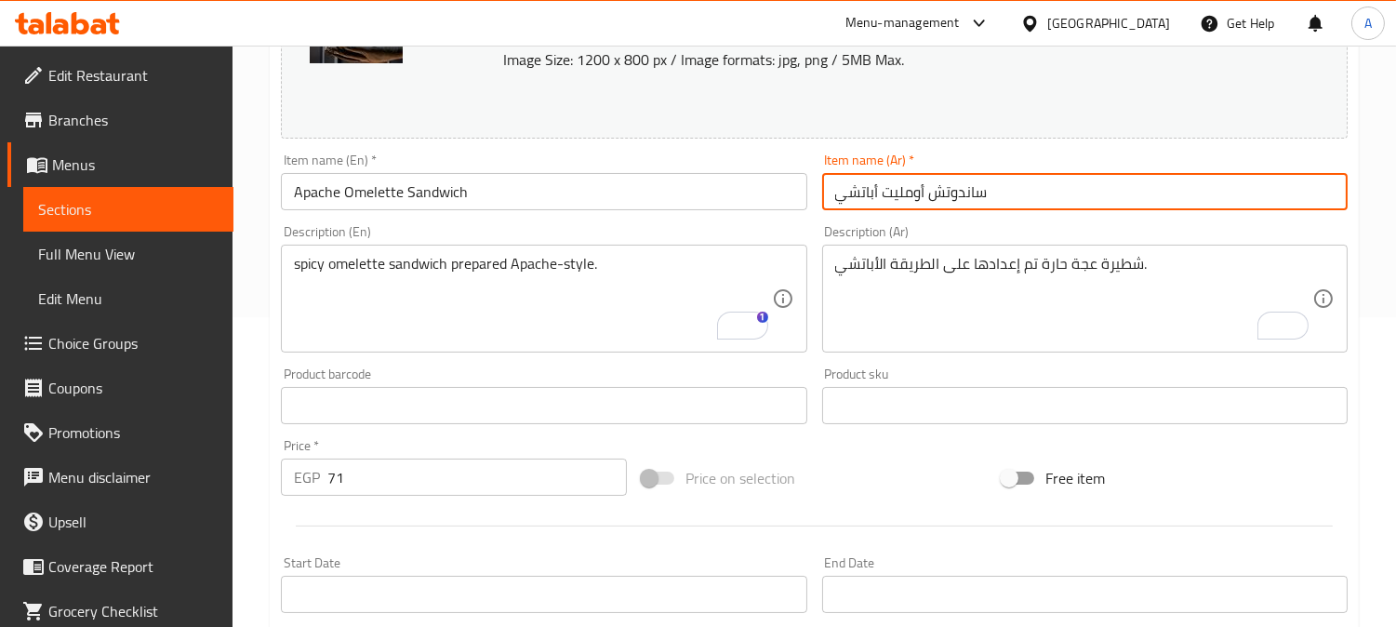
click at [905, 187] on input "ساندوتش أومليت أباتشي" at bounding box center [1084, 191] width 525 height 37
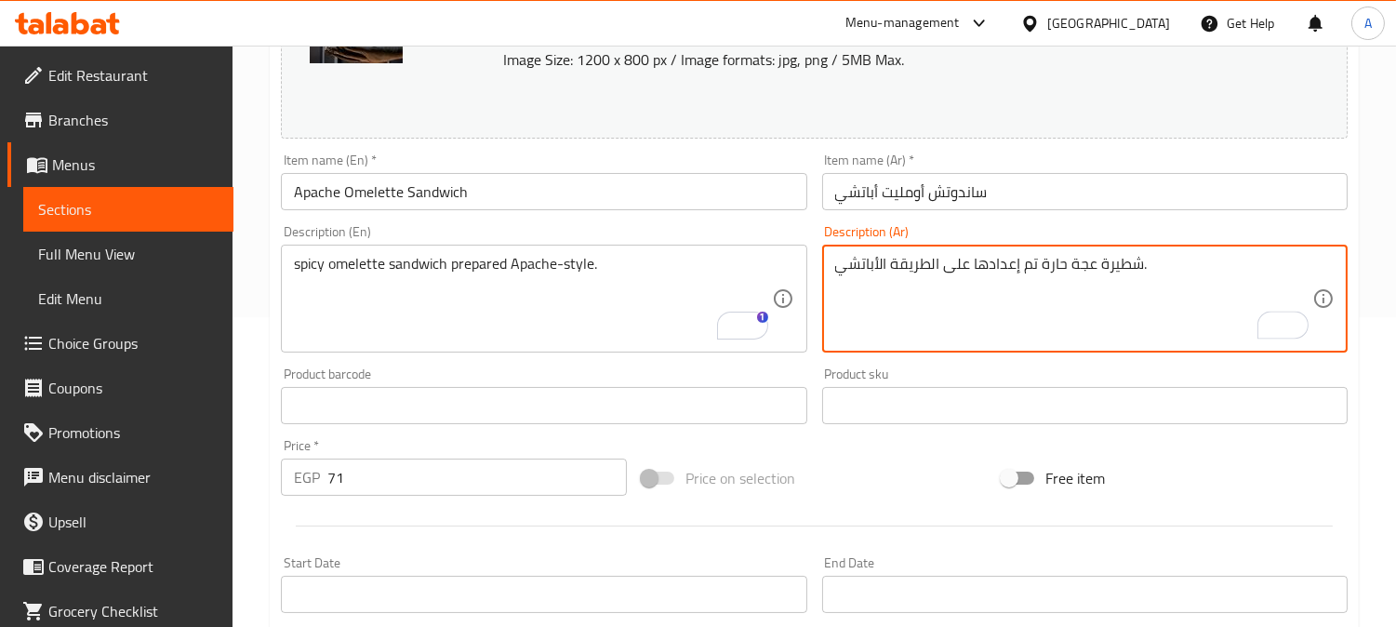
click at [1082, 265] on textarea "شطيرة عجة حارة تم إعدادها على الطريقة الأباتشي." at bounding box center [1073, 299] width 477 height 88
paste textarea "ومليت"
click at [950, 193] on input "ساندوتش أومليت أباتشي" at bounding box center [1084, 191] width 525 height 37
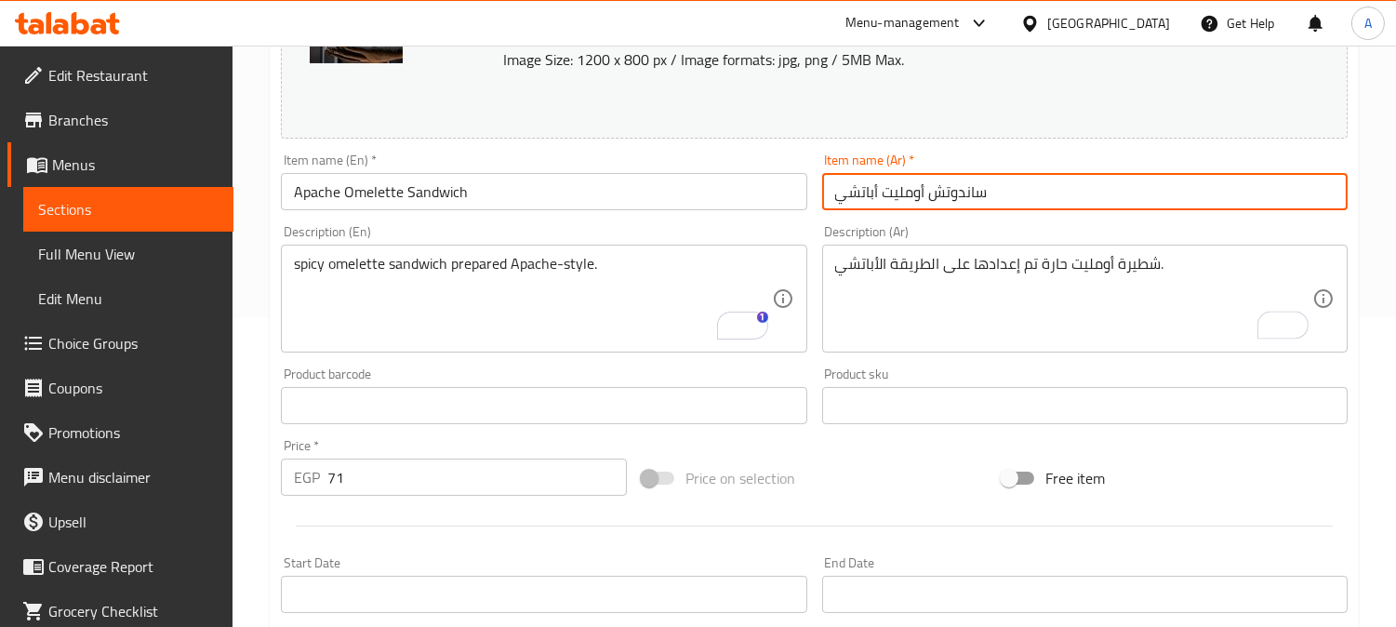
click at [950, 193] on input "ساندوتش أومليت أباتشي" at bounding box center [1084, 191] width 525 height 37
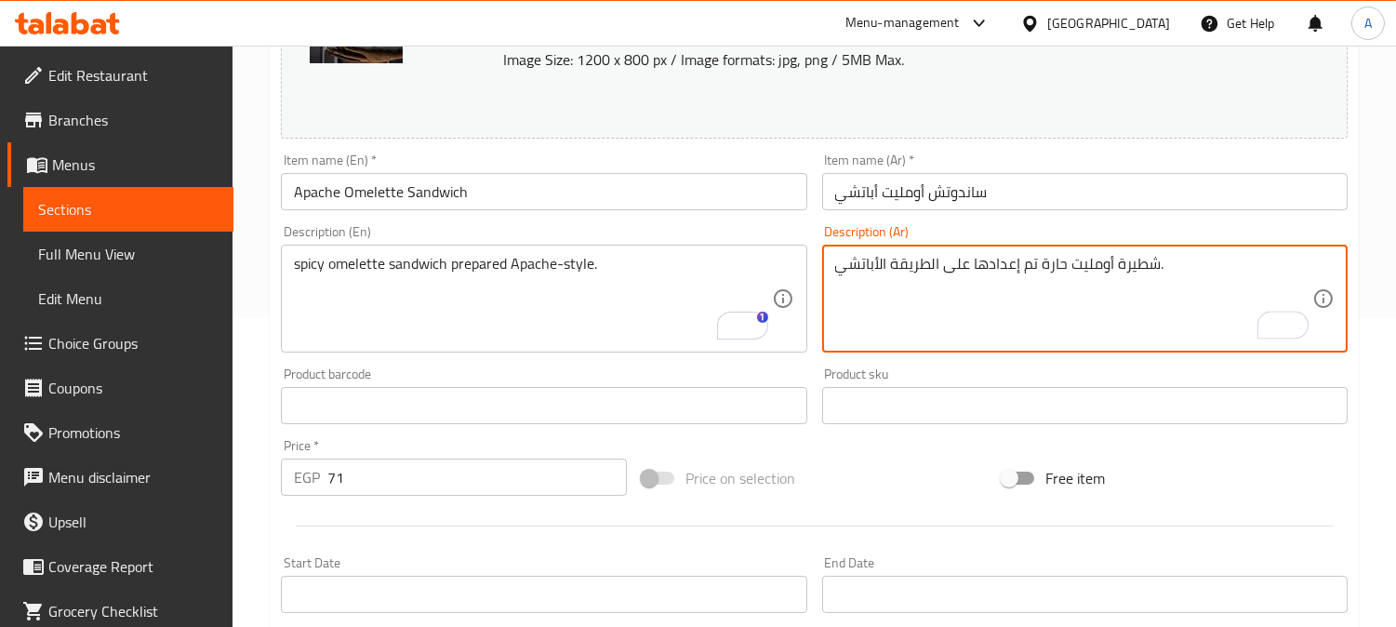
click at [1137, 267] on textarea "شطيرة أومليت حارة تم إعدادها على الطريقة الأباتشي." at bounding box center [1073, 299] width 477 height 88
paste textarea "اندوتش"
click at [1040, 265] on textarea "ساندوتش أومليت حارة تم إعدادها على الطريقة الأباتشي." at bounding box center [1073, 299] width 477 height 88
drag, startPoint x: 973, startPoint y: 266, endPoint x: 1035, endPoint y: 273, distance: 62.8
click at [1035, 273] on textarea "ساندوتش أومليت حار تم إعدادها على الطريقة الأباتشي." at bounding box center [1073, 299] width 477 height 88
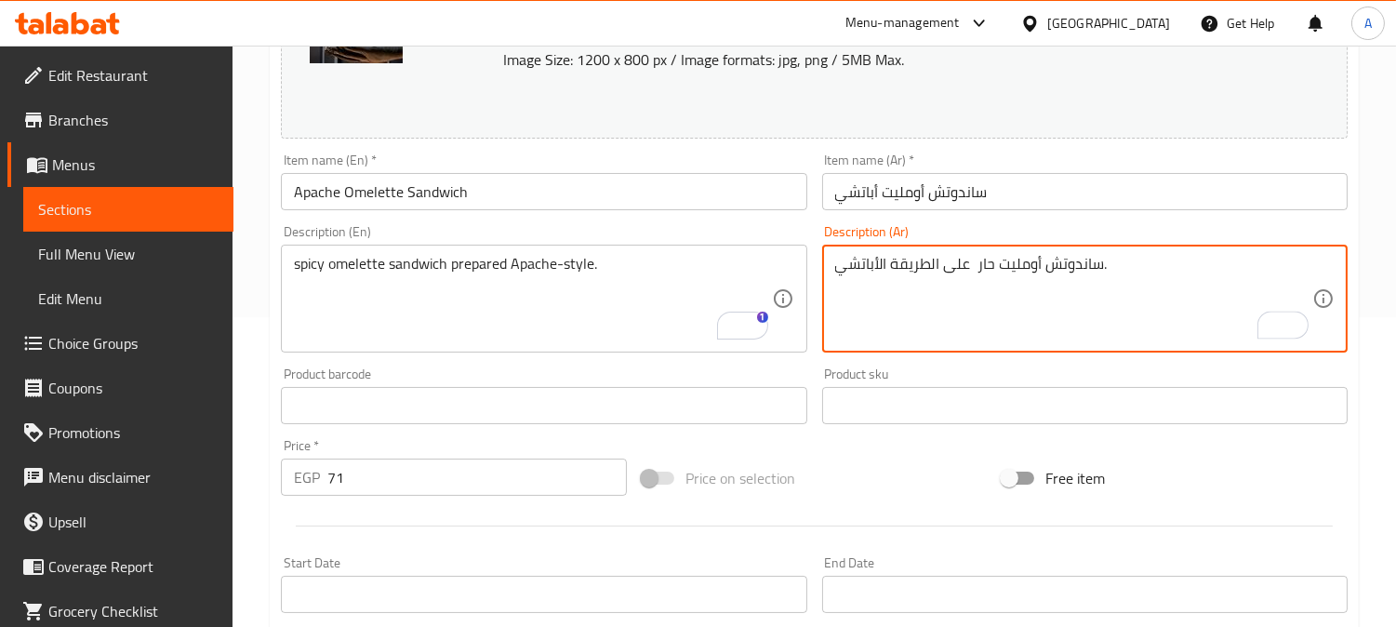
drag, startPoint x: 928, startPoint y: 262, endPoint x: 953, endPoint y: 301, distance: 46.4
click at [928, 263] on textarea "ساندوتش أومليت حار على الطريقة الأباتشي." at bounding box center [1073, 299] width 477 height 88
click at [880, 268] on textarea "ساندوتش أومليت حار على طريقة الأباتشي." at bounding box center [1073, 299] width 477 height 88
drag, startPoint x: 958, startPoint y: 265, endPoint x: 954, endPoint y: 307, distance: 42.0
click at [958, 272] on textarea "ساندوتش أومليت حار على طريقة أباتشي." at bounding box center [1073, 299] width 477 height 88
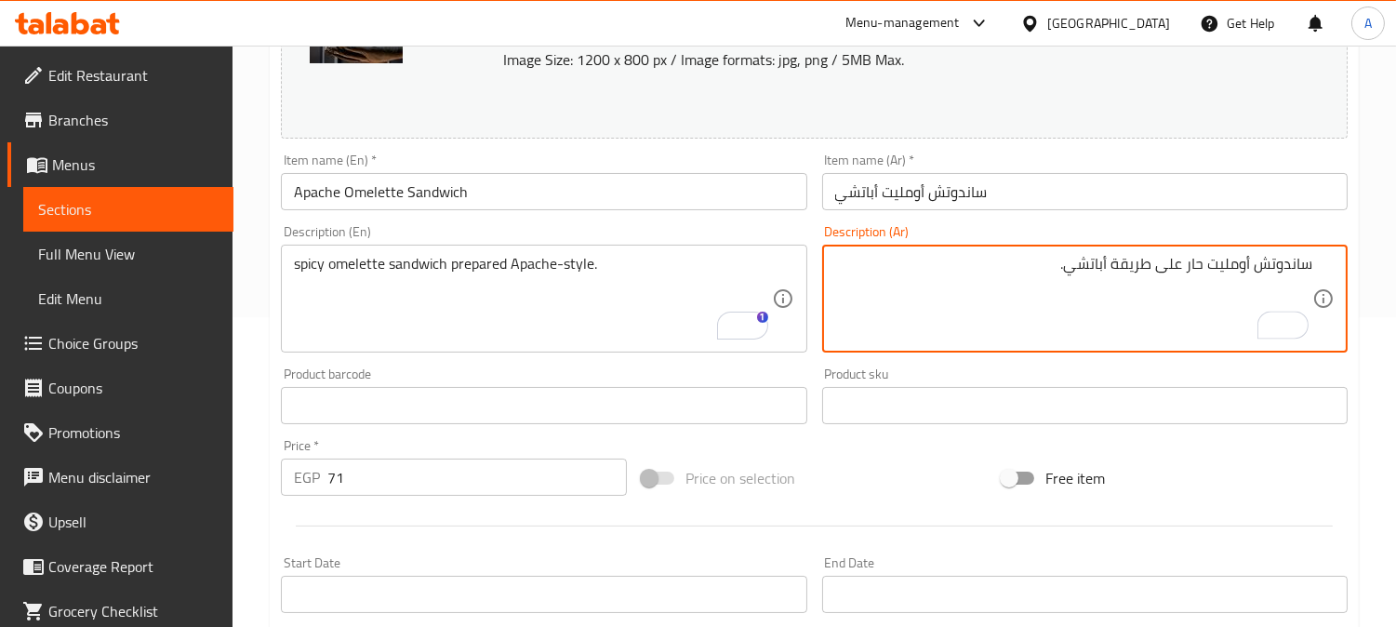
type textarea "ساندوتش أومليت حار على طريقة أباتشي."
click at [567, 193] on input "Apache Omelette Sandwich" at bounding box center [543, 191] width 525 height 37
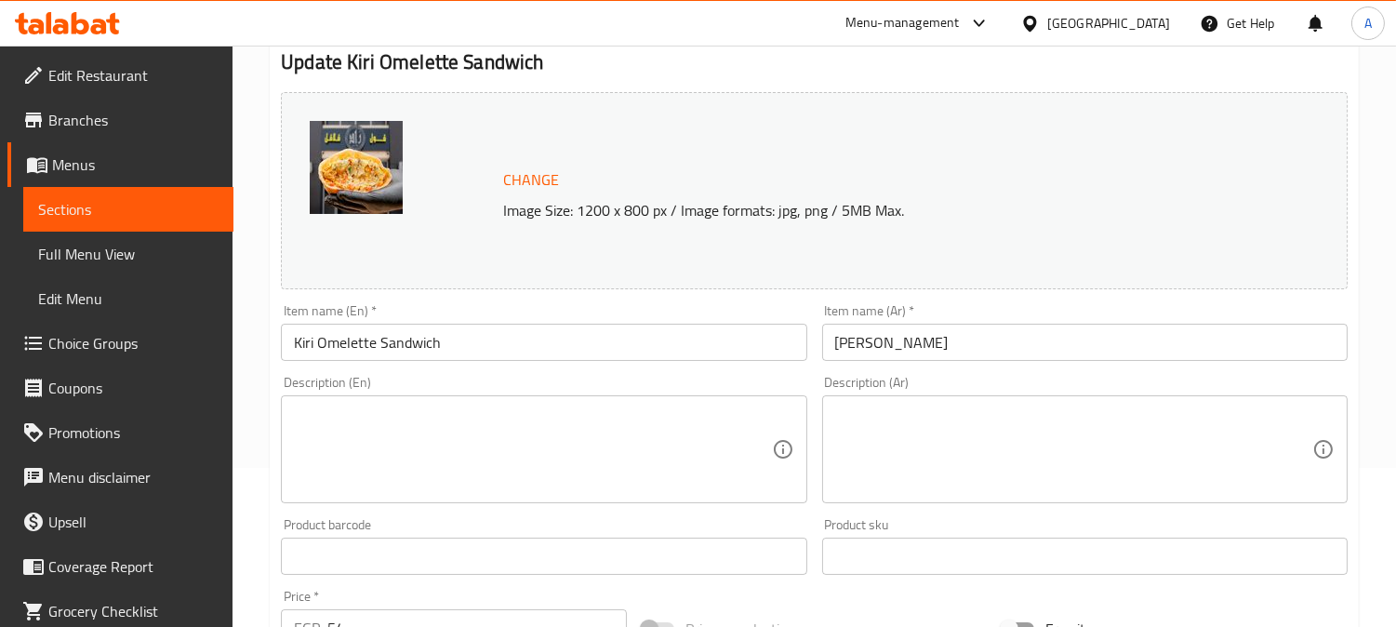
scroll to position [310, 0]
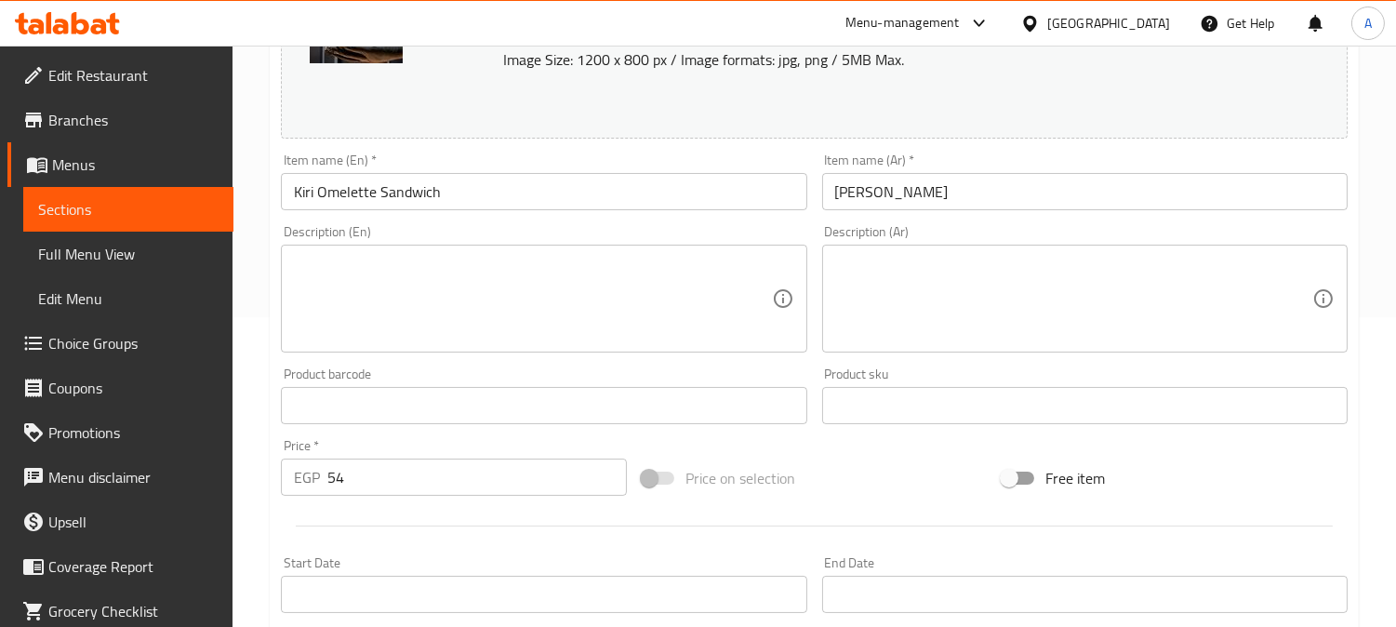
click at [550, 272] on textarea at bounding box center [532, 299] width 477 height 88
paste textarea "Omelette blended with creamy Kiri cheese for a soft, rich taste."
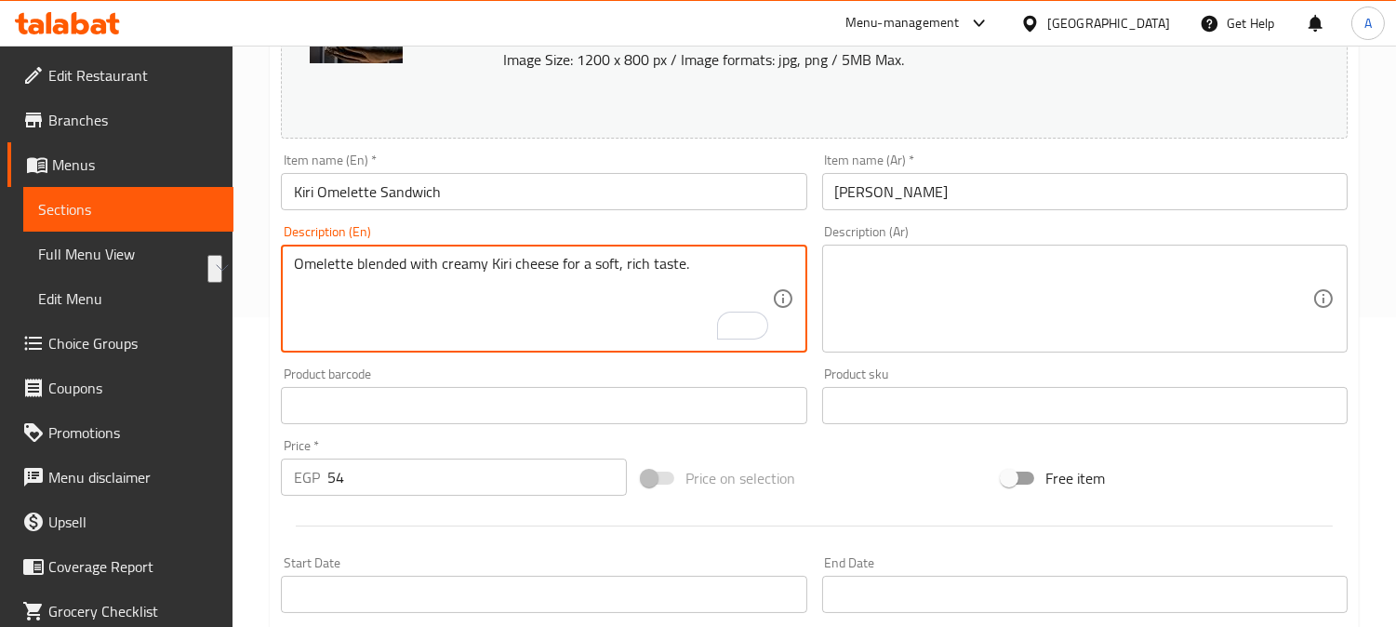
drag, startPoint x: 561, startPoint y: 264, endPoint x: 737, endPoint y: 264, distance: 175.8
click at [737, 264] on textarea "Omelette blended with creamy Kiri cheese for a soft, rich taste." at bounding box center [532, 299] width 477 height 88
click at [600, 262] on textarea "Omelette blended with creamy Kiri cheese for a soft, rich taste." at bounding box center [532, 299] width 477 height 88
type textarea "Omelette blended with creamy Kiri cheese for a soft, rich taste."
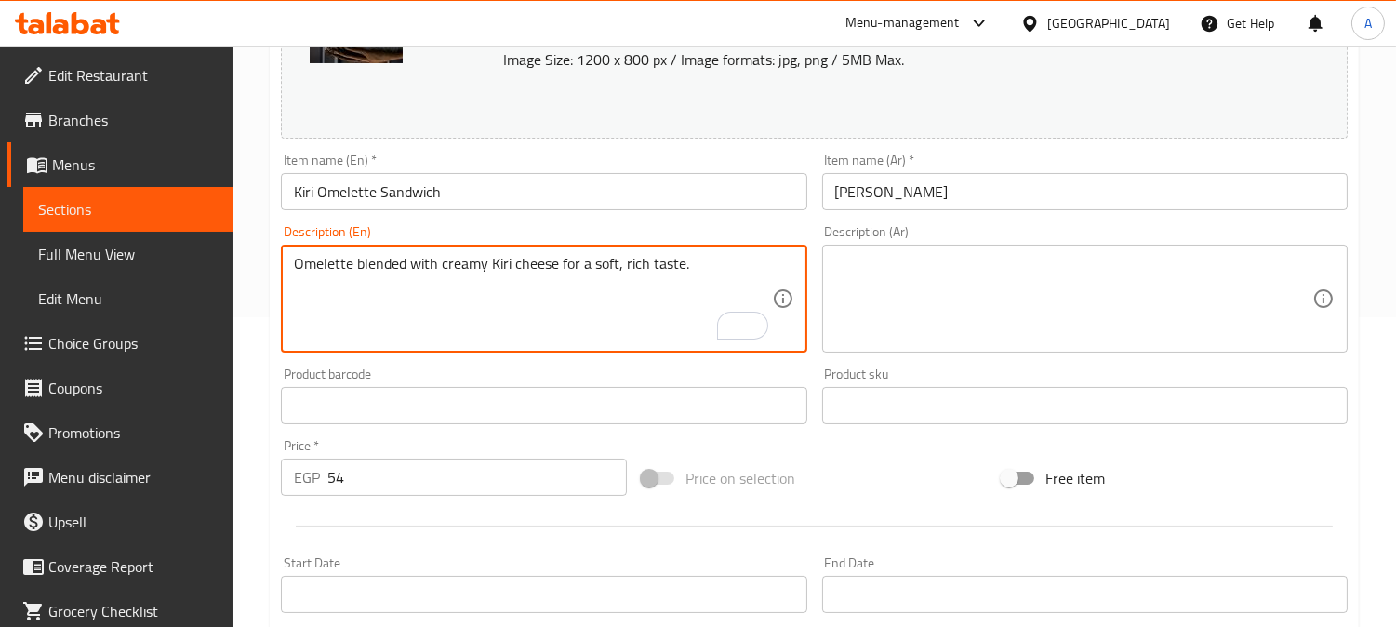
click at [677, 312] on textarea "Omelette blended with creamy Kiri cheese for a soft, rich taste." at bounding box center [532, 299] width 477 height 88
click at [490, 268] on textarea "Omelette blended with creamy Kiri cheese for a soft, rich taste." at bounding box center [532, 299] width 477 height 88
click at [916, 274] on textarea at bounding box center [1073, 299] width 477 height 88
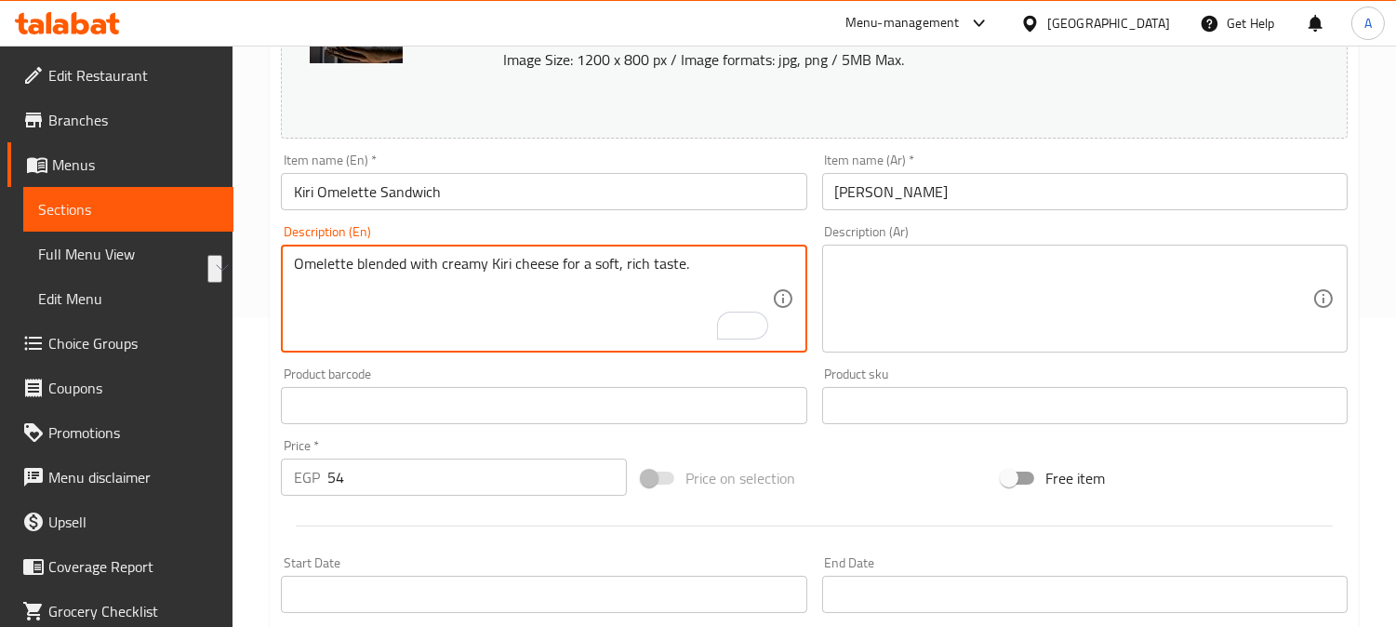
paste textarea "عجة ممزوجة بجبنة كيري الكريمية للحصول على مذاق غني وناعم."
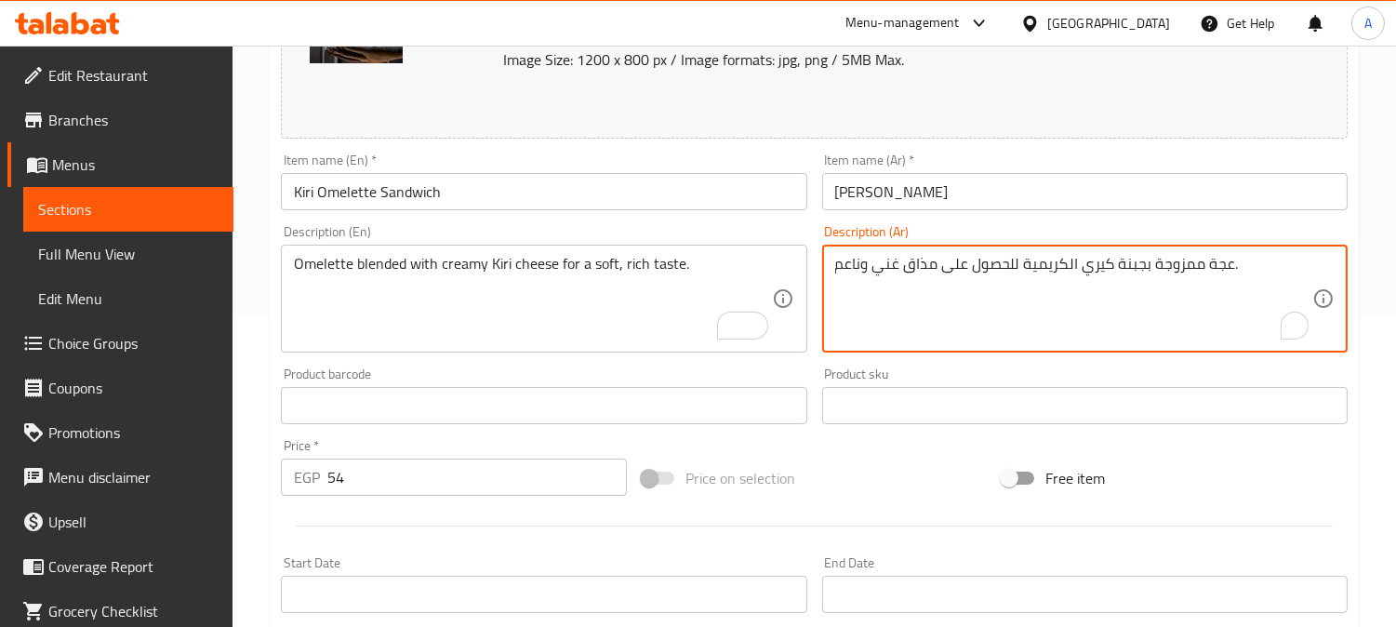
click at [886, 193] on input "ساندوتش أومليت كيري" at bounding box center [1084, 191] width 525 height 37
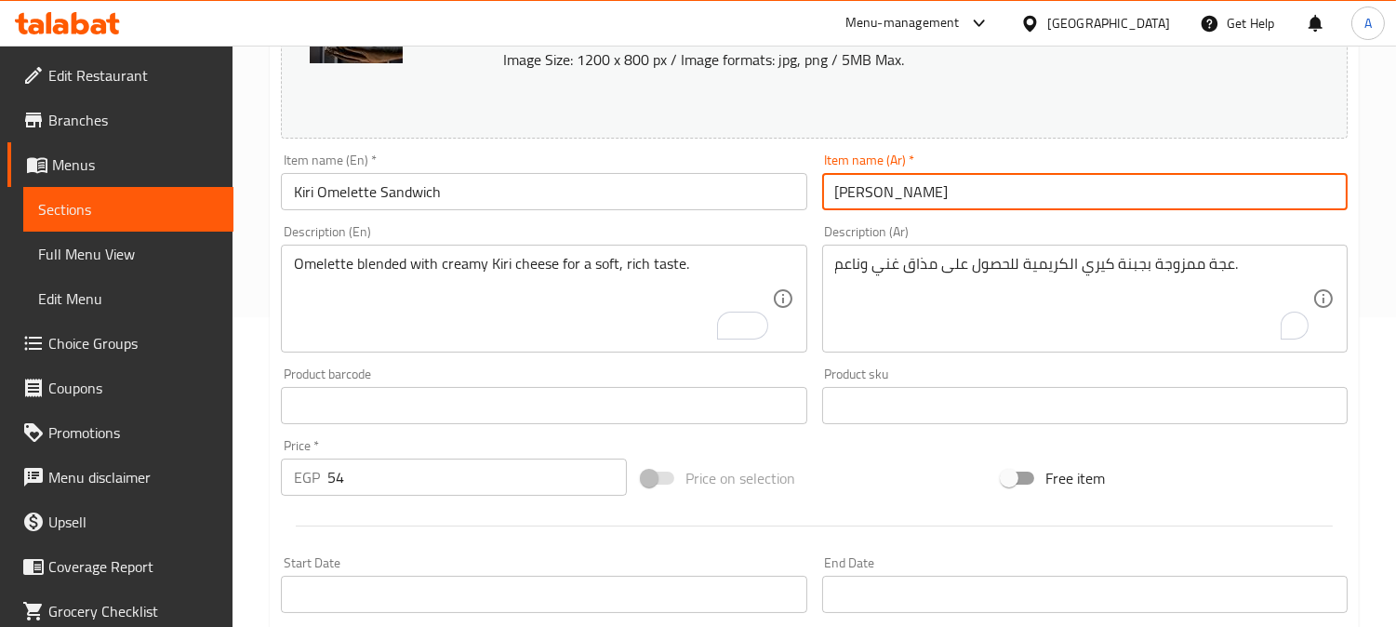
click at [886, 193] on input "ساندوتش أومليت كيري" at bounding box center [1084, 191] width 525 height 37
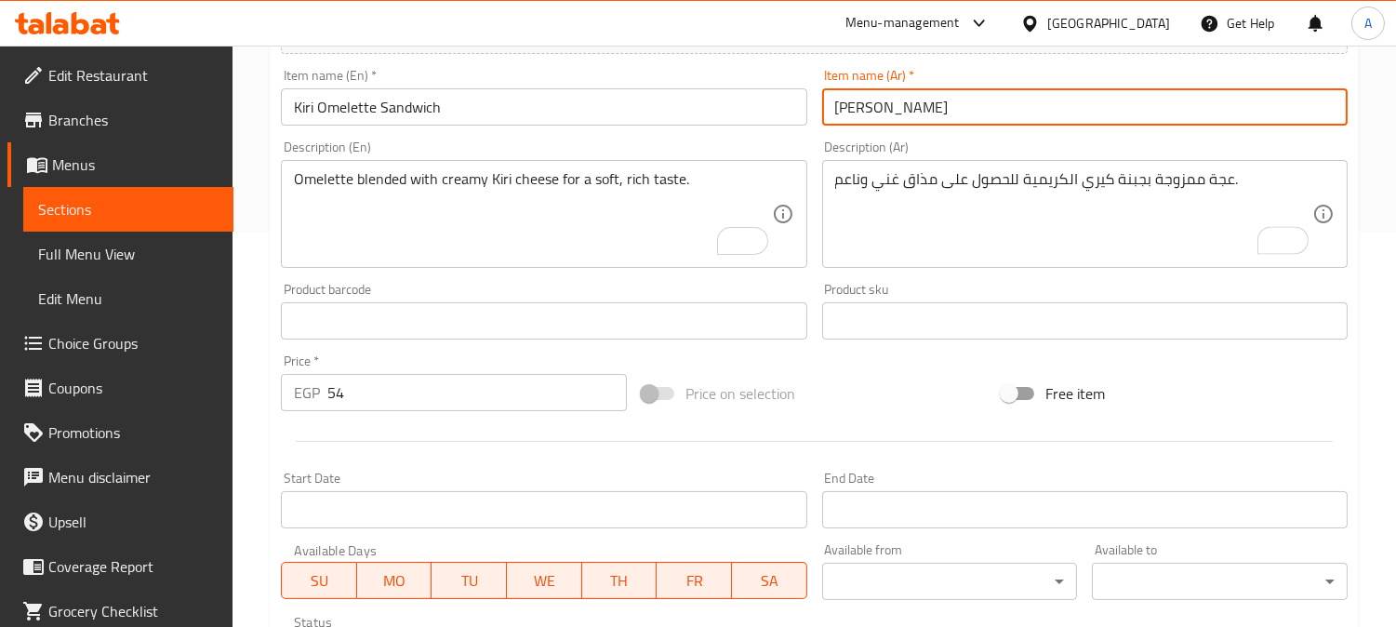
scroll to position [413, 0]
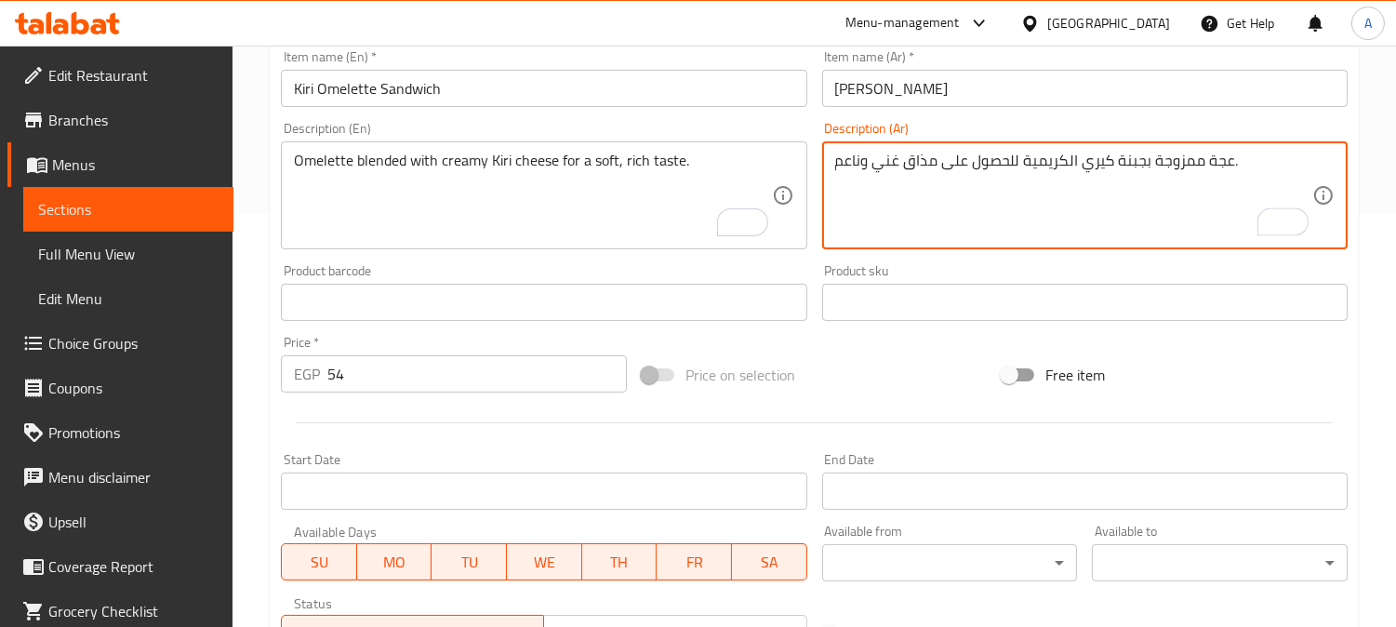
click at [1218, 162] on textarea "عجة ممزوجة بجبنة كيري الكريمية للحصول على مذاق غني وناعم." at bounding box center [1073, 196] width 477 height 88
paste textarea "ومليت"
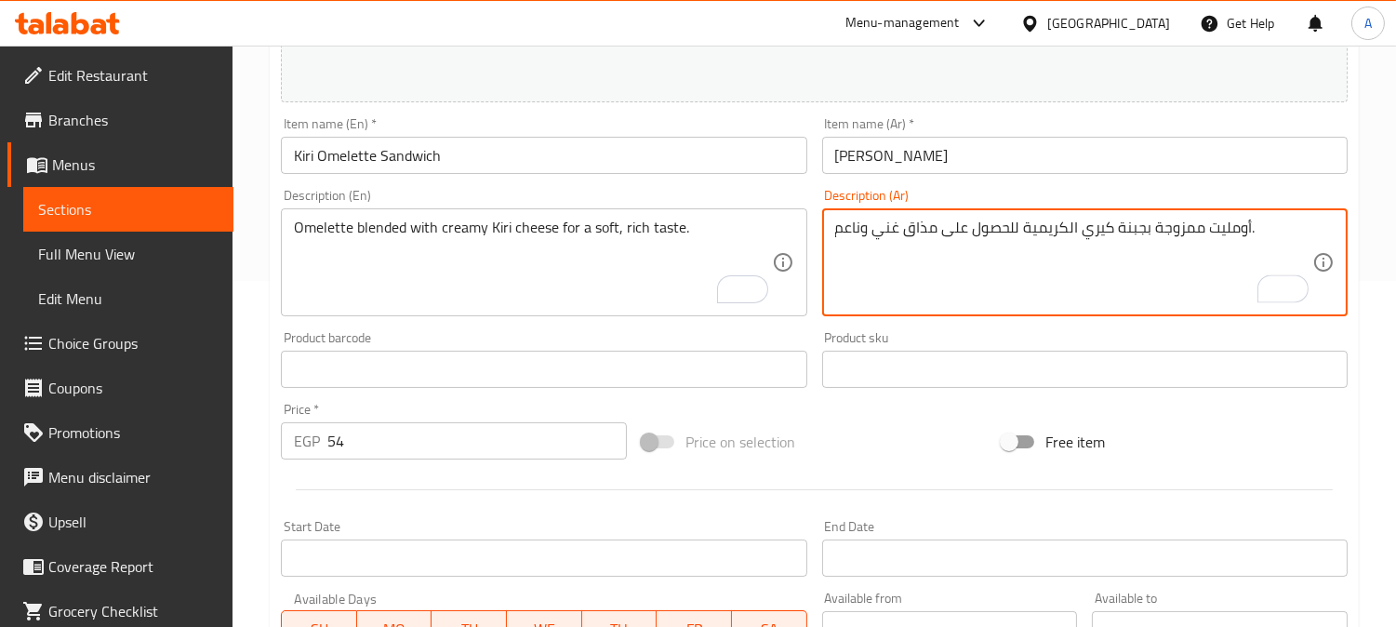
scroll to position [310, 0]
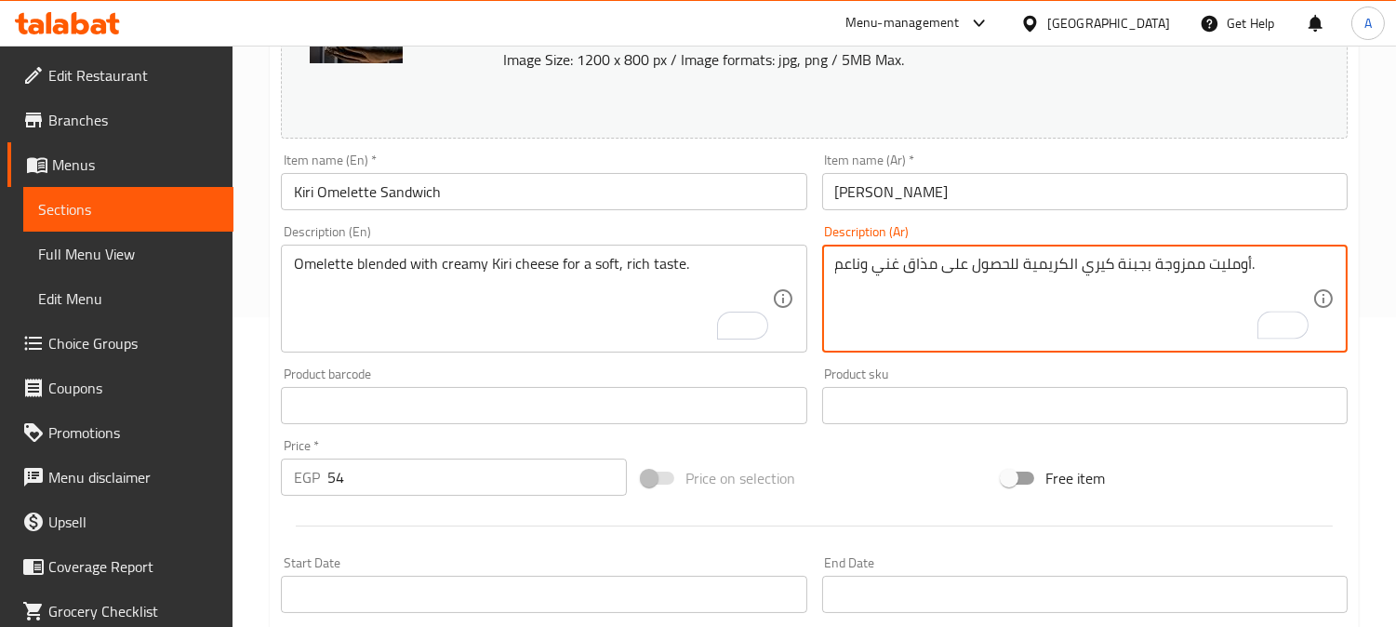
click at [1067, 263] on textarea "أومليت ممزوجة بجبنة كيري الكريمية للحصول على مذاق غني وناعم." at bounding box center [1073, 299] width 477 height 88
click at [1023, 262] on textarea "أومليت ممزوجة بجبنة كيري كريمية للحصول على مذاق غني وناعم." at bounding box center [1073, 299] width 477 height 88
drag, startPoint x: 926, startPoint y: 265, endPoint x: 1014, endPoint y: 261, distance: 87.5
click at [1014, 261] on textarea "أومليت ممزوجة بجبنة كيري كريمي للحصول على مذاق غني وناعم." at bounding box center [1073, 299] width 477 height 88
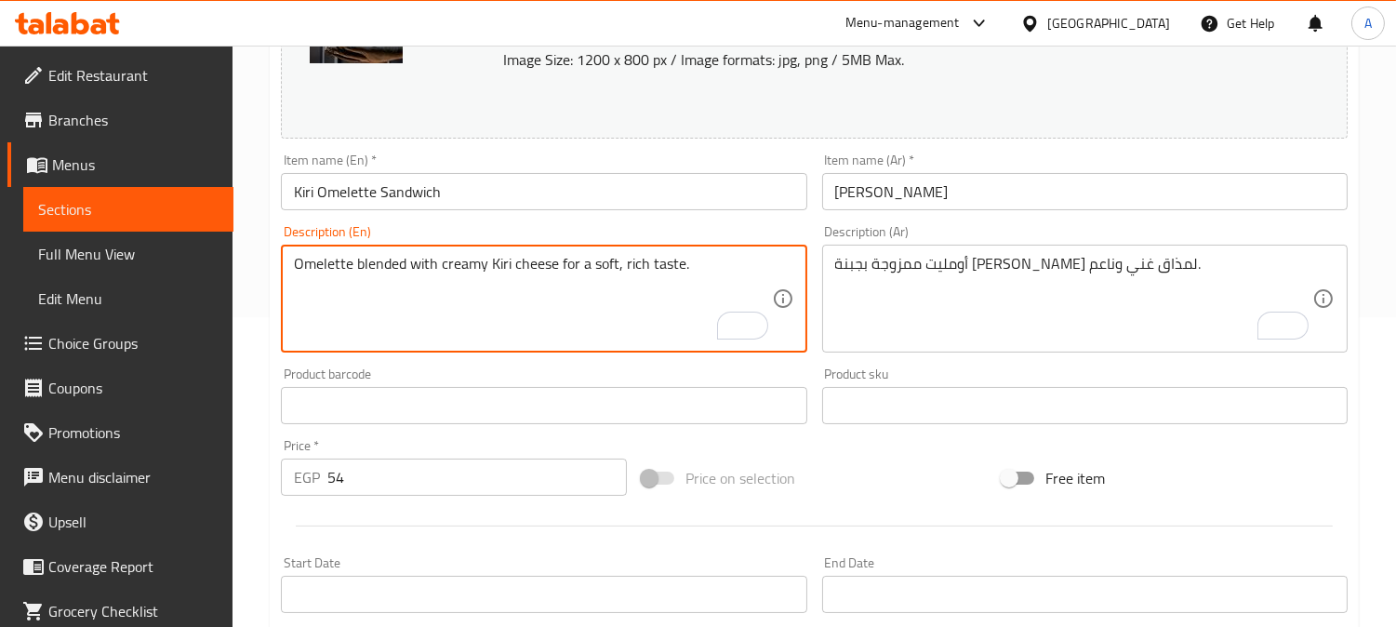
drag, startPoint x: 591, startPoint y: 260, endPoint x: 615, endPoint y: 260, distance: 24.2
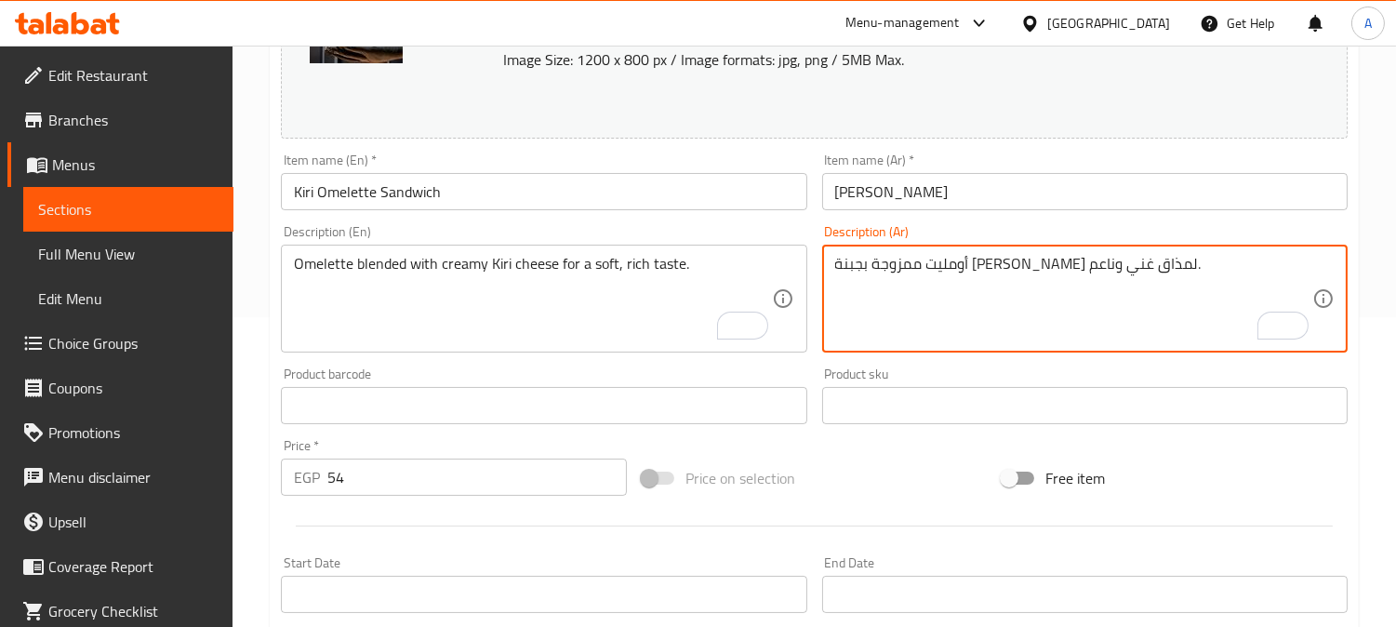
drag, startPoint x: 860, startPoint y: 265, endPoint x: 839, endPoint y: 266, distance: 21.4
paste textarea "طري"
type textarea "أومليت ممزوجة بجبنة كيري كريمي لمذاق غني وطري."
click at [639, 196] on input "Kiri Omelette Sandwich" at bounding box center [543, 191] width 525 height 37
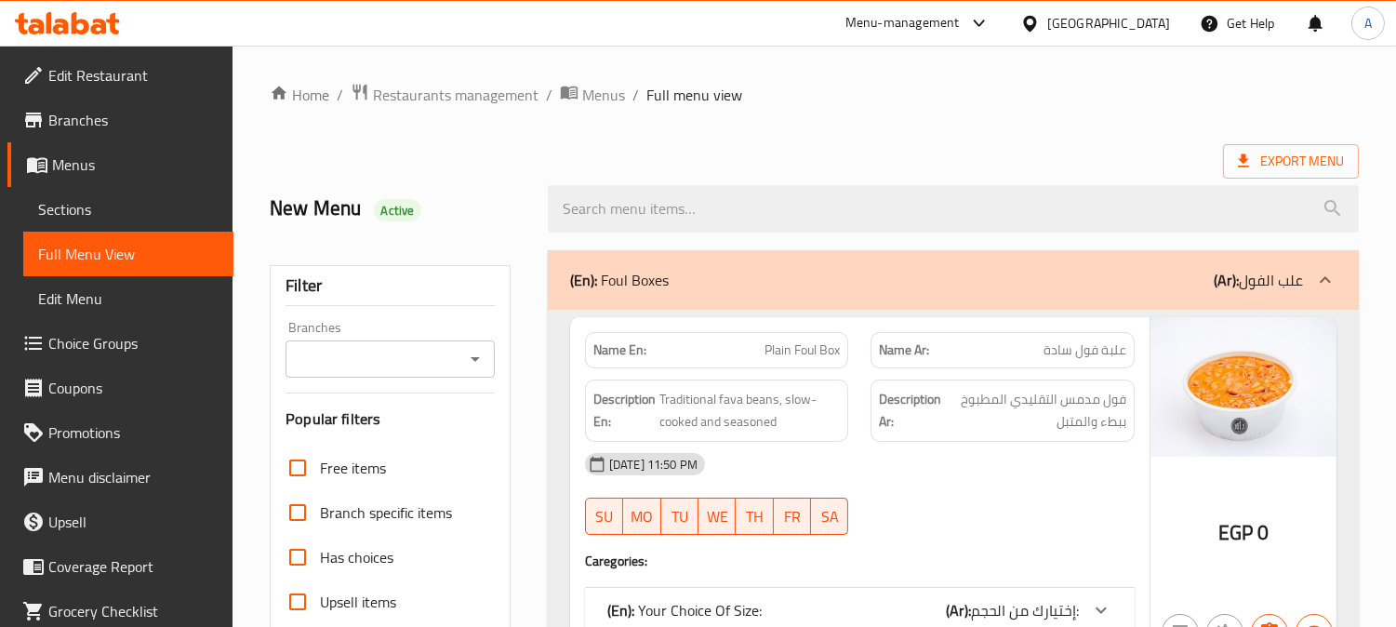
scroll to position [619, 0]
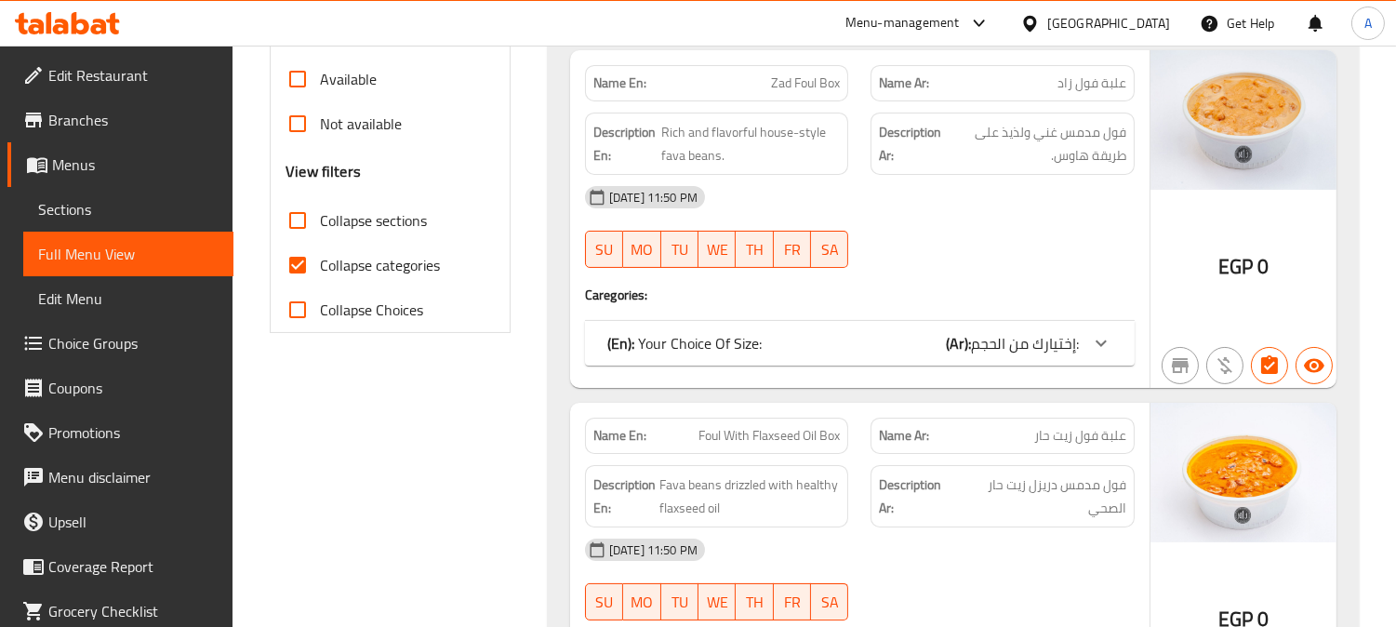
click at [295, 219] on input "Collapse sections" at bounding box center [297, 220] width 45 height 45
checkbox input "true"
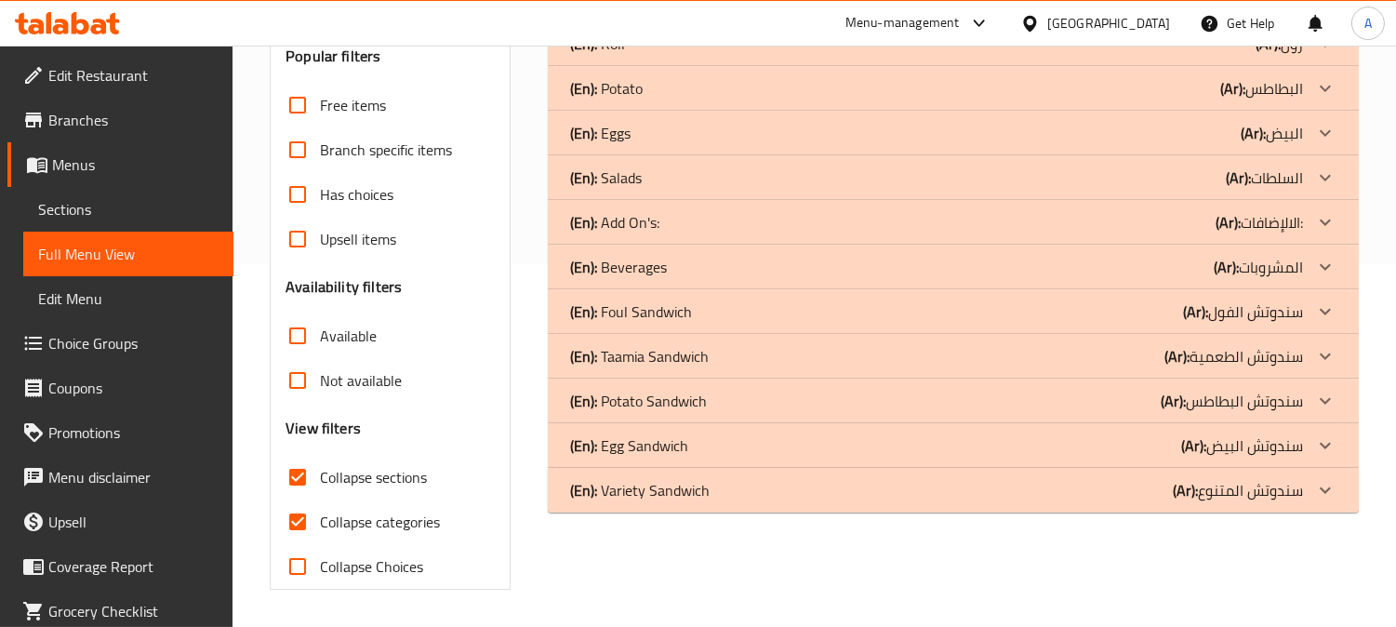
scroll to position [363, 0]
drag, startPoint x: 720, startPoint y: 443, endPoint x: 727, endPoint y: 398, distance: 45.3
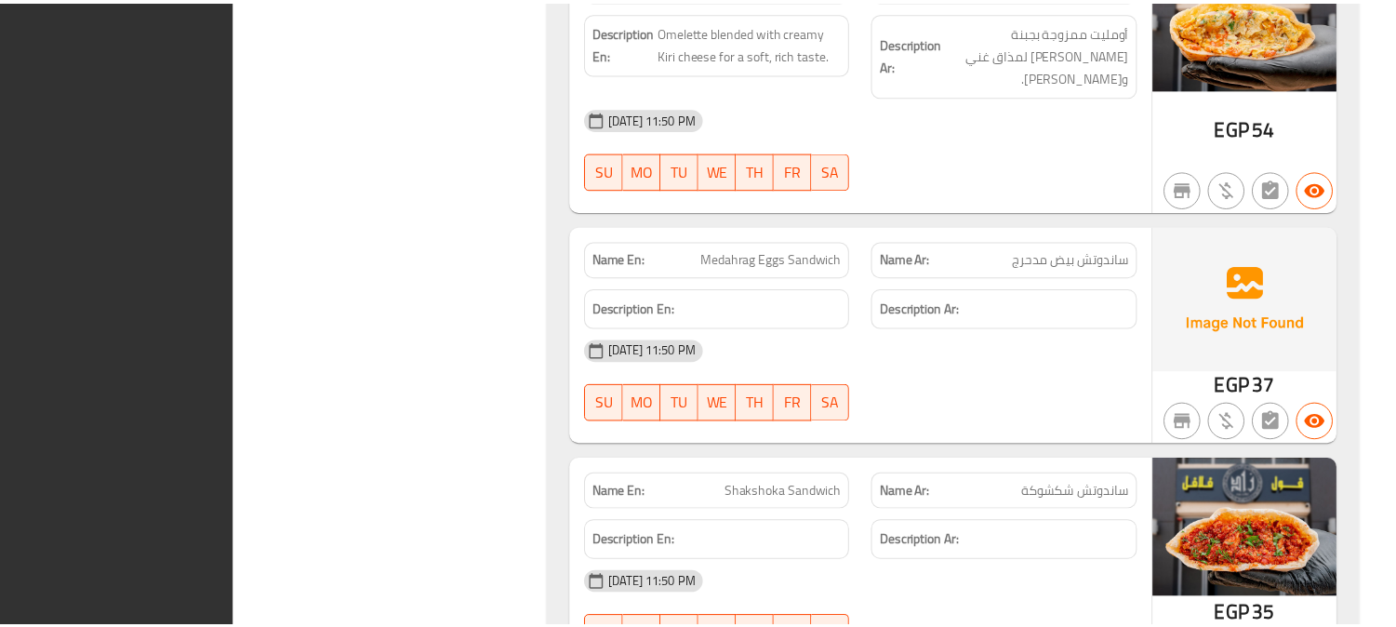
scroll to position [9366, 0]
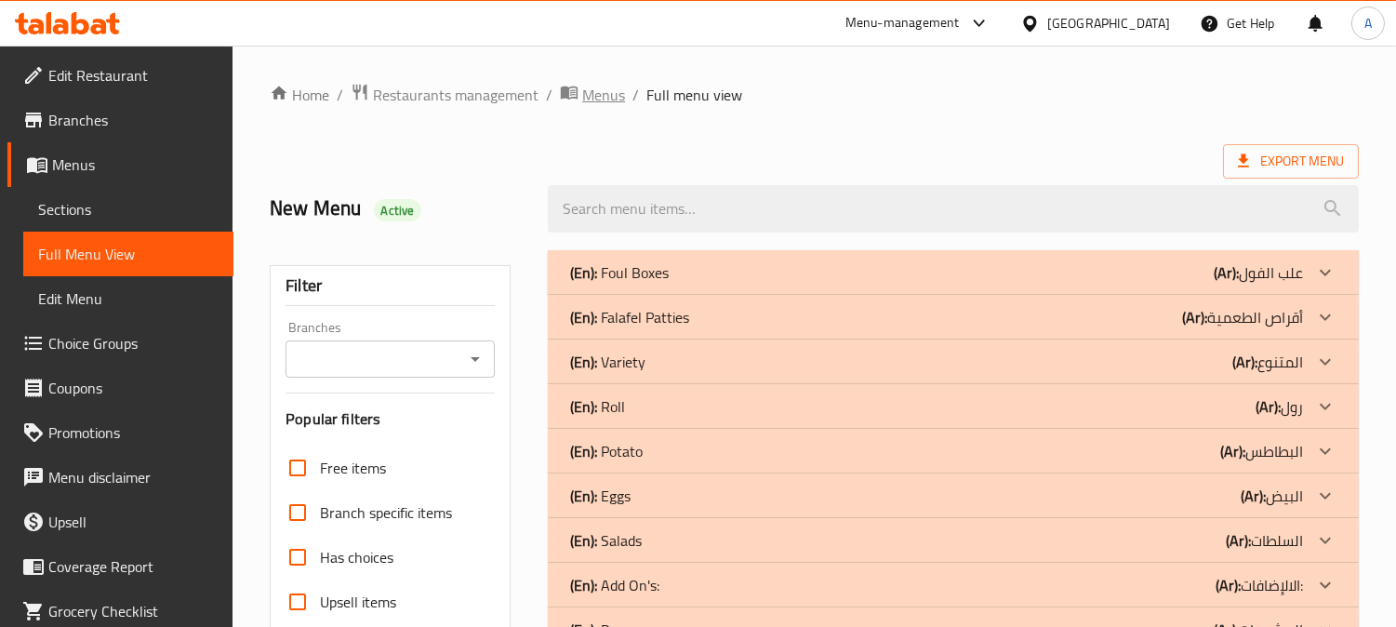
click at [593, 98] on span "Menus" at bounding box center [603, 95] width 43 height 22
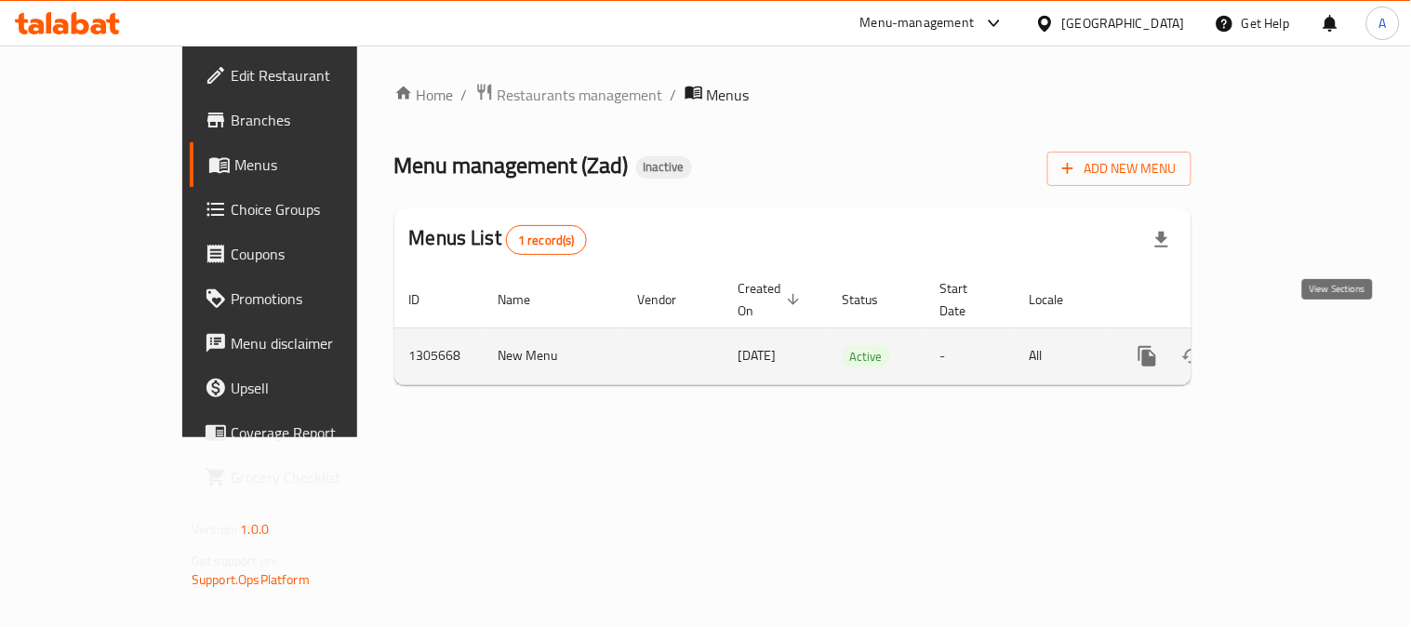
click at [1304, 334] on link "enhanced table" at bounding box center [1281, 356] width 45 height 45
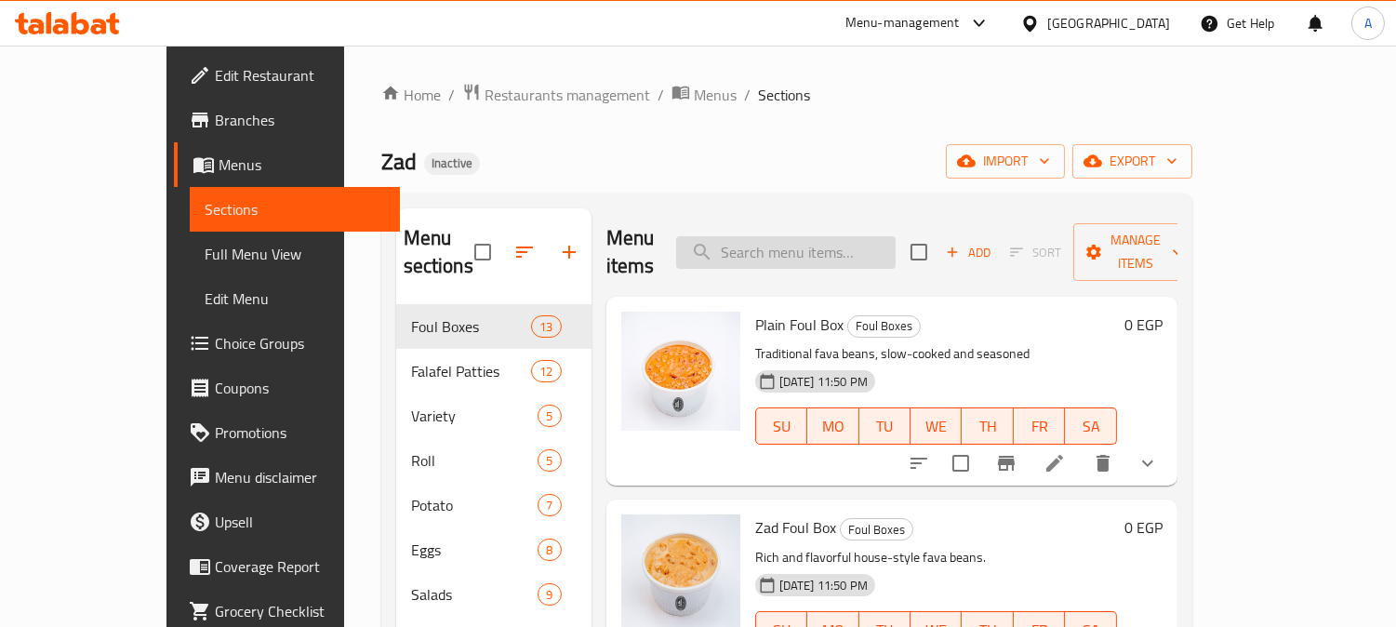
click at [842, 236] on input "search" at bounding box center [785, 252] width 219 height 33
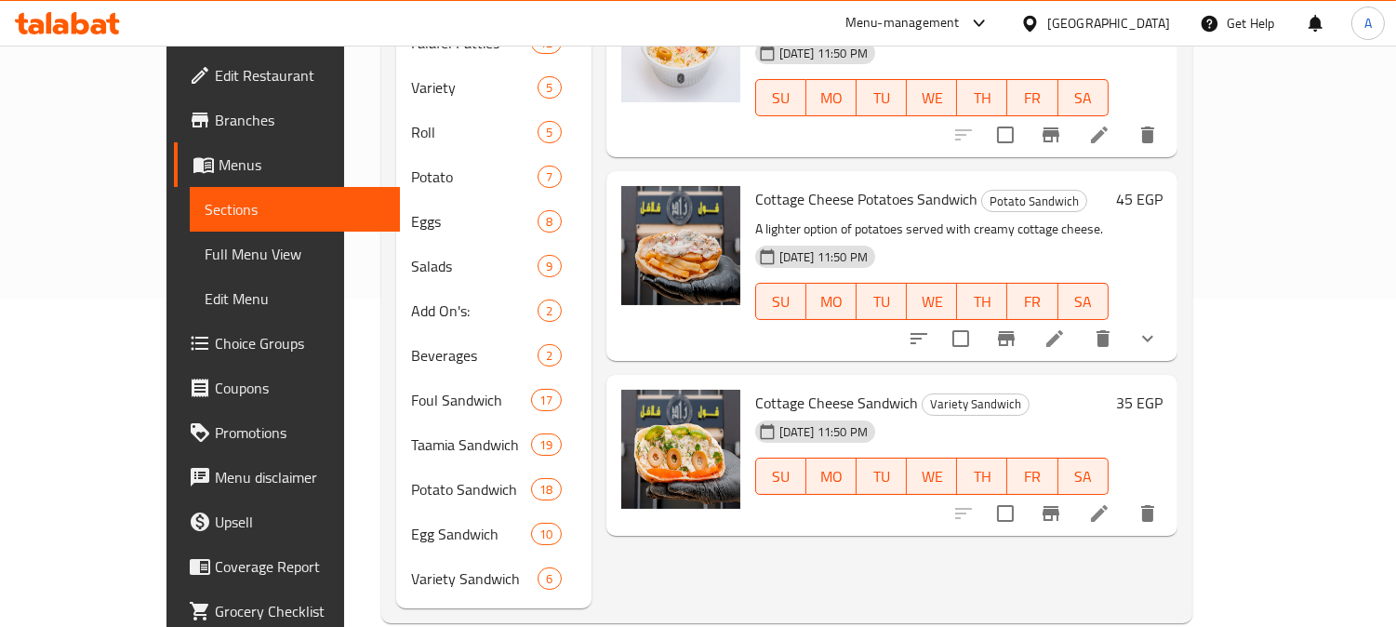
scroll to position [333, 0]
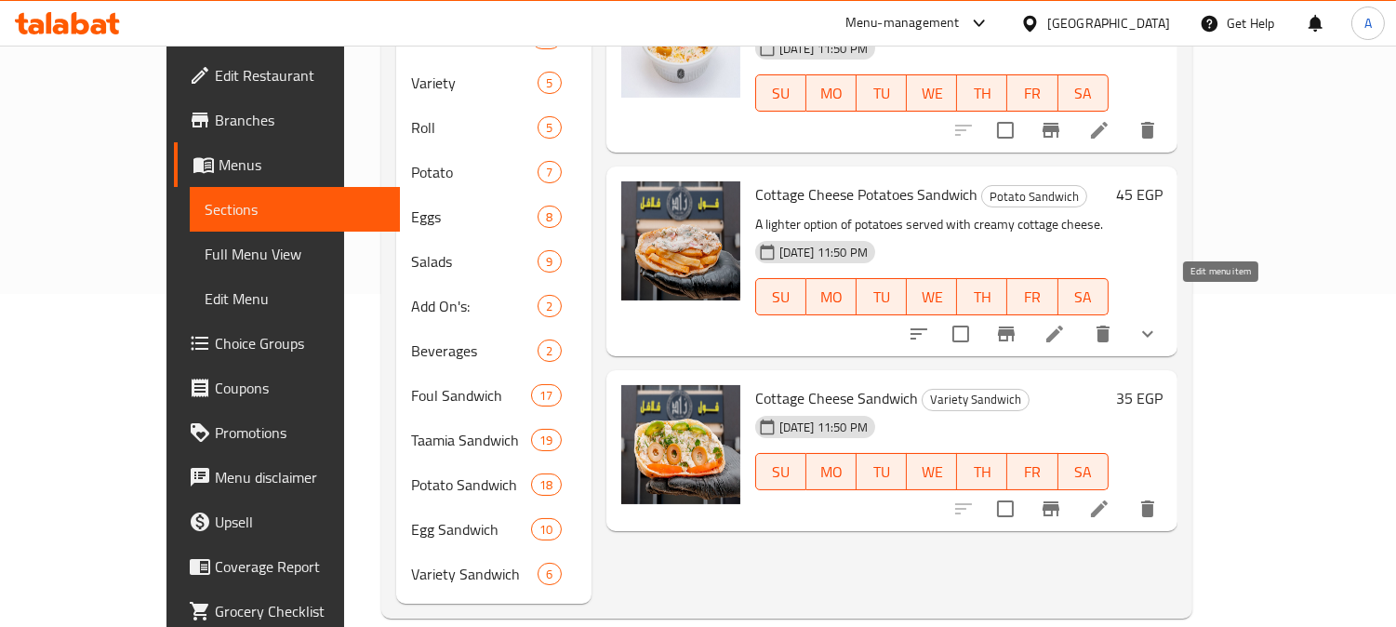
type input "cott"
click at [1066, 323] on icon at bounding box center [1054, 334] width 22 height 22
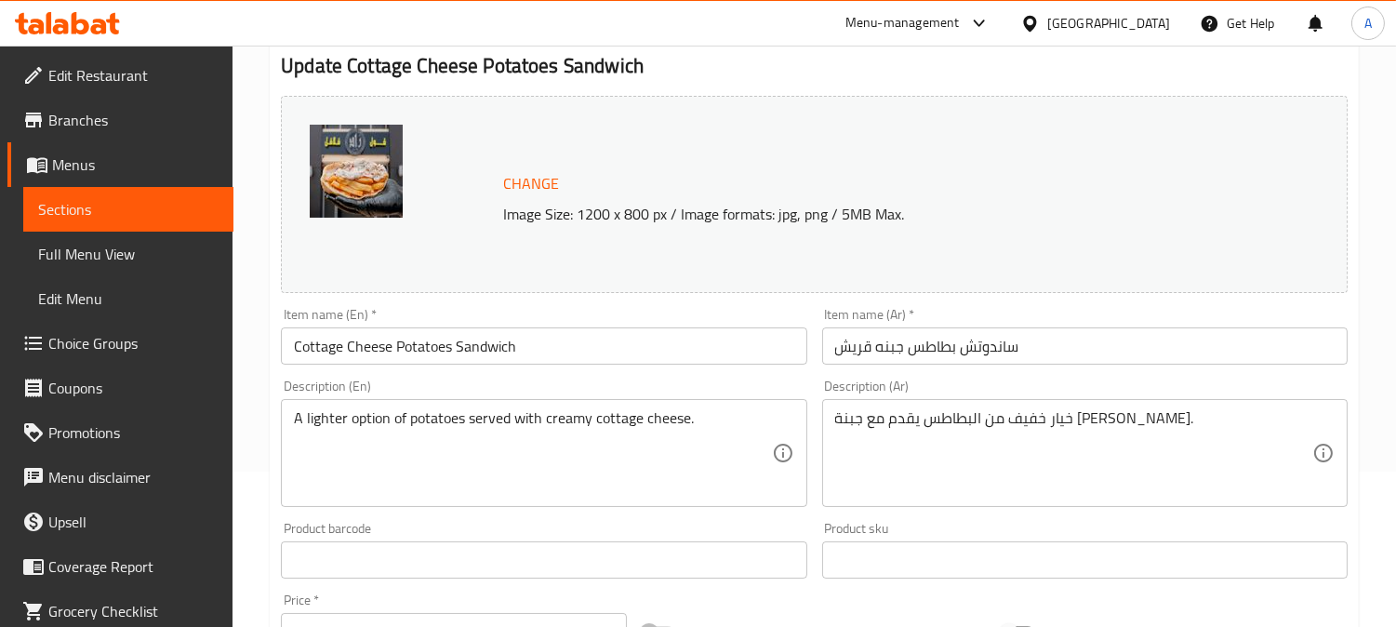
scroll to position [206, 0]
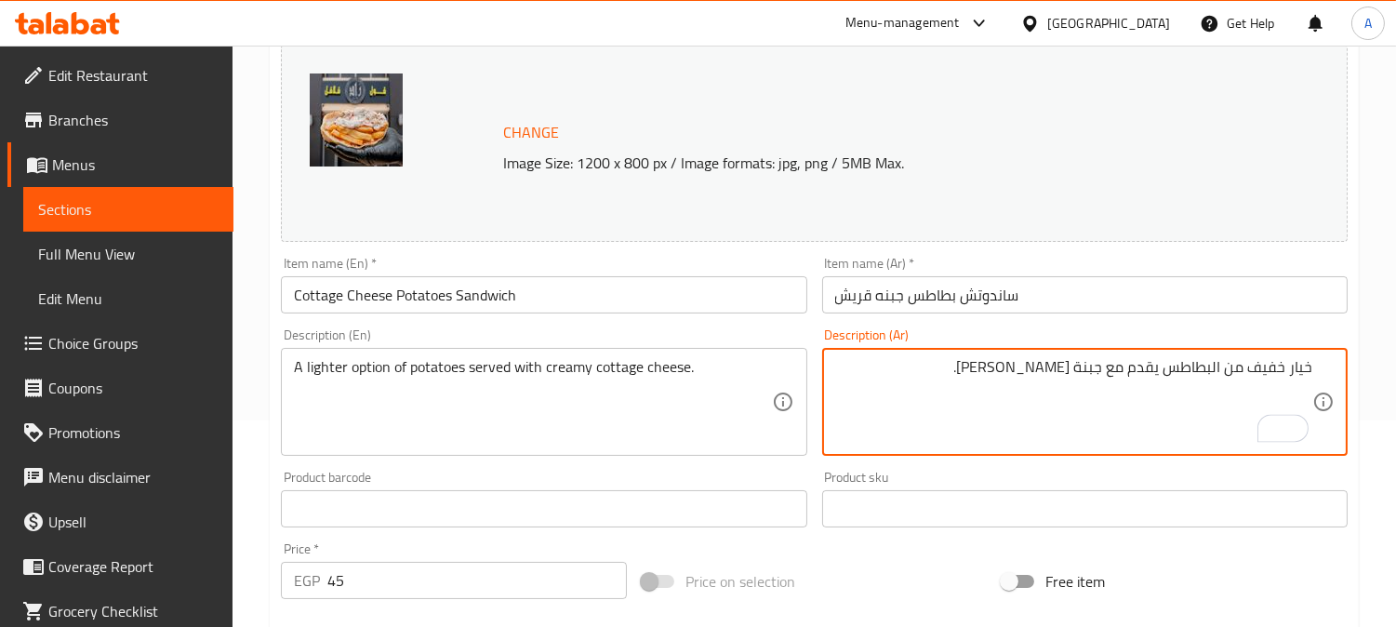
click at [1311, 366] on textarea "خيار خفيف من البطاطس يقدم مع جبنة قريش كريمي." at bounding box center [1073, 402] width 477 height 88
type textarea "إختيار خفيف من البطاطس يقدم مع جبنة [PERSON_NAME]."
click at [1072, 289] on input "ساندوتش بطاطس جبنه قريش" at bounding box center [1084, 294] width 525 height 37
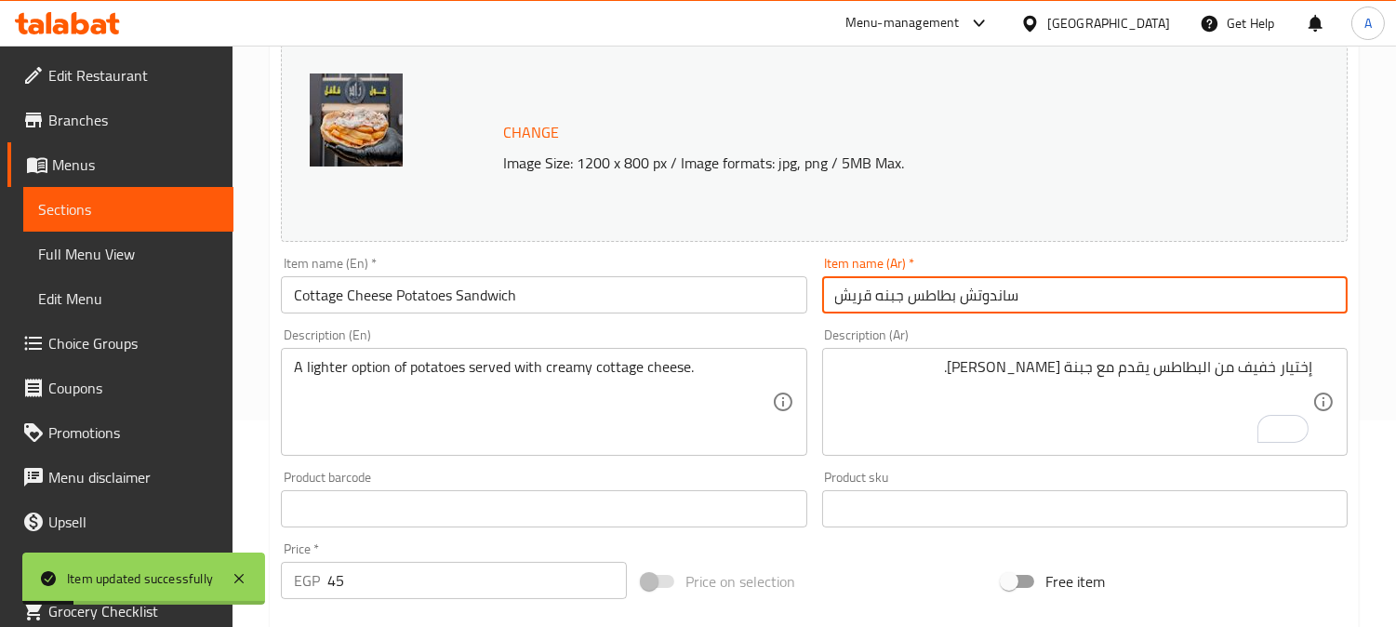
scroll to position [0, 0]
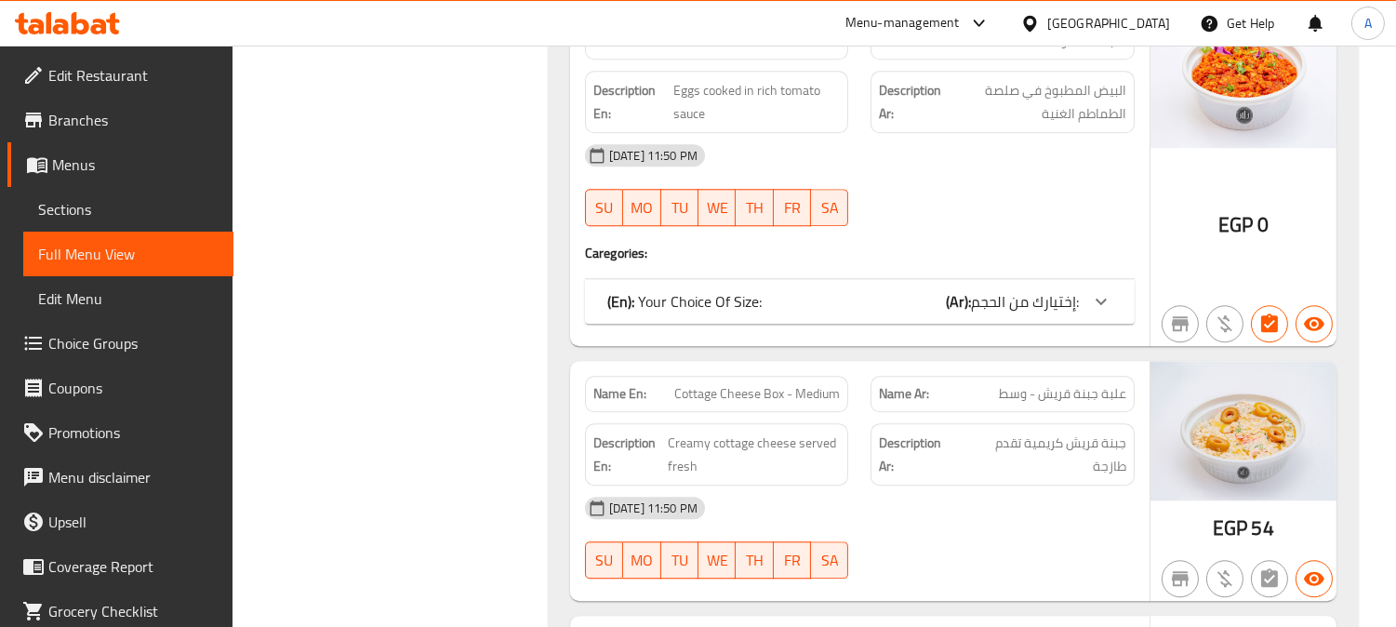
scroll to position [13581, 0]
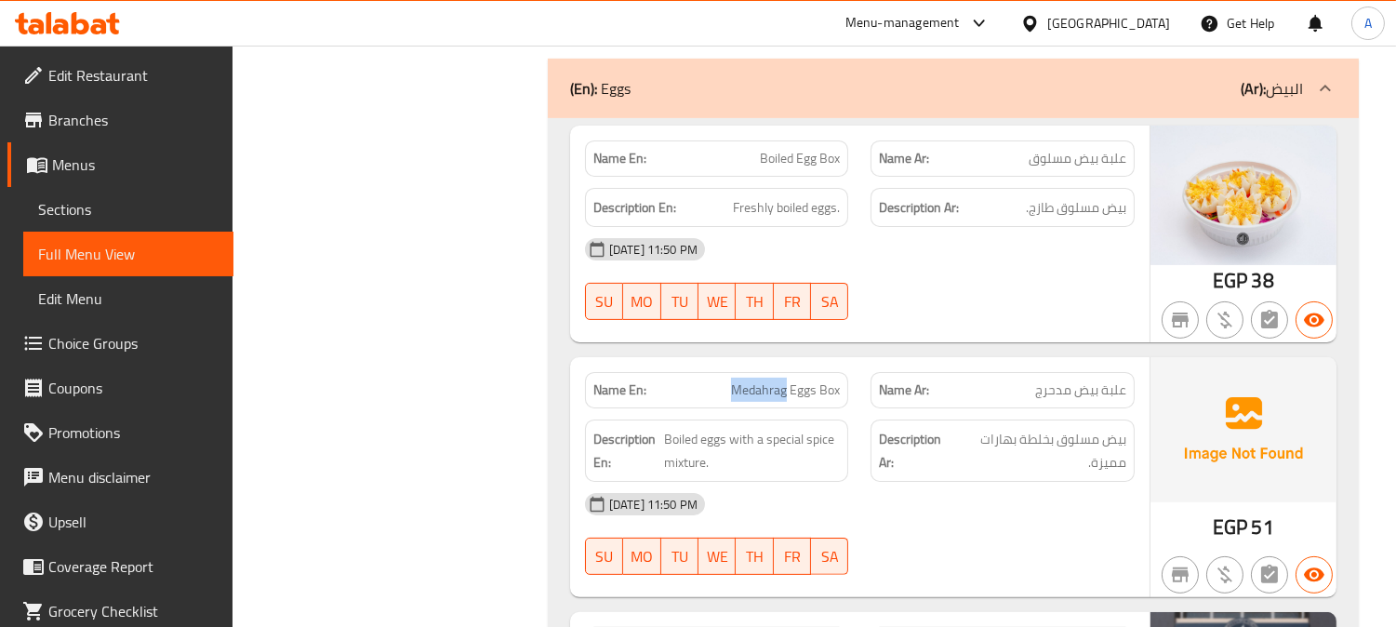
drag, startPoint x: 733, startPoint y: 312, endPoint x: 784, endPoint y: 309, distance: 51.2
copy span "Medahrag"
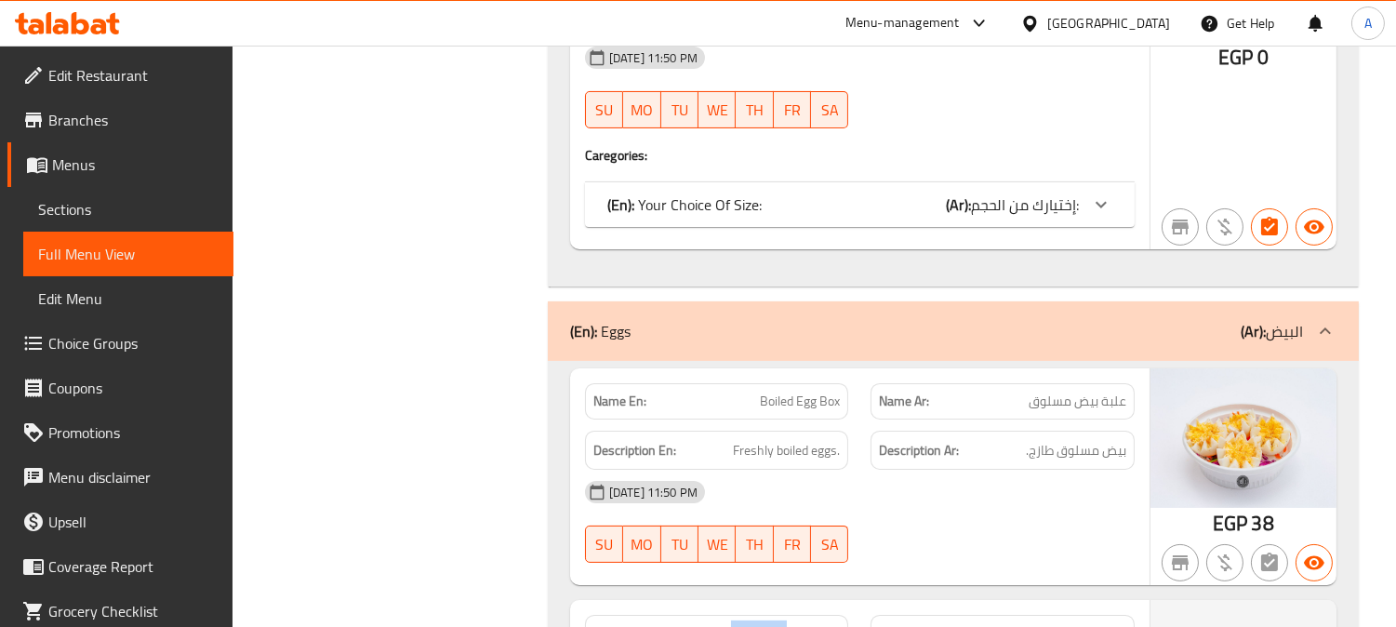
scroll to position [12960, 0]
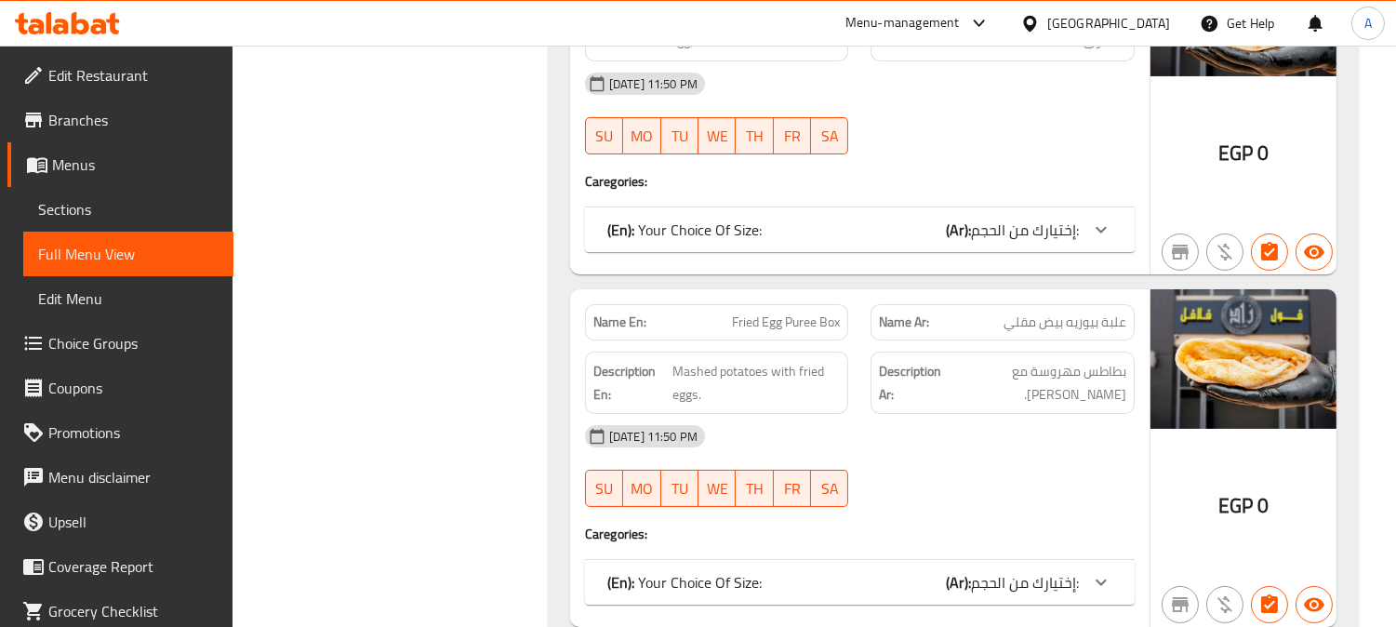
scroll to position [0, 0]
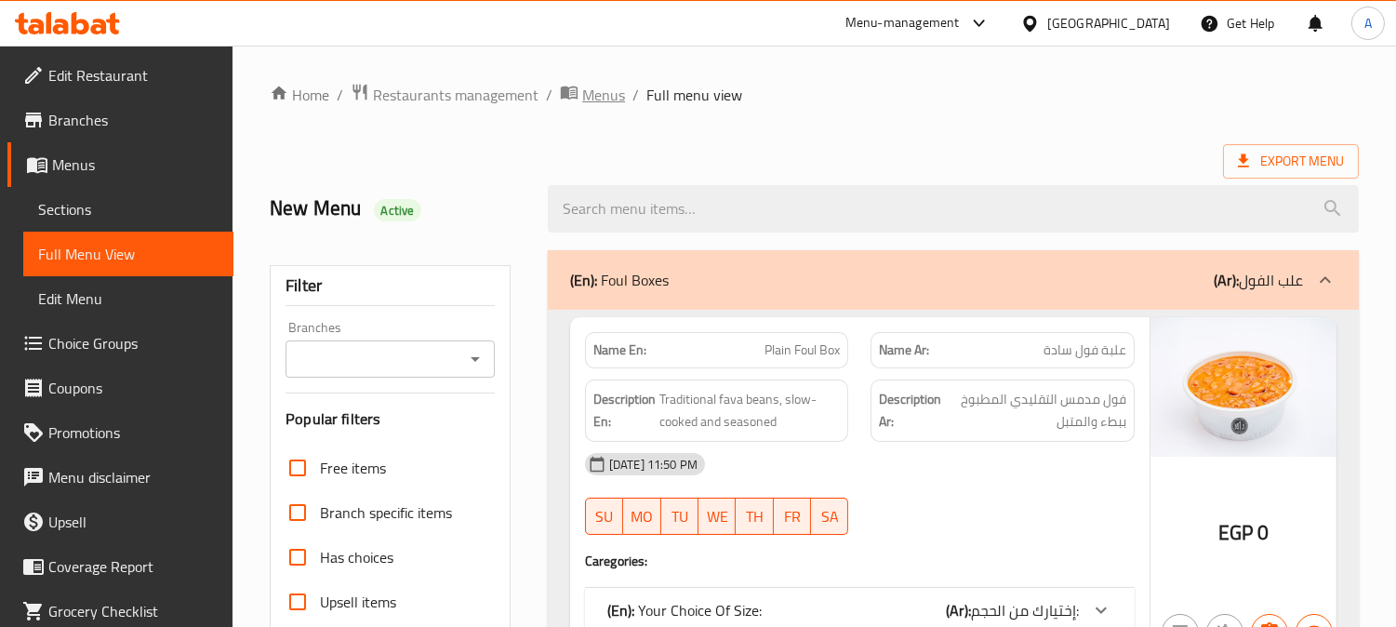
click at [602, 96] on span "Menus" at bounding box center [603, 95] width 43 height 22
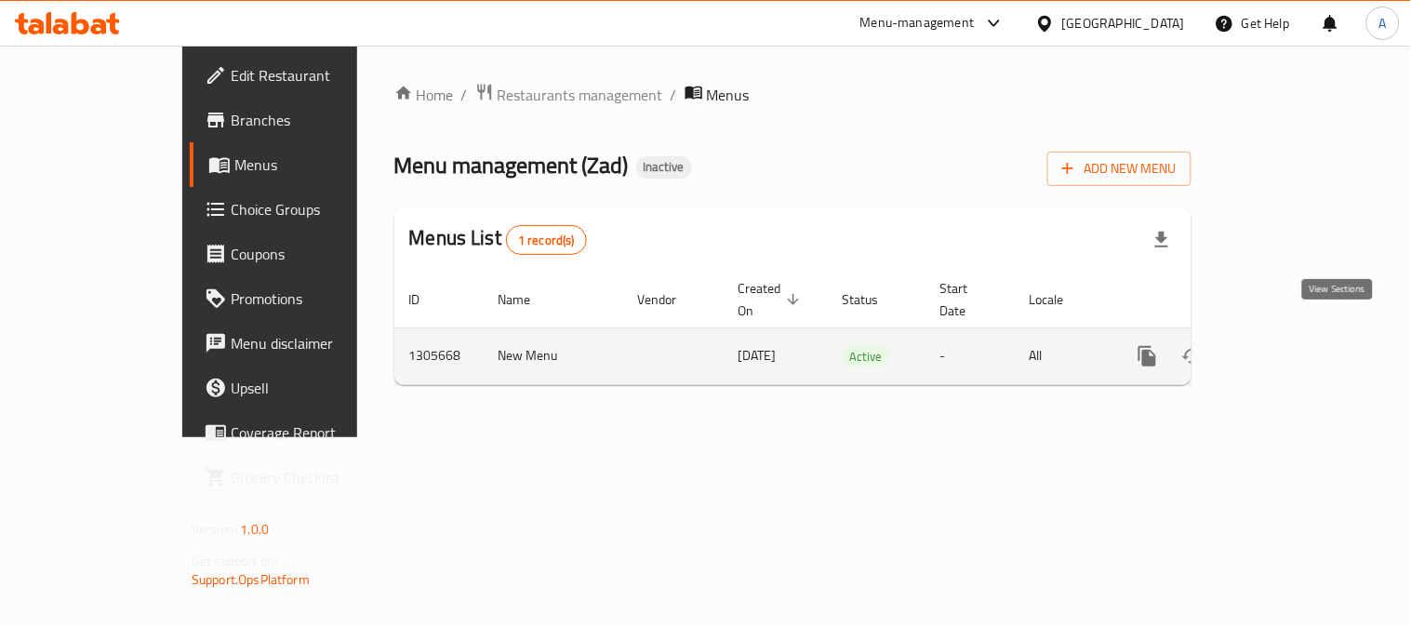
click at [1290, 348] on icon "enhanced table" at bounding box center [1281, 356] width 17 height 17
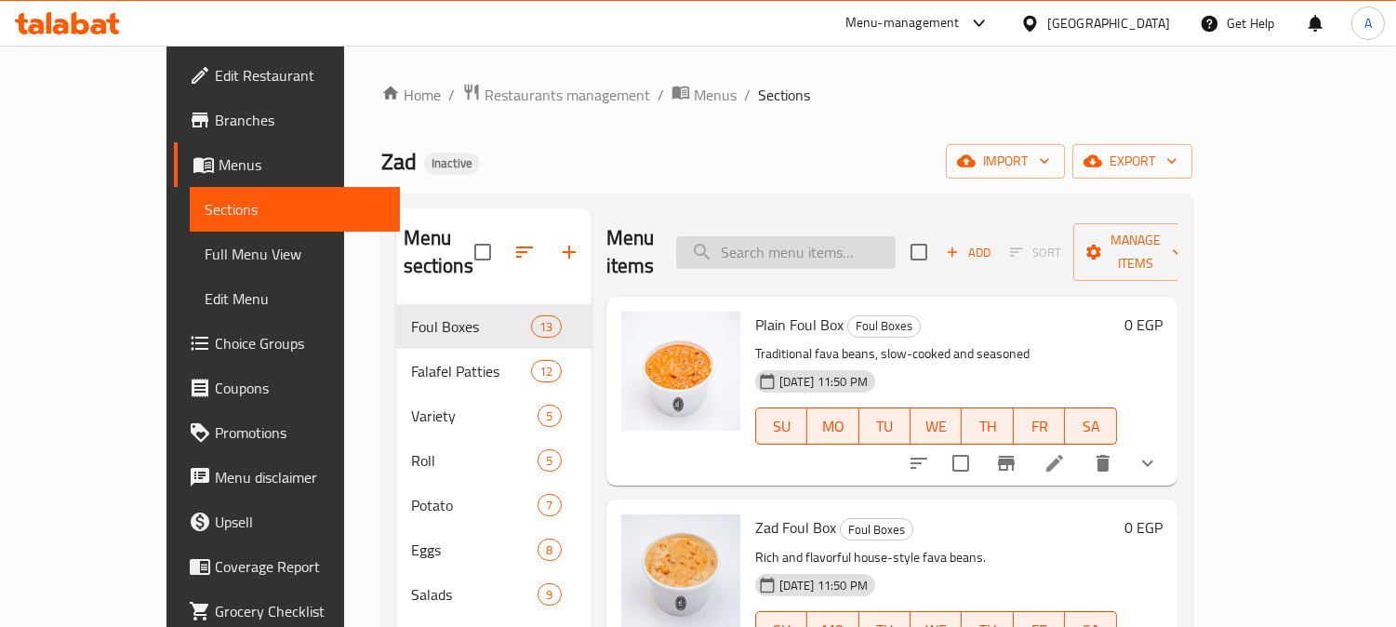
click at [833, 245] on input "search" at bounding box center [785, 252] width 219 height 33
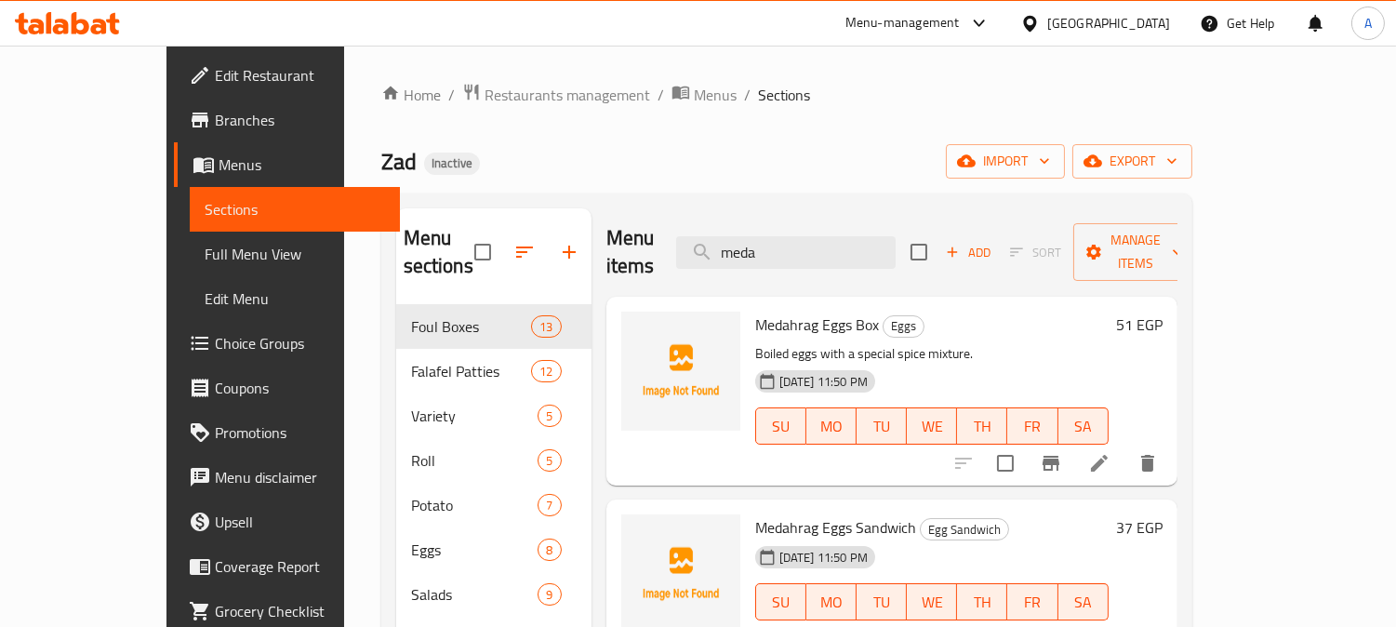
type input "meda"
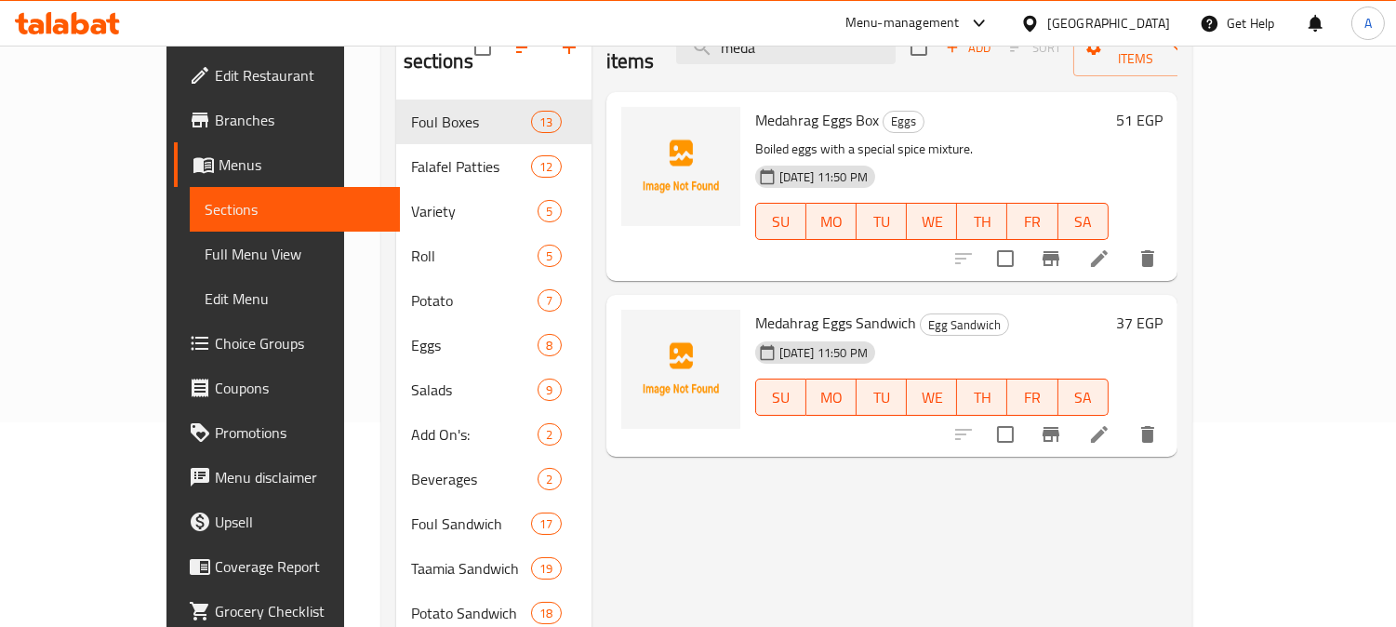
scroll to position [206, 0]
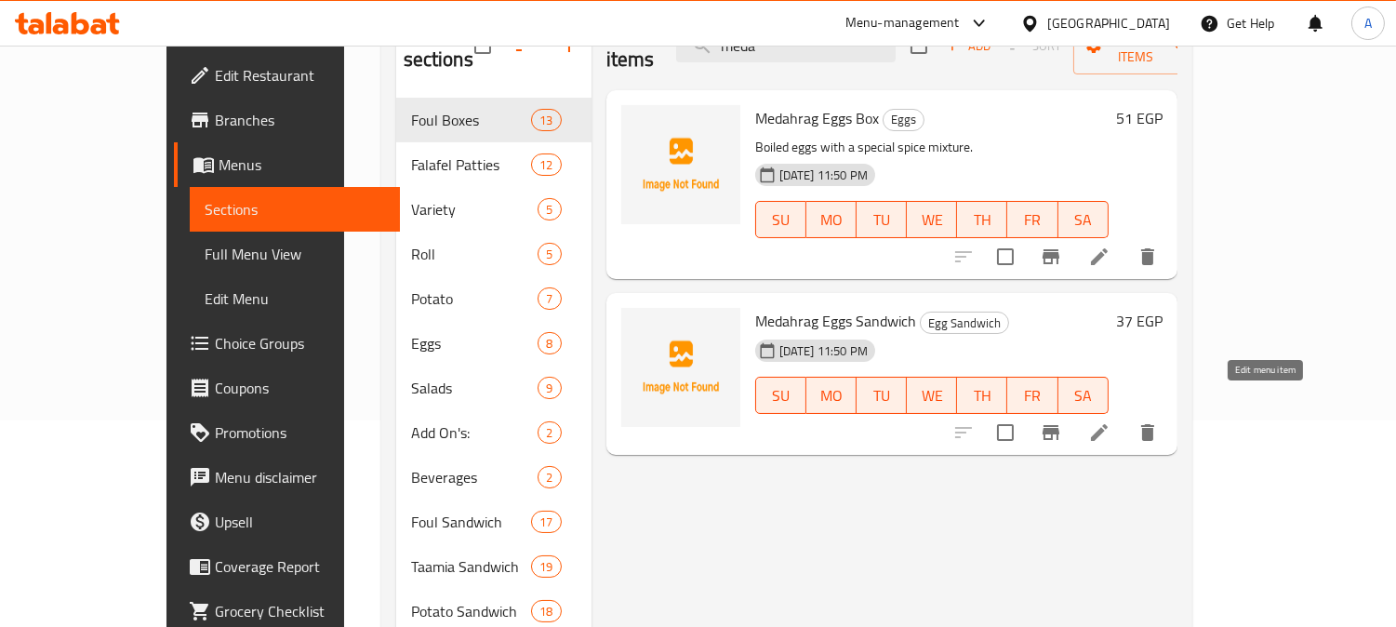
click at [1110, 421] on icon at bounding box center [1099, 432] width 22 height 22
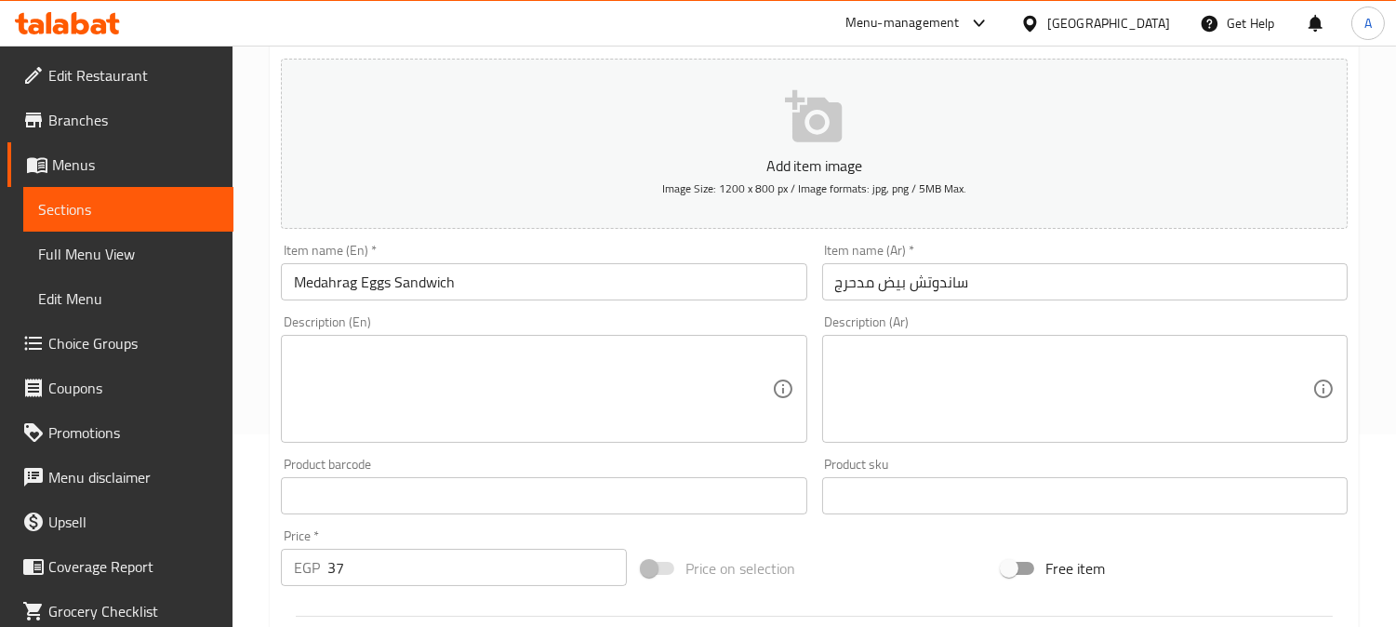
scroll to position [413, 0]
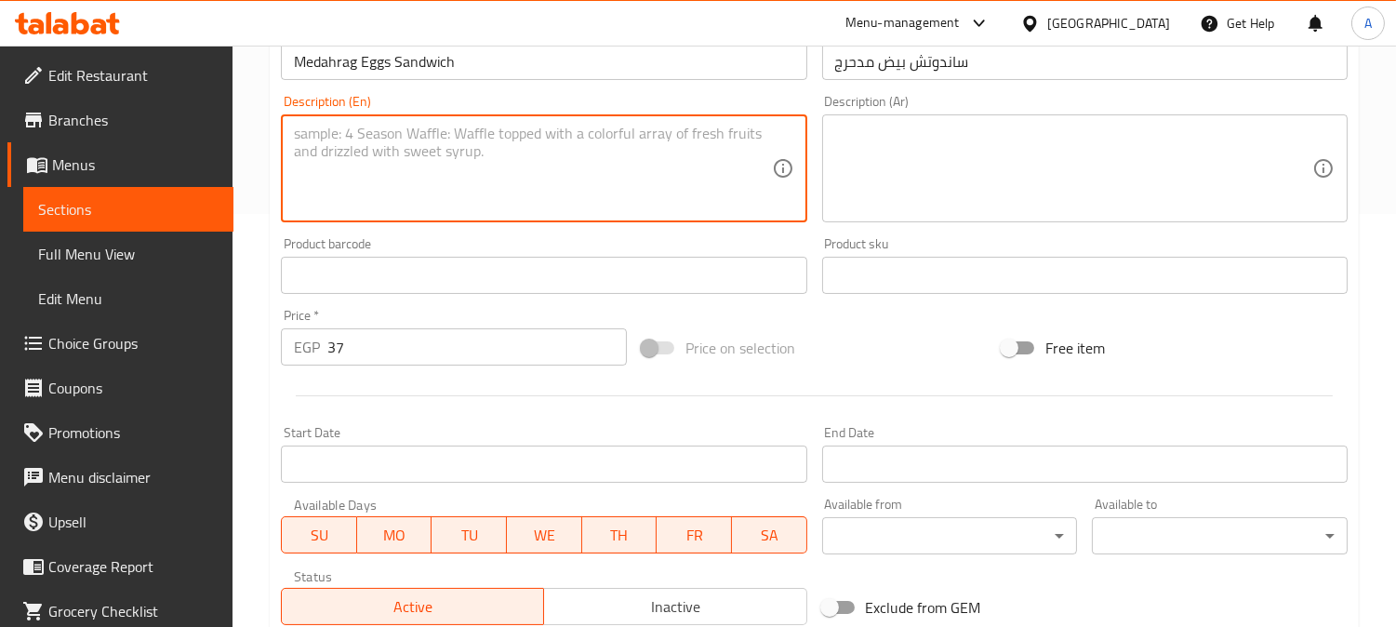
click at [472, 160] on textarea at bounding box center [532, 169] width 477 height 88
paste textarea "Boiled egg, mayonnaise, parsley, mint, onion, and spices"
type textarea "Boiled egg, mayonnaise, parsley, mint, onion, and spices"
click at [924, 141] on textarea at bounding box center [1073, 169] width 477 height 88
paste textarea "بيض مسلوق، مايونيز، [PERSON_NAME]، نعناع، بصل وبهارات"
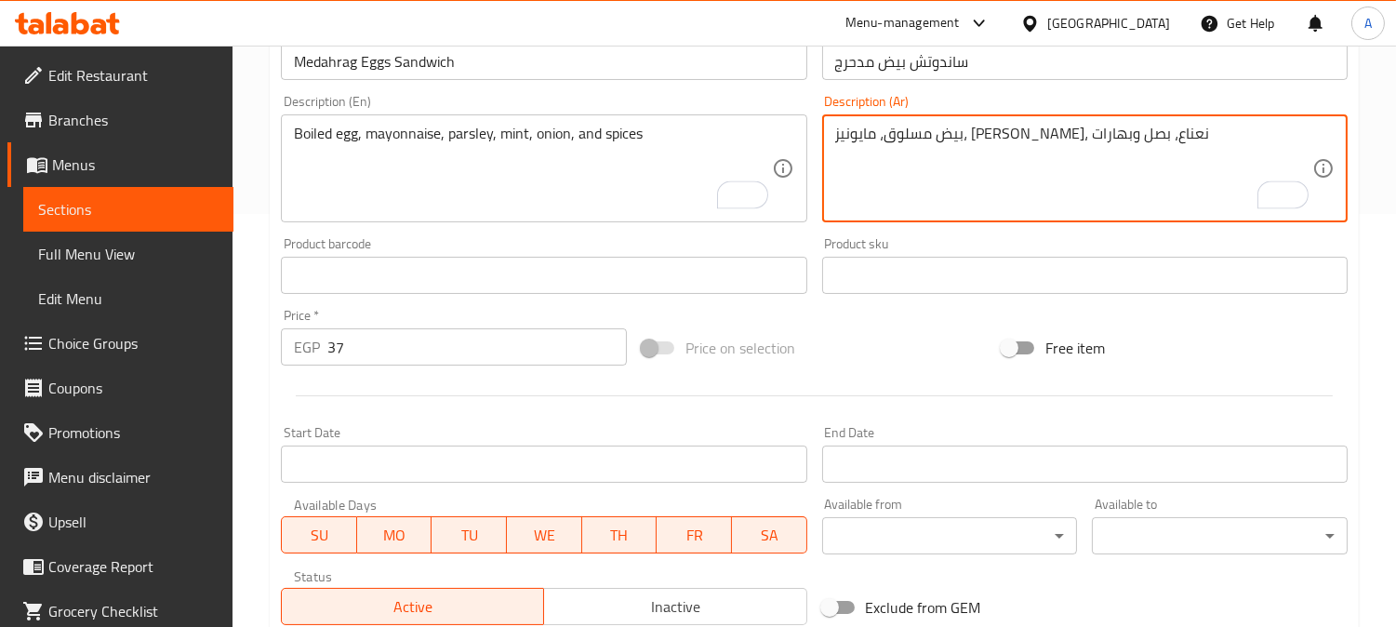
type textarea "بيض مسلوق، مايونيز، [PERSON_NAME]، نعناع، بصل وبهارات"
click at [665, 75] on input "Medahrag Eggs Sandwich" at bounding box center [543, 61] width 525 height 37
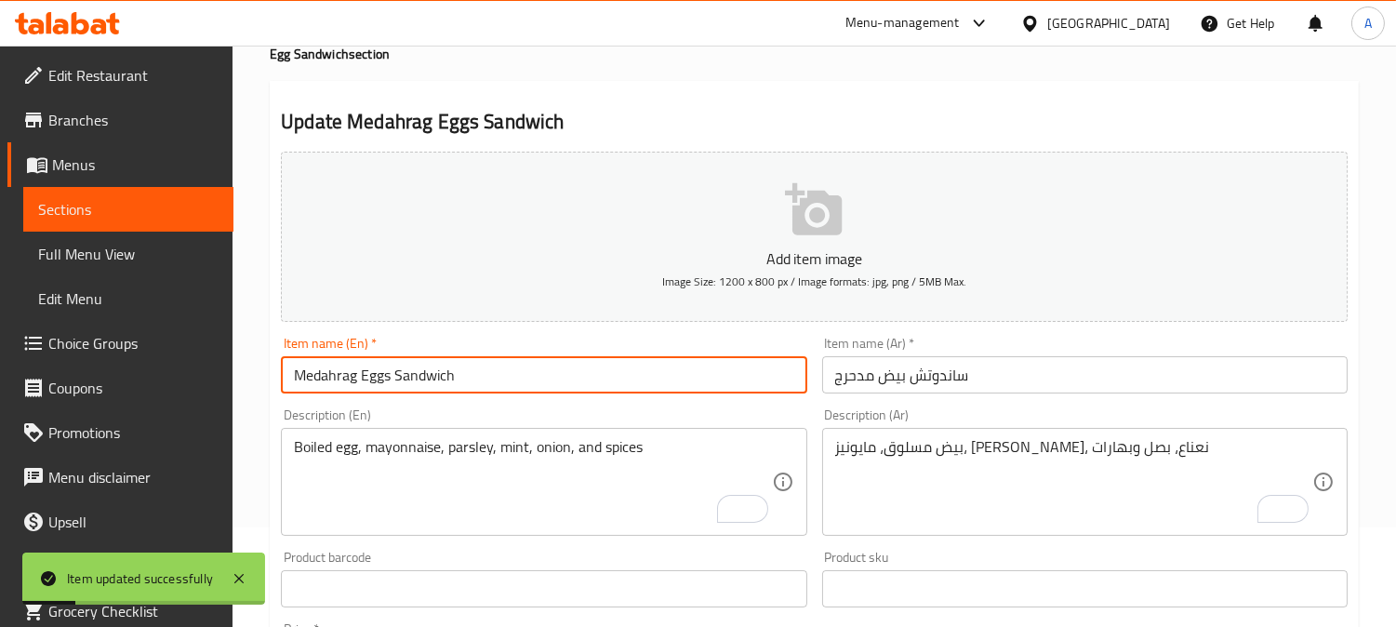
scroll to position [0, 0]
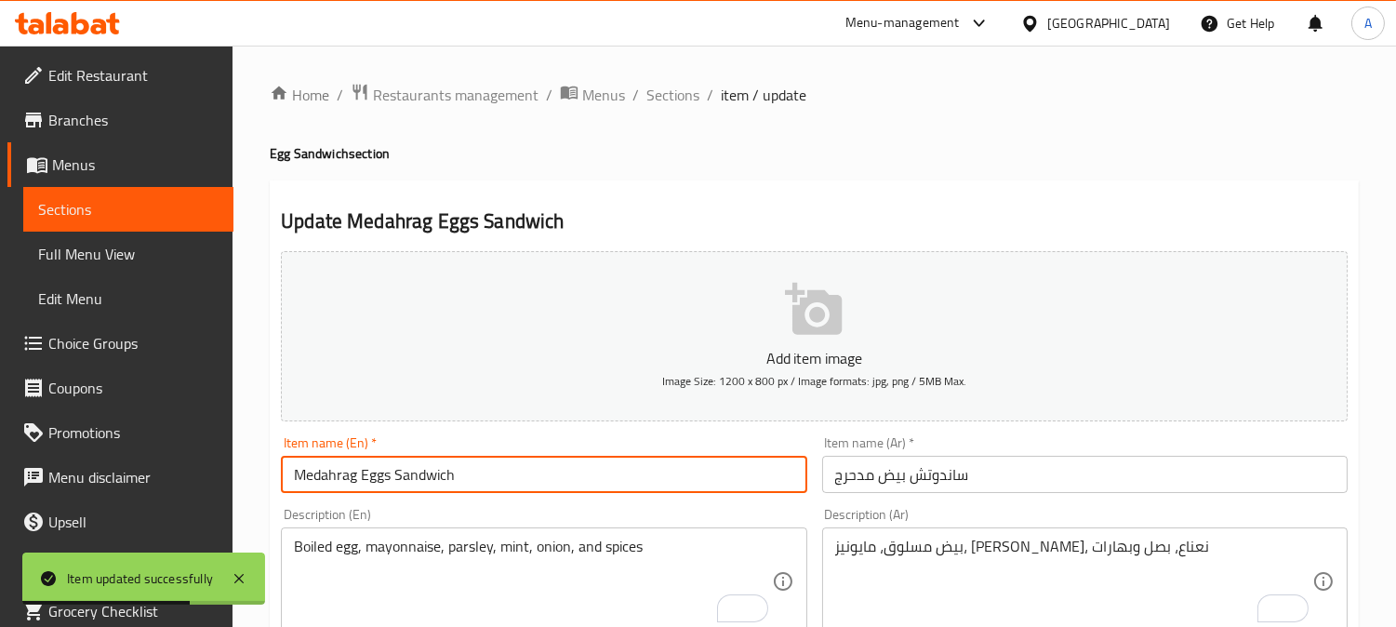
drag, startPoint x: 259, startPoint y: 447, endPoint x: 249, endPoint y: 426, distance: 23.3
